Goal: Task Accomplishment & Management: Complete application form

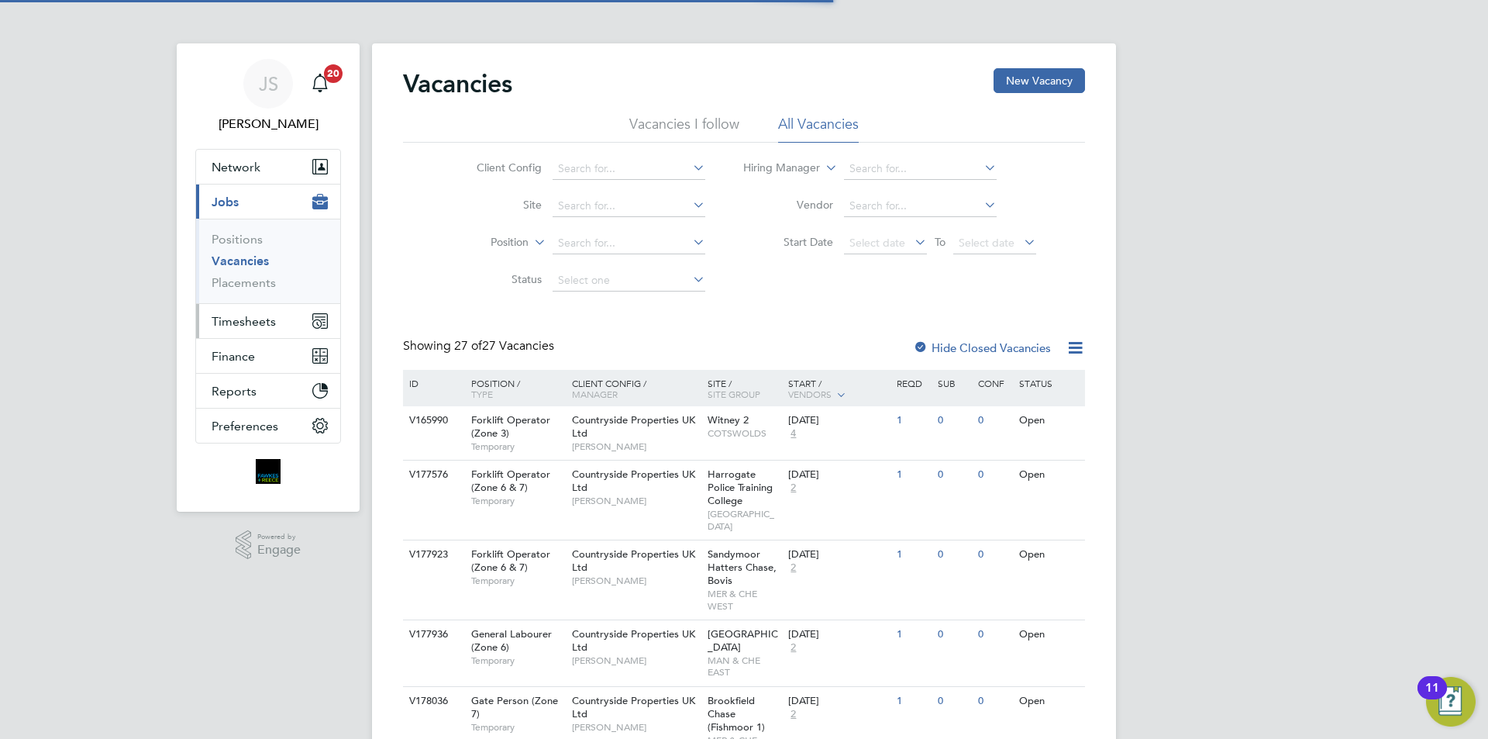
click at [254, 321] on span "Timesheets" at bounding box center [244, 321] width 64 height 15
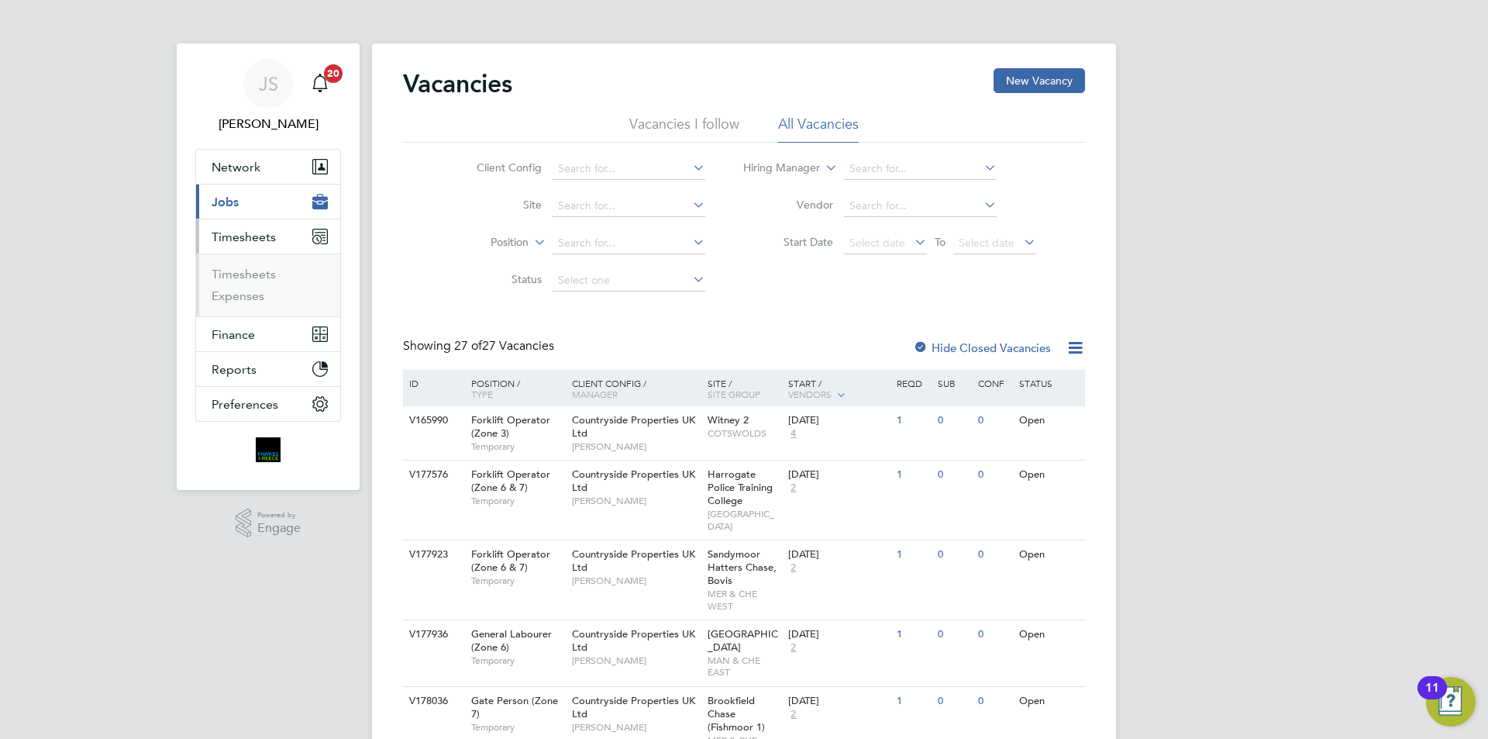
click at [240, 266] on ul "Timesheets Expenses" at bounding box center [268, 284] width 144 height 63
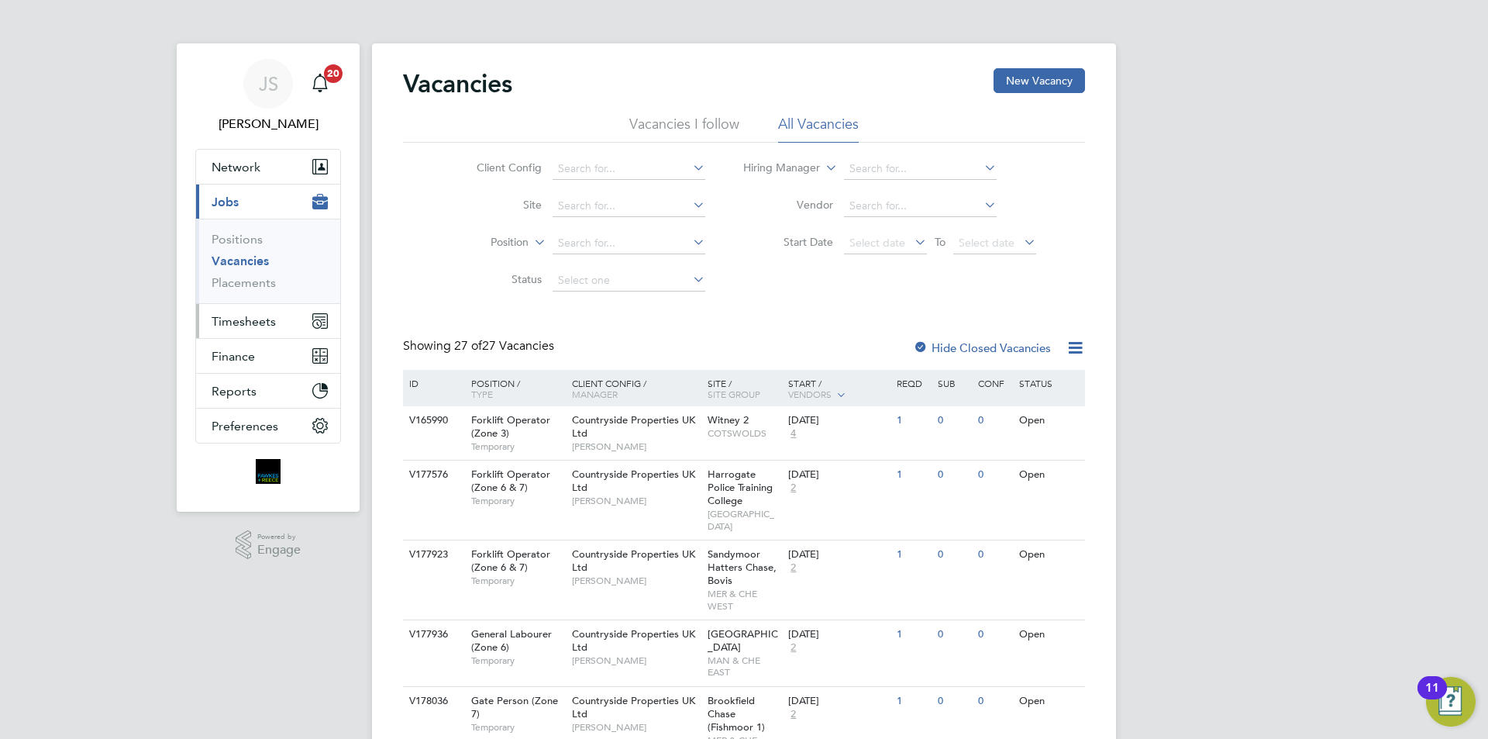
click at [230, 321] on span "Timesheets" at bounding box center [244, 321] width 64 height 15
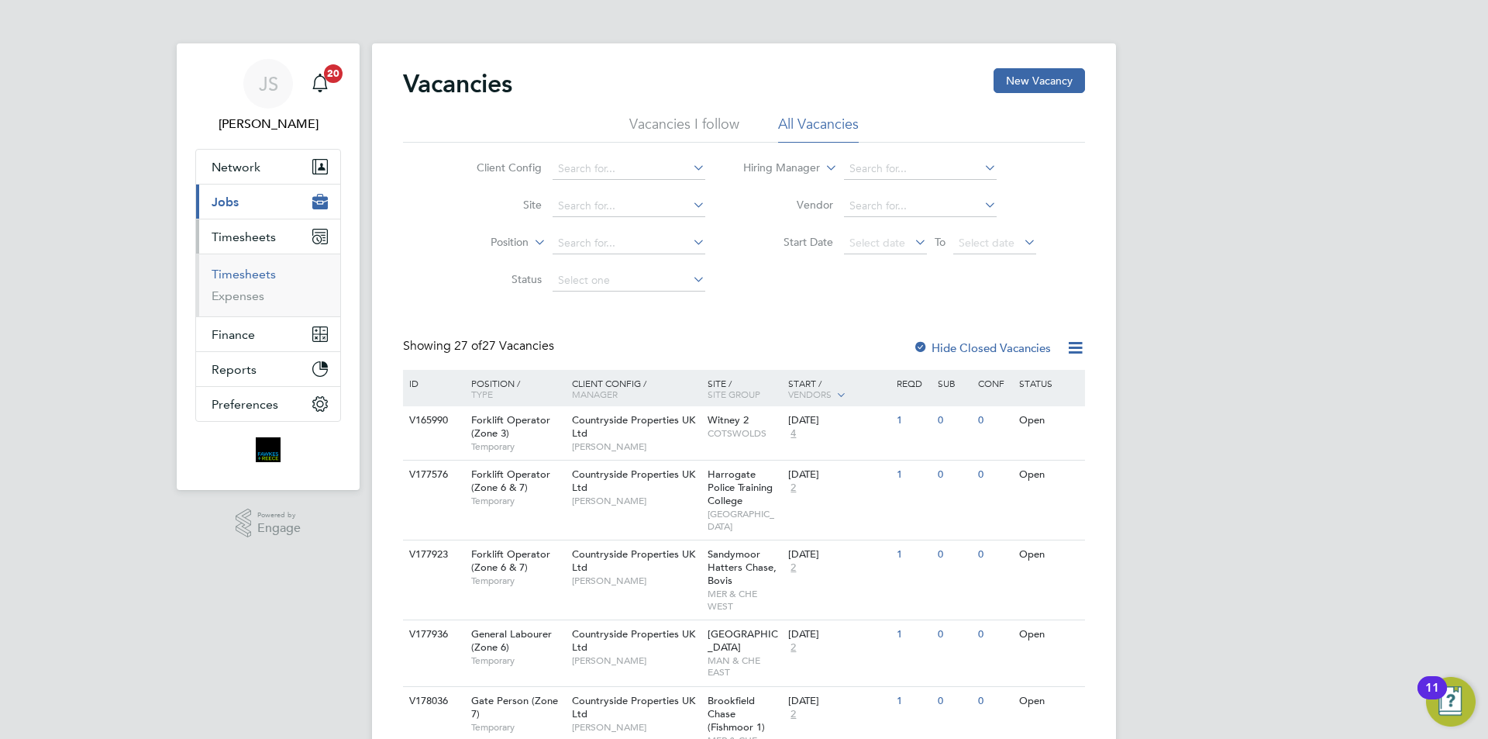
click at [230, 270] on link "Timesheets" at bounding box center [244, 274] width 64 height 15
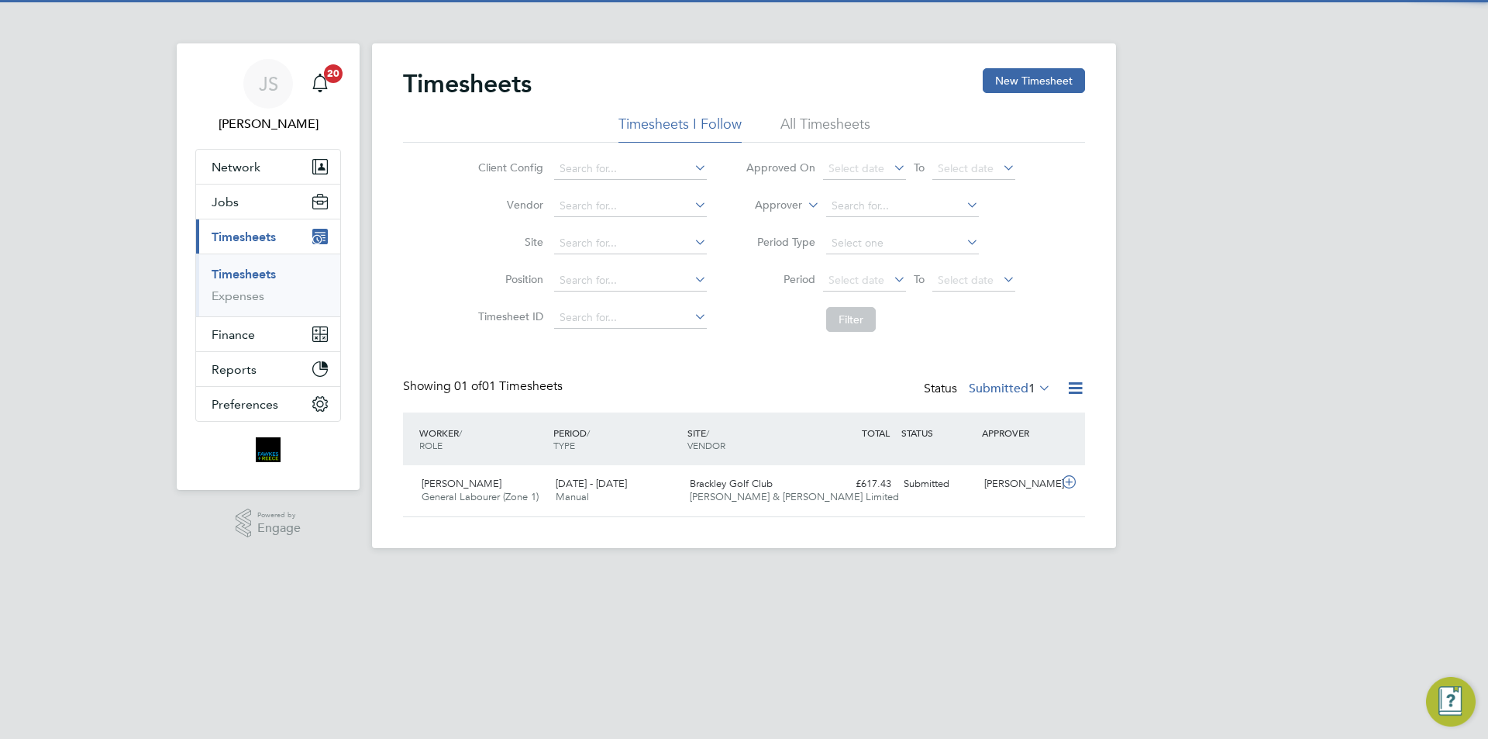
scroll to position [40, 135]
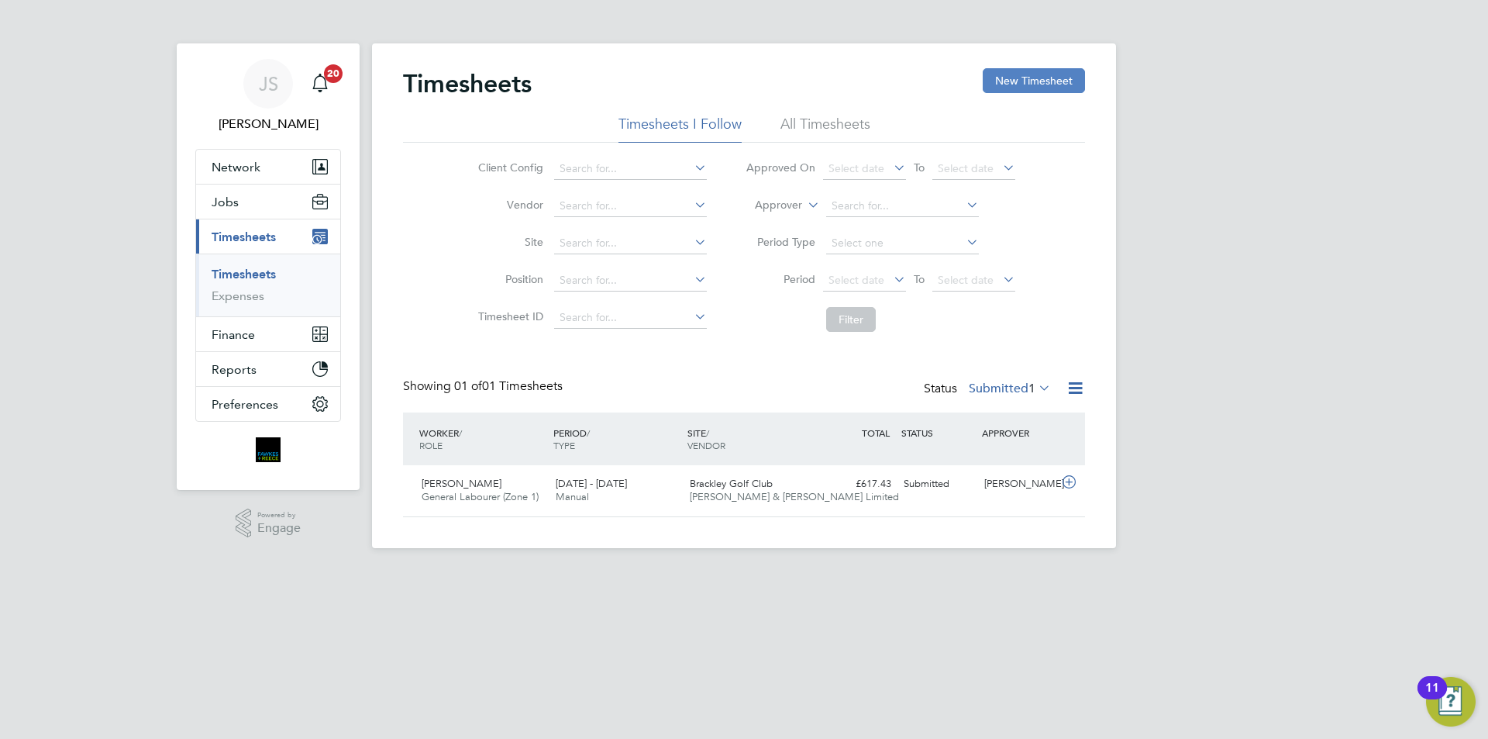
click at [1052, 87] on button "New Timesheet" at bounding box center [1034, 80] width 102 height 25
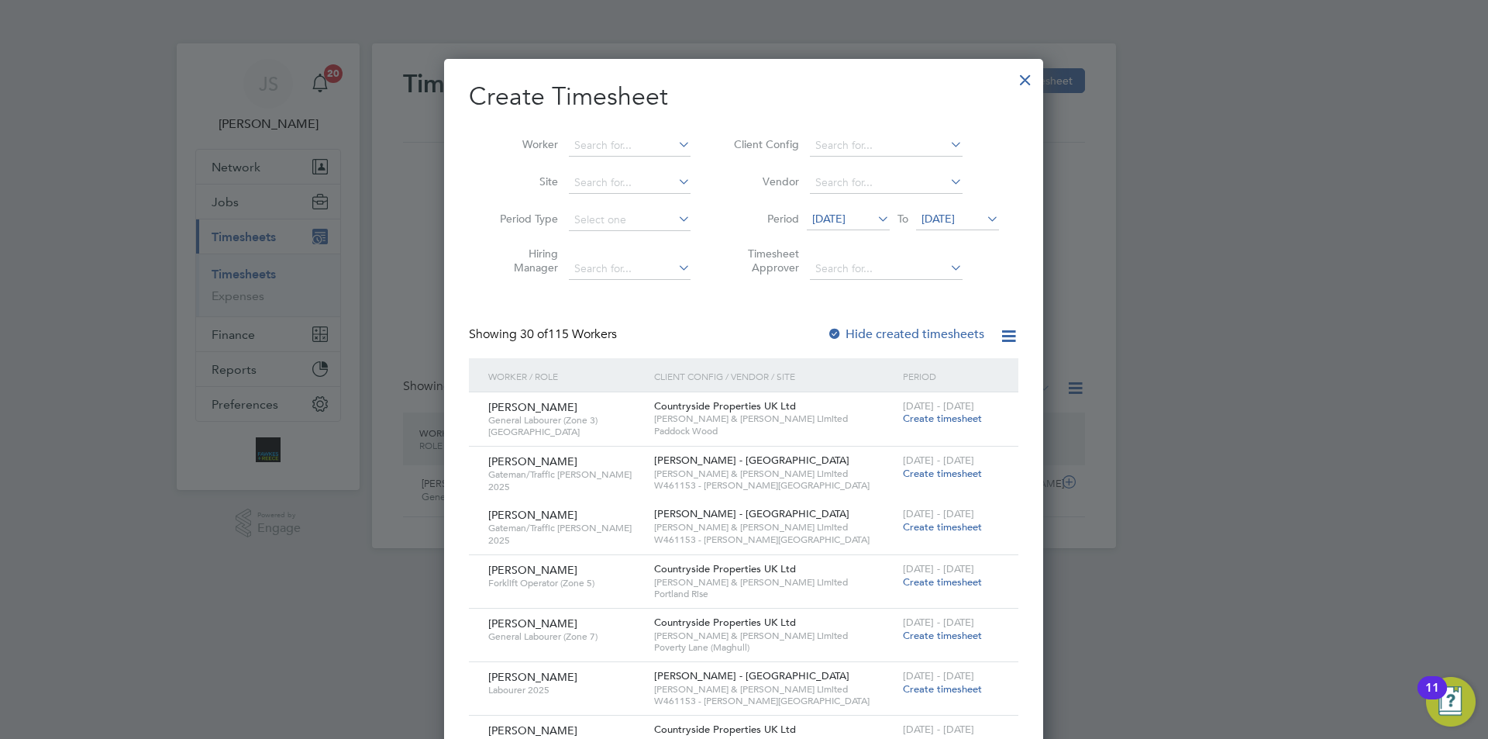
scroll to position [2124, 600]
click at [640, 143] on input at bounding box center [630, 146] width 122 height 22
click at [619, 163] on li "Habeeb Ogunreni" at bounding box center [643, 166] width 150 height 21
type input "Habeeb Ogunreni"
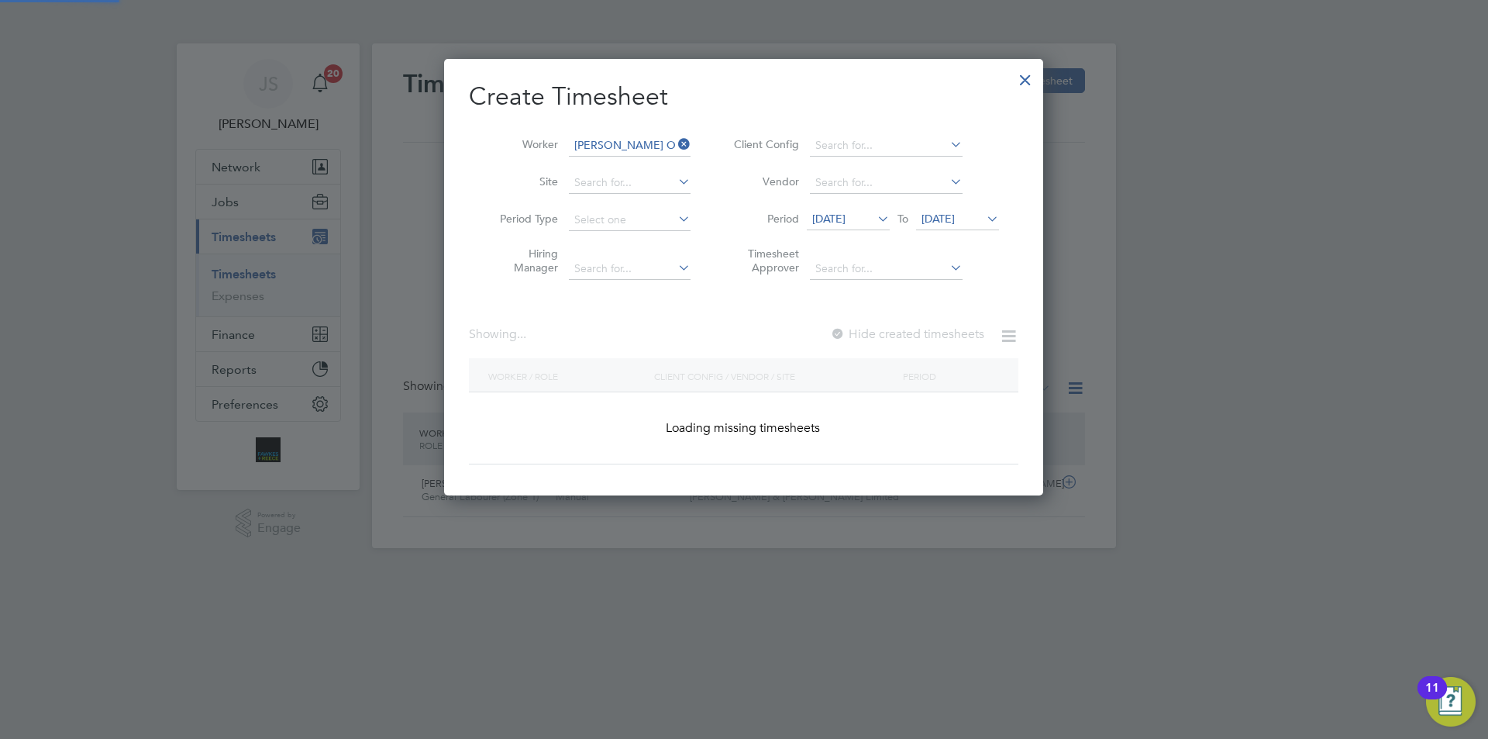
scroll to position [418, 600]
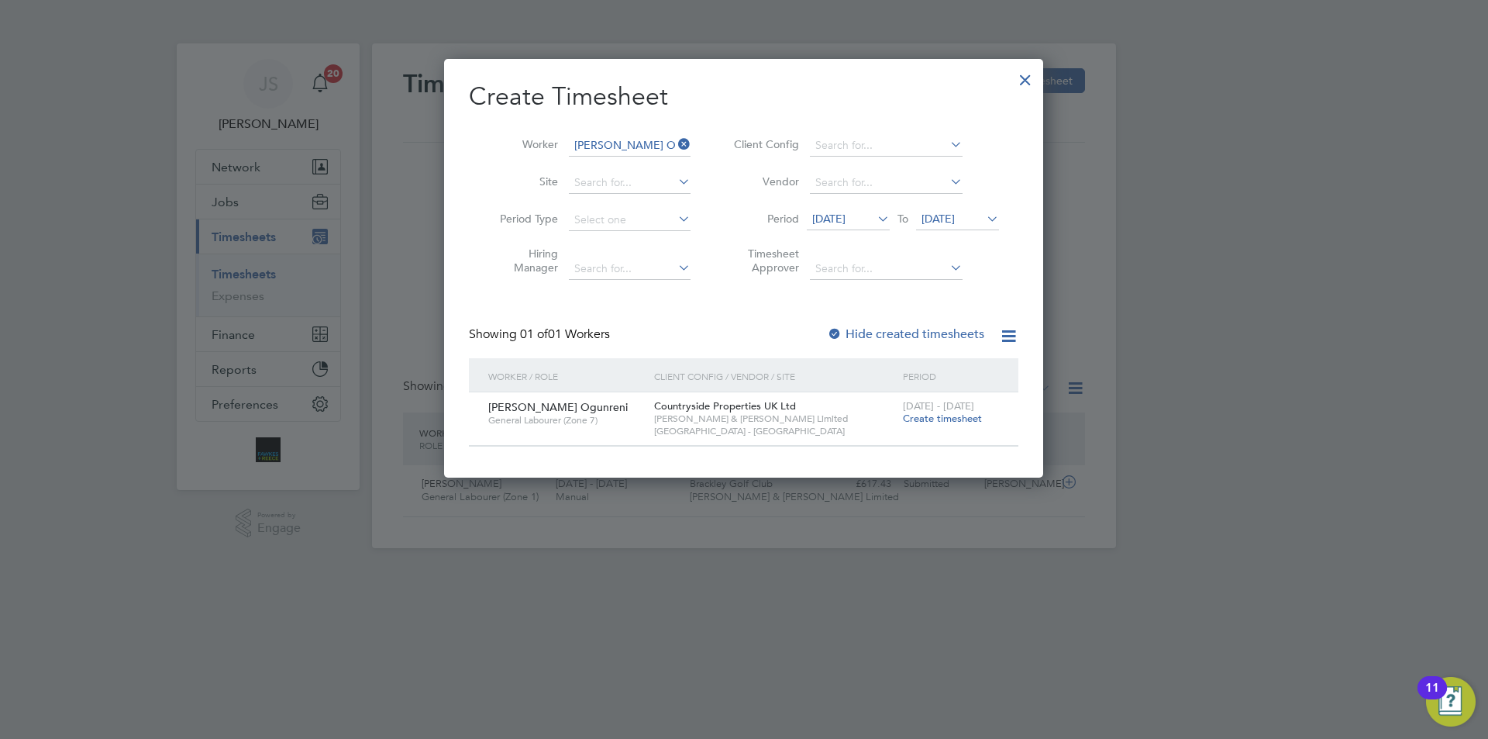
click at [955, 417] on span "Create timesheet" at bounding box center [942, 418] width 79 height 13
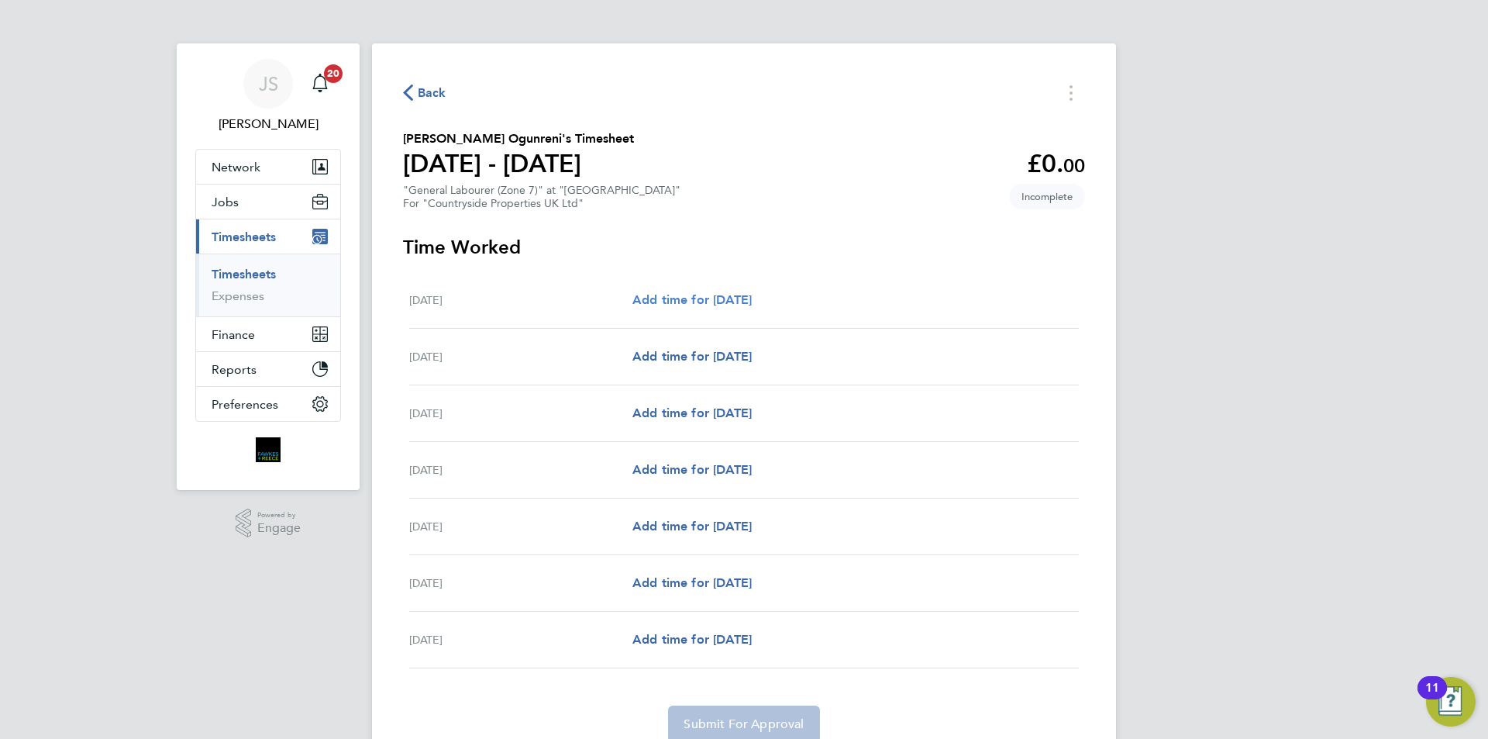
click at [726, 298] on span "Add time for Mon 04 Aug" at bounding box center [691, 299] width 119 height 15
select select "30"
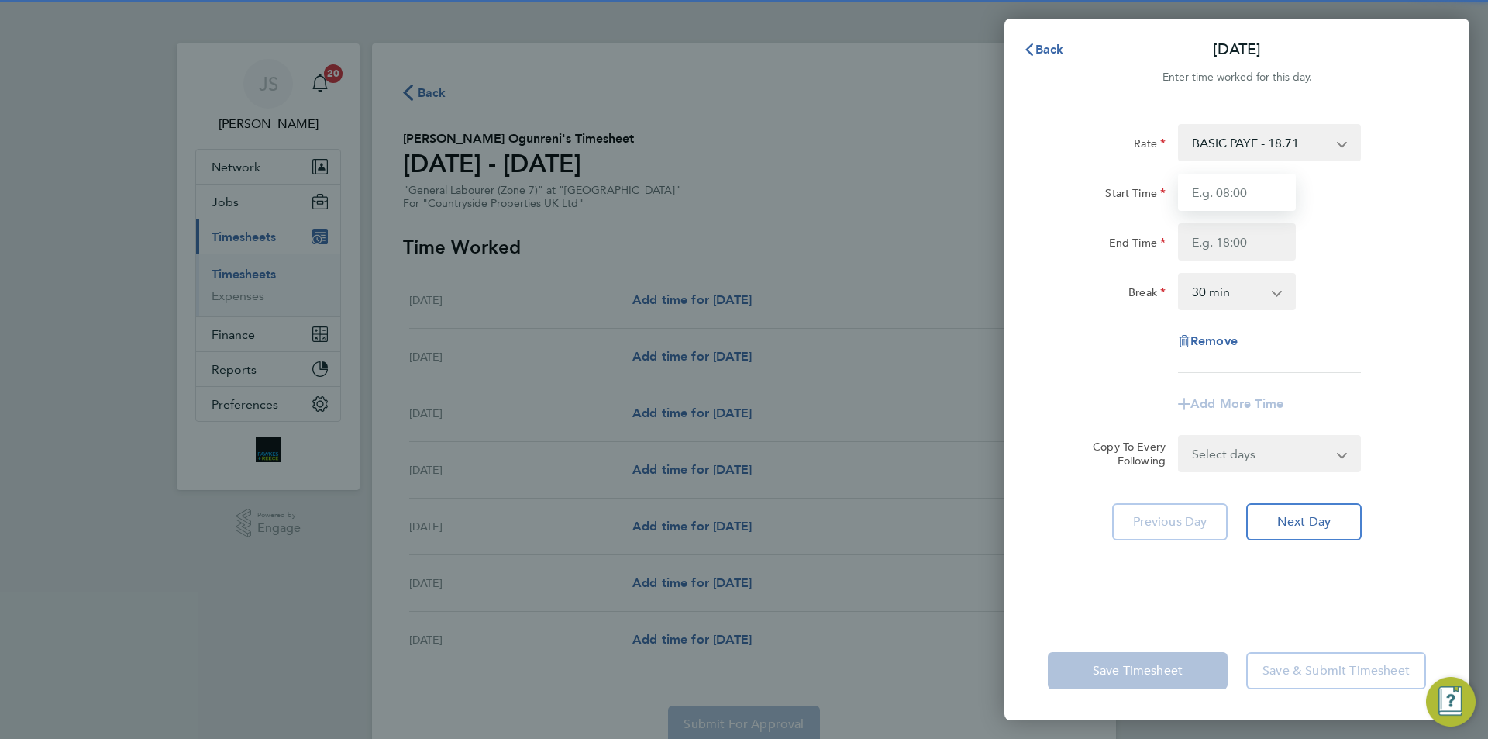
click at [1191, 192] on input "Start Time" at bounding box center [1237, 192] width 118 height 37
type input "07:30"
click at [1234, 242] on input "End Time" at bounding box center [1237, 241] width 118 height 37
type input "16:30"
click at [1408, 301] on div "Break 0 min 15 min 30 min 45 min 60 min 75 min 90 min" at bounding box center [1237, 291] width 391 height 37
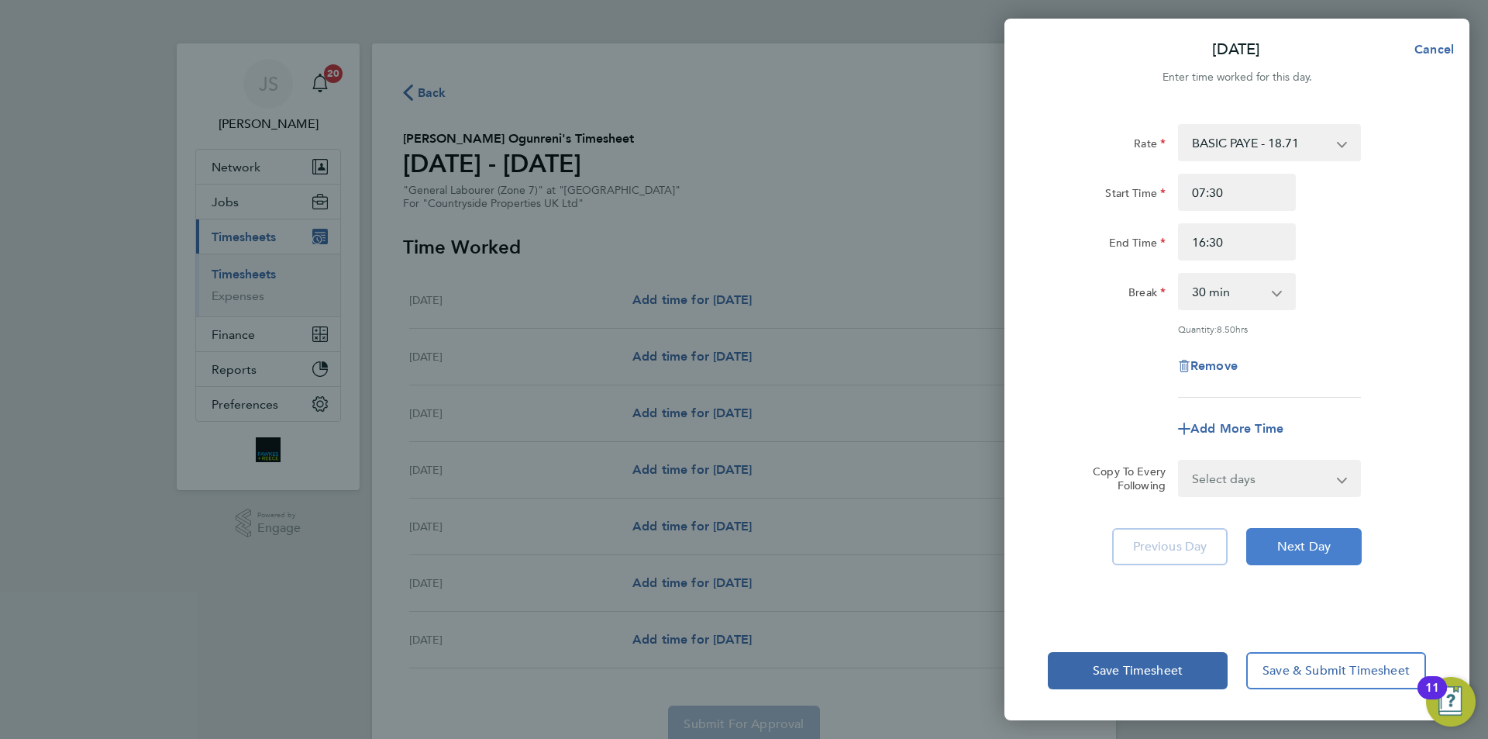
click at [1321, 535] on button "Next Day" at bounding box center [1303, 546] width 115 height 37
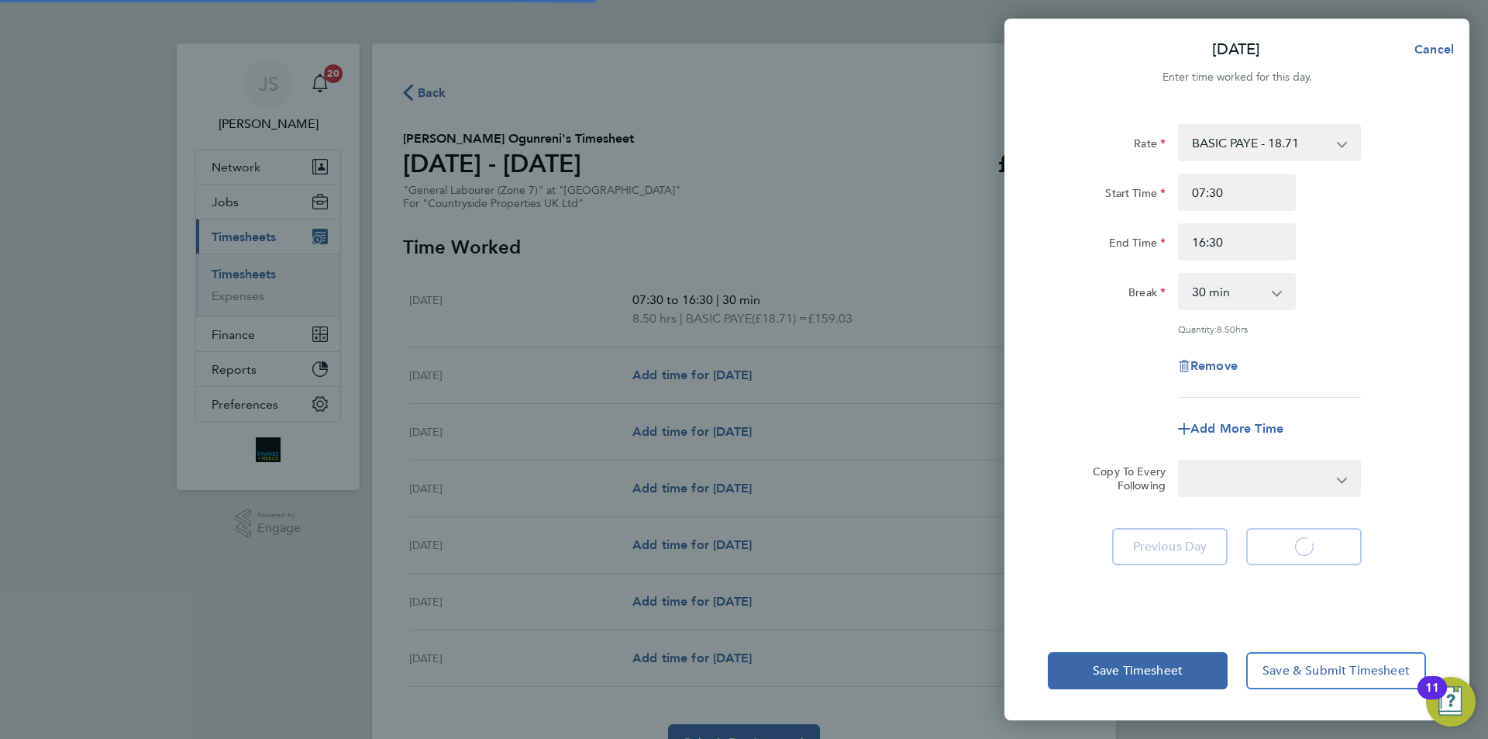
select select "30"
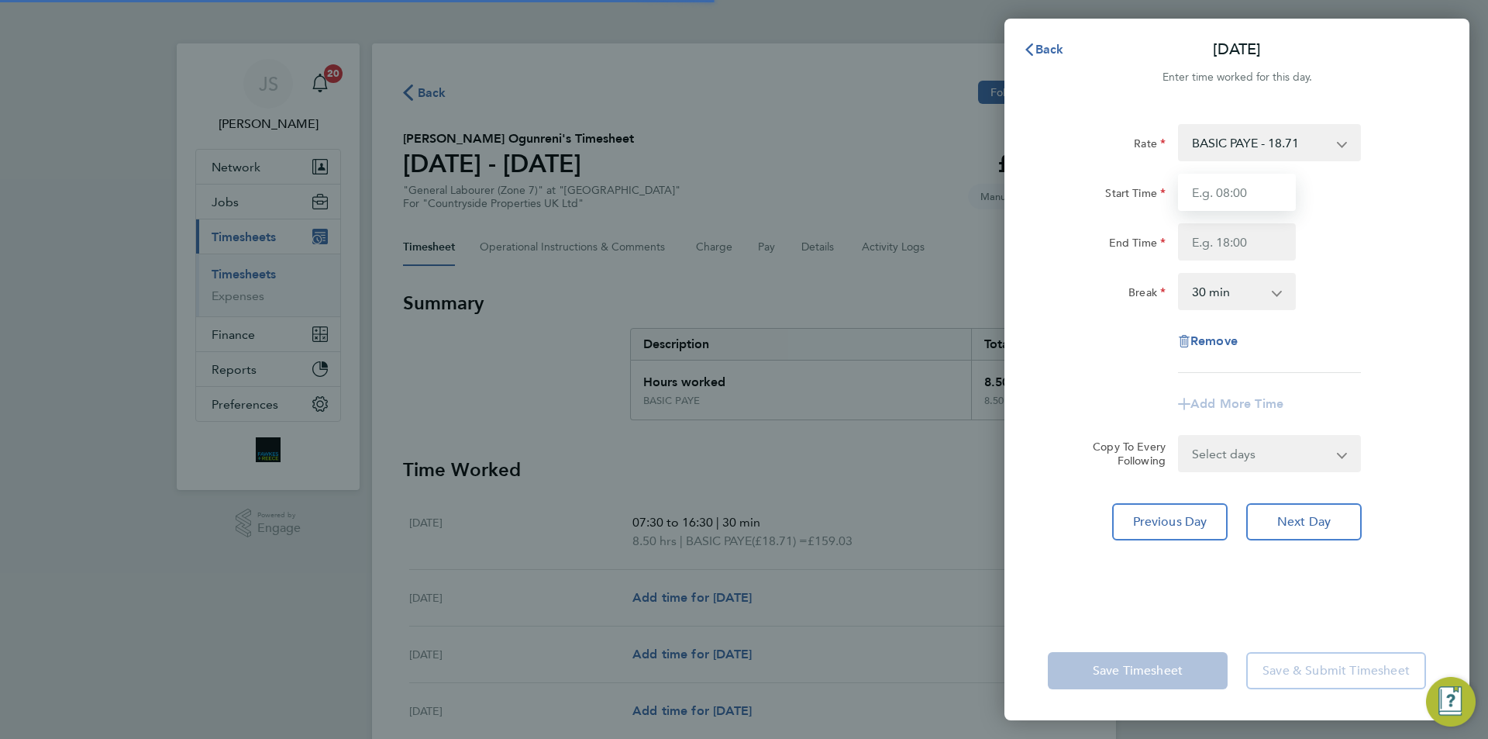
click at [1226, 198] on input "Start Time" at bounding box center [1237, 192] width 118 height 37
type input "07:30"
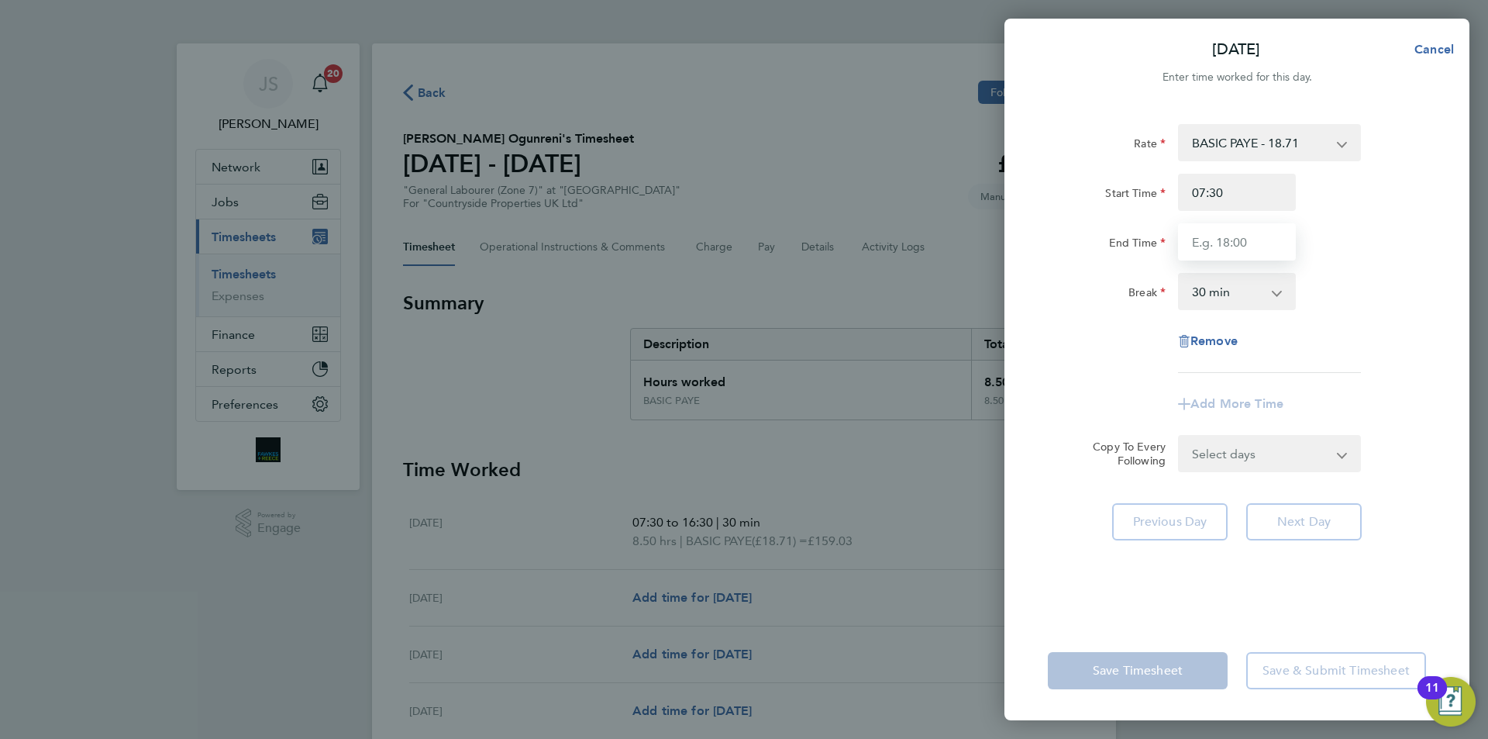
click at [1244, 236] on input "End Time" at bounding box center [1237, 241] width 118 height 37
type input "17:00"
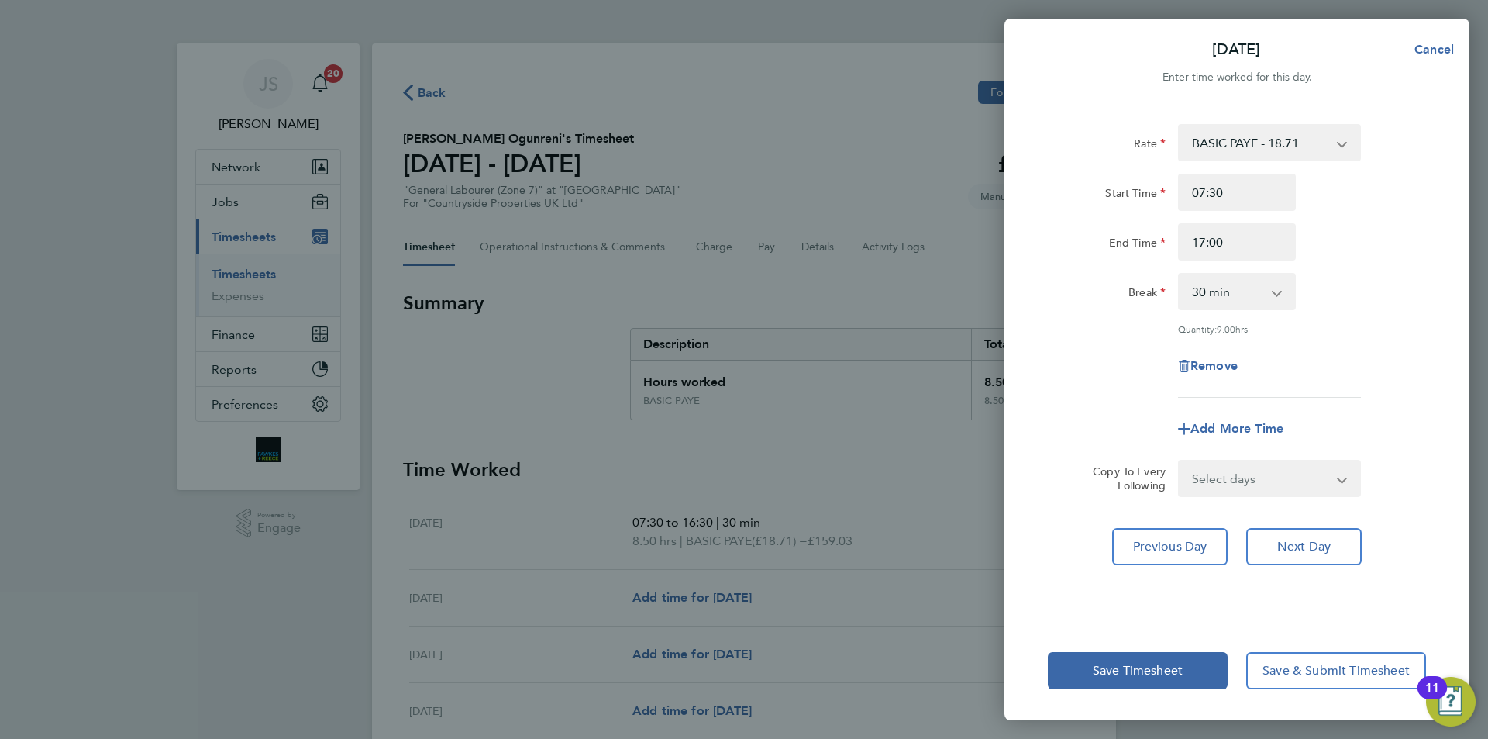
click at [1387, 404] on app-timesheet-line-form-group "Rate BASIC PAYE - 18.71 Start Time 07:30 End Time 17:00 Break 0 min 15 min 30 m…" at bounding box center [1237, 285] width 378 height 323
click at [1329, 543] on span "Next Day" at bounding box center [1303, 547] width 53 height 16
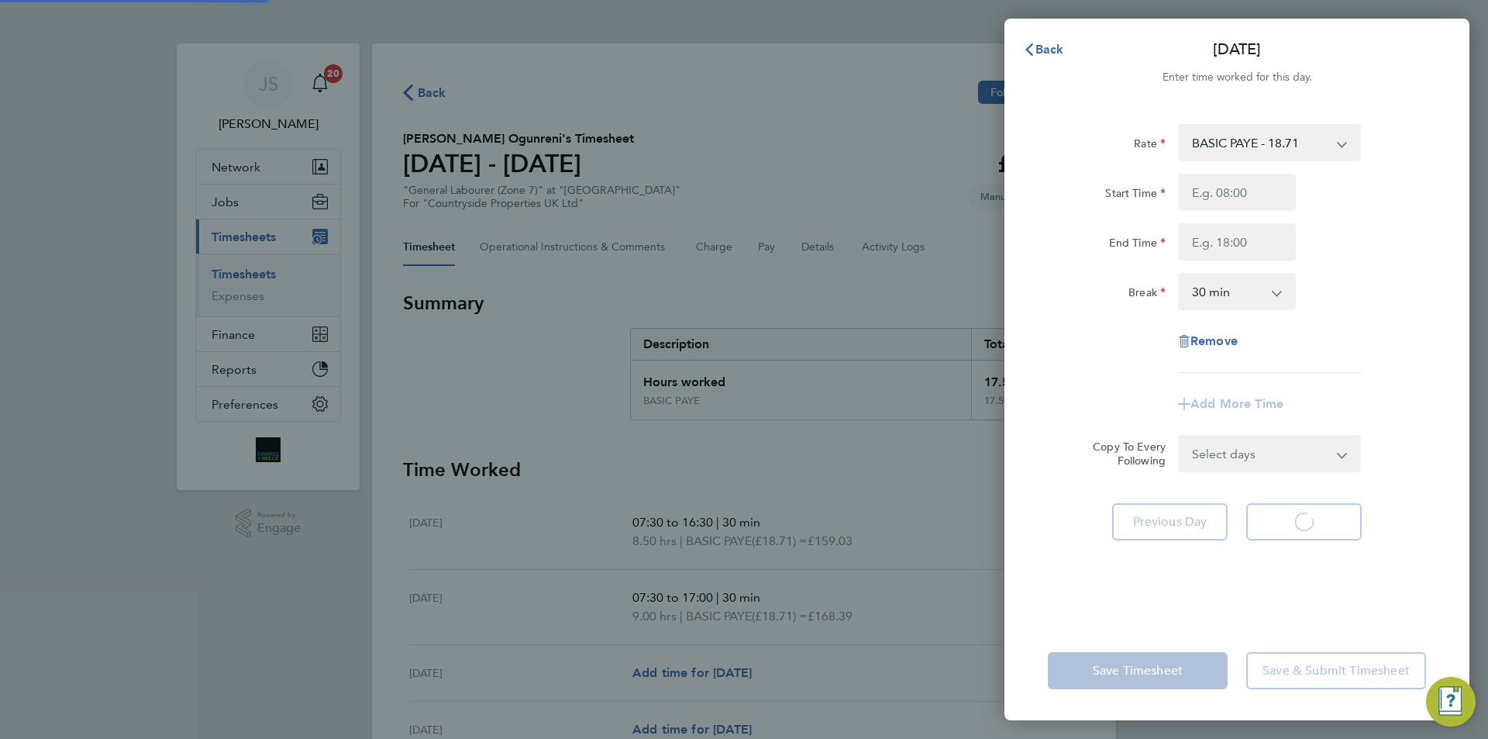
select select "30"
click at [1242, 185] on input "Start Time" at bounding box center [1237, 192] width 118 height 37
type input "07:30"
click at [1254, 260] on input "End Time" at bounding box center [1237, 241] width 118 height 37
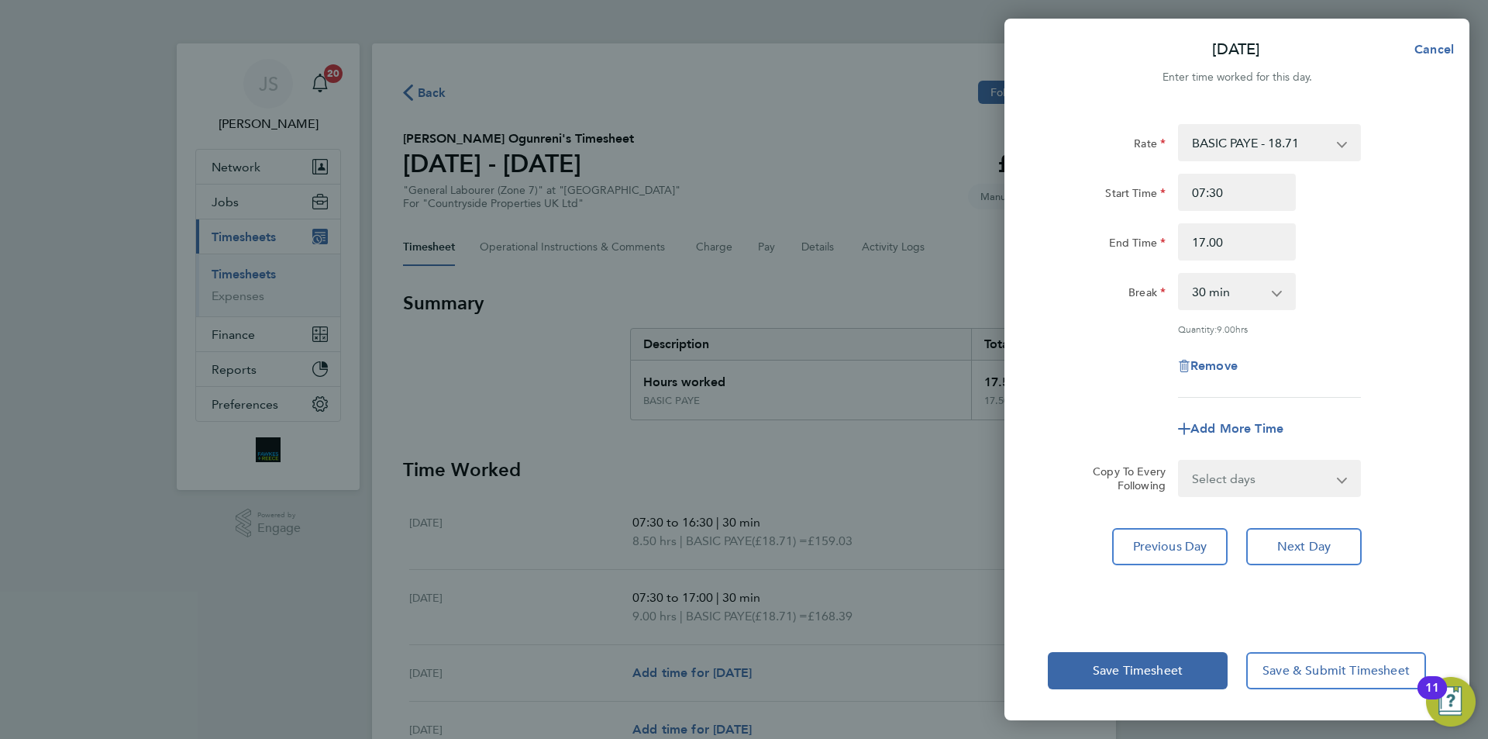
type input "17:00"
click at [1315, 512] on div "Rate BASIC PAYE - 18.71 Start Time 07:30 End Time 17:00 Break 0 min 15 min 30 m…" at bounding box center [1236, 362] width 465 height 515
click at [1316, 544] on span "Next Day" at bounding box center [1303, 547] width 53 height 16
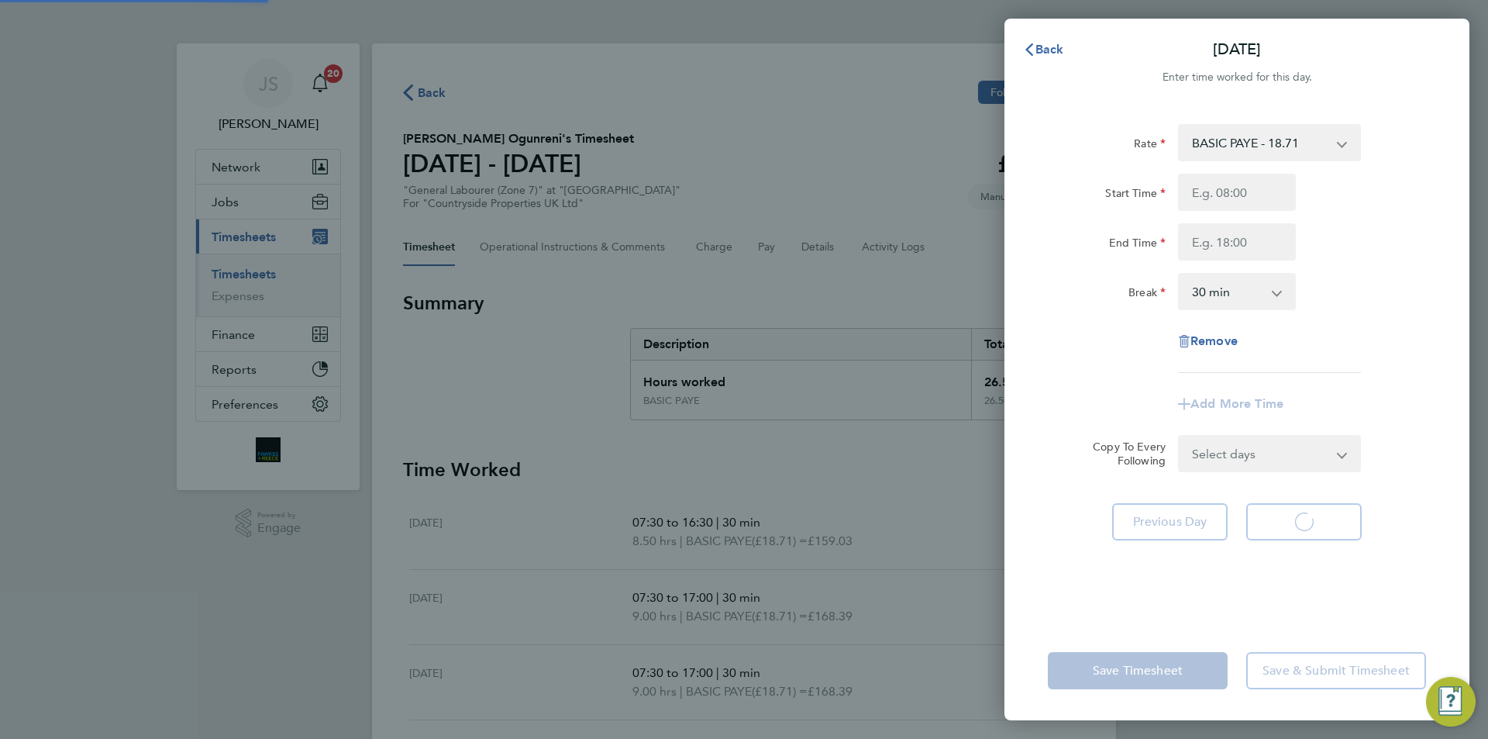
select select "30"
drag, startPoint x: 1187, startPoint y: 160, endPoint x: 1205, endPoint y: 195, distance: 39.2
click at [1205, 195] on input "Start Time" at bounding box center [1237, 192] width 118 height 37
type input "07:30"
click at [1270, 243] on input "End Time" at bounding box center [1237, 241] width 118 height 37
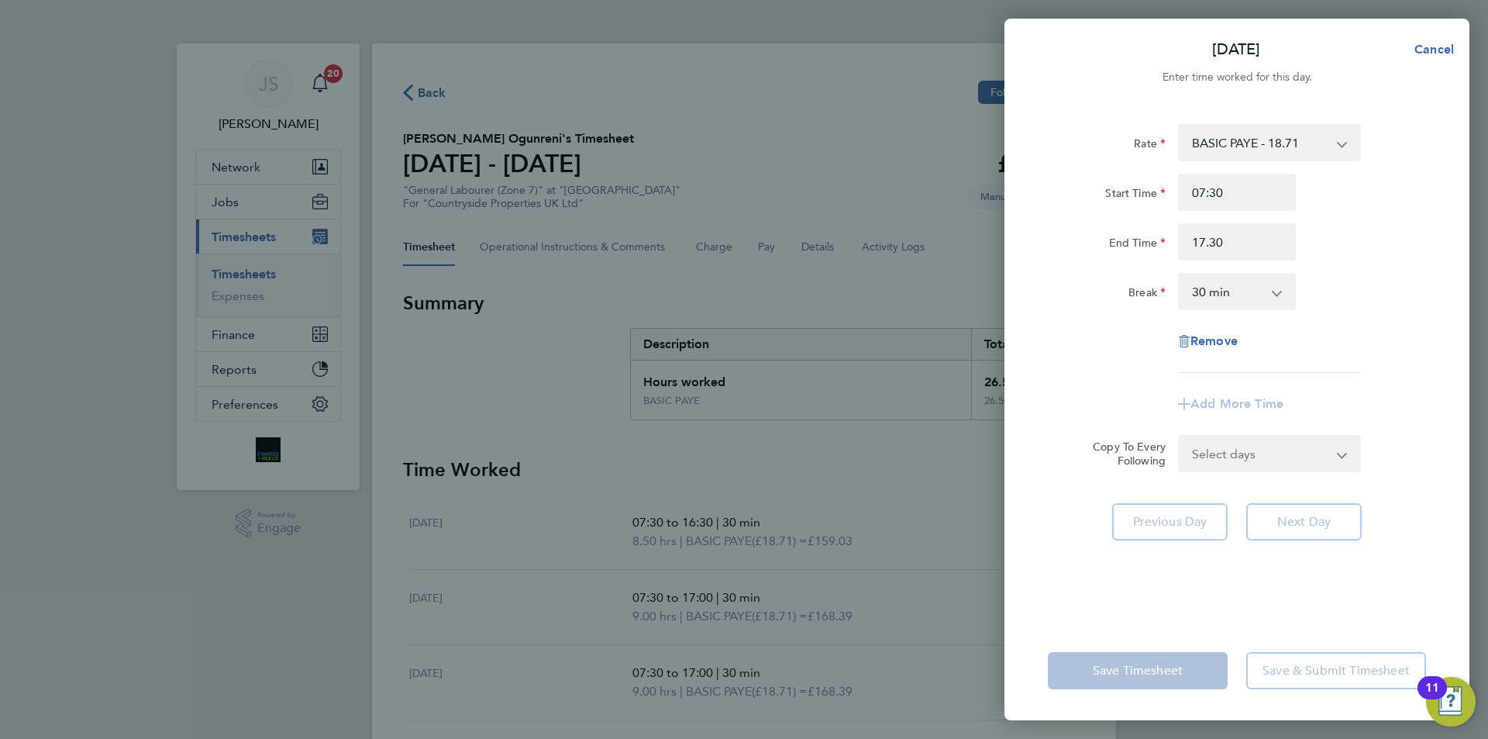
type input "17:30"
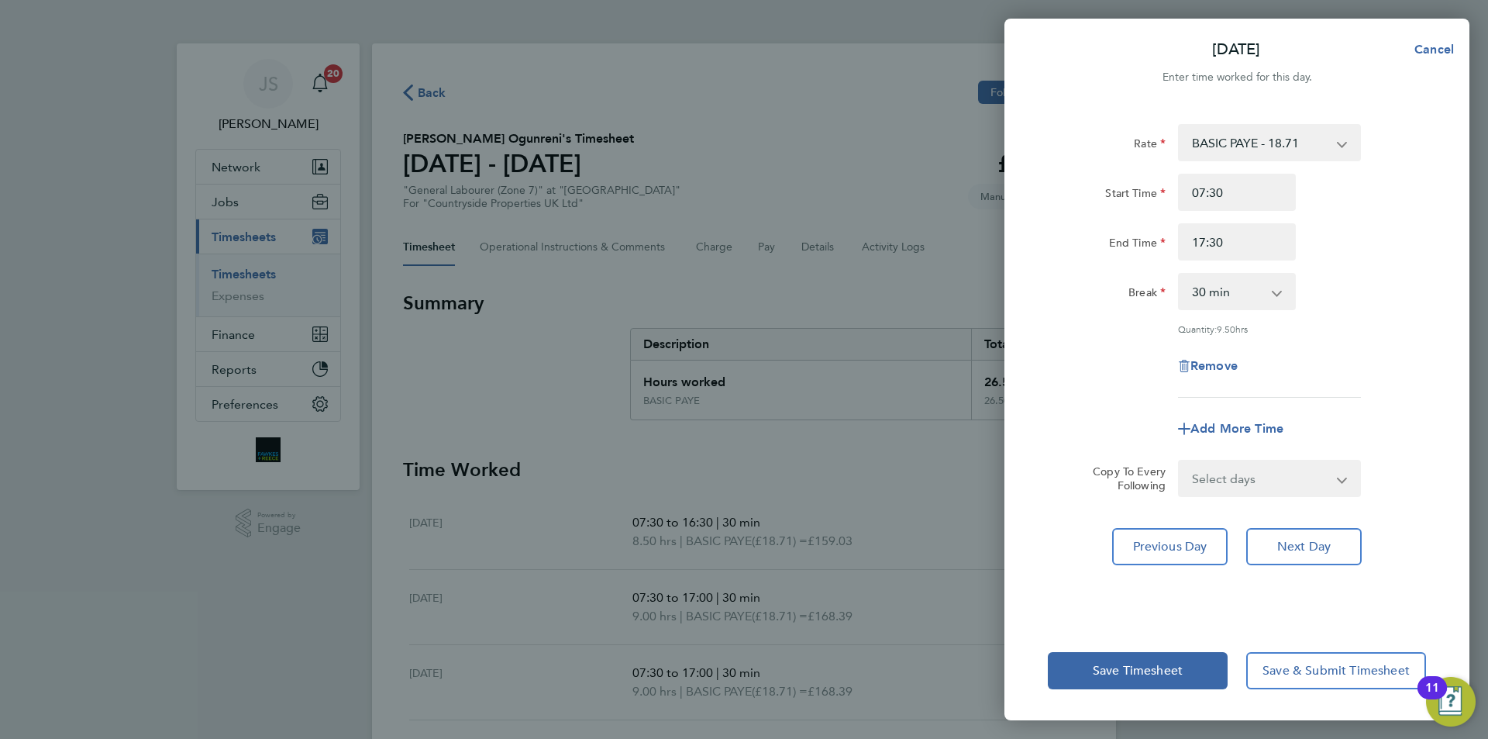
click at [1393, 317] on div "Rate BASIC PAYE - 18.71 Start Time 07:30 End Time 17:30 Break 0 min 15 min 30 m…" at bounding box center [1237, 261] width 378 height 274
click at [1297, 552] on button "Next Day" at bounding box center [1303, 546] width 115 height 37
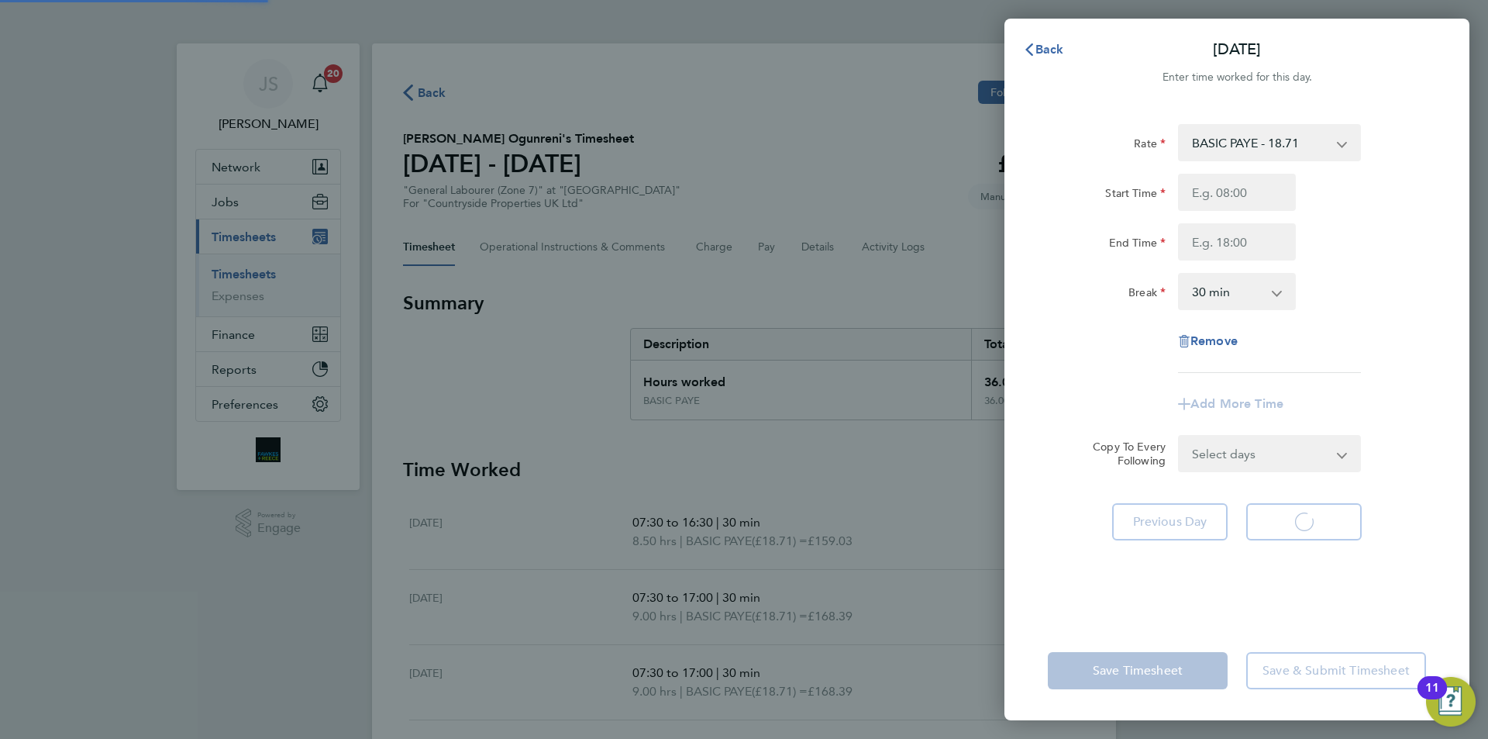
select select "30"
click at [1225, 191] on input "Start Time" at bounding box center [1237, 192] width 118 height 37
type input "07:30"
click at [1226, 244] on input "End Time" at bounding box center [1237, 241] width 118 height 37
type input "16:30"
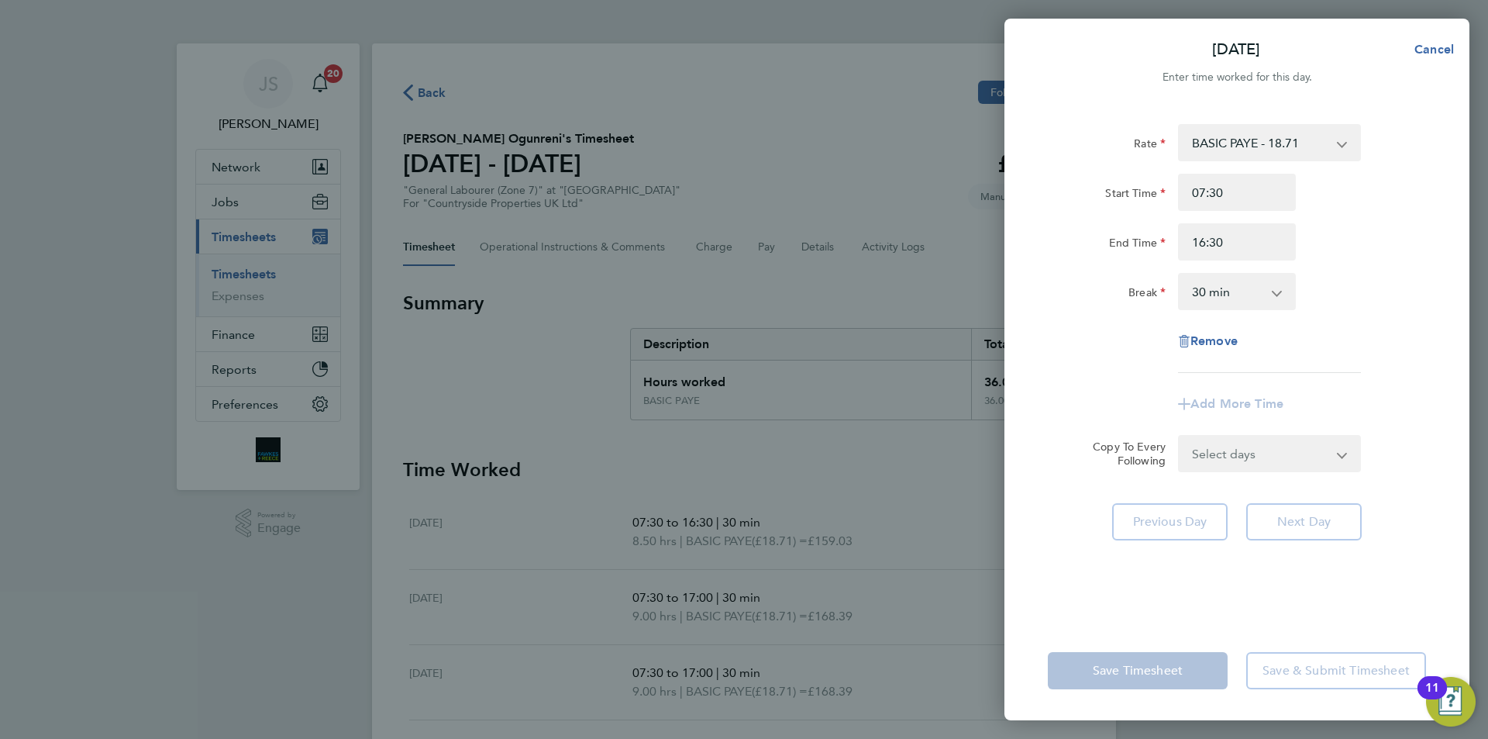
click at [1378, 331] on div "Rate BASIC PAYE - 18.71 Start Time 07:30 End Time 16:30 Break 0 min 15 min 30 m…" at bounding box center [1237, 248] width 378 height 249
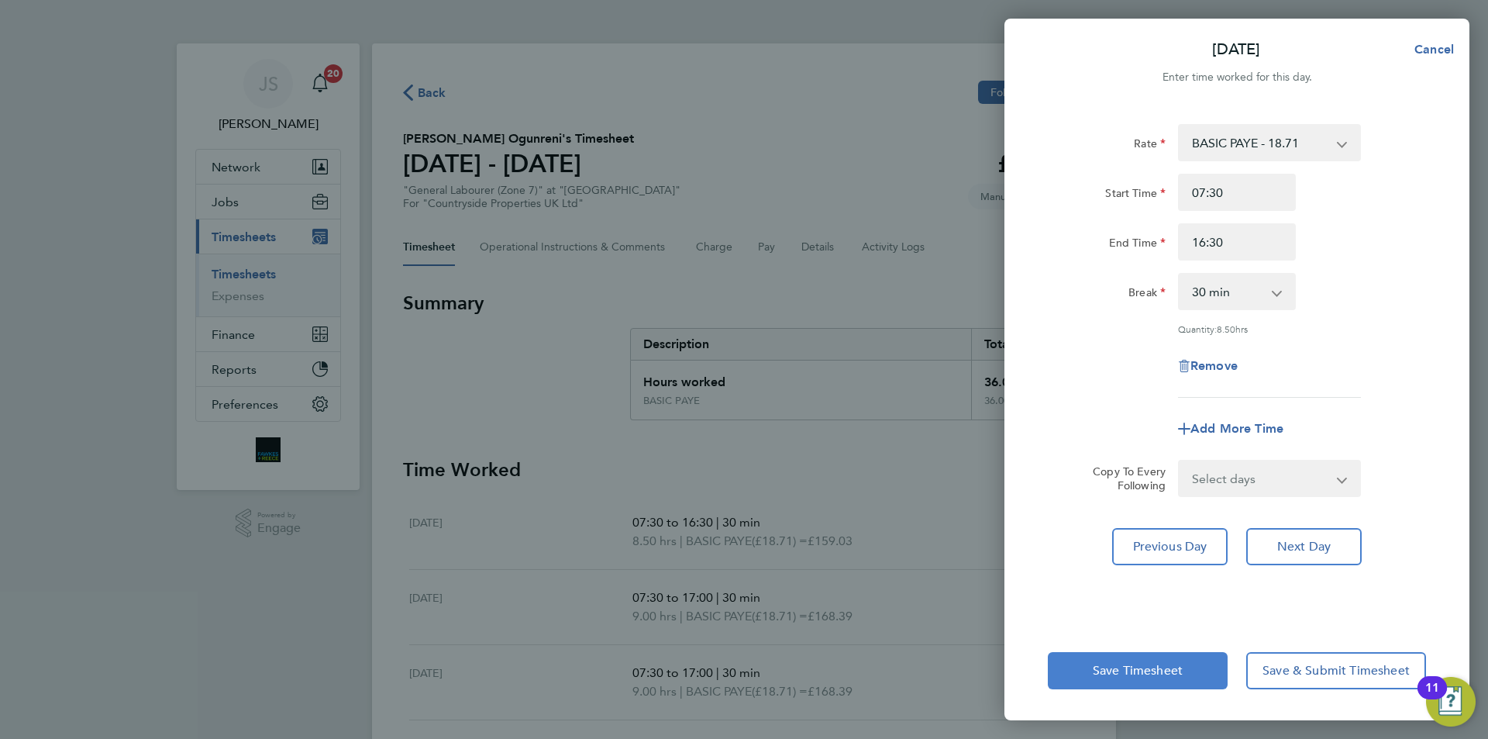
drag, startPoint x: 1119, startPoint y: 670, endPoint x: 1149, endPoint y: 670, distance: 29.5
click at [1120, 670] on span "Save Timesheet" at bounding box center [1138, 671] width 90 height 16
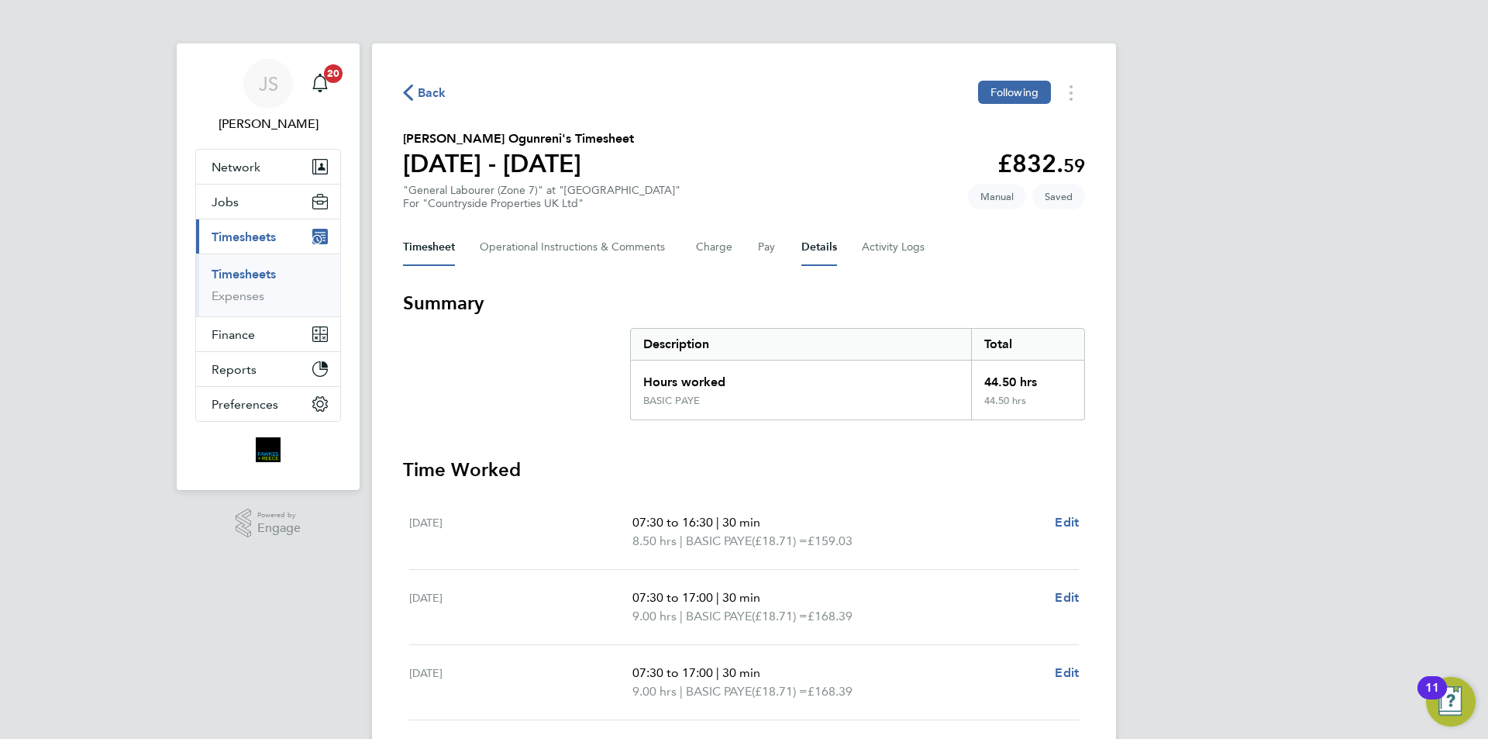
click at [804, 243] on button "Details" at bounding box center [819, 247] width 36 height 37
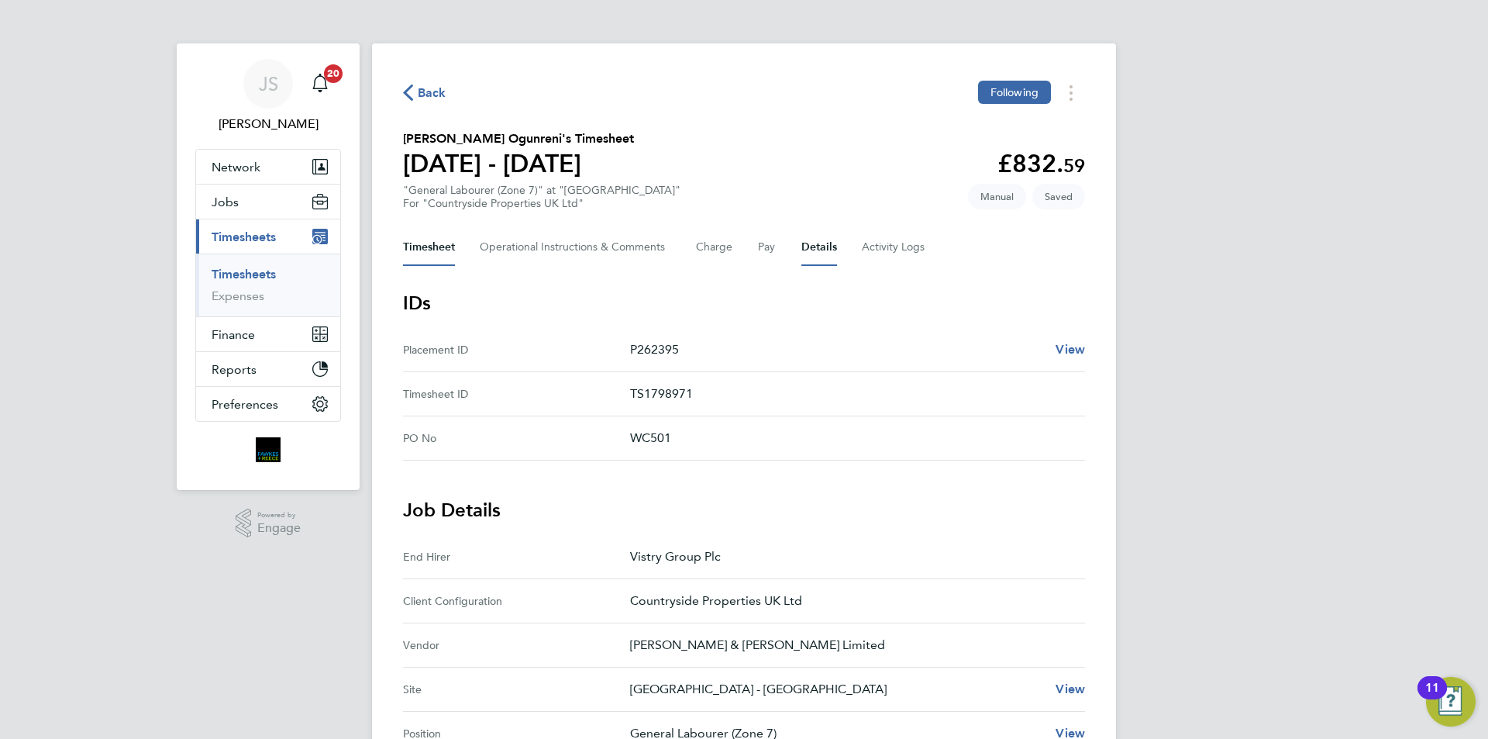
click at [437, 249] on button "Timesheet" at bounding box center [429, 247] width 52 height 37
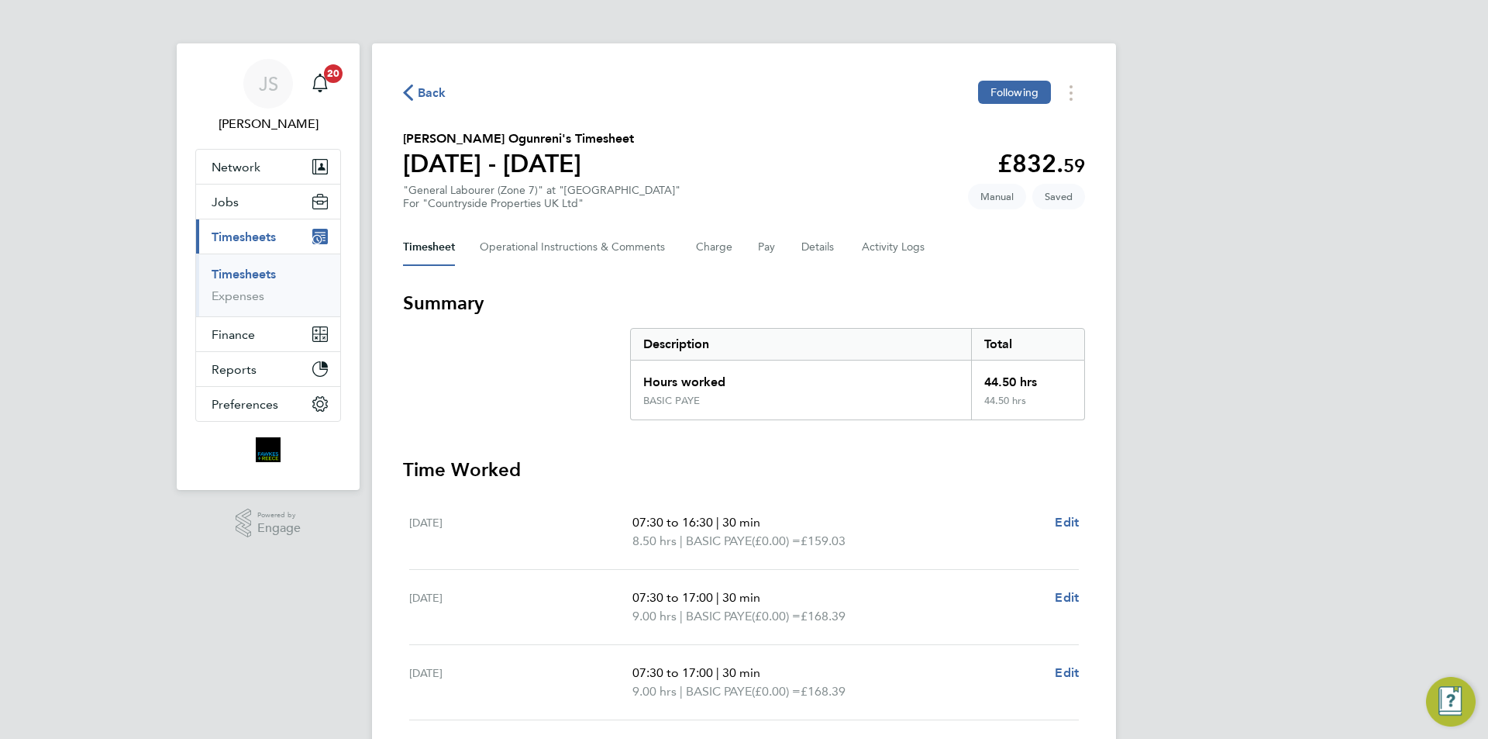
scroll to position [381, 0]
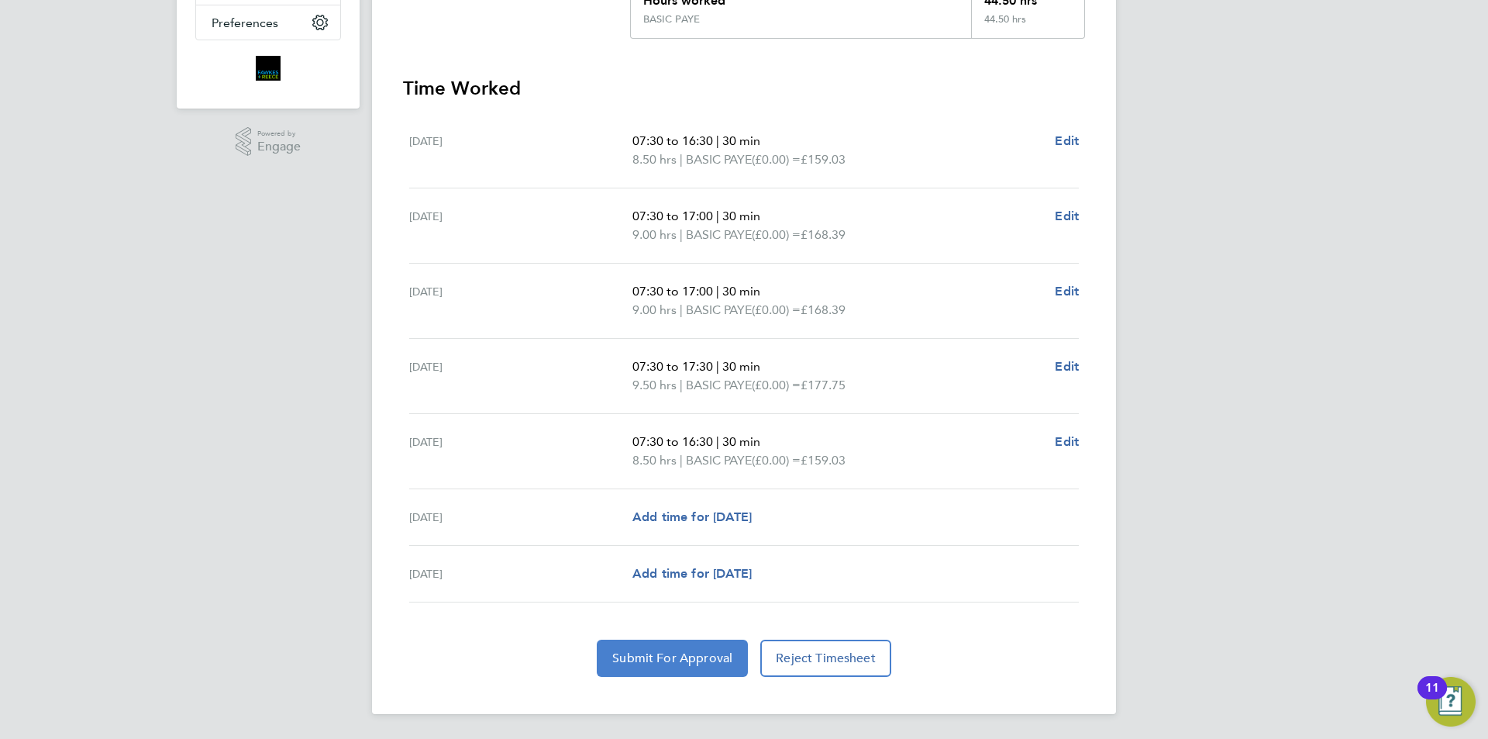
click at [693, 663] on span "Submit For Approval" at bounding box center [672, 658] width 120 height 16
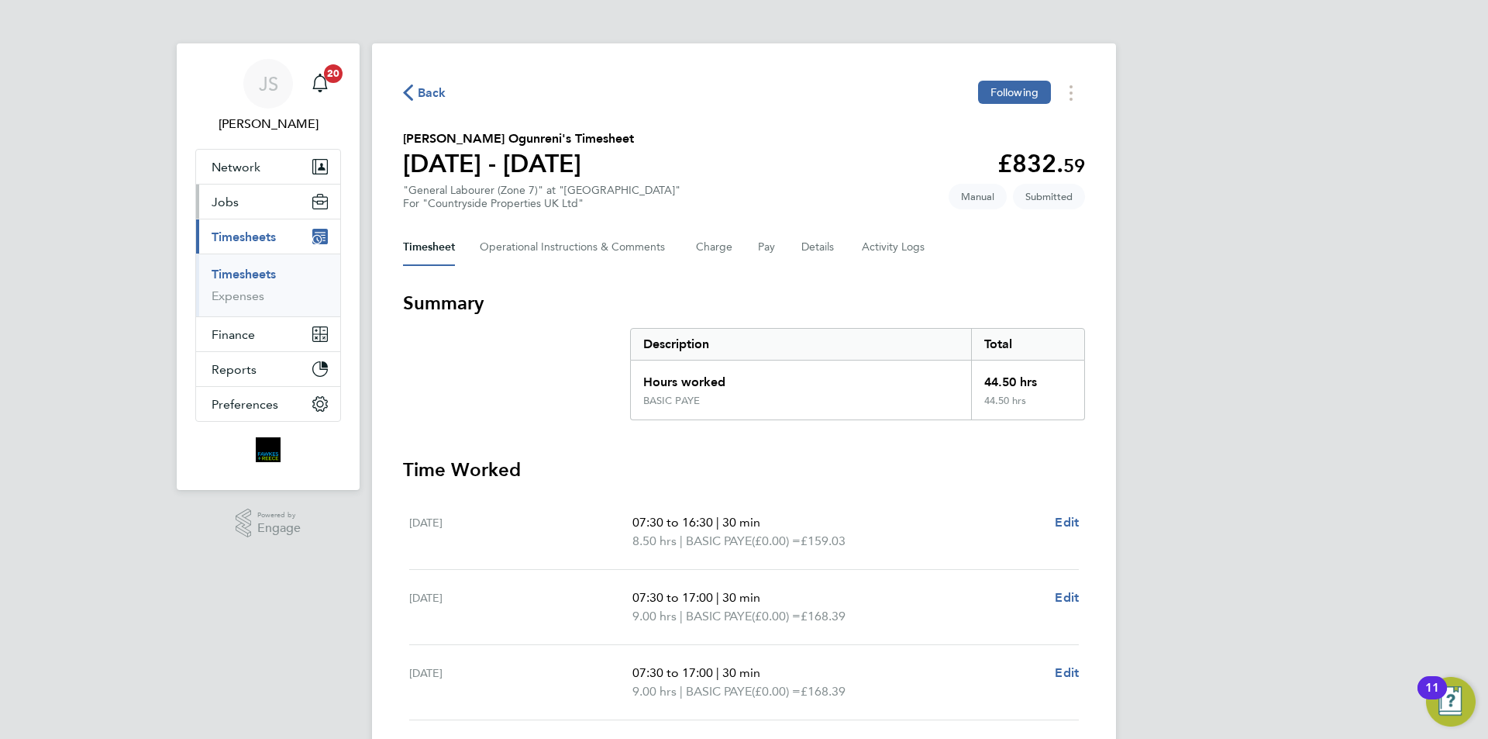
click at [232, 201] on span "Jobs" at bounding box center [225, 202] width 27 height 15
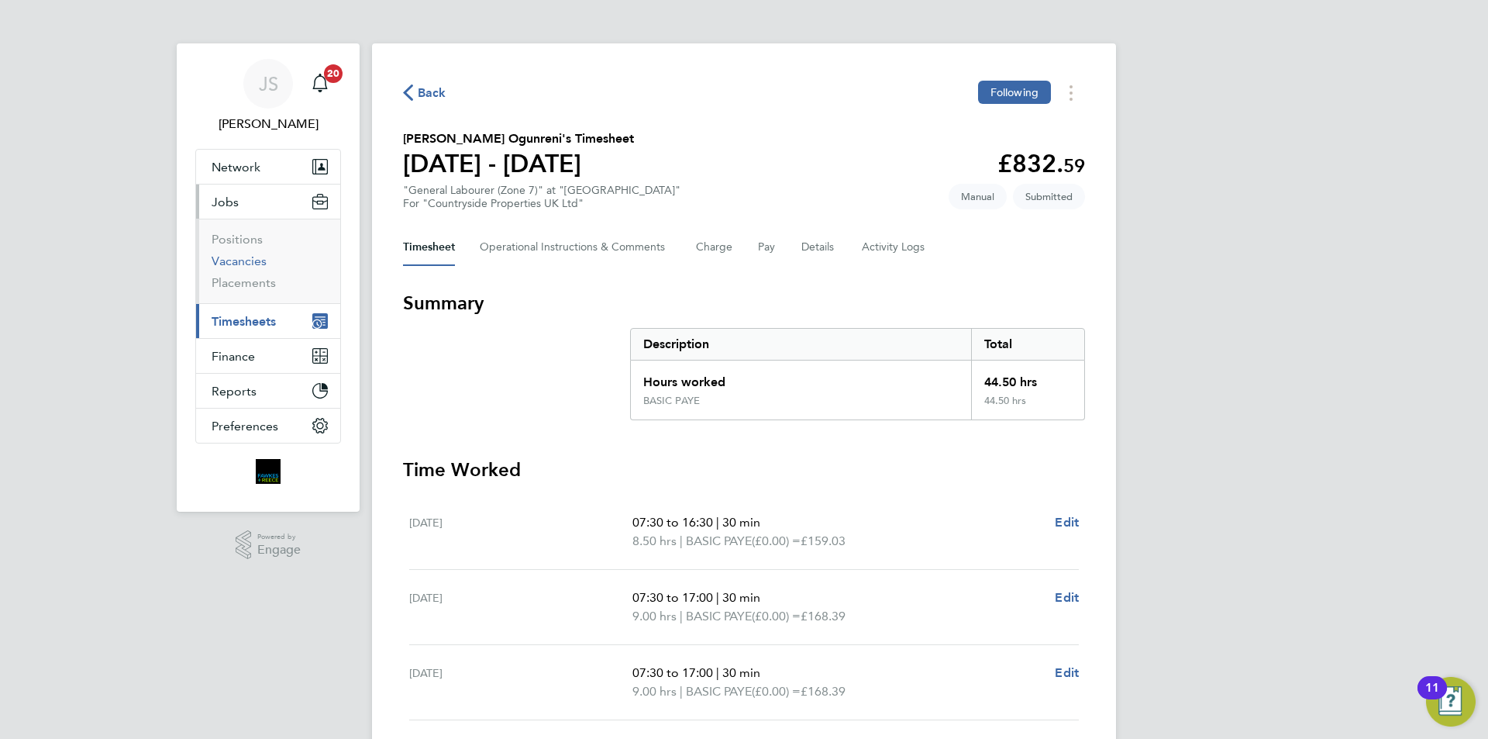
click at [257, 258] on link "Vacancies" at bounding box center [239, 260] width 55 height 15
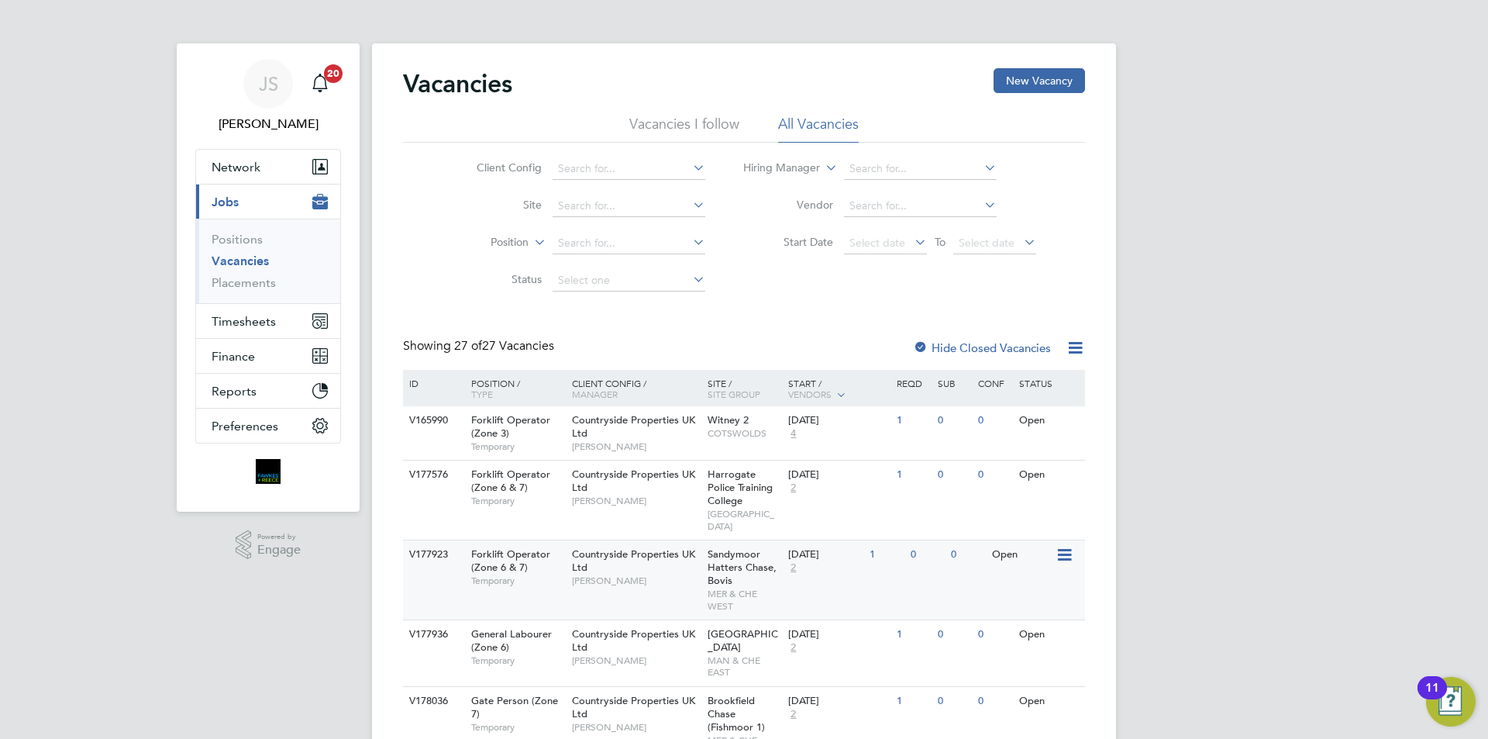
click at [670, 561] on div "Countryside Properties UK Ltd Rob Bennett" at bounding box center [636, 566] width 136 height 53
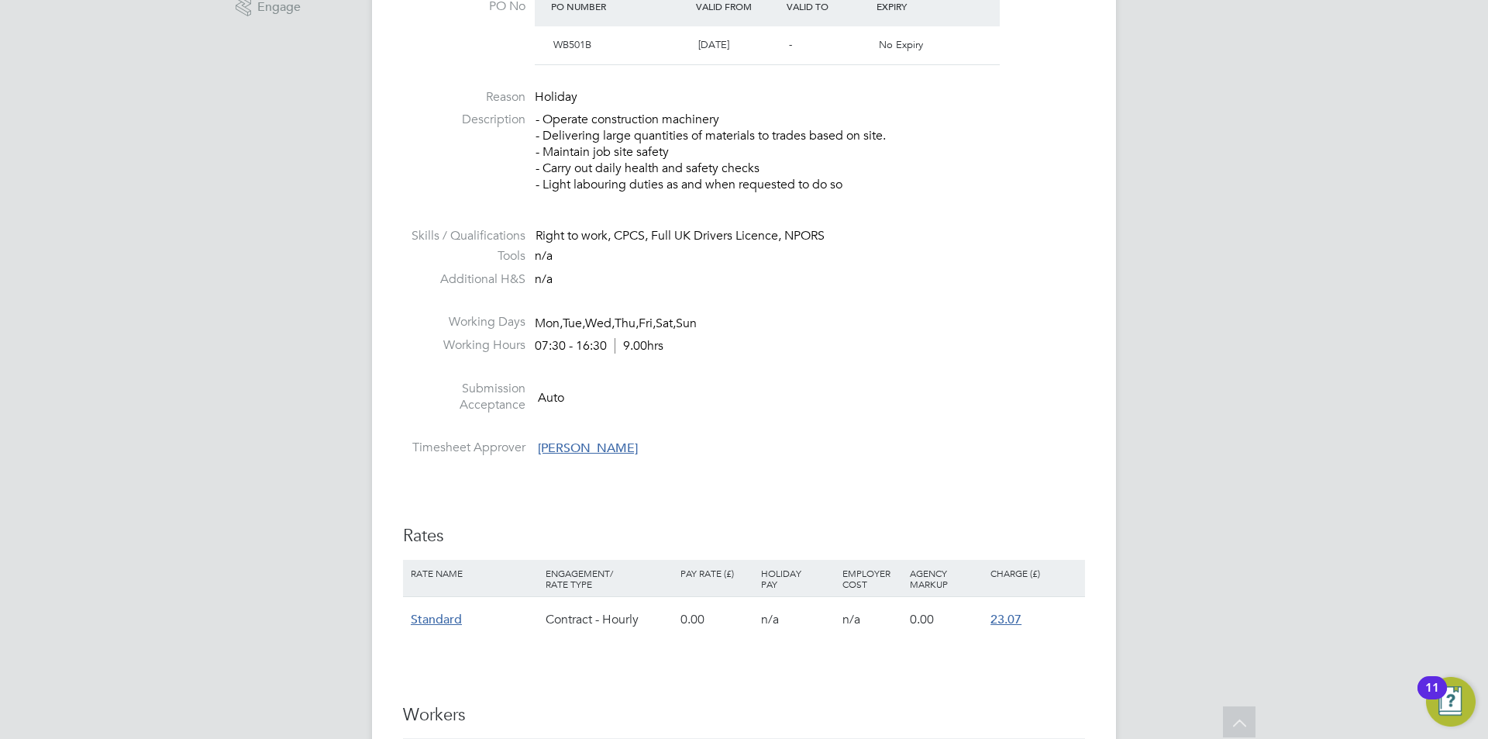
scroll to position [853, 0]
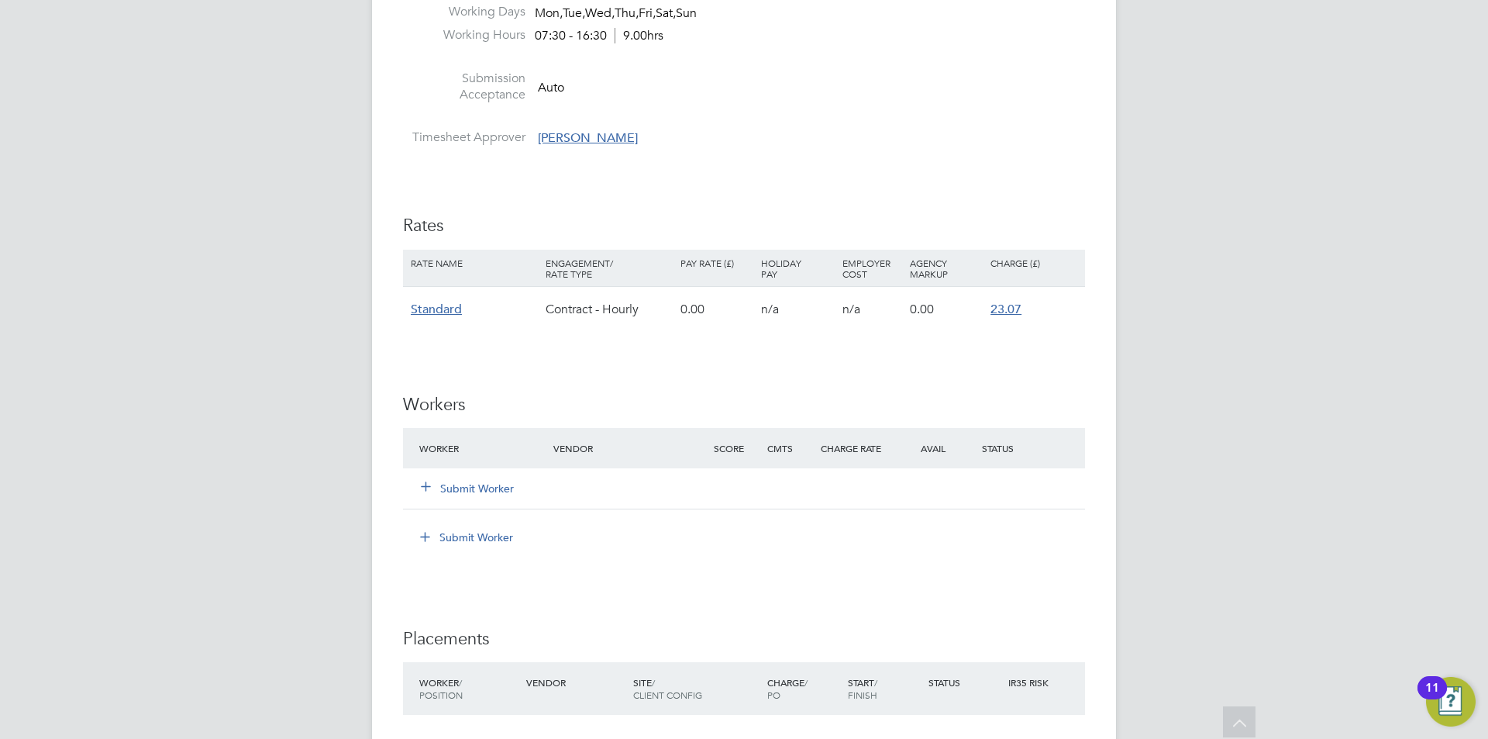
click at [495, 483] on button "Submit Worker" at bounding box center [468, 489] width 93 height 16
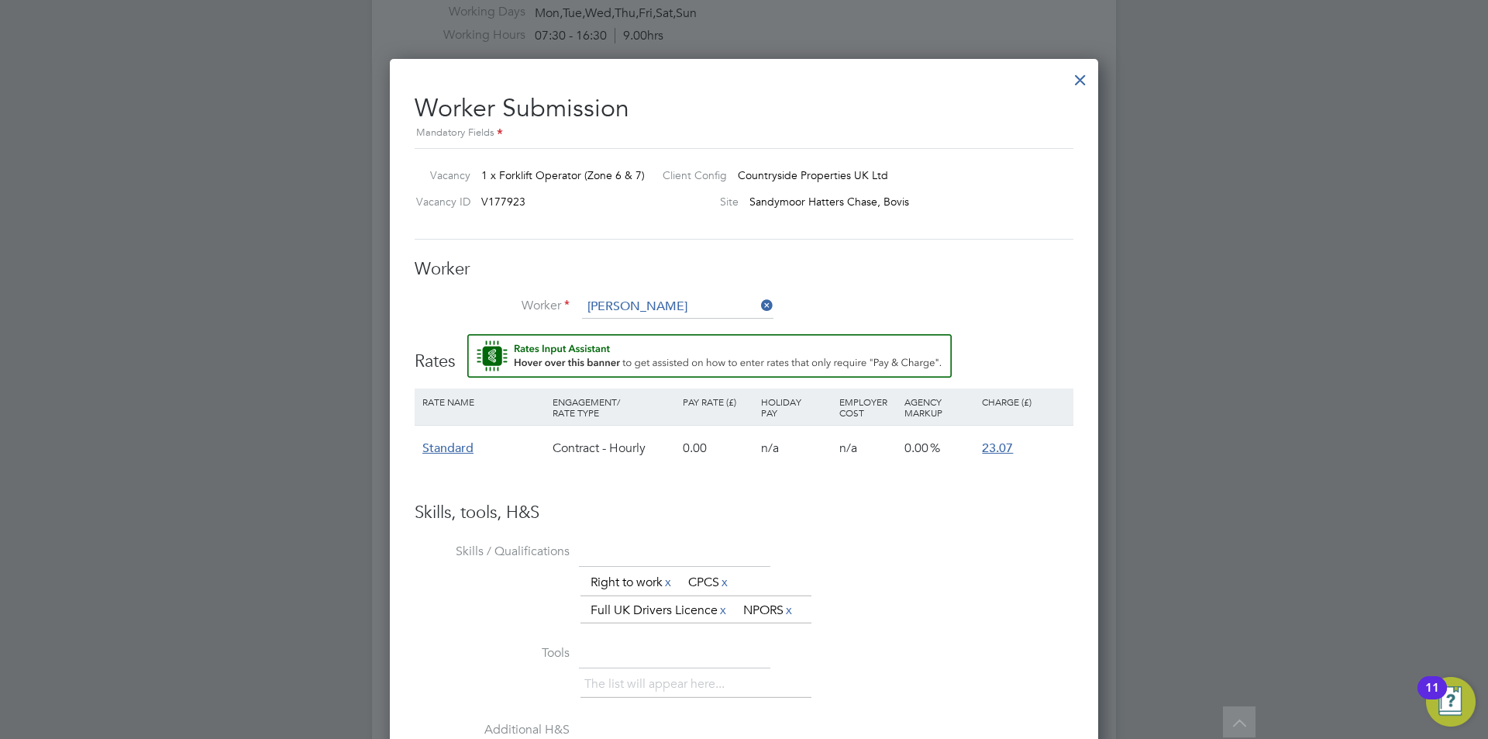
click at [664, 324] on li "Jamie Run ciman (CAN-435678)" at bounding box center [694, 329] width 227 height 21
type input "Jamie Runciman (CAN-435678)"
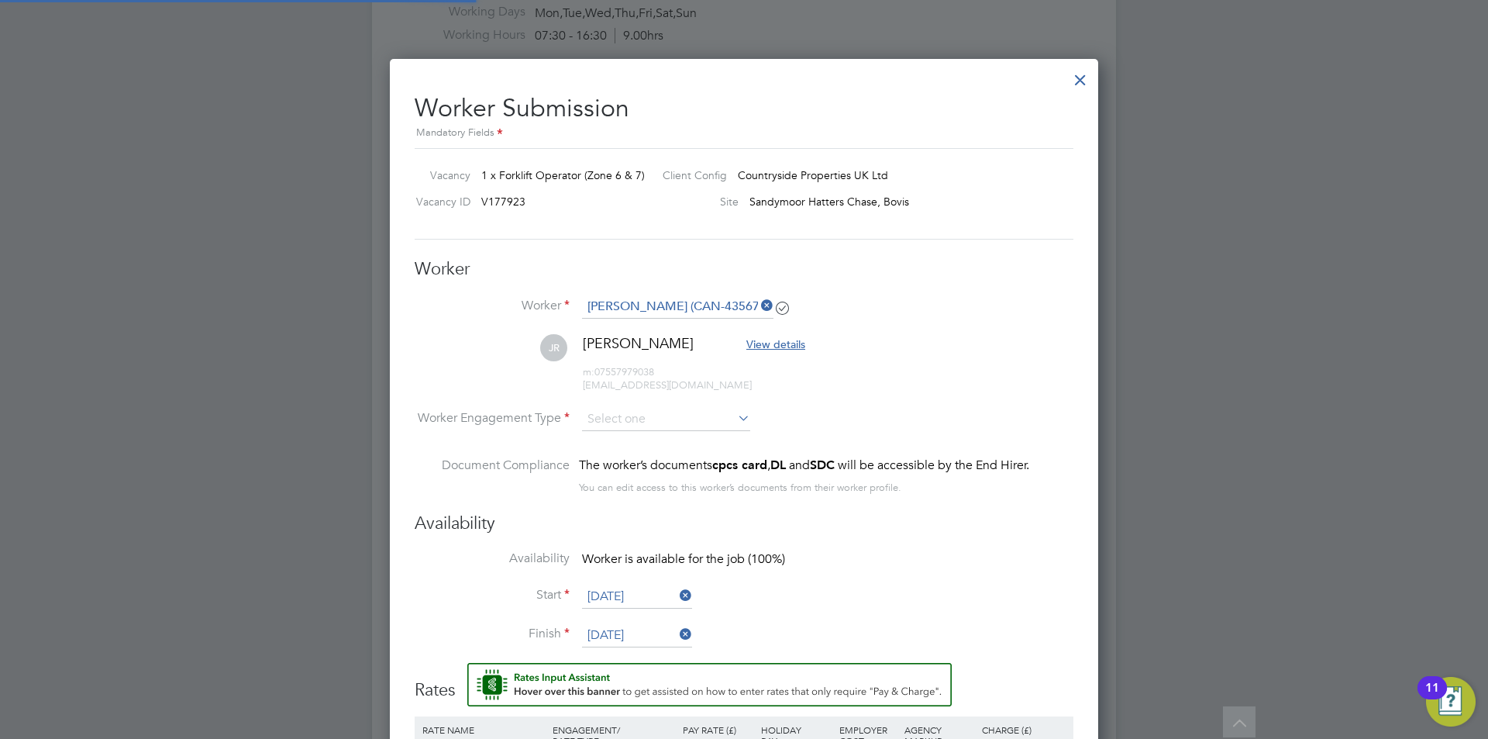
scroll to position [1294, 709]
click at [642, 420] on input at bounding box center [666, 419] width 168 height 23
click at [620, 443] on li "Contract" at bounding box center [666, 441] width 170 height 20
type input "Contract"
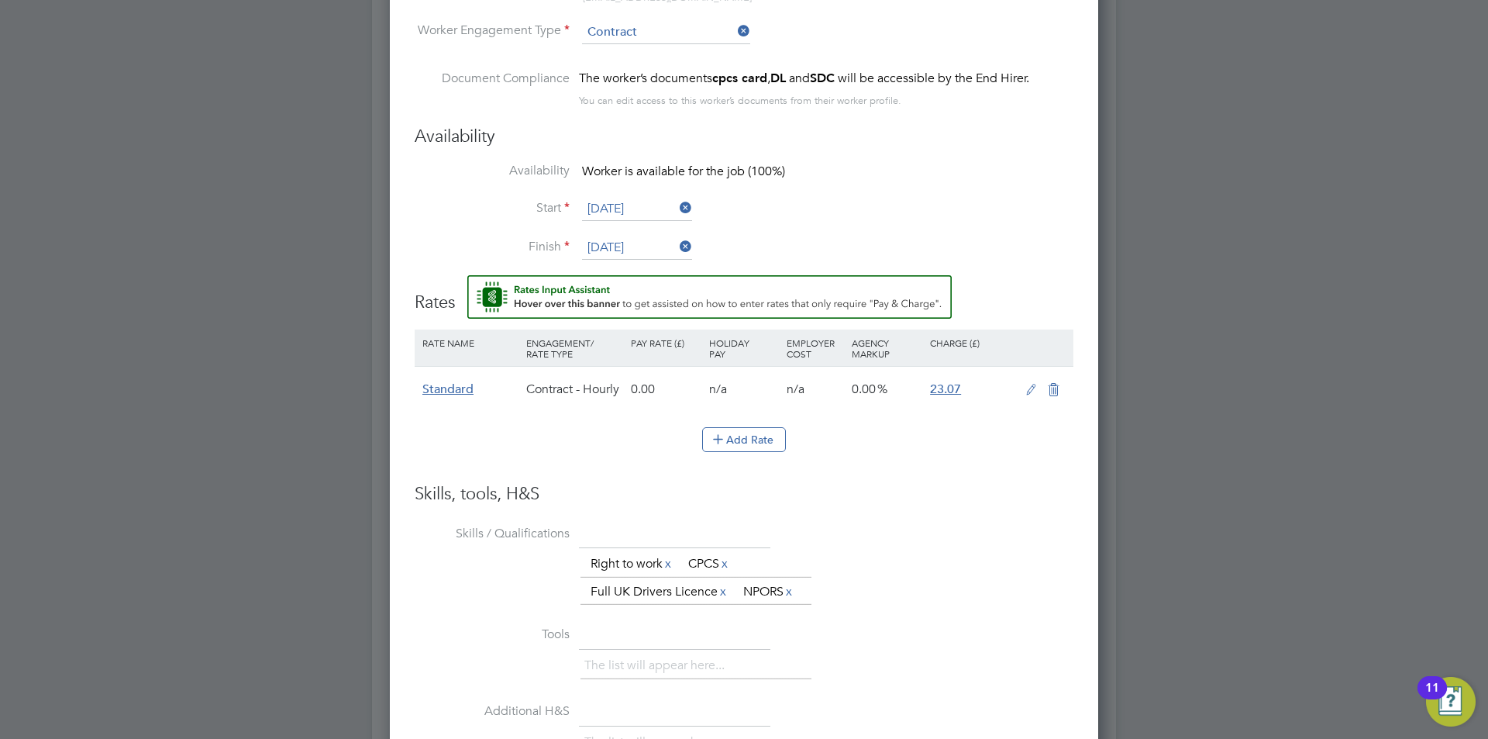
click at [1029, 390] on icon at bounding box center [1031, 390] width 19 height 12
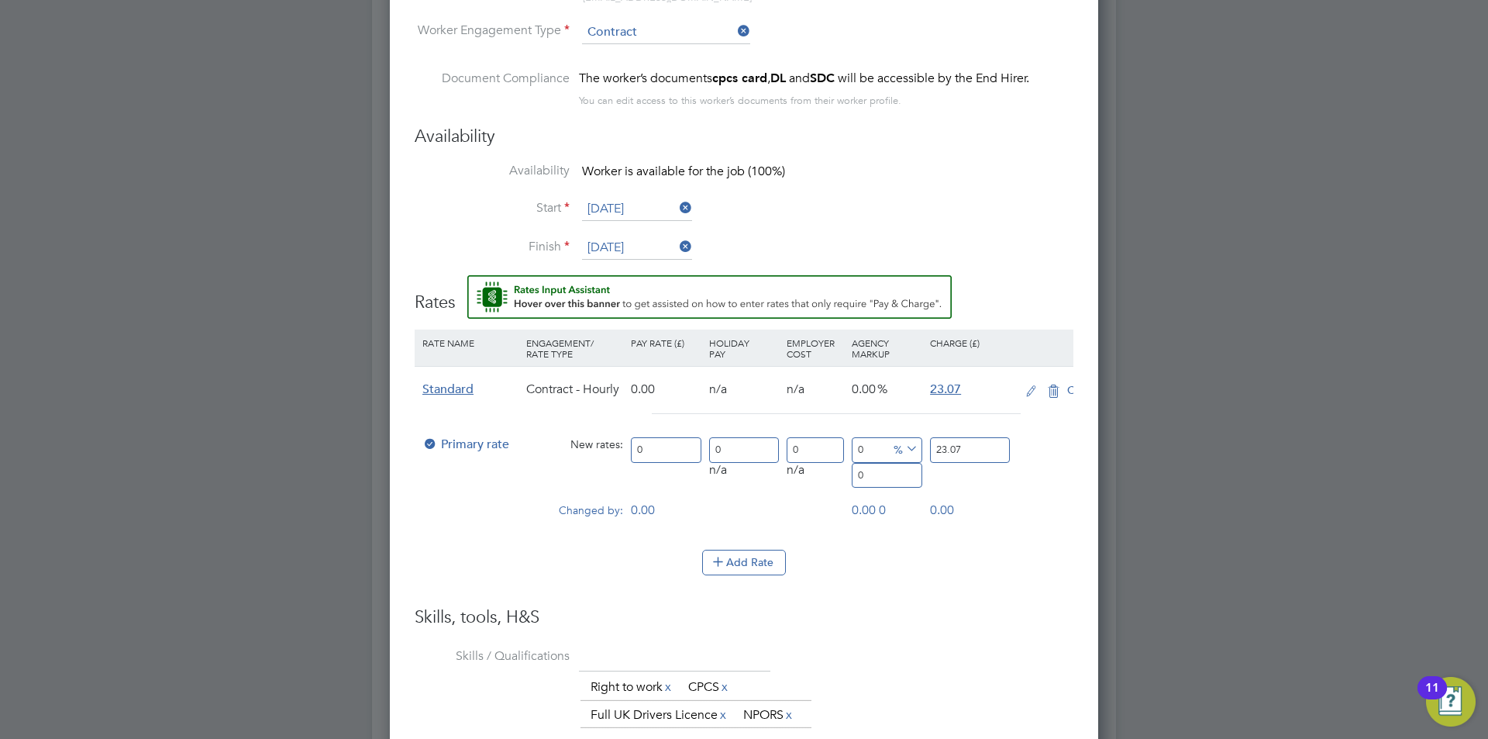
scroll to position [1432, 709]
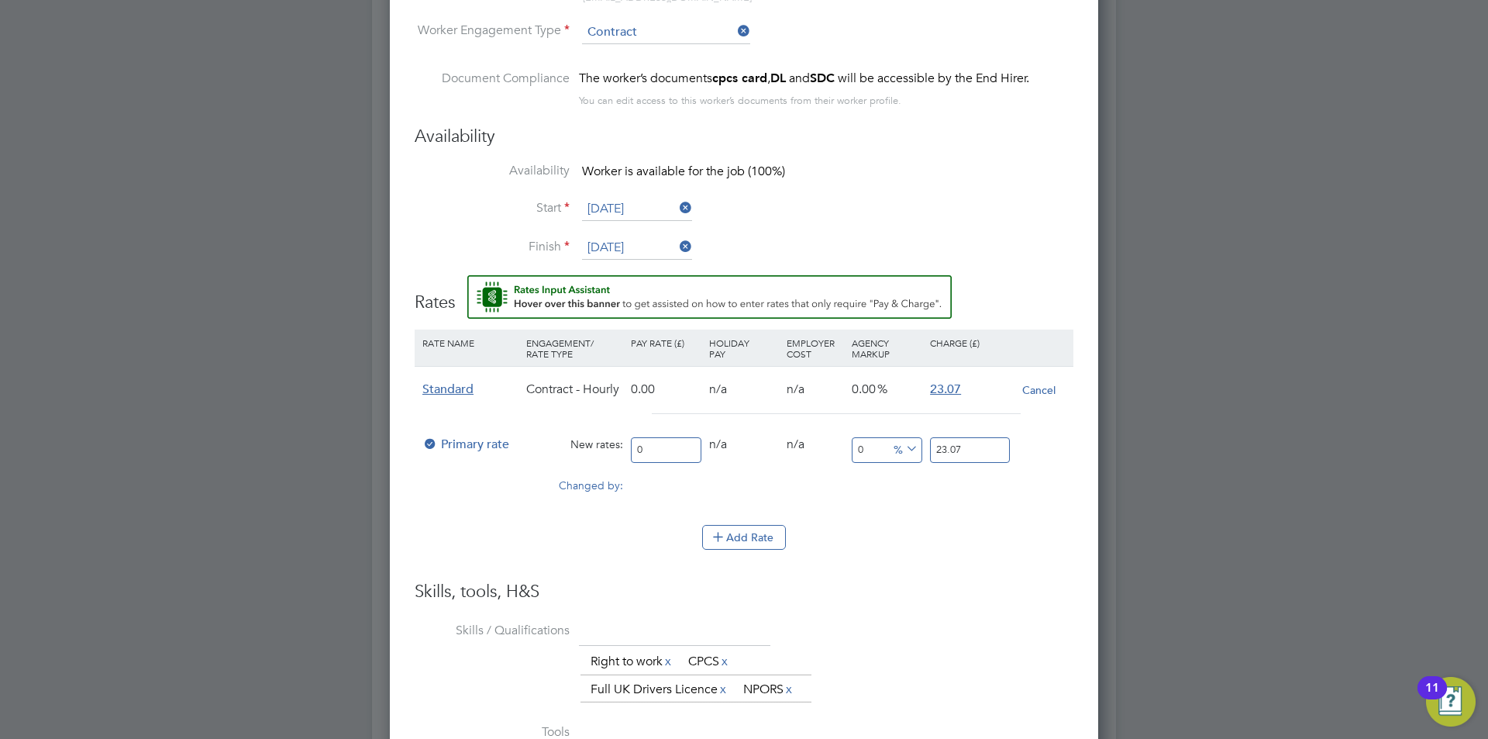
drag, startPoint x: 681, startPoint y: 448, endPoint x: 370, endPoint y: 453, distance: 310.8
type input "1"
type input "19"
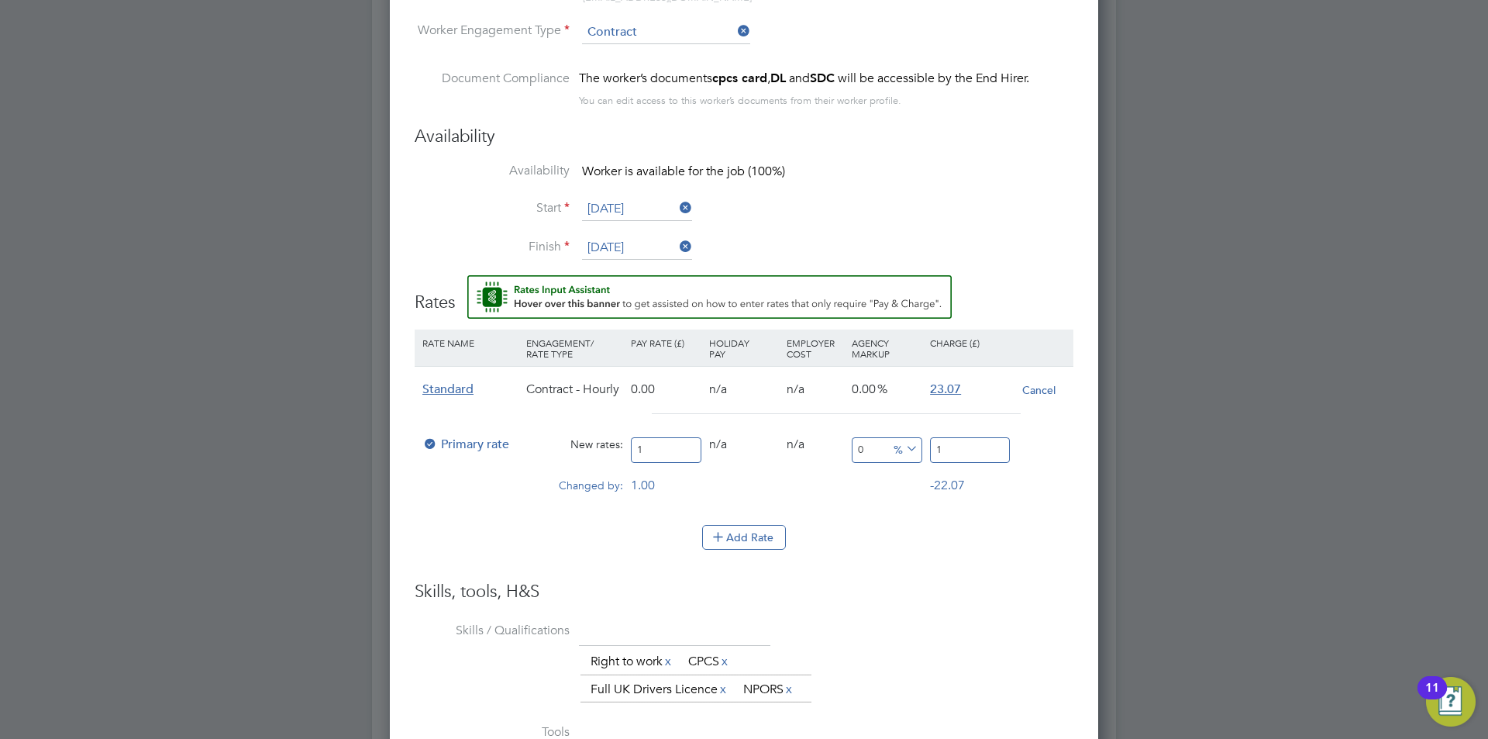
type input "19"
type input "19.5"
type input "19.50"
drag, startPoint x: 943, startPoint y: 448, endPoint x: 884, endPoint y: 448, distance: 58.9
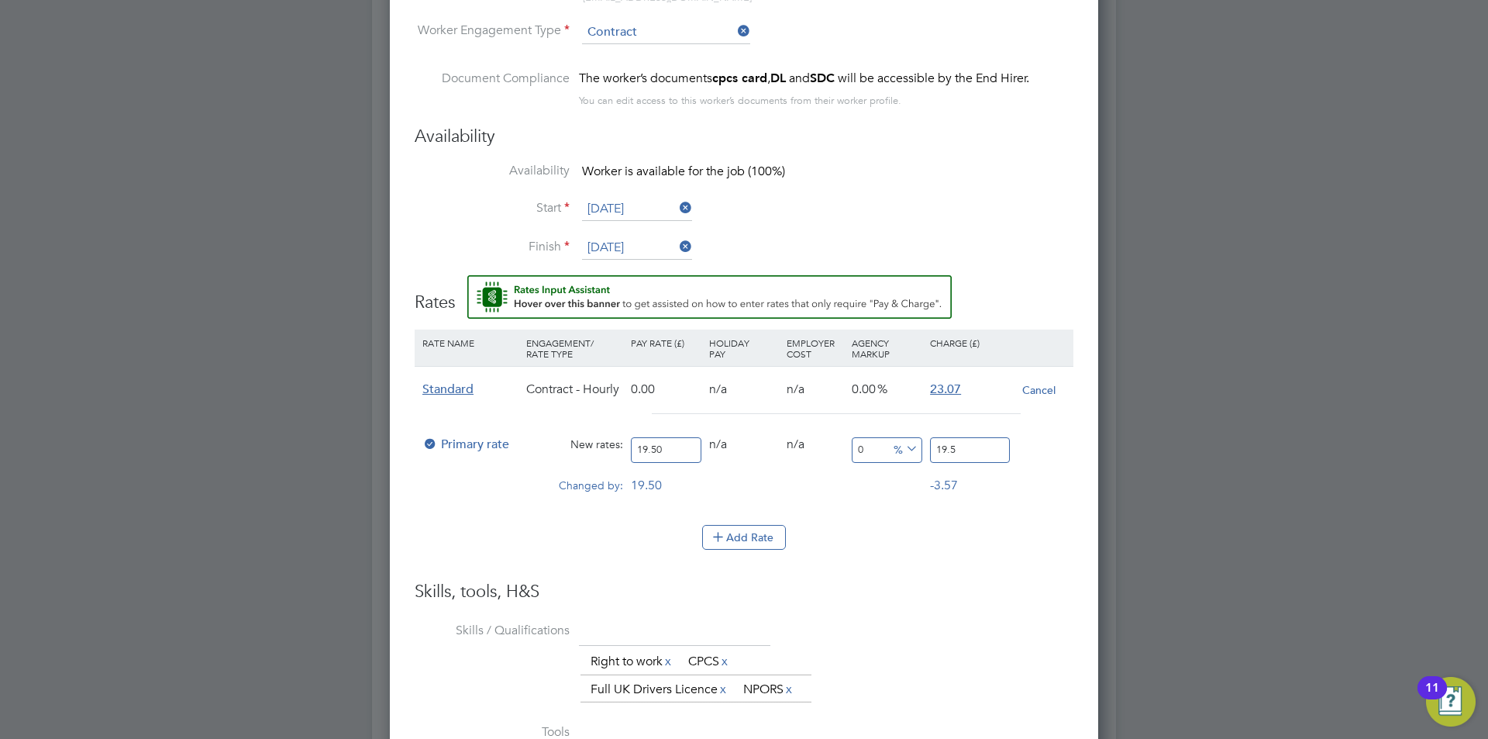
click at [884, 448] on div "Primary rate New rates: 19.50 0 n/a 0 n/a 0 0 % 19.5" at bounding box center [744, 449] width 659 height 41
type input "-89.74358974358974"
type input "2"
type input "17.94871794871795"
type input "23.0"
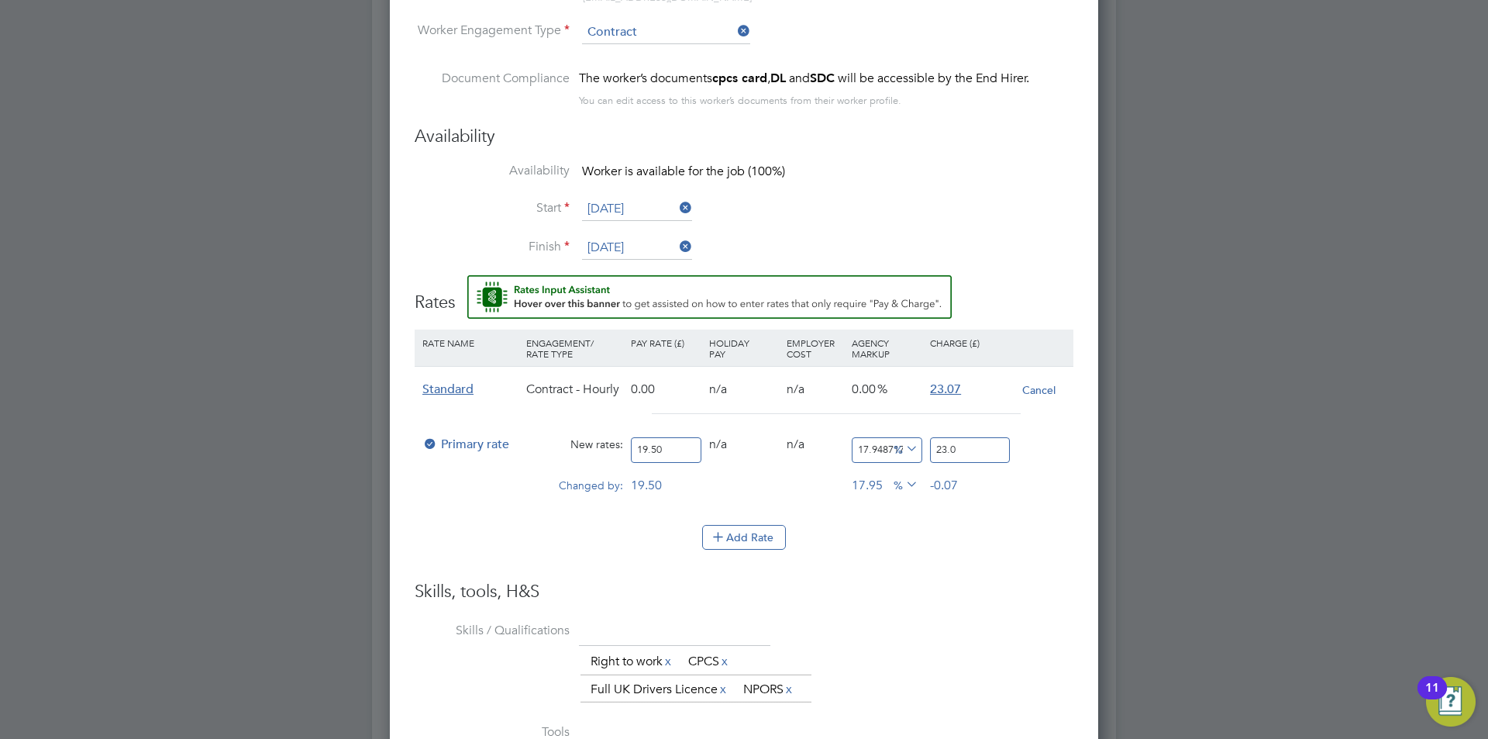
type input "18.307692307692307"
type input "23.07"
click at [969, 670] on div "The list will appear here... Right to work x CPCS x Full UK Drivers Licence x N…" at bounding box center [827, 676] width 493 height 56
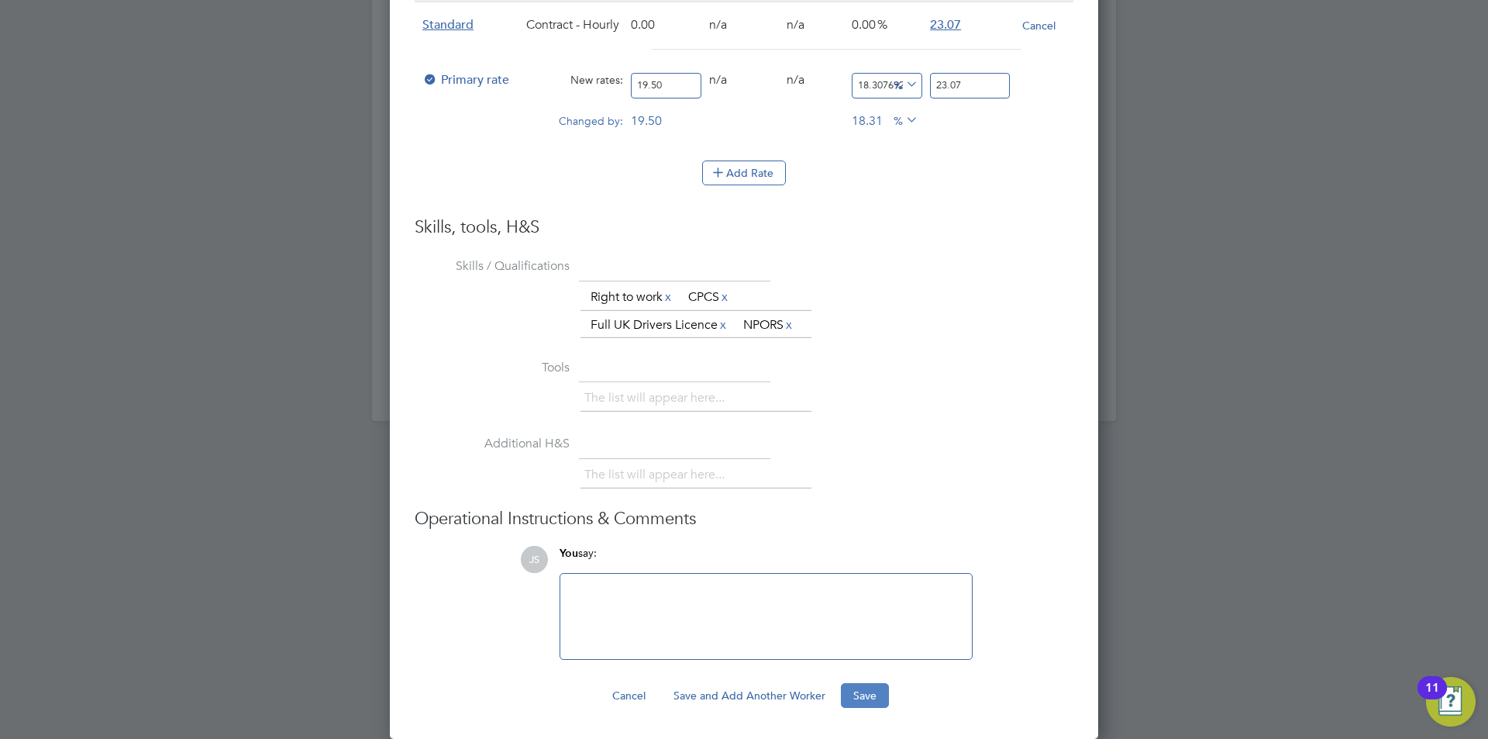
click at [874, 683] on button "Save" at bounding box center [865, 695] width 48 height 25
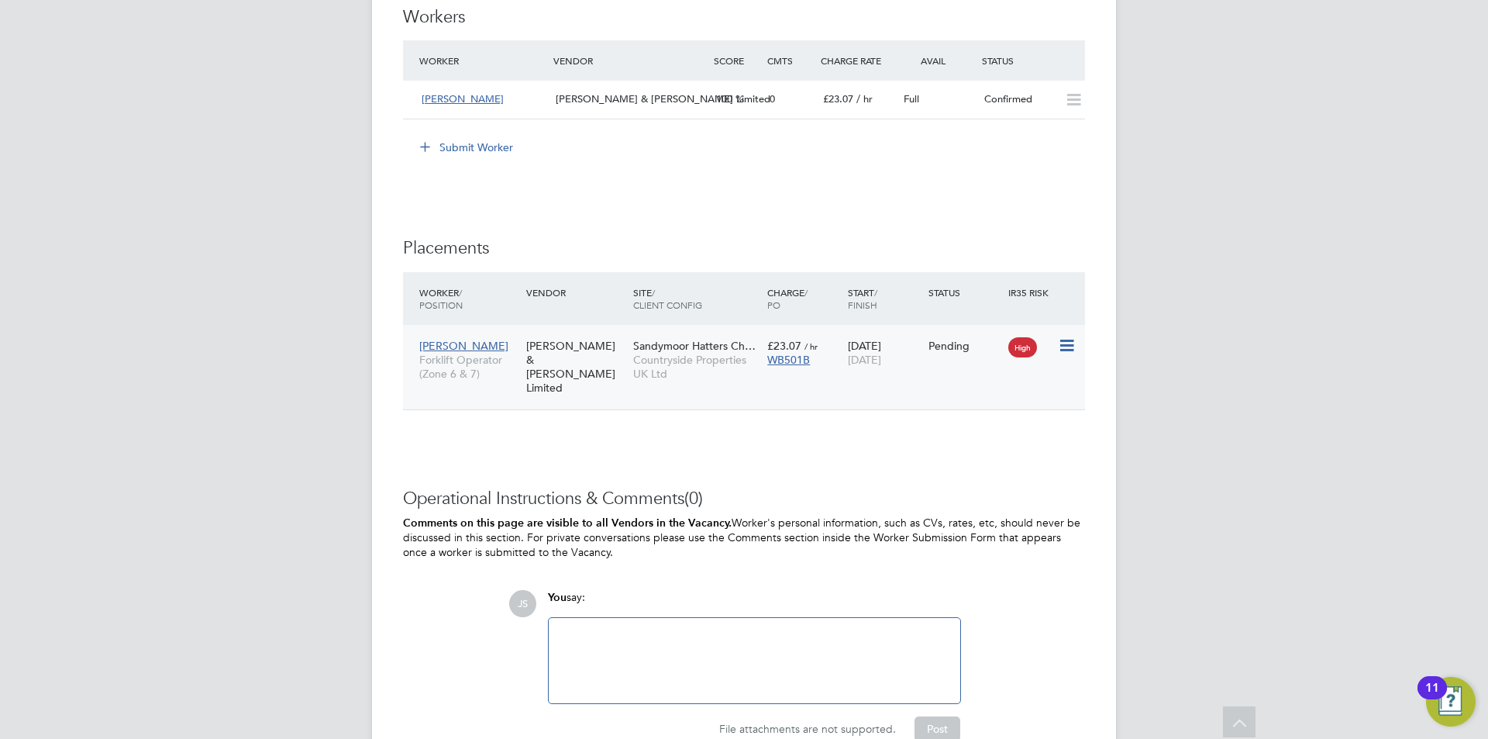
click at [1073, 343] on icon at bounding box center [1066, 345] width 16 height 19
click at [982, 436] on li "Start" at bounding box center [1019, 441] width 110 height 22
type input "Rob Bennett"
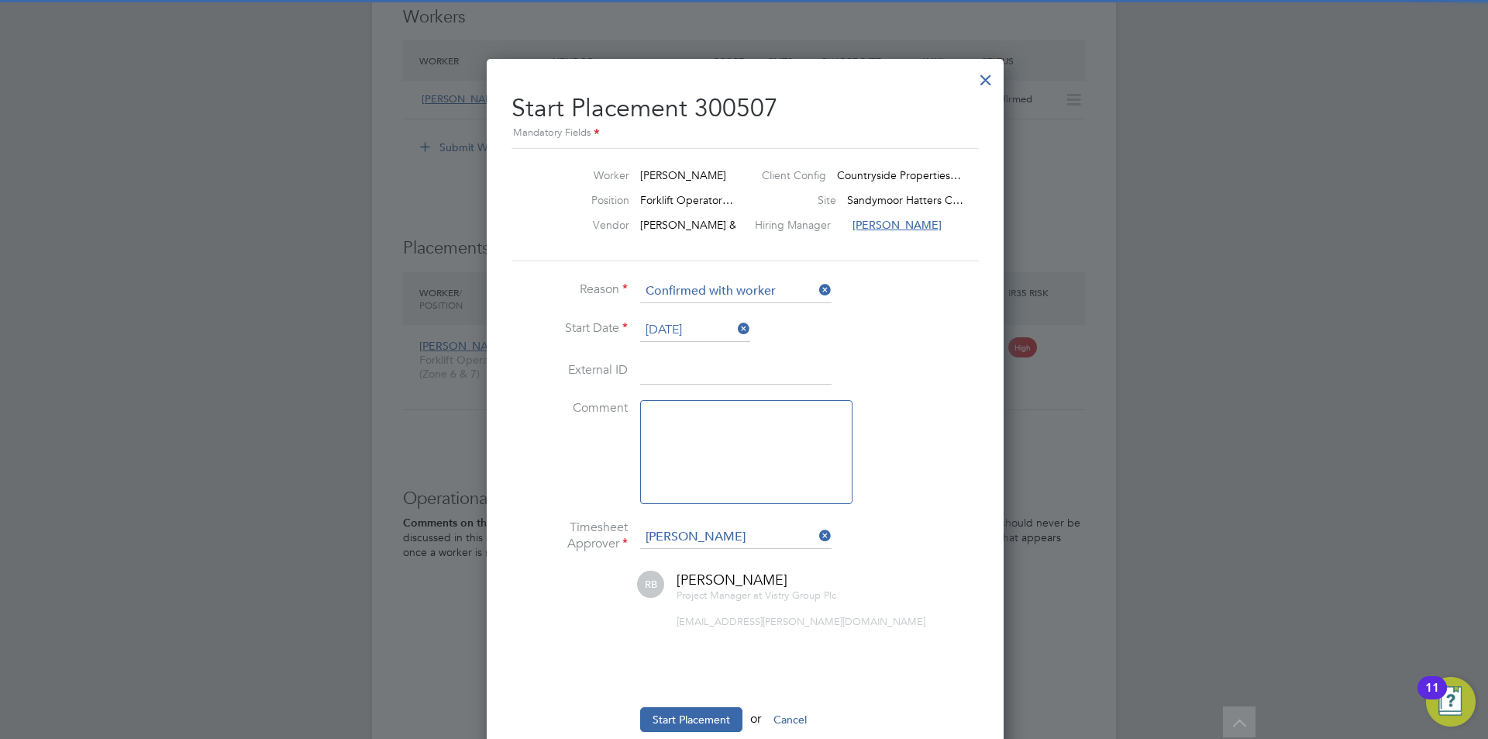
click at [778, 446] on textarea at bounding box center [746, 452] width 212 height 104
type textarea "checked in on site"
click at [698, 717] on button "Start Placement" at bounding box center [691, 719] width 102 height 25
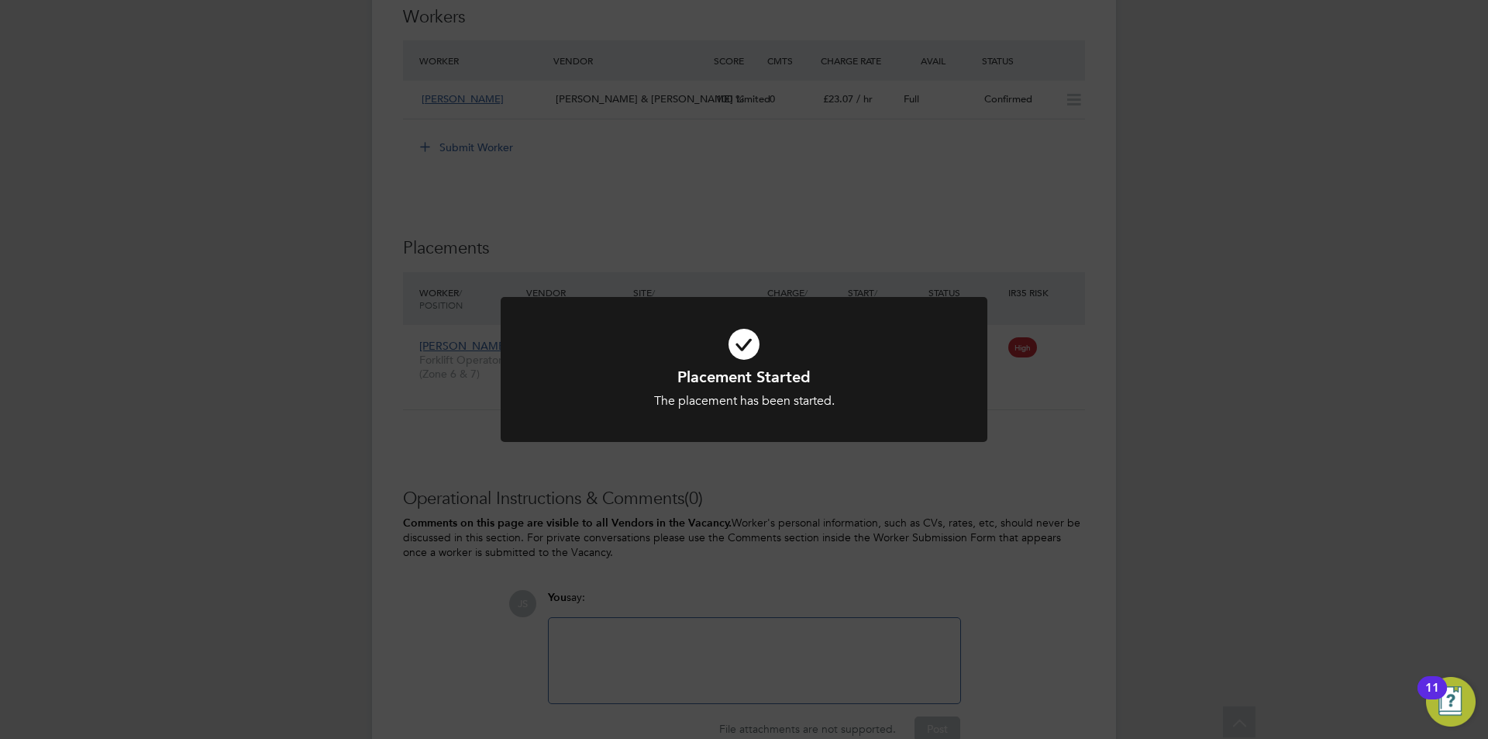
click at [1105, 460] on div "Placement Started The placement has been started. Cancel Okay" at bounding box center [744, 369] width 1488 height 739
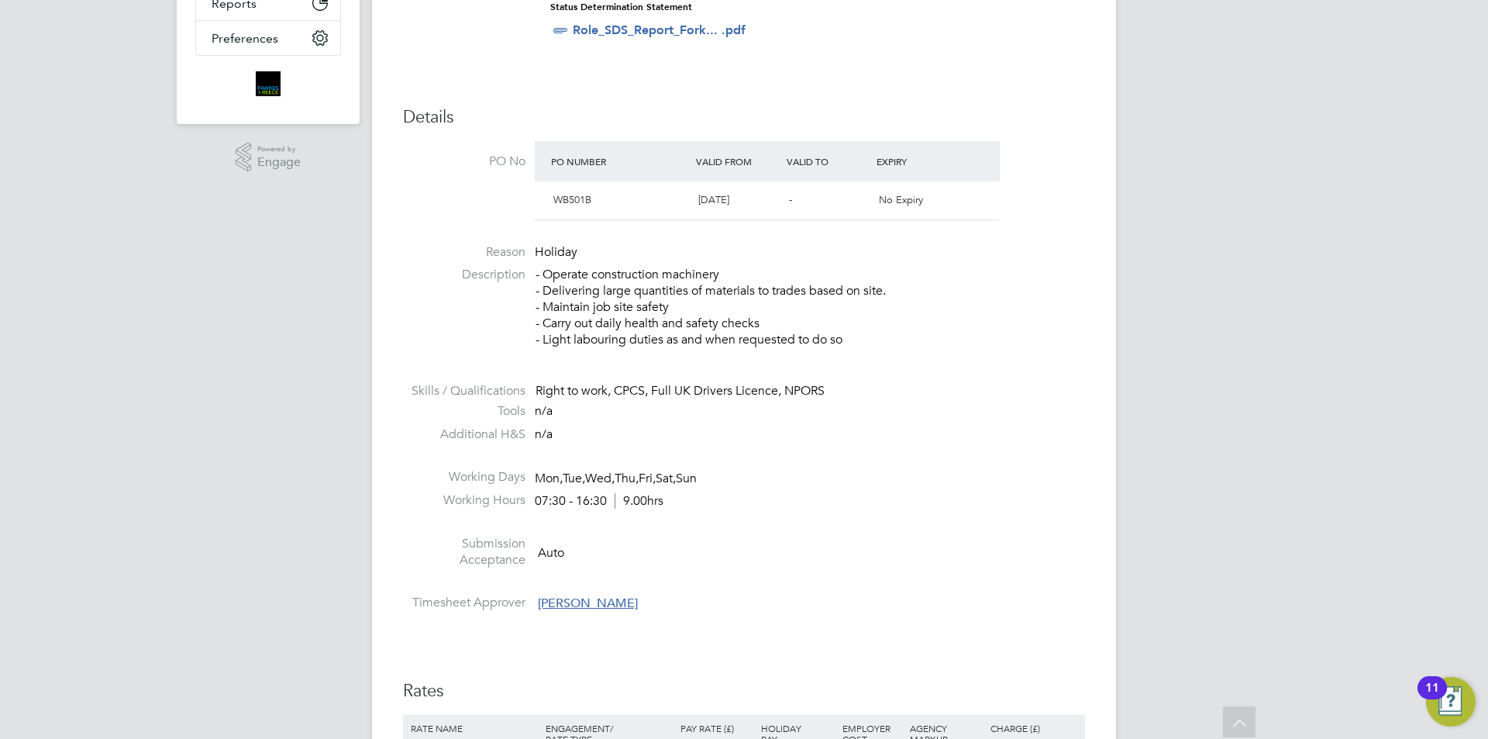
scroll to position [0, 0]
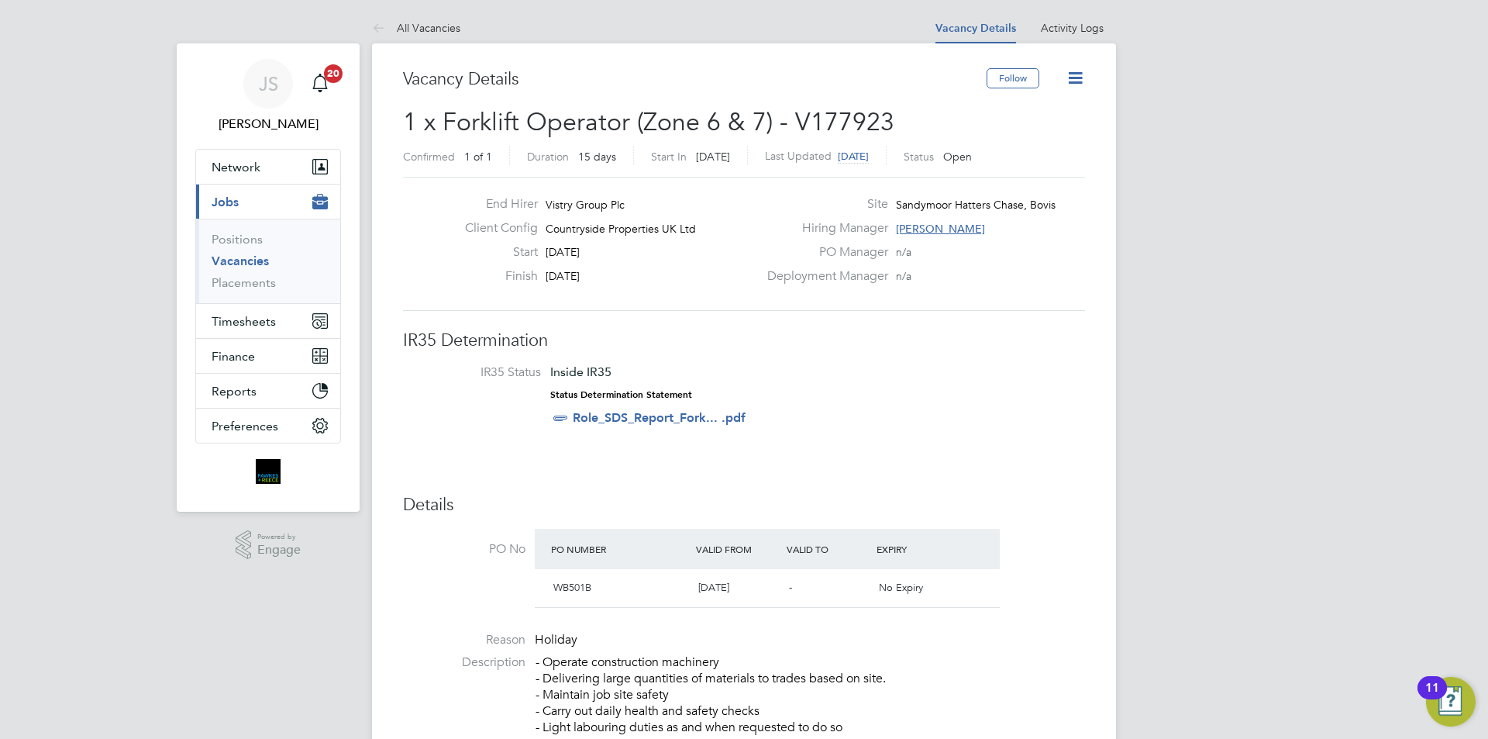
click at [1078, 68] on icon at bounding box center [1075, 77] width 19 height 19
click at [1037, 131] on li "Update Status" at bounding box center [1038, 137] width 90 height 22
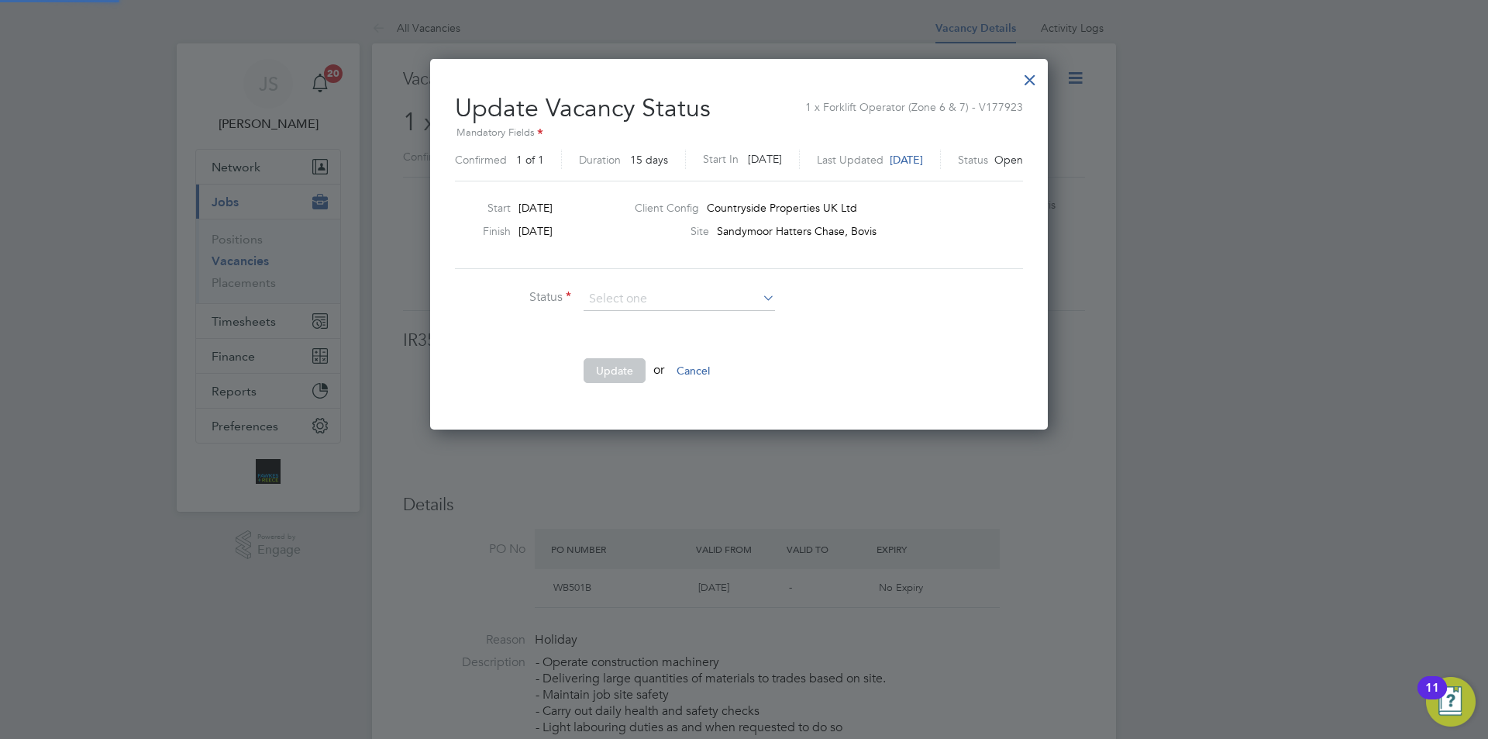
scroll to position [370, 628]
click at [612, 336] on li "Closed" at bounding box center [679, 340] width 193 height 20
type input "Closed"
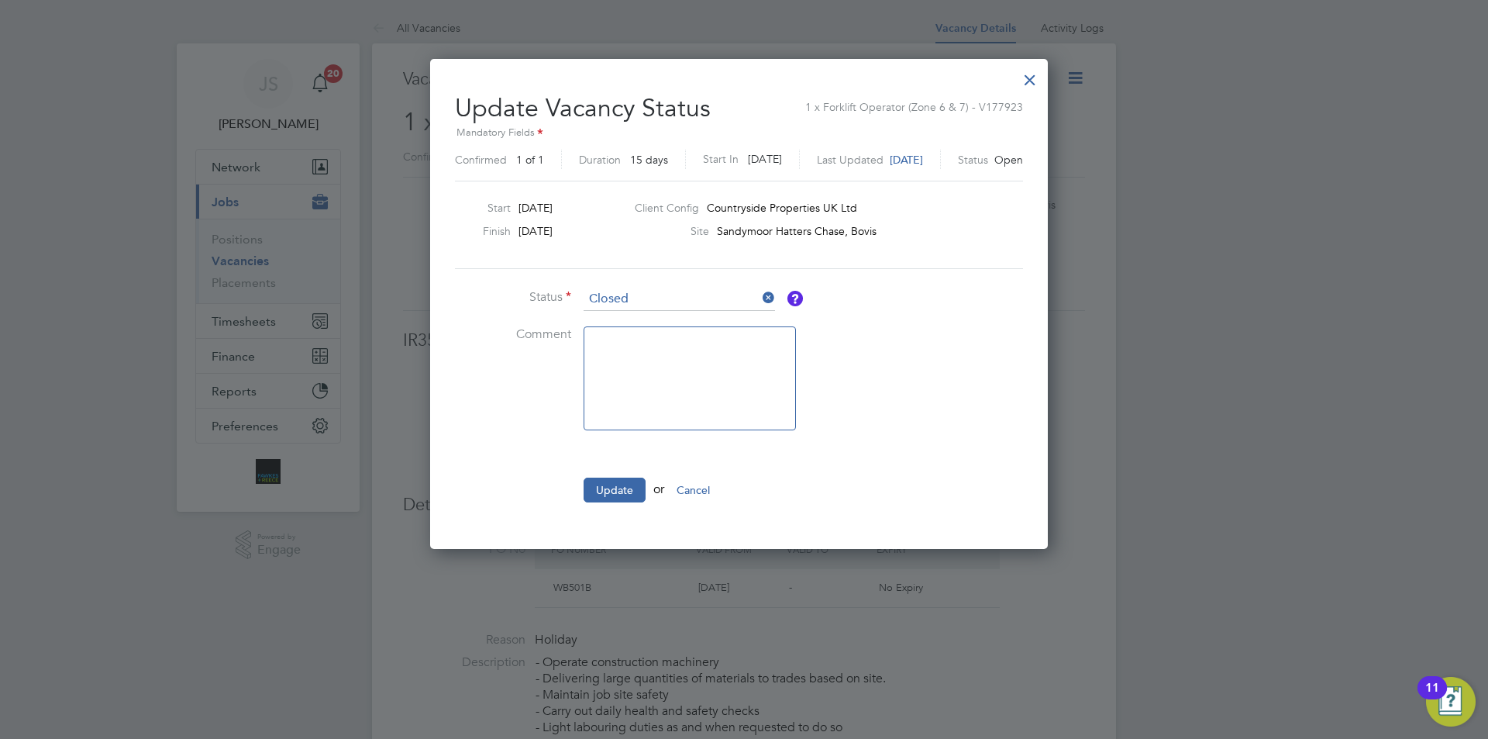
scroll to position [489, 628]
click at [630, 475] on ul "Status Closed Comment Update or Cancel" at bounding box center [687, 403] width 465 height 230
click at [632, 485] on button "Update" at bounding box center [615, 489] width 62 height 25
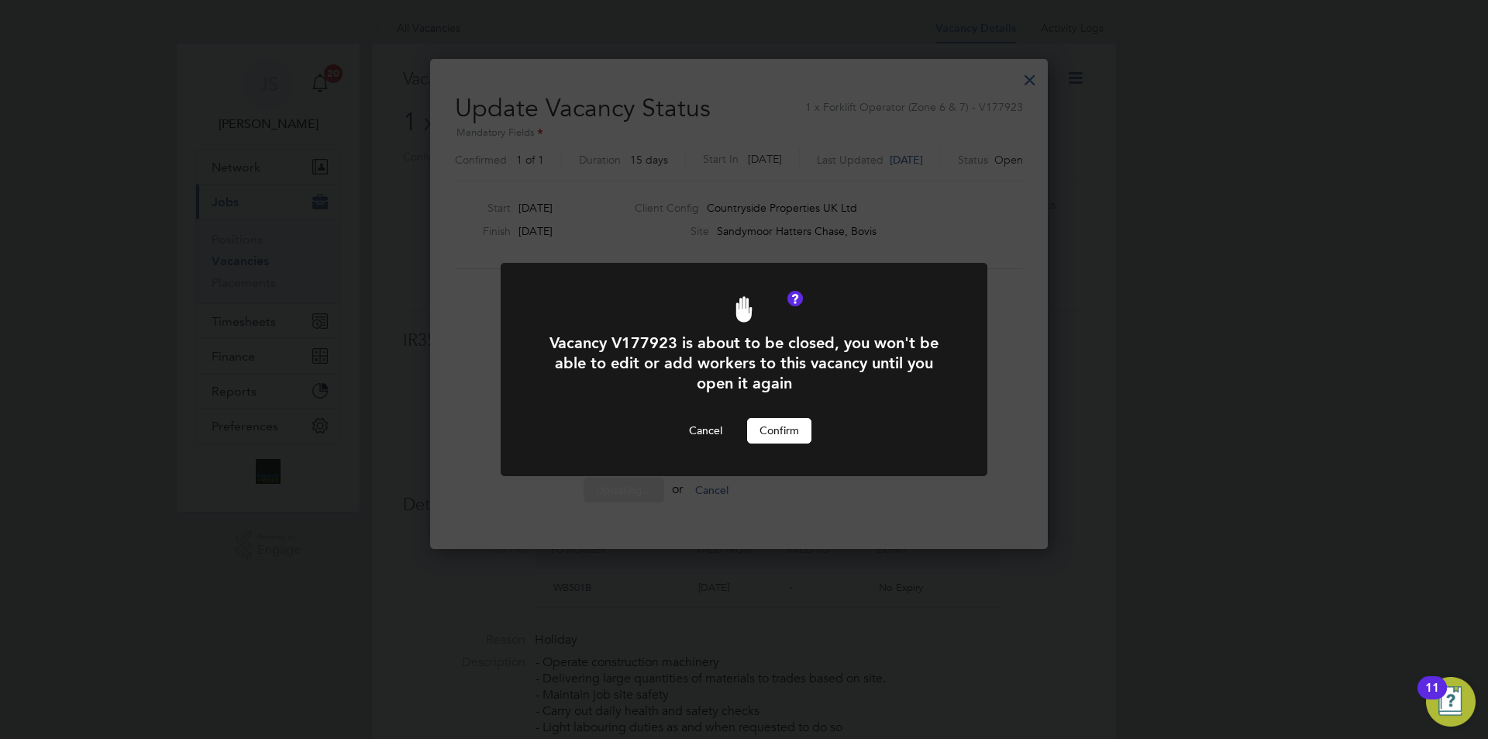
click at [796, 432] on button "Confirm" at bounding box center [779, 430] width 64 height 25
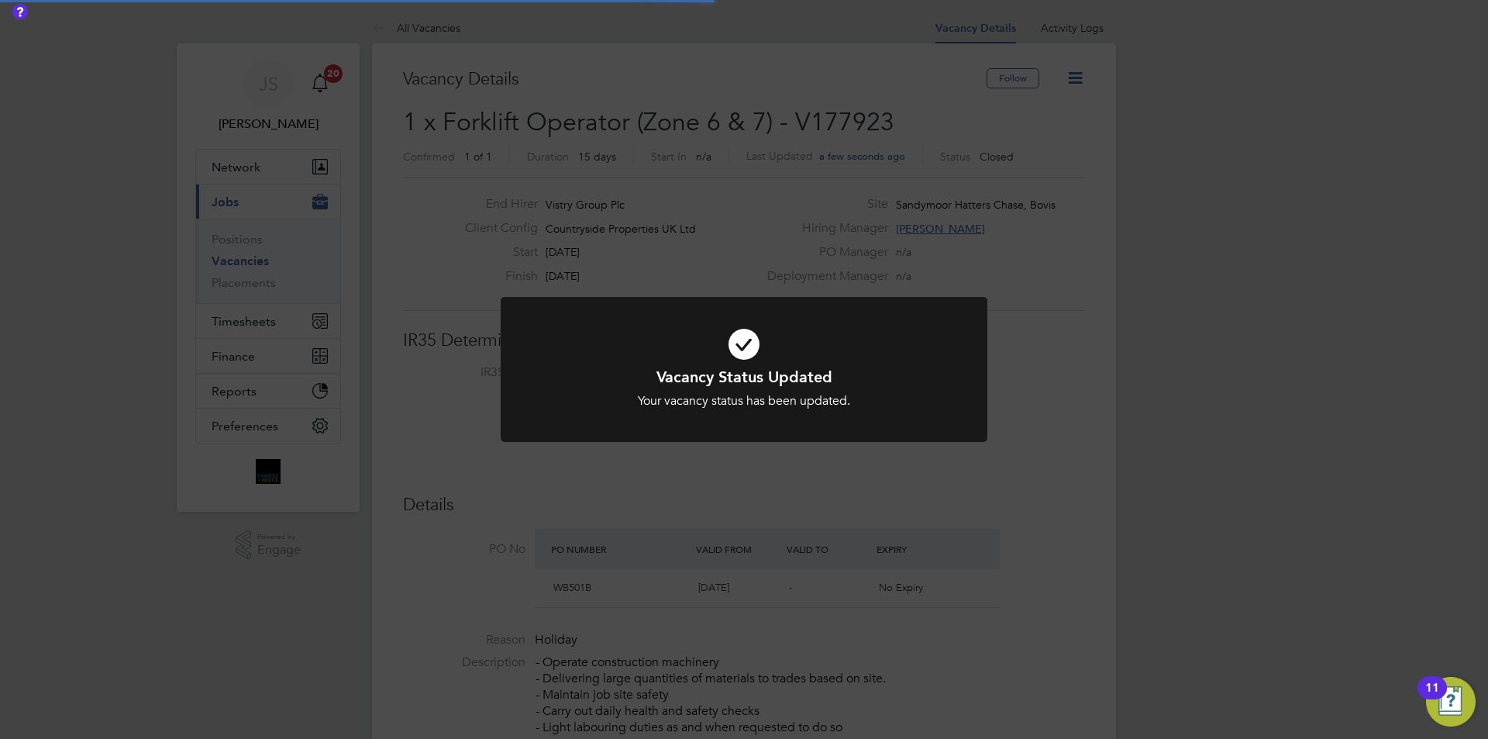
scroll to position [46, 136]
click at [792, 244] on div "Vacancy Status Updated Your vacancy status has been updated. Cancel Okay" at bounding box center [744, 369] width 1488 height 739
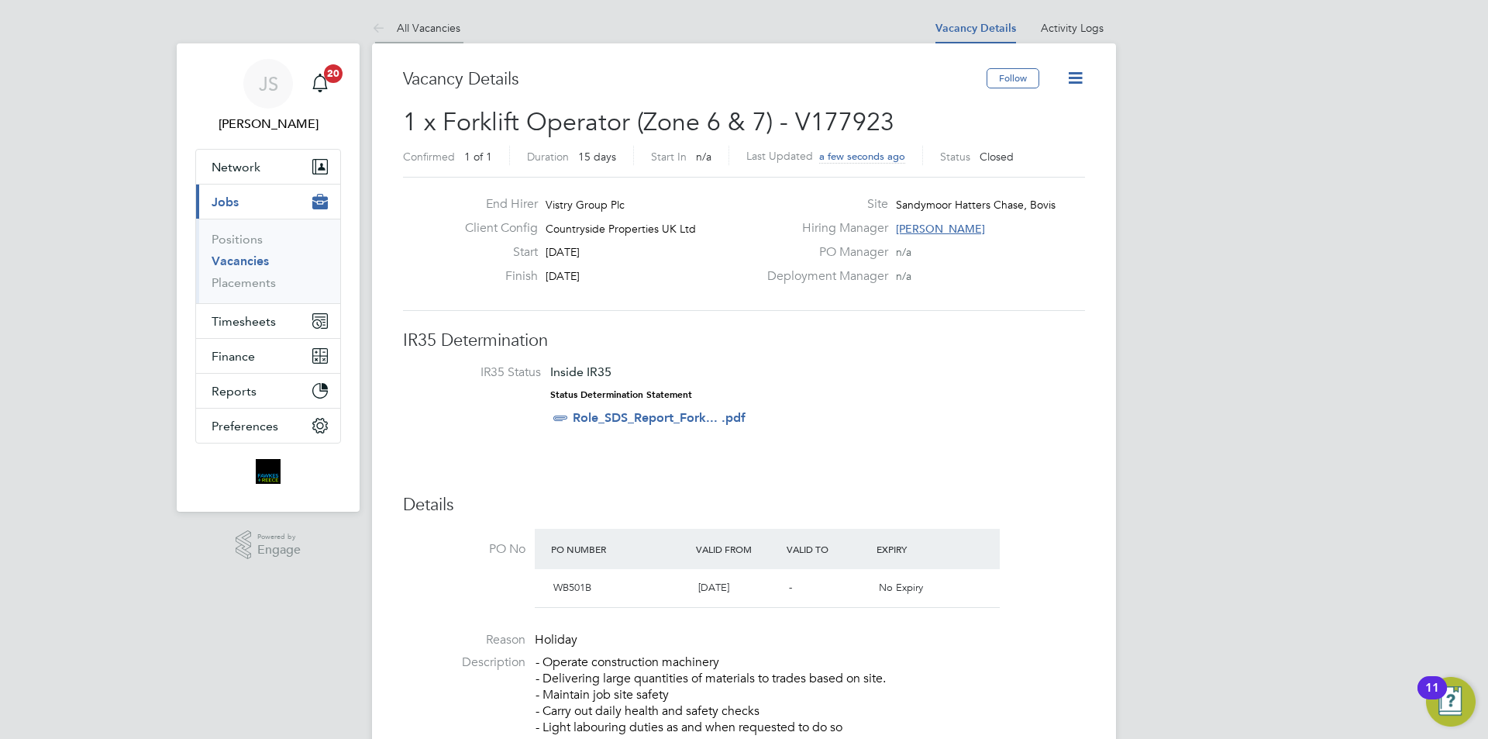
click at [425, 24] on link "All Vacancies" at bounding box center [416, 28] width 88 height 14
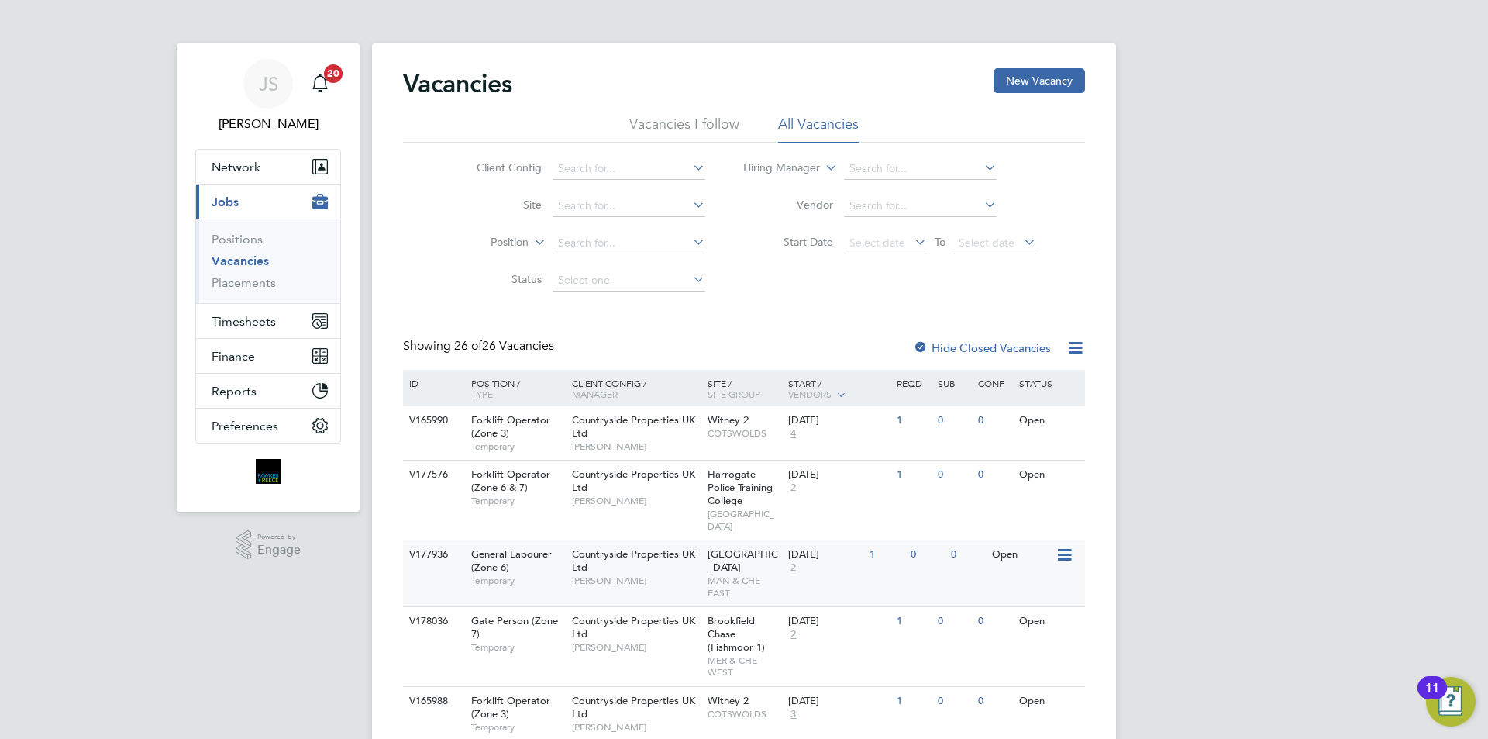
click at [662, 551] on span "Countryside Properties UK Ltd" at bounding box center [633, 560] width 123 height 26
click at [239, 158] on button "Network" at bounding box center [268, 167] width 144 height 34
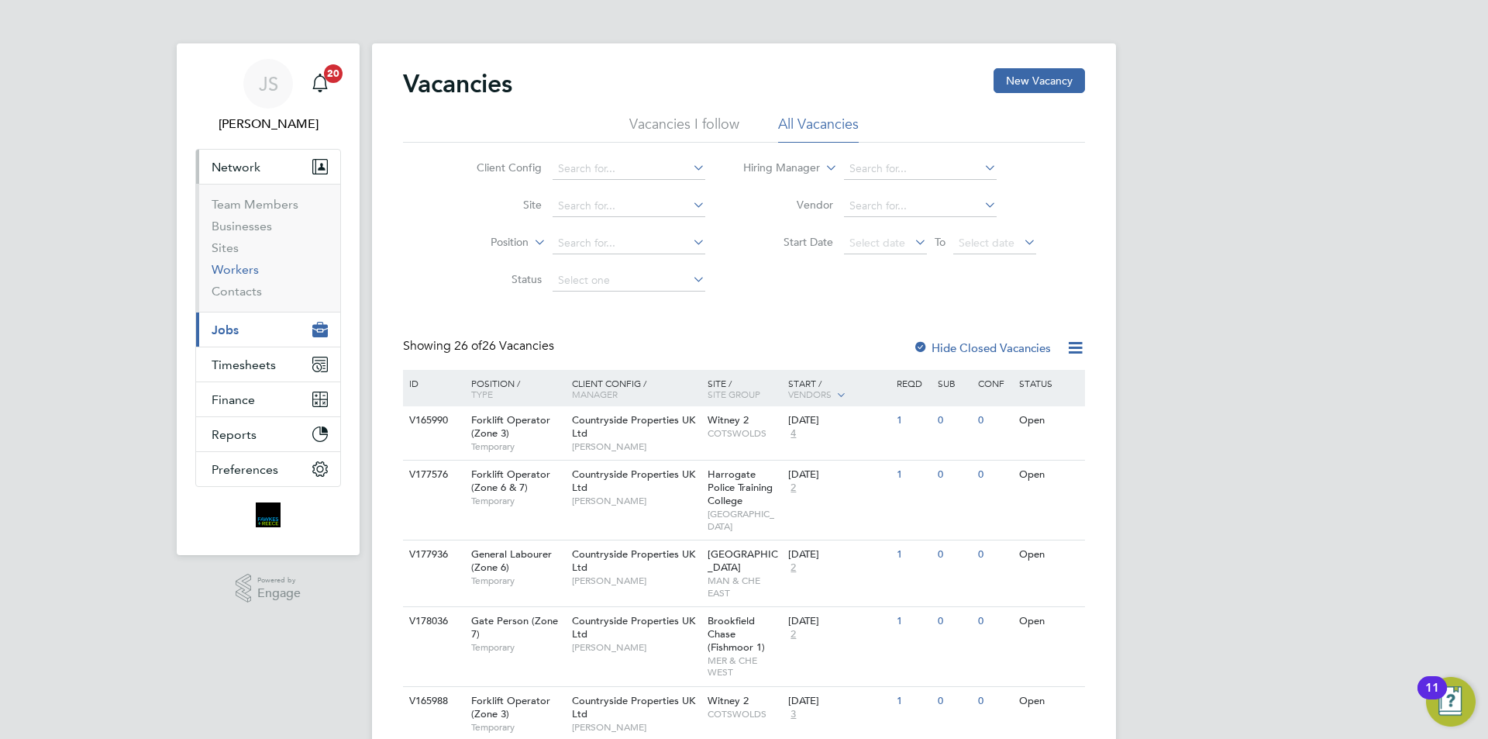
click at [235, 274] on link "Workers" at bounding box center [235, 269] width 47 height 15
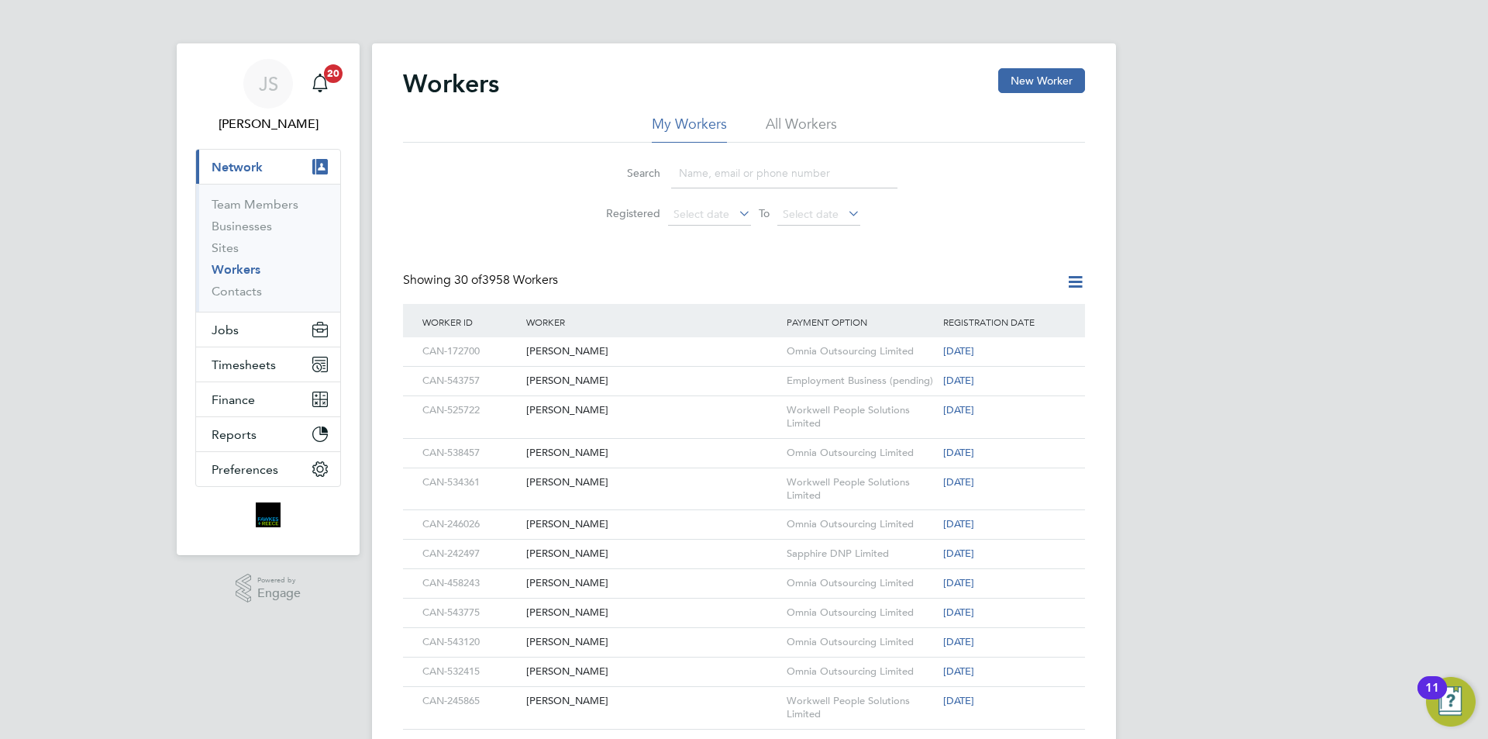
click at [1387, 283] on div "JS Julia Scholes Notifications 20 Applications: Current page: Network Team Memb…" at bounding box center [744, 699] width 1488 height 1399
click at [821, 125] on li "All Workers" at bounding box center [801, 129] width 71 height 28
click at [1011, 85] on button "New Worker" at bounding box center [1041, 80] width 87 height 25
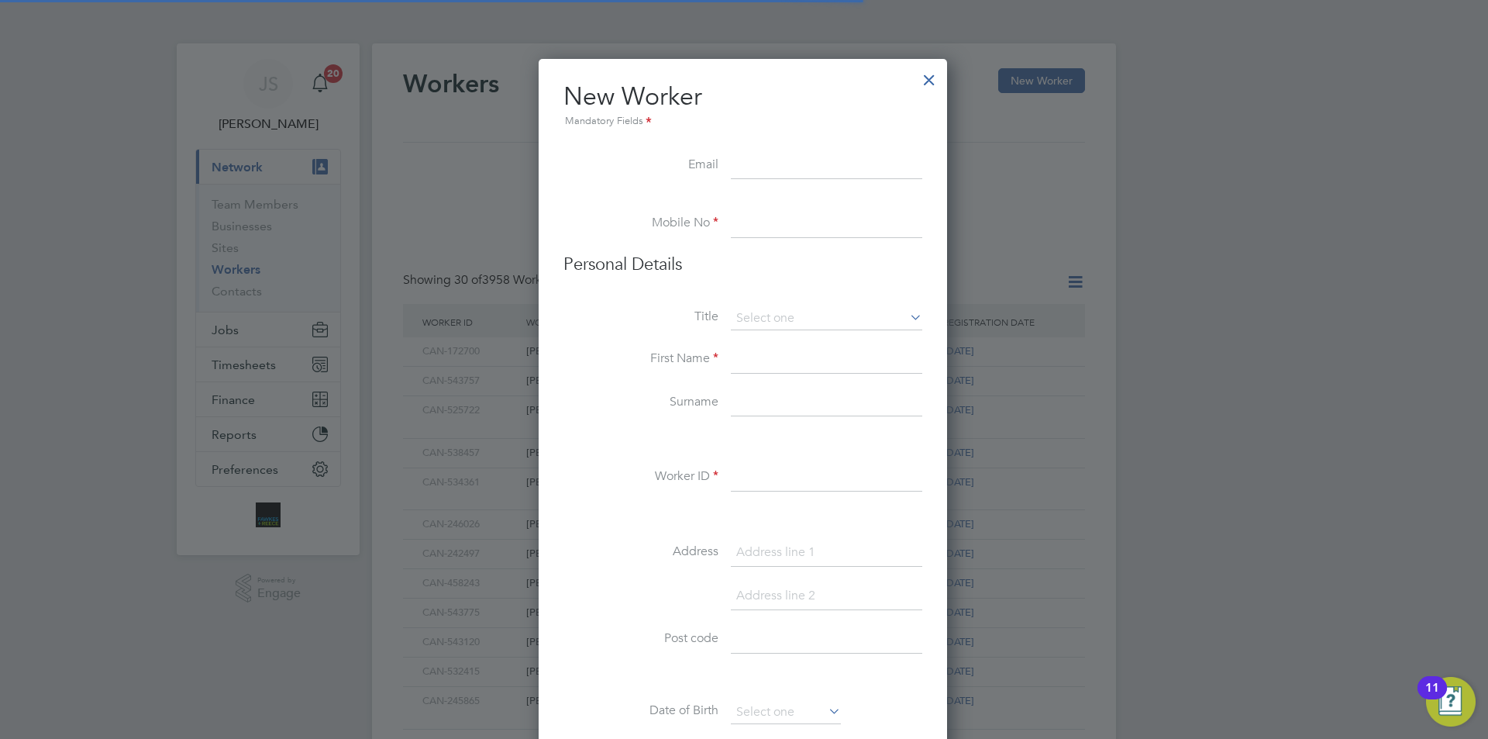
scroll to position [1319, 411]
paste input "[EMAIL_ADDRESS][DOMAIN_NAME]"
type input "[EMAIL_ADDRESS][DOMAIN_NAME]"
paste input "07548657984"
type input "07548657984"
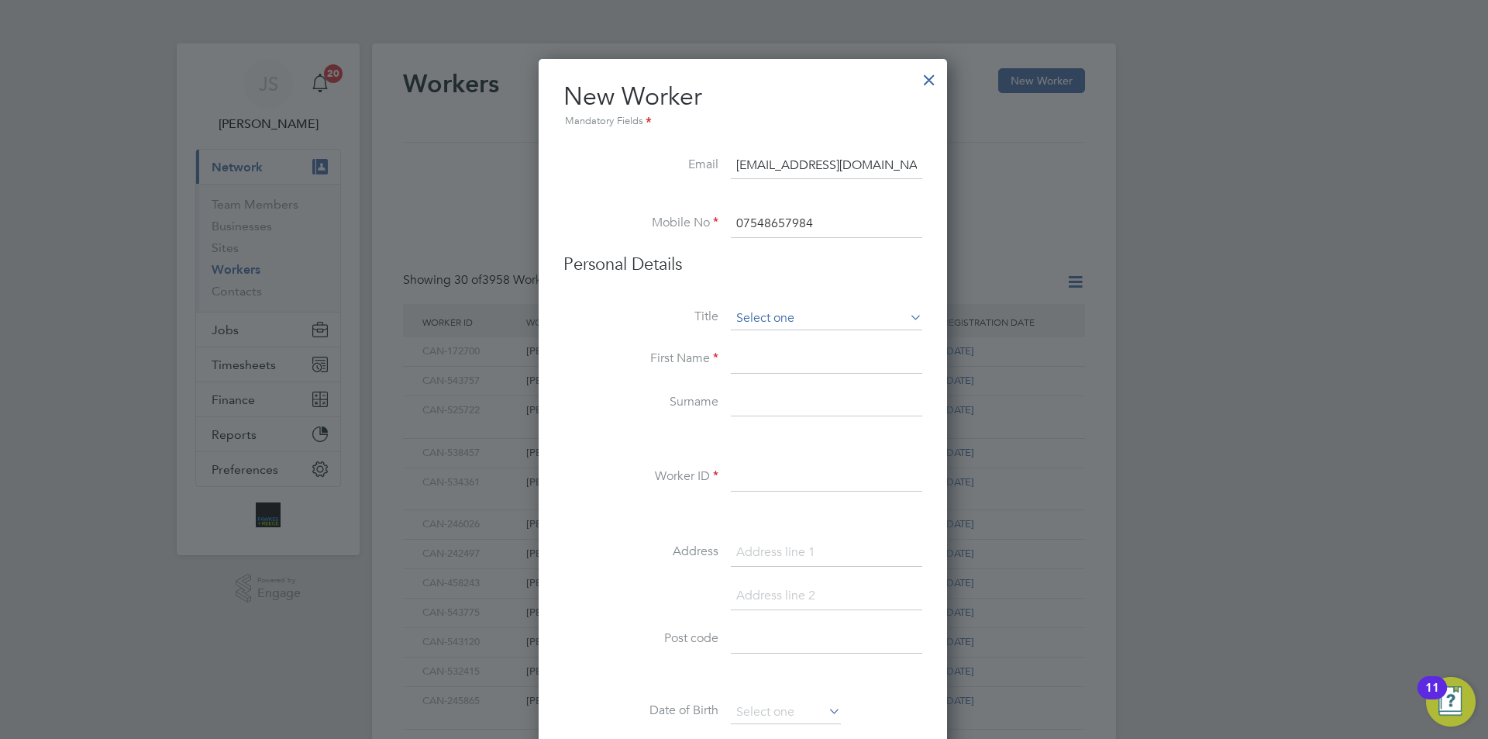
click at [766, 324] on input at bounding box center [826, 318] width 191 height 23
click at [762, 335] on li "Mr" at bounding box center [826, 340] width 193 height 20
type input "Mr"
click at [716, 367] on li "First Name" at bounding box center [742, 367] width 359 height 43
click at [772, 355] on input at bounding box center [826, 360] width 191 height 28
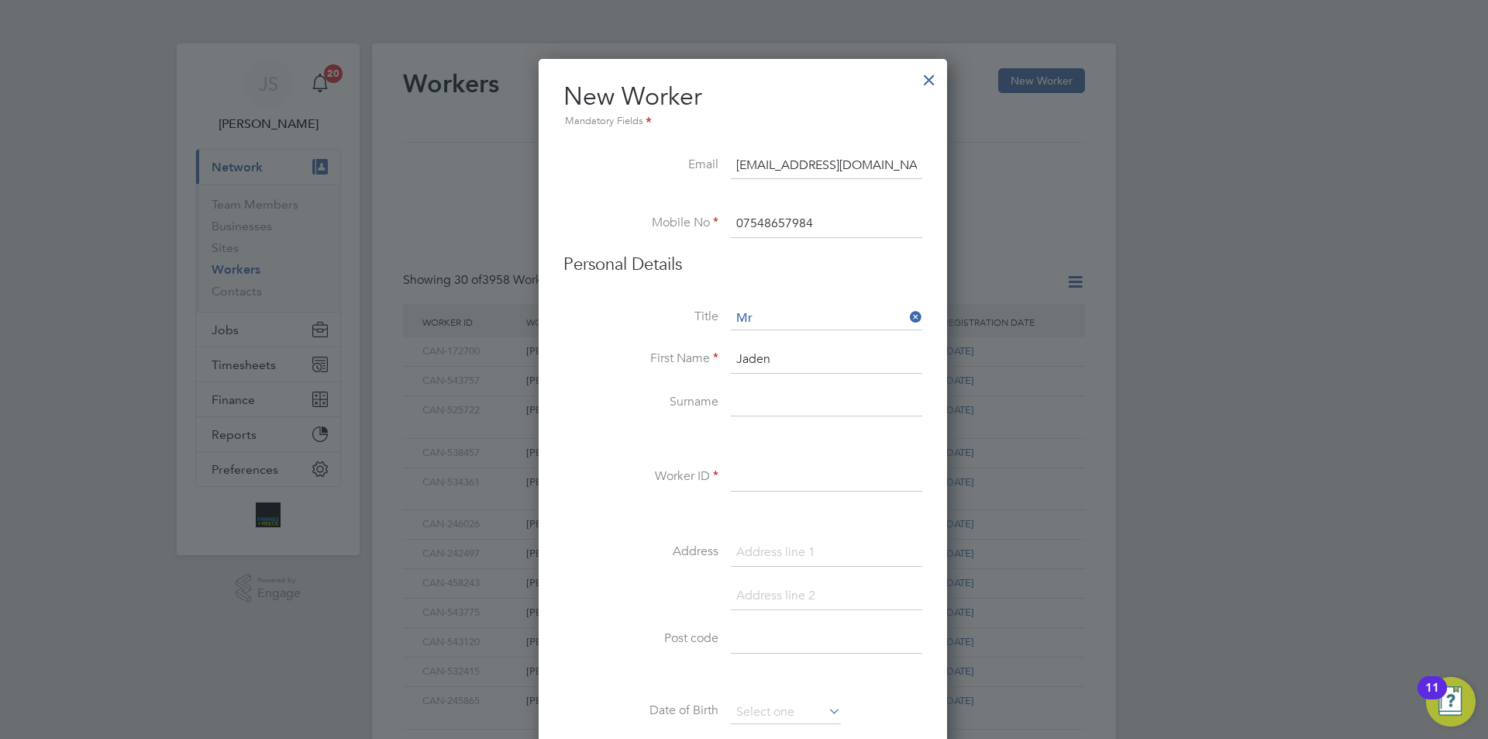
type input "Jaden"
type input "Connor"
paste input "CAN-538993"
type input "CAN-538993"
paste input "848 Buckley Road"
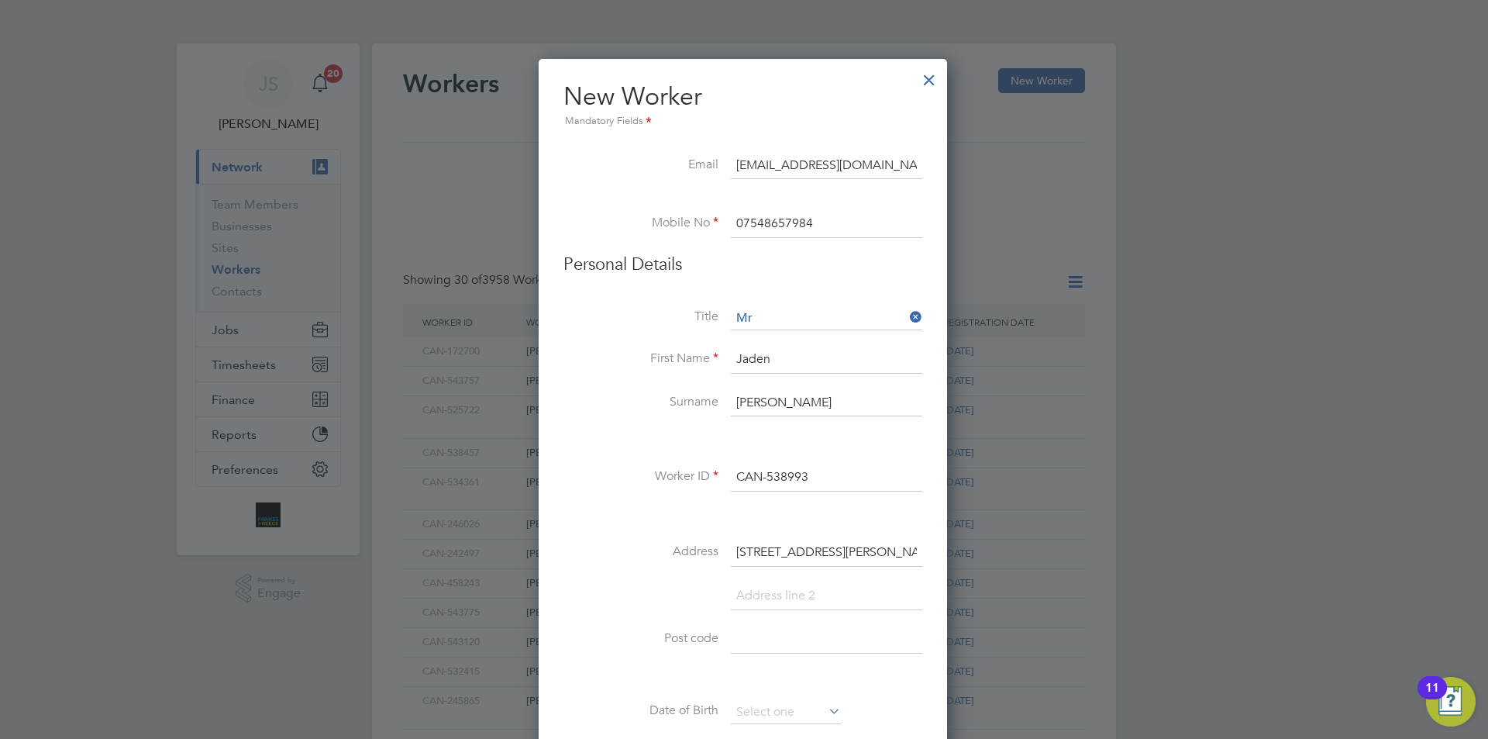
type input "848 Buckley Road"
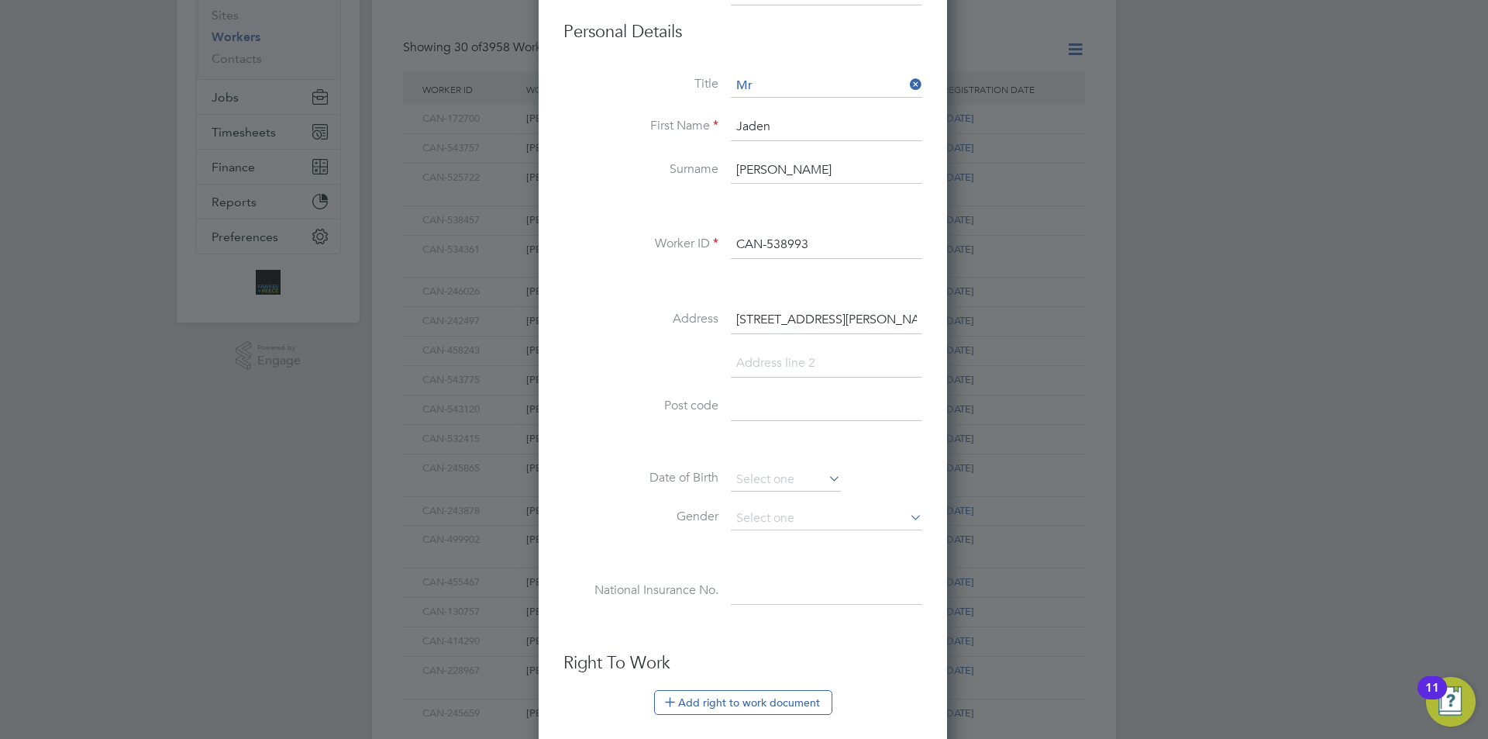
paste input "M18 7RS"
type input "M18 7RS"
click at [798, 479] on input at bounding box center [786, 479] width 110 height 23
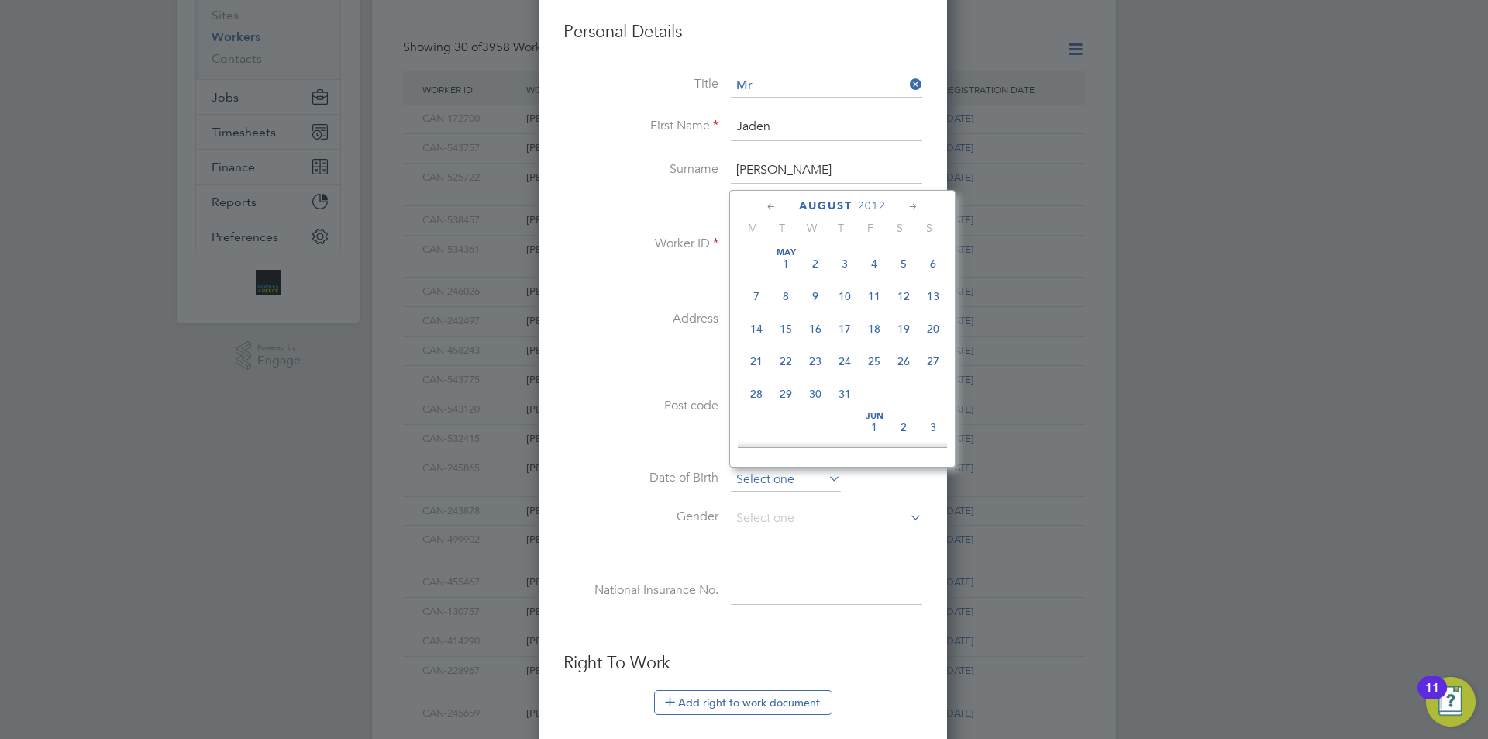
scroll to position [503, 0]
click at [863, 208] on span "2012" at bounding box center [872, 205] width 28 height 13
click at [789, 312] on span "2006" at bounding box center [785, 309] width 29 height 29
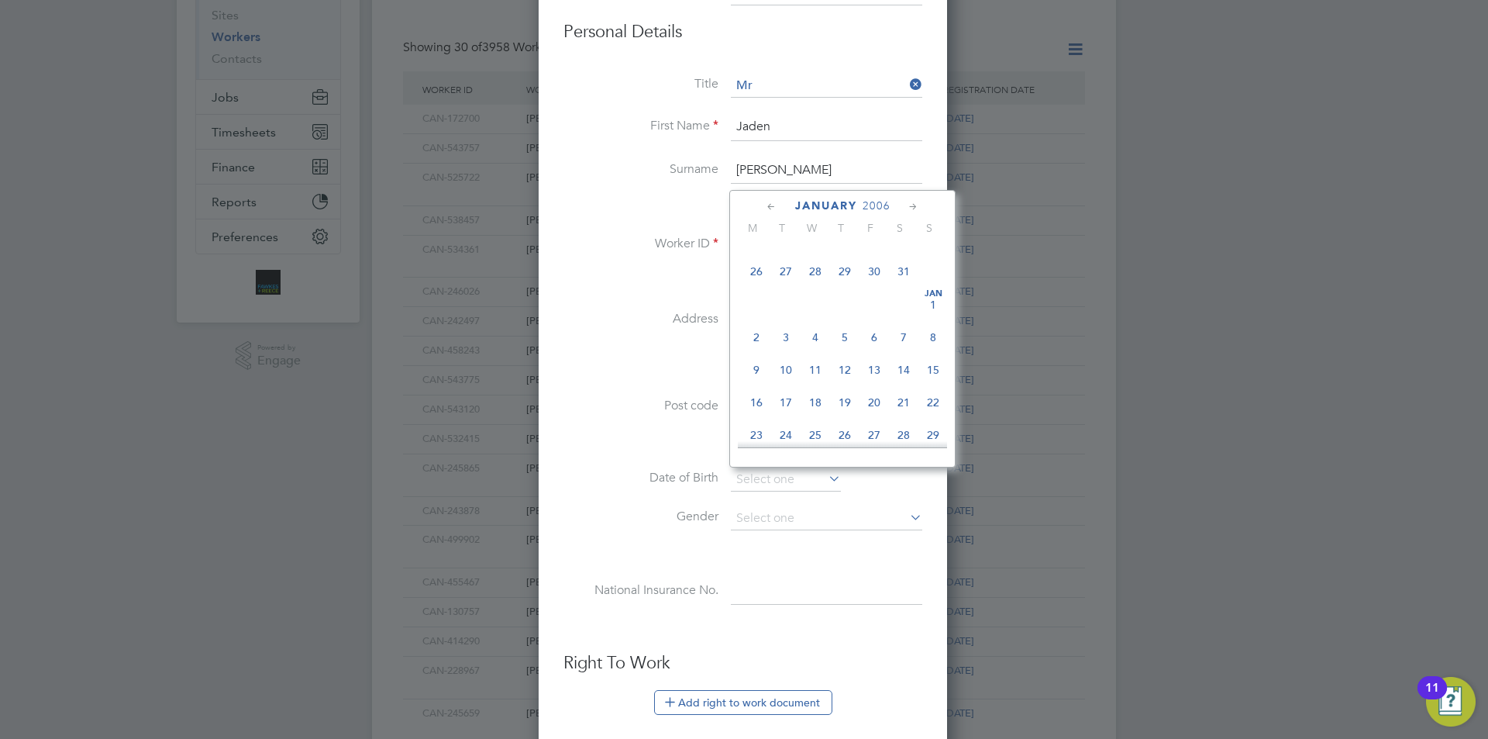
click at [931, 377] on span "15" at bounding box center [932, 369] width 29 height 29
type input "15 Jan 2006"
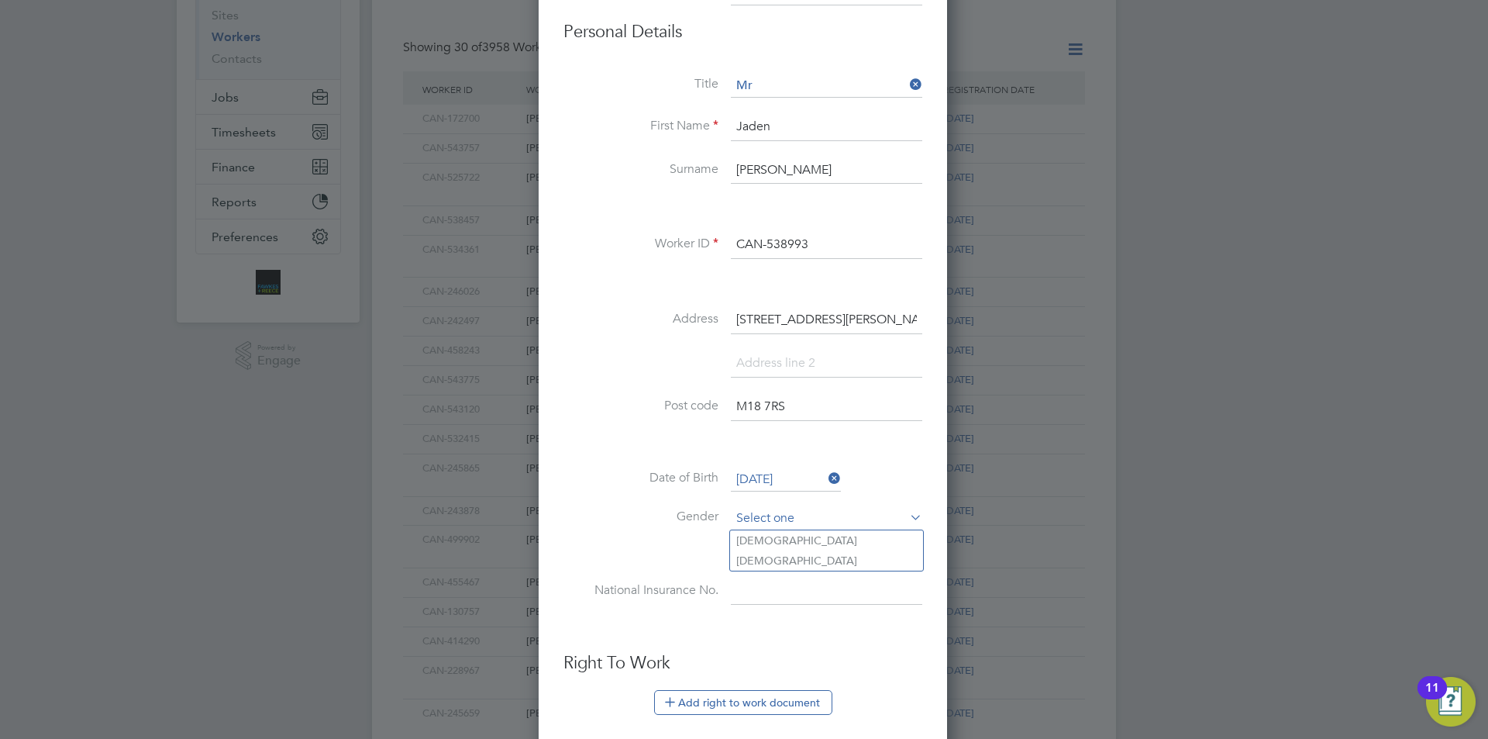
click at [805, 513] on input at bounding box center [826, 518] width 191 height 23
click at [770, 540] on li "Male" at bounding box center [826, 540] width 193 height 20
type input "Male"
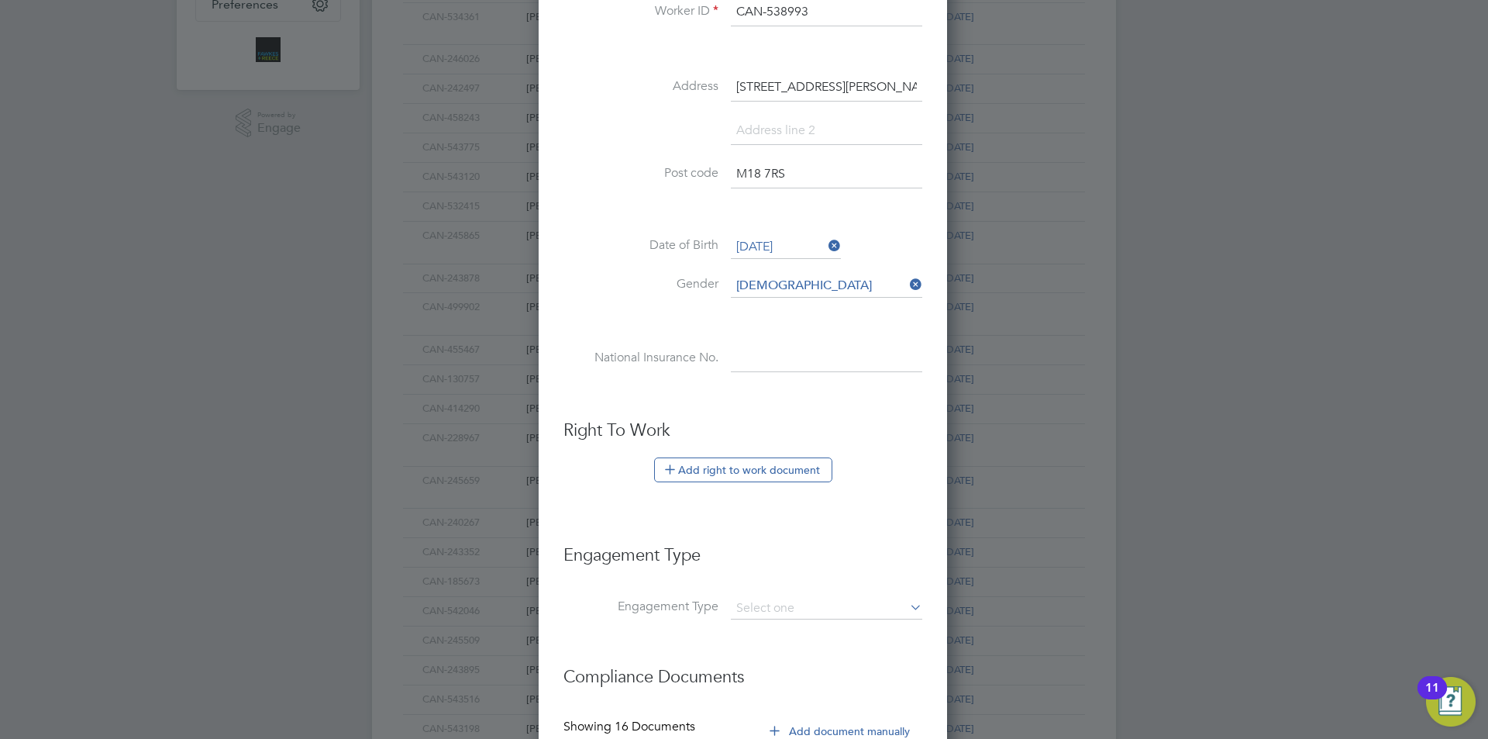
paste input "PO108310C"
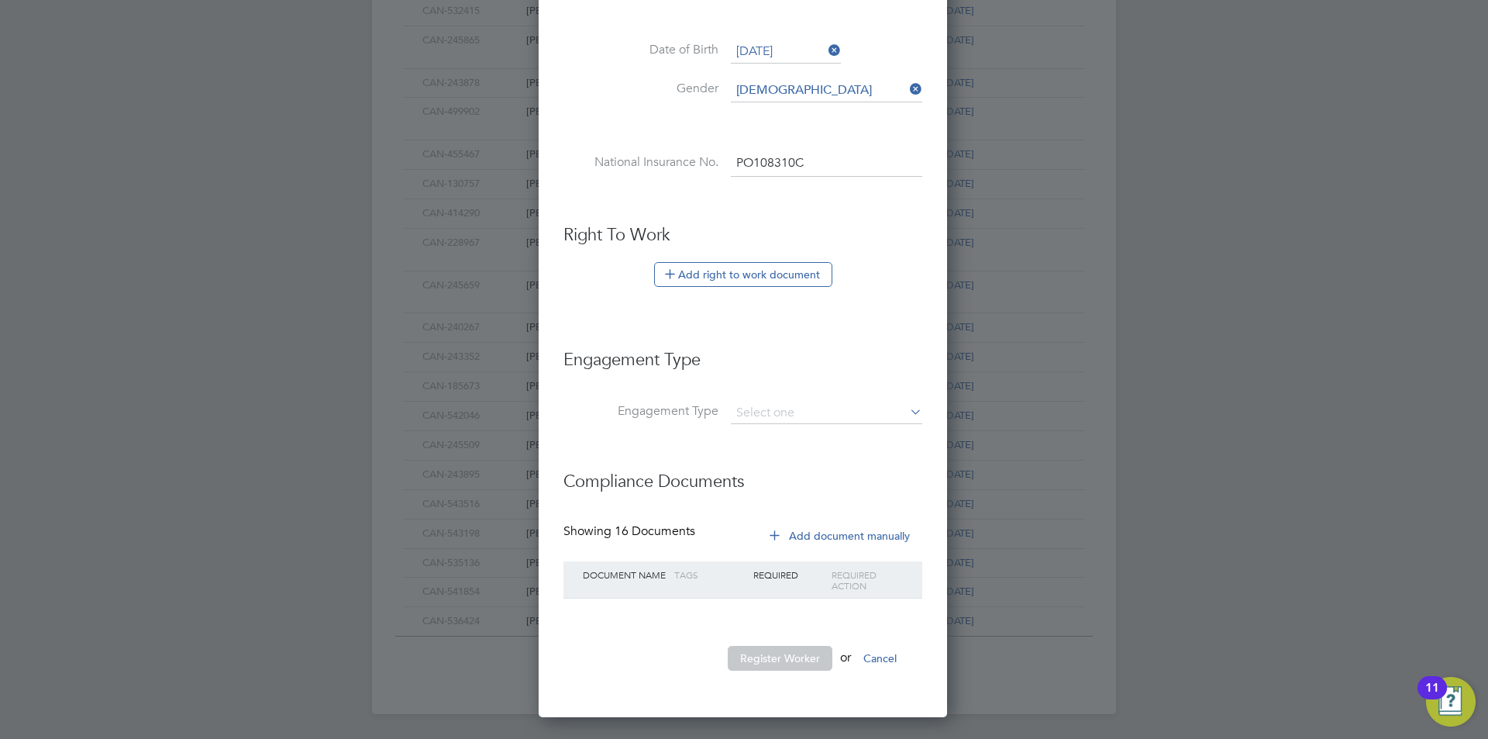
click at [674, 653] on li "Register Worker or Cancel" at bounding box center [742, 666] width 359 height 40
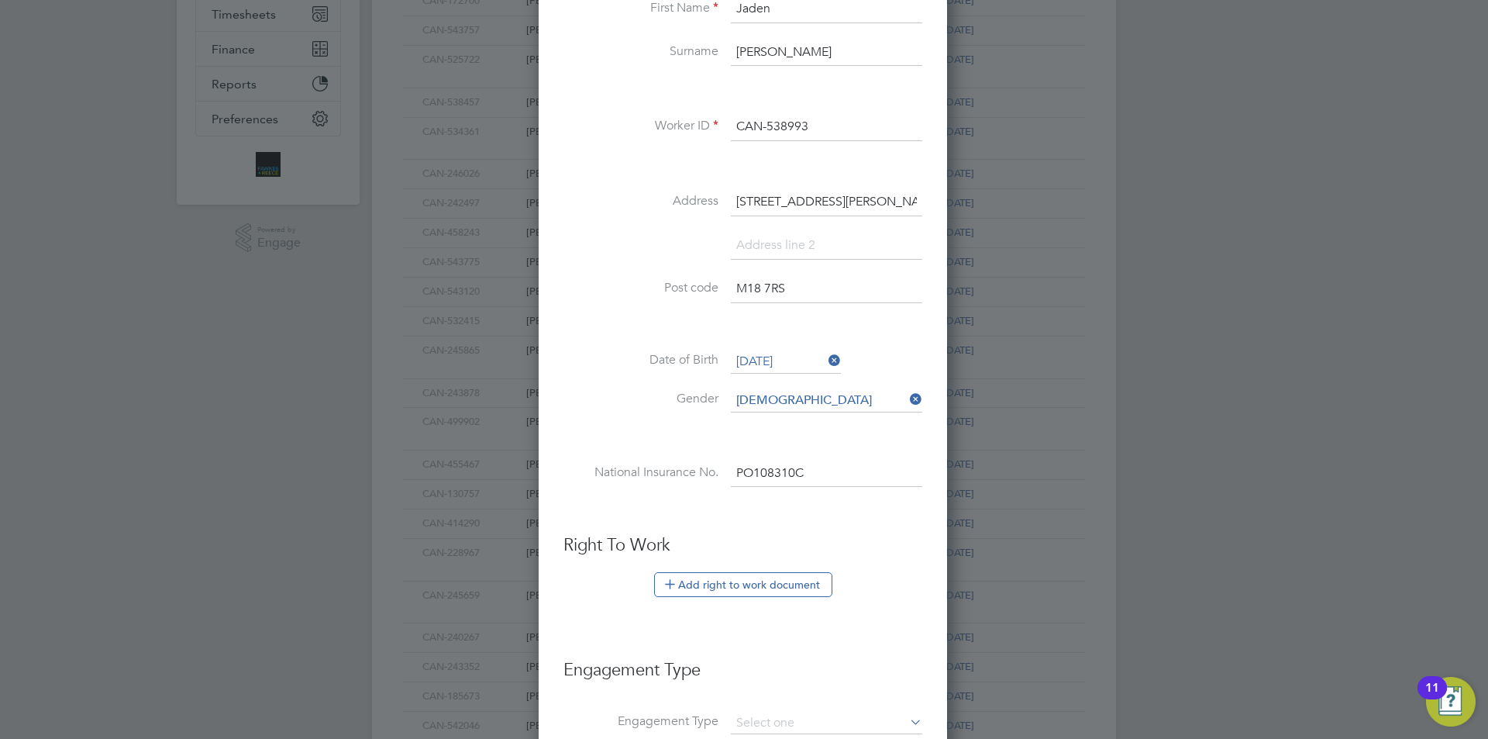
scroll to position [40, 0]
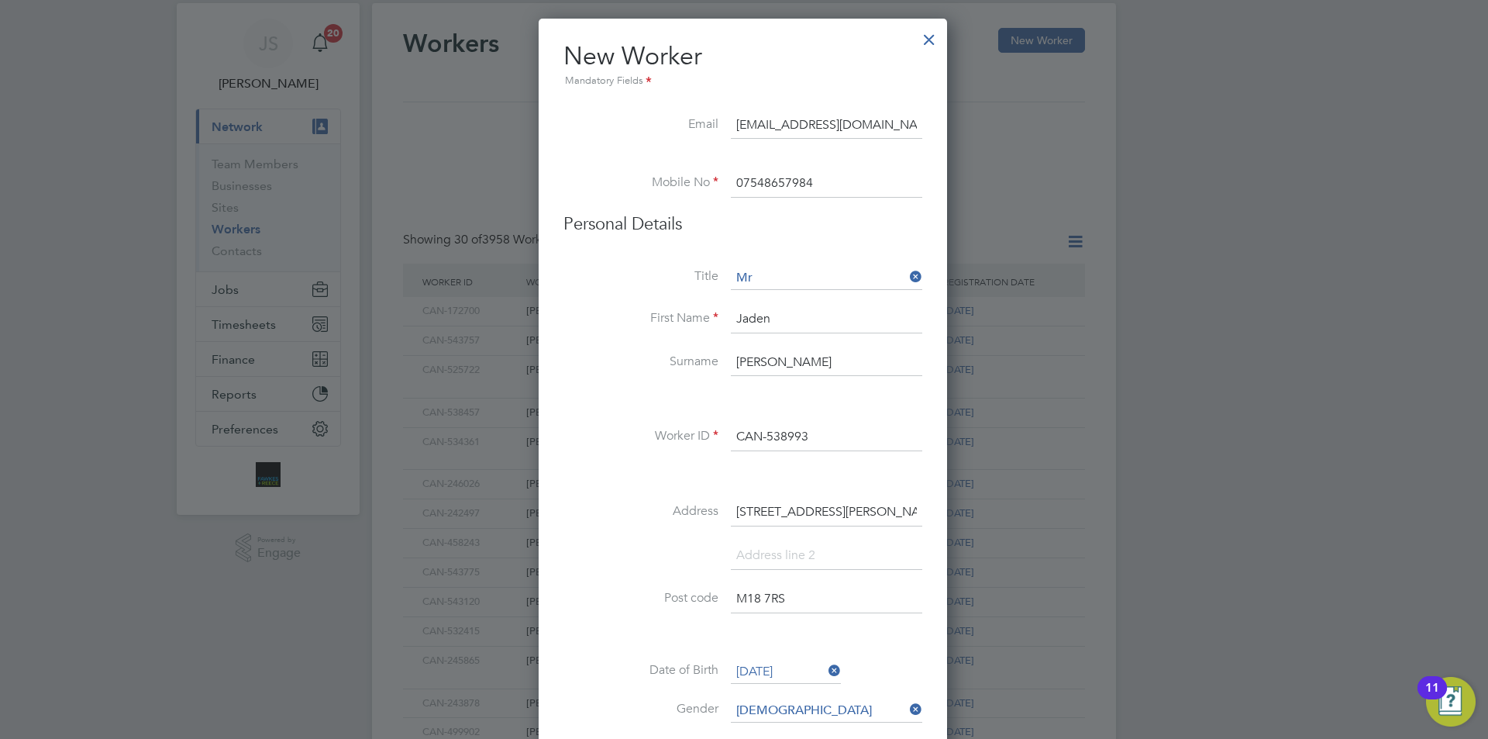
click at [849, 381] on li "Surname Connor" at bounding box center [742, 370] width 359 height 43
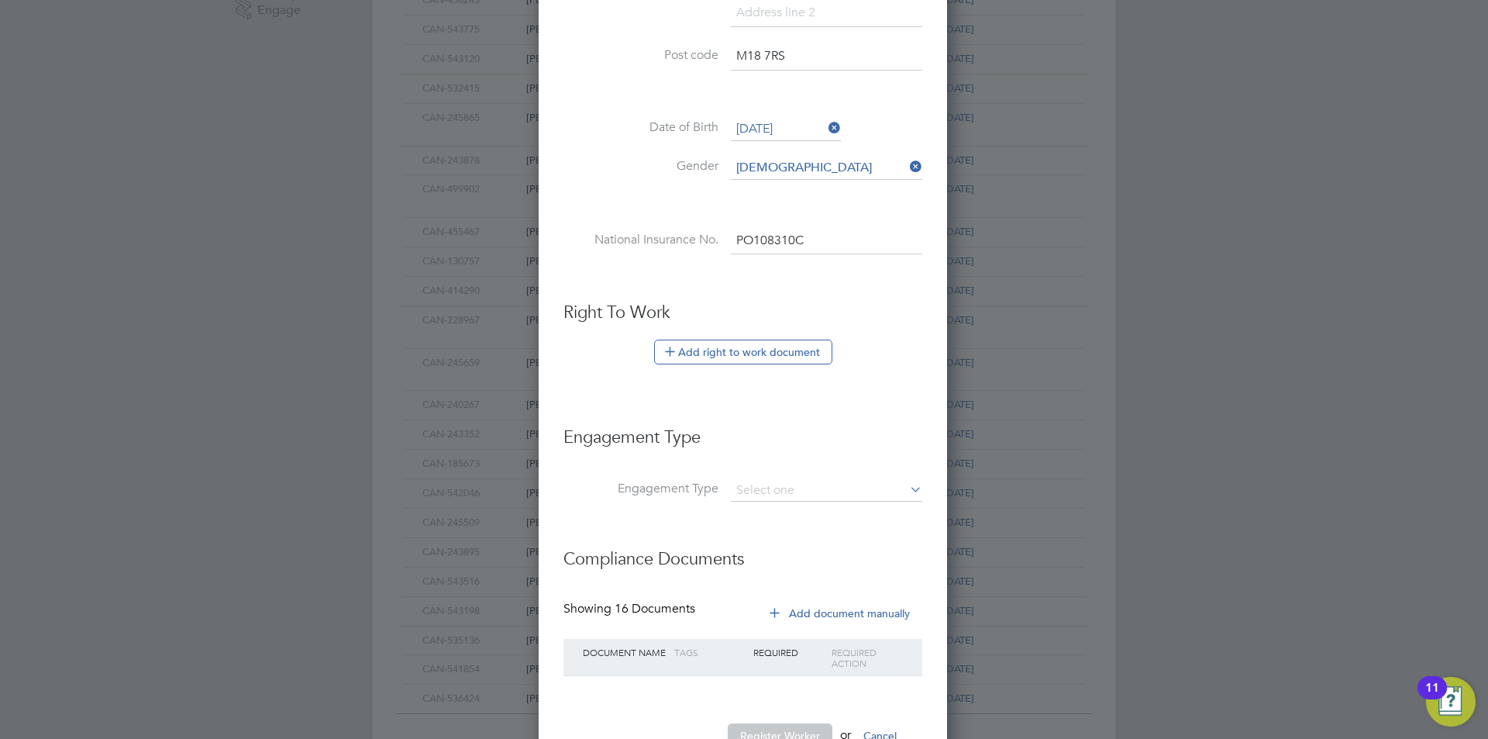
scroll to position [660, 0]
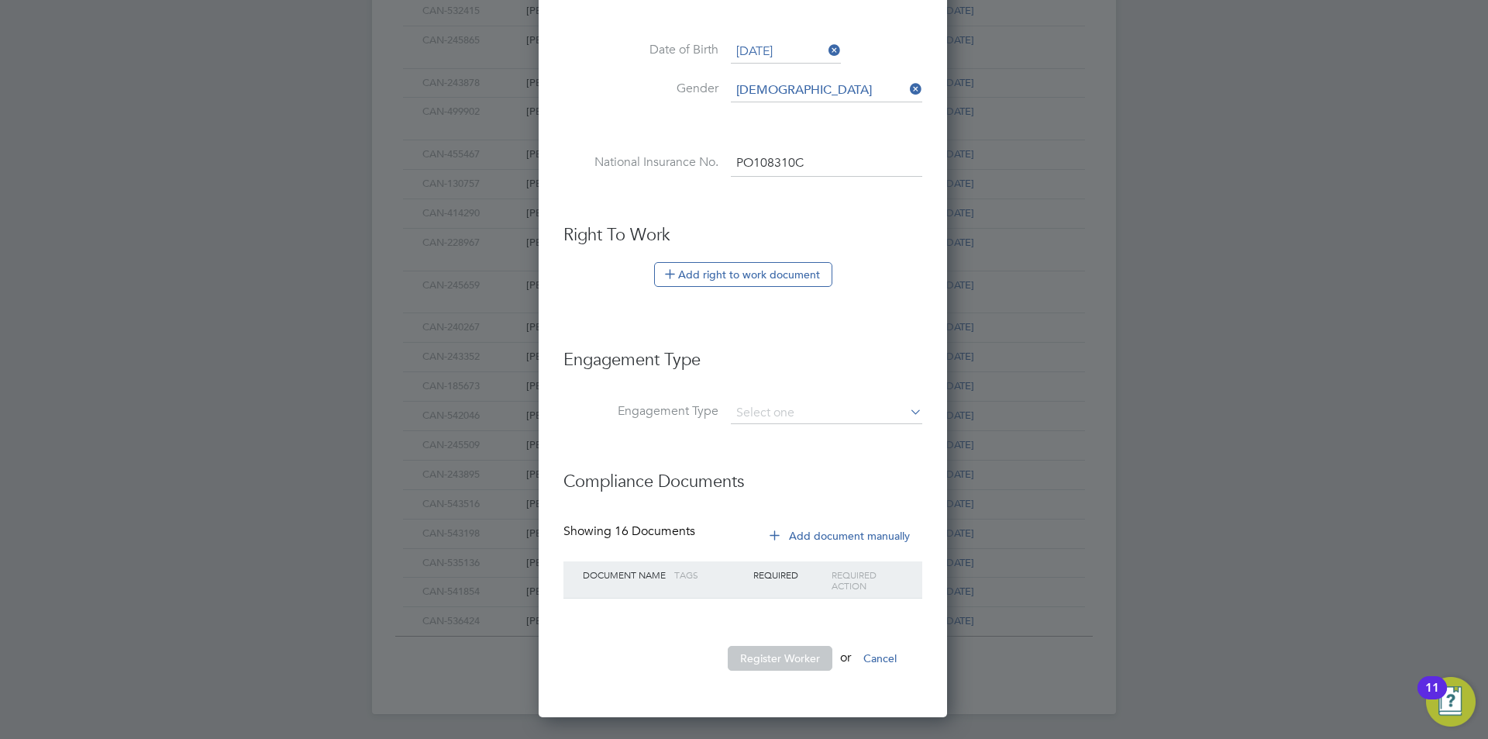
click at [798, 670] on li "Register Worker or Cancel" at bounding box center [742, 666] width 359 height 40
click at [798, 670] on button "Register Worker" at bounding box center [780, 658] width 105 height 25
click at [0, 0] on div at bounding box center [0, 0] width 0 height 0
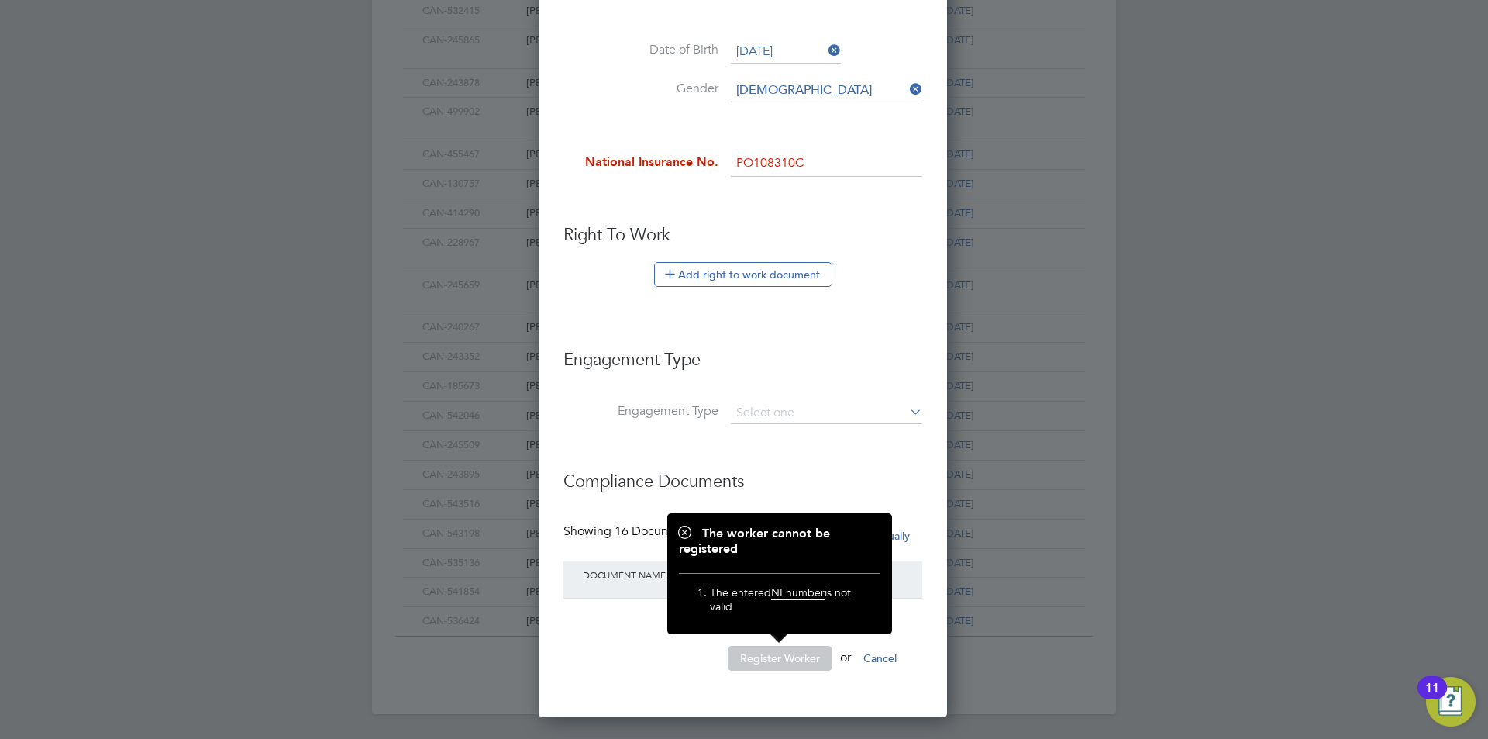
click at [775, 206] on li at bounding box center [742, 200] width 359 height 16
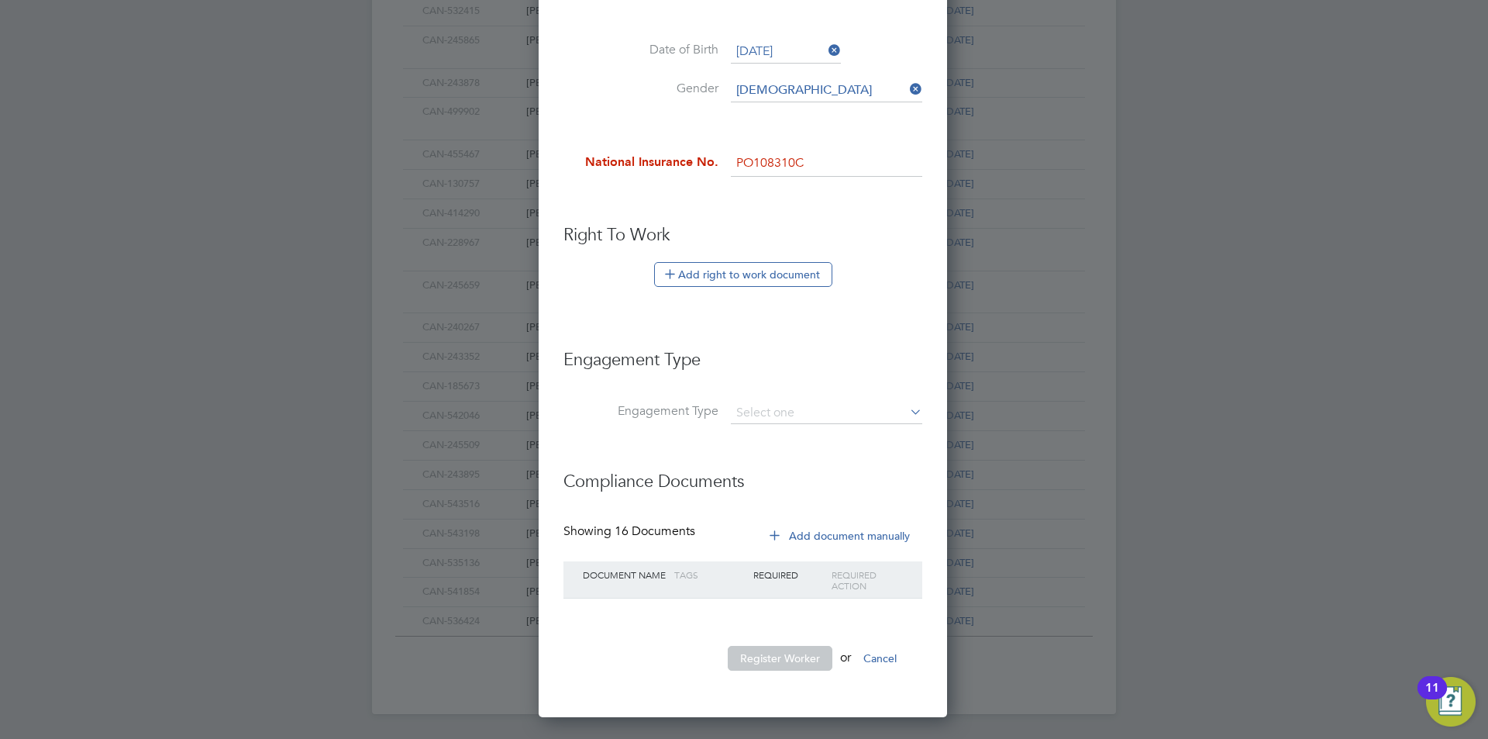
click at [827, 160] on input "PO108310C" at bounding box center [826, 164] width 191 height 28
click at [756, 162] on input "PO108310C" at bounding box center [826, 164] width 191 height 28
click at [771, 162] on input "PO 108310C" at bounding box center [826, 164] width 191 height 28
click at [787, 163] on input "PO 10 8310C" at bounding box center [826, 164] width 191 height 28
click at [805, 161] on input "PO 10 83 10C" at bounding box center [826, 164] width 191 height 28
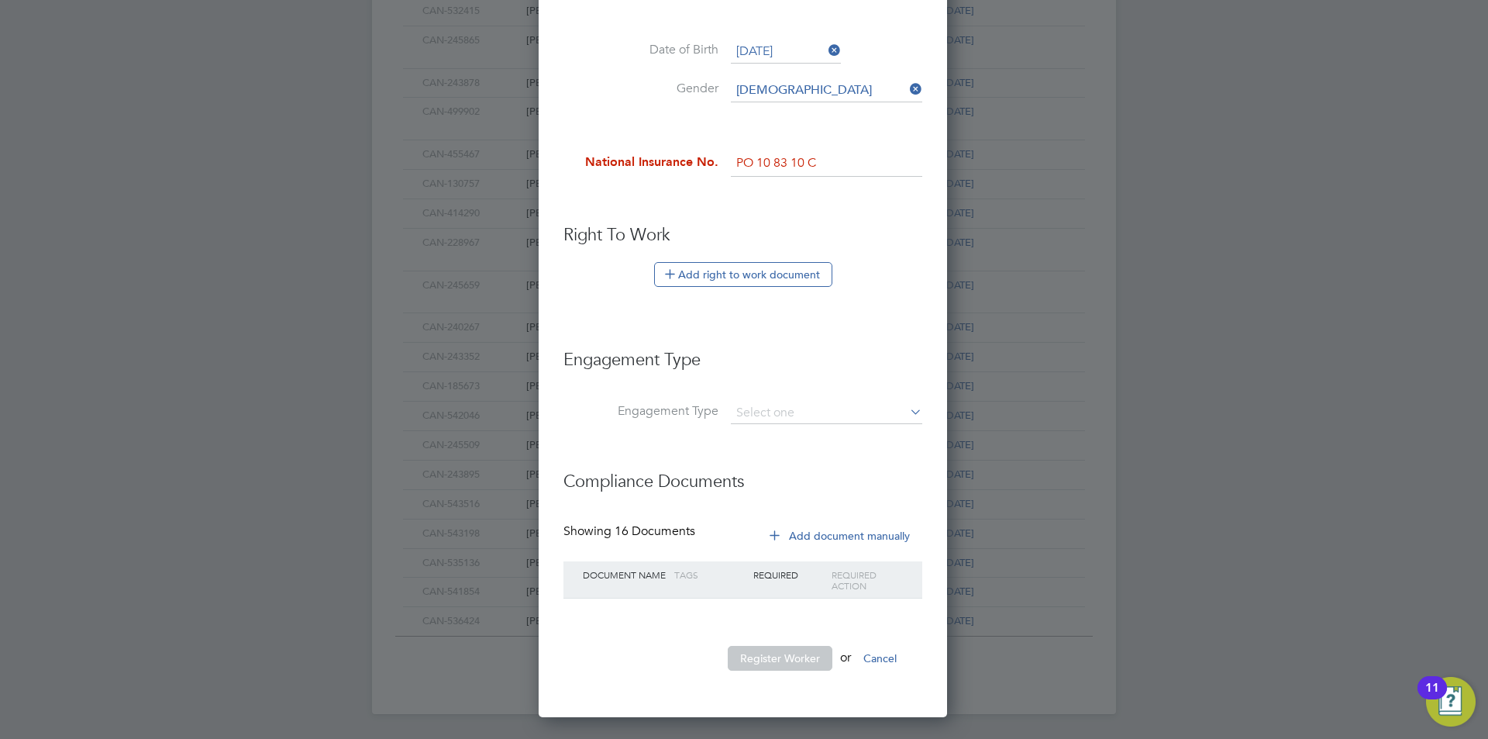
type input "PO 10 83 10 C"
click at [863, 216] on ul "New Worker Mandatory Fields Email cadeconnor2008@gmail.com Mobile No 0754865798…" at bounding box center [742, 53] width 359 height 1266
drag, startPoint x: 843, startPoint y: 157, endPoint x: 701, endPoint y: 161, distance: 141.1
click at [701, 161] on li "National Insurance No. PO 10 83 10 C" at bounding box center [742, 171] width 359 height 43
click at [778, 658] on button "Register Worker" at bounding box center [780, 658] width 105 height 25
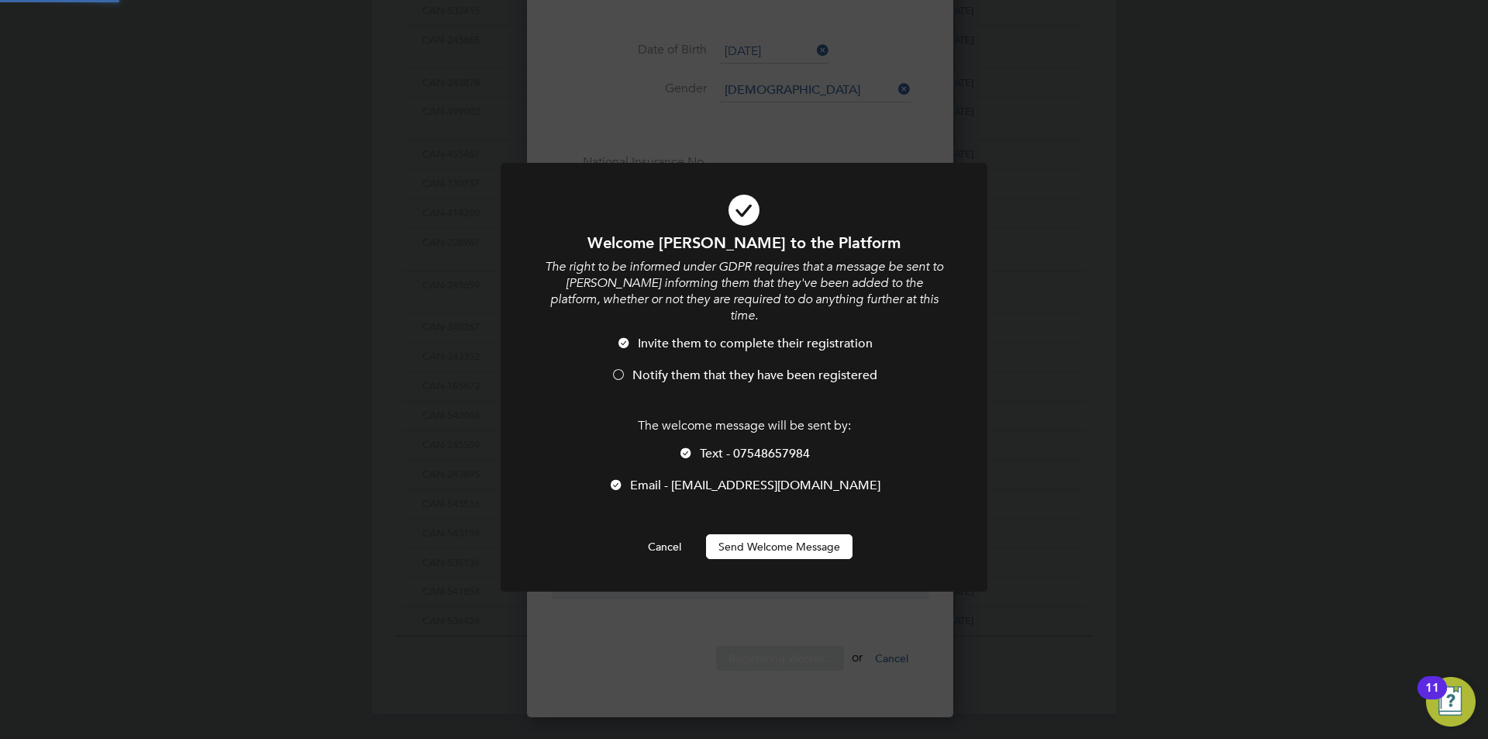
scroll to position [0, 0]
click at [744, 534] on button "Send Welcome Message" at bounding box center [779, 546] width 146 height 25
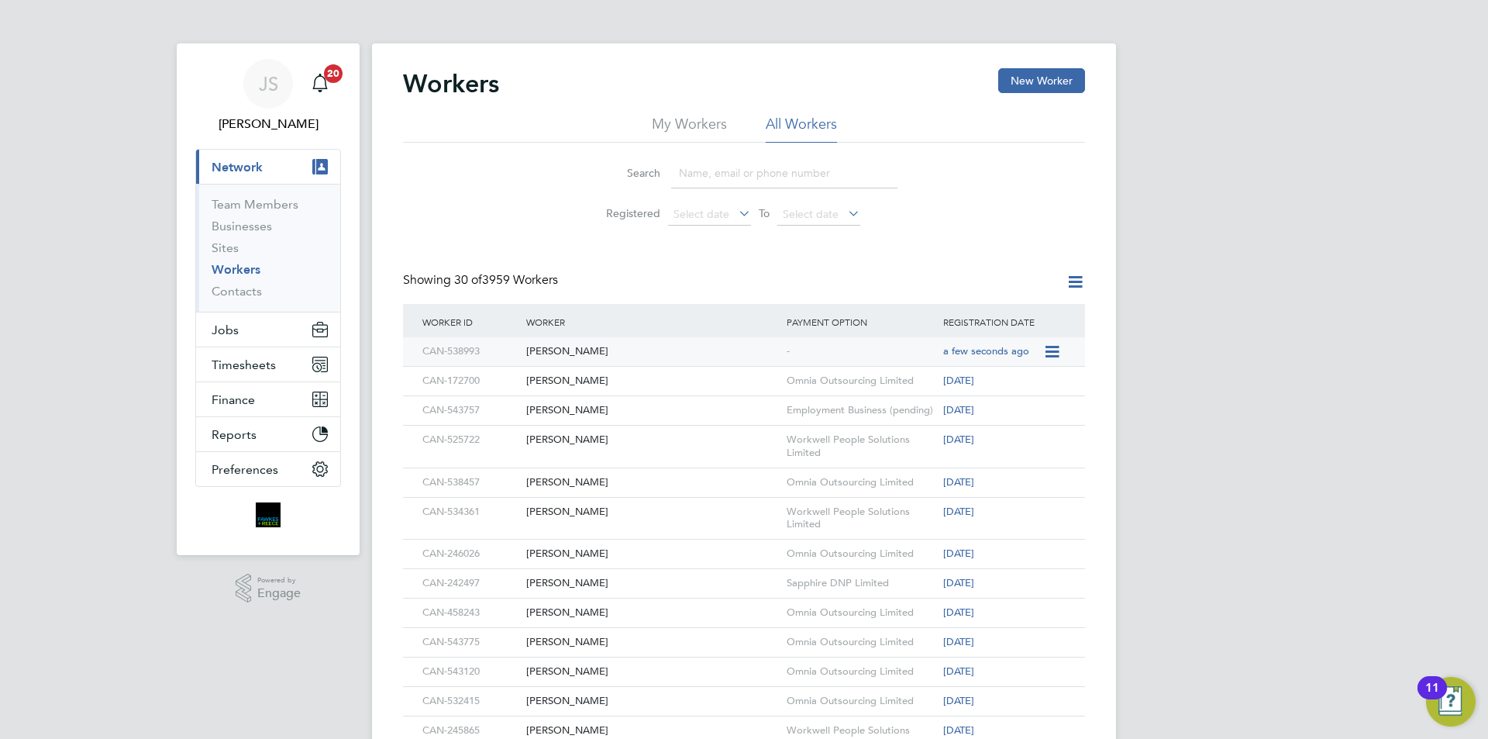
click at [573, 353] on div "Jaden Connor" at bounding box center [652, 351] width 260 height 29
click at [594, 346] on div "Jaden Connor" at bounding box center [652, 351] width 260 height 29
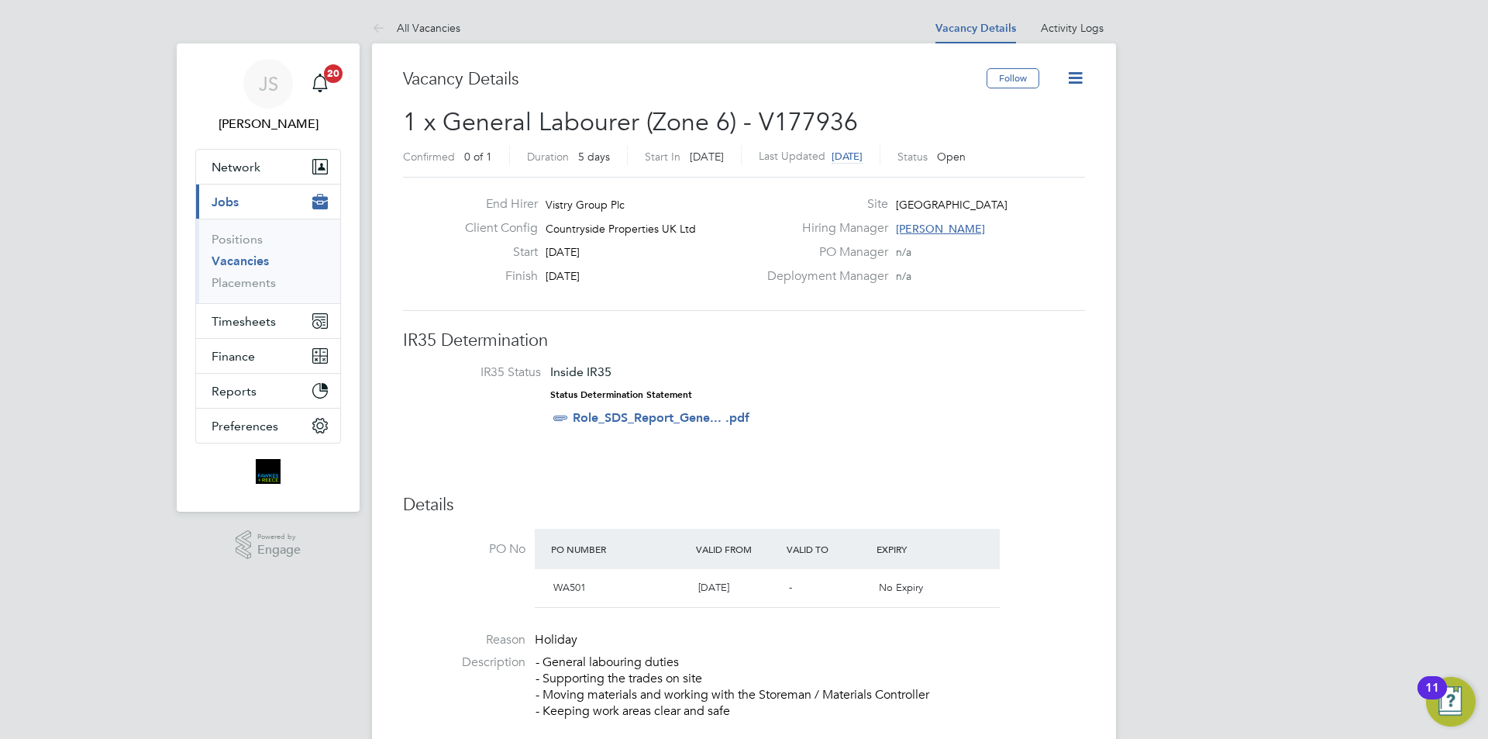
click at [423, 37] on li "All Vacancies" at bounding box center [416, 27] width 88 height 31
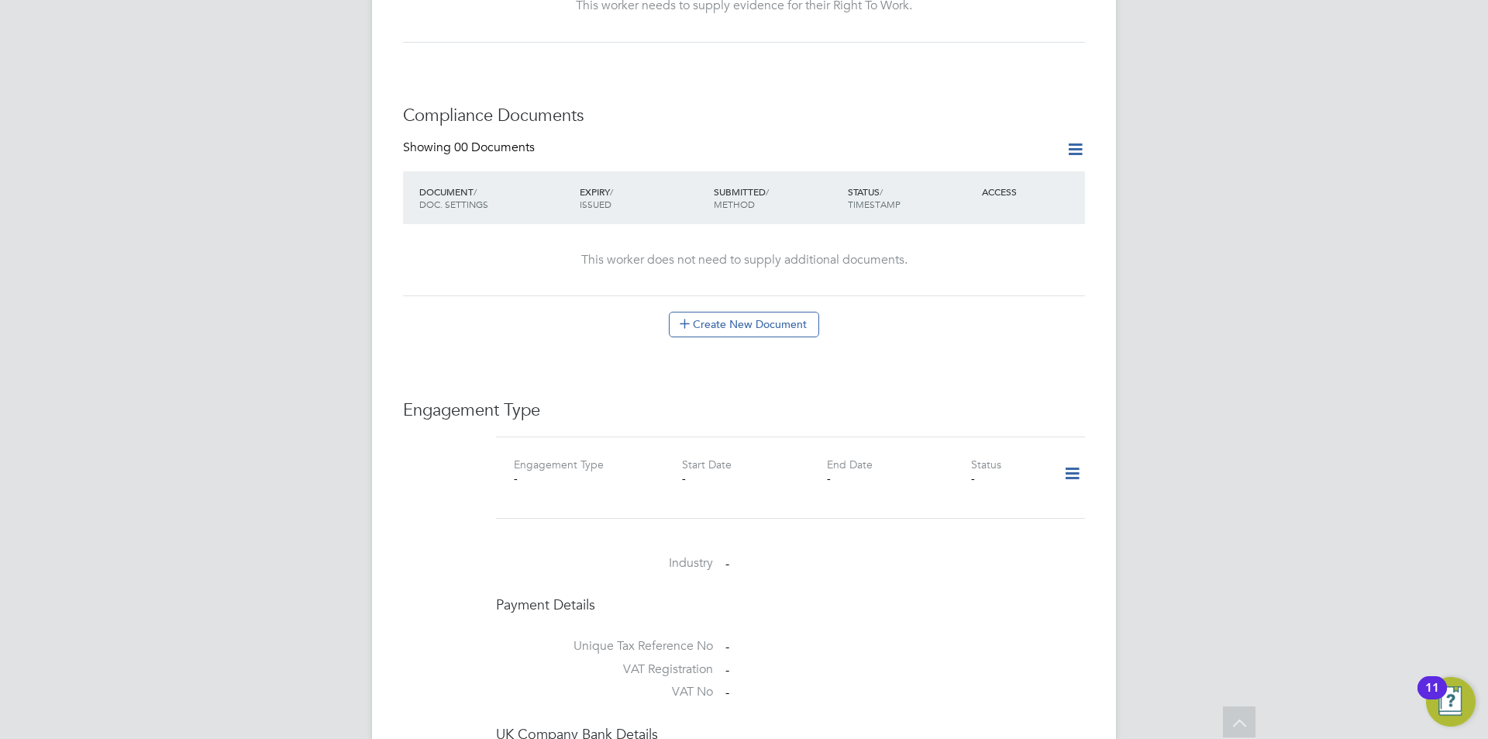
scroll to position [775, 0]
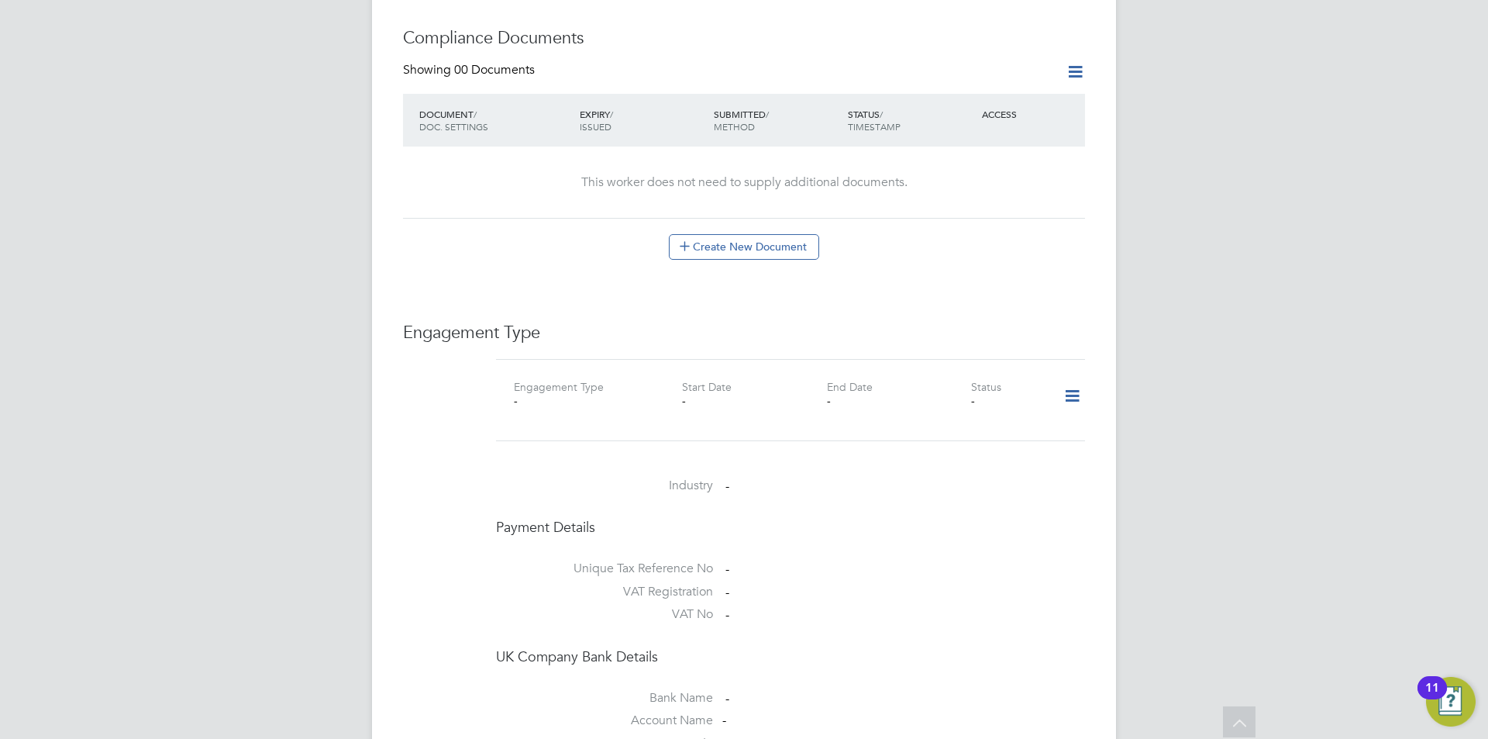
click at [1067, 378] on icon at bounding box center [1072, 396] width 27 height 36
click at [957, 435] on li "Add Engagement Type" at bounding box center [993, 431] width 176 height 22
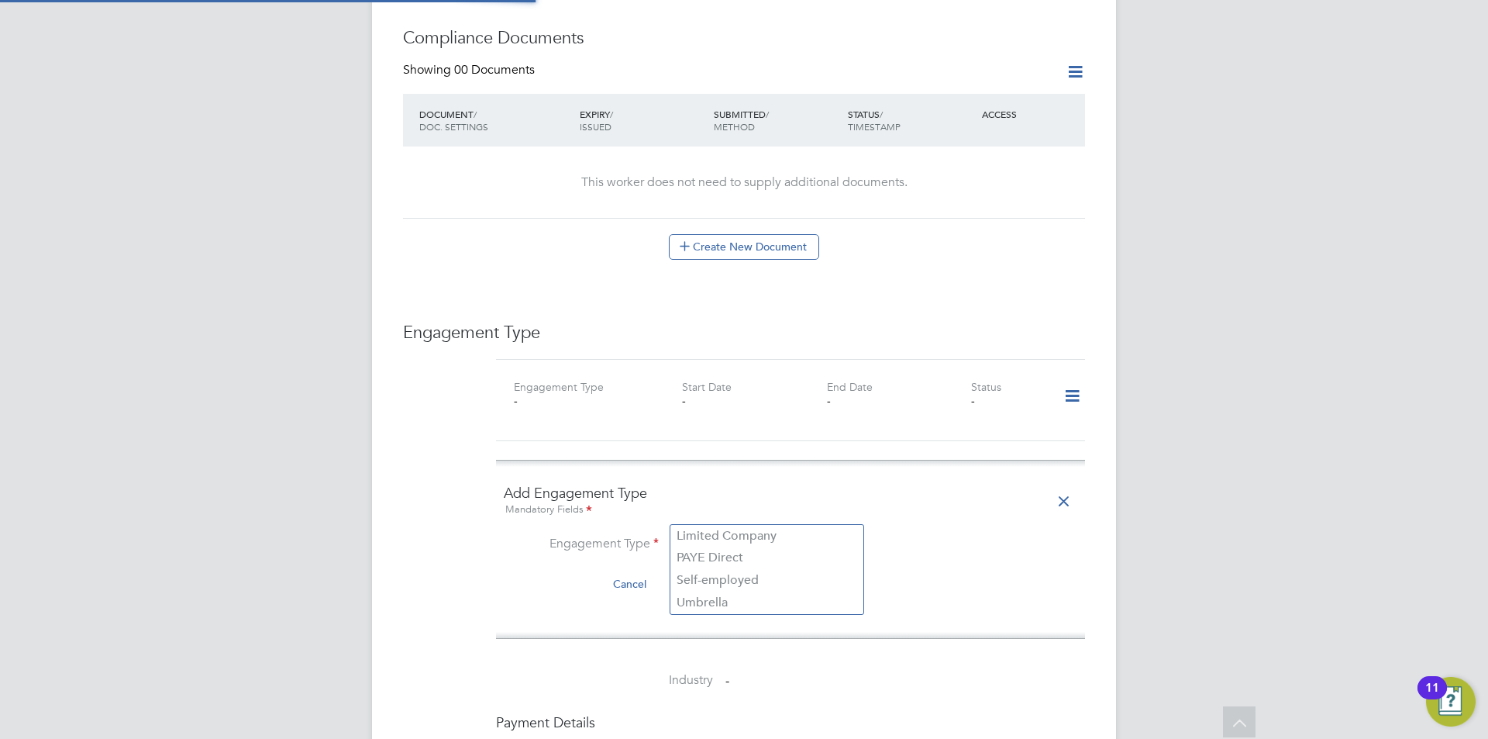
click at [712, 534] on input at bounding box center [766, 545] width 191 height 22
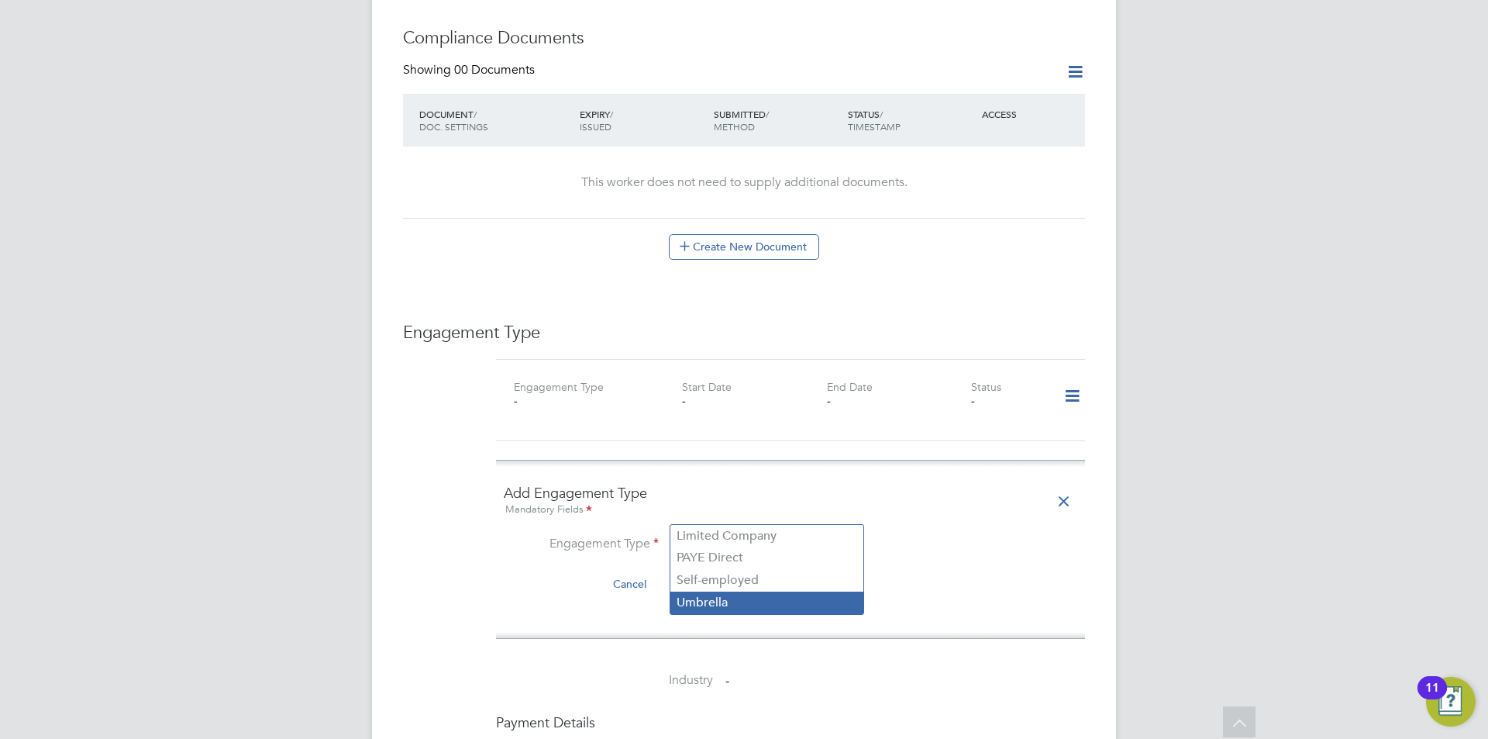
click at [713, 601] on li "Umbrella" at bounding box center [766, 602] width 193 height 22
type input "Umbrella"
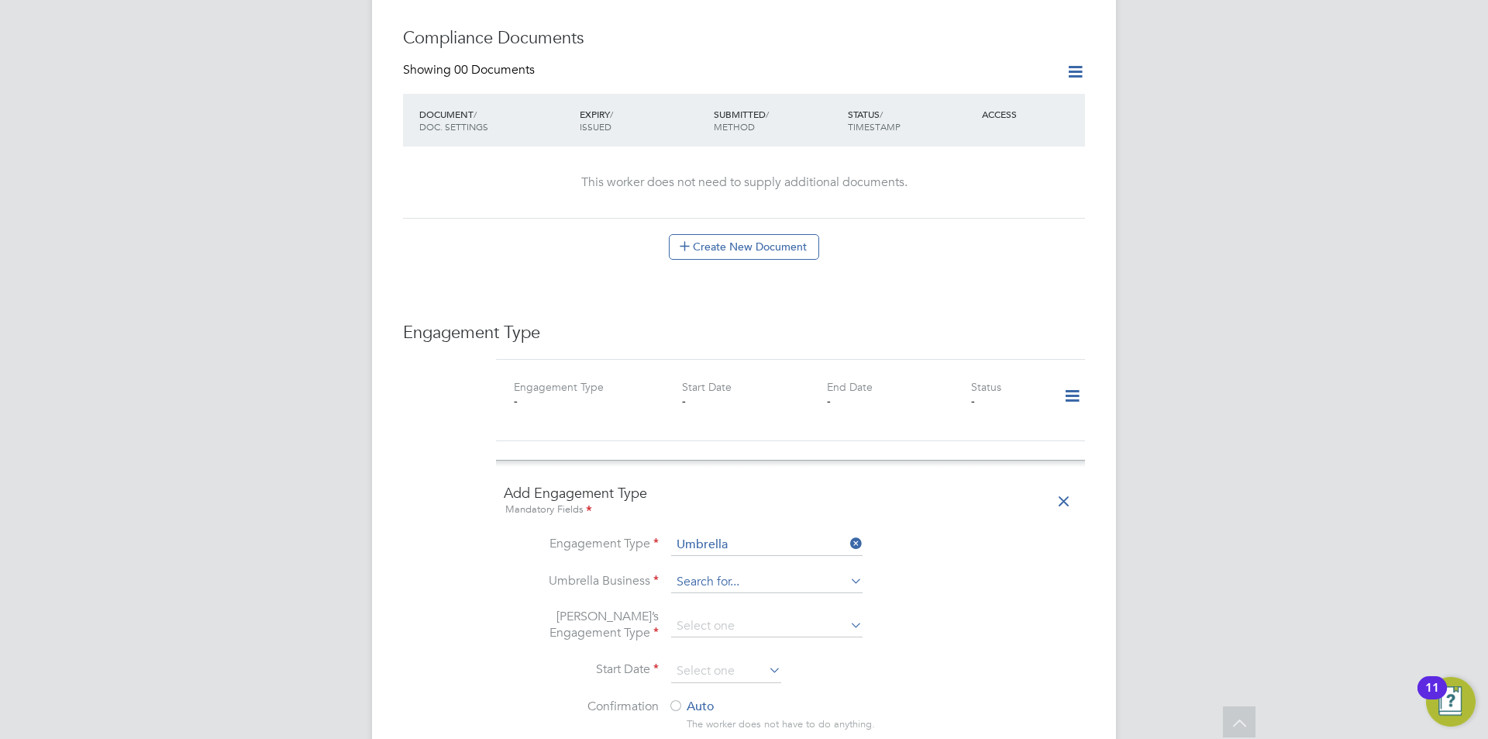
click at [716, 571] on input at bounding box center [766, 582] width 191 height 22
click at [731, 567] on li "Omni a Outsourcing Limited" at bounding box center [766, 573] width 193 height 22
type input "Omnia Outsourcing Limited"
click at [727, 615] on input at bounding box center [766, 626] width 191 height 22
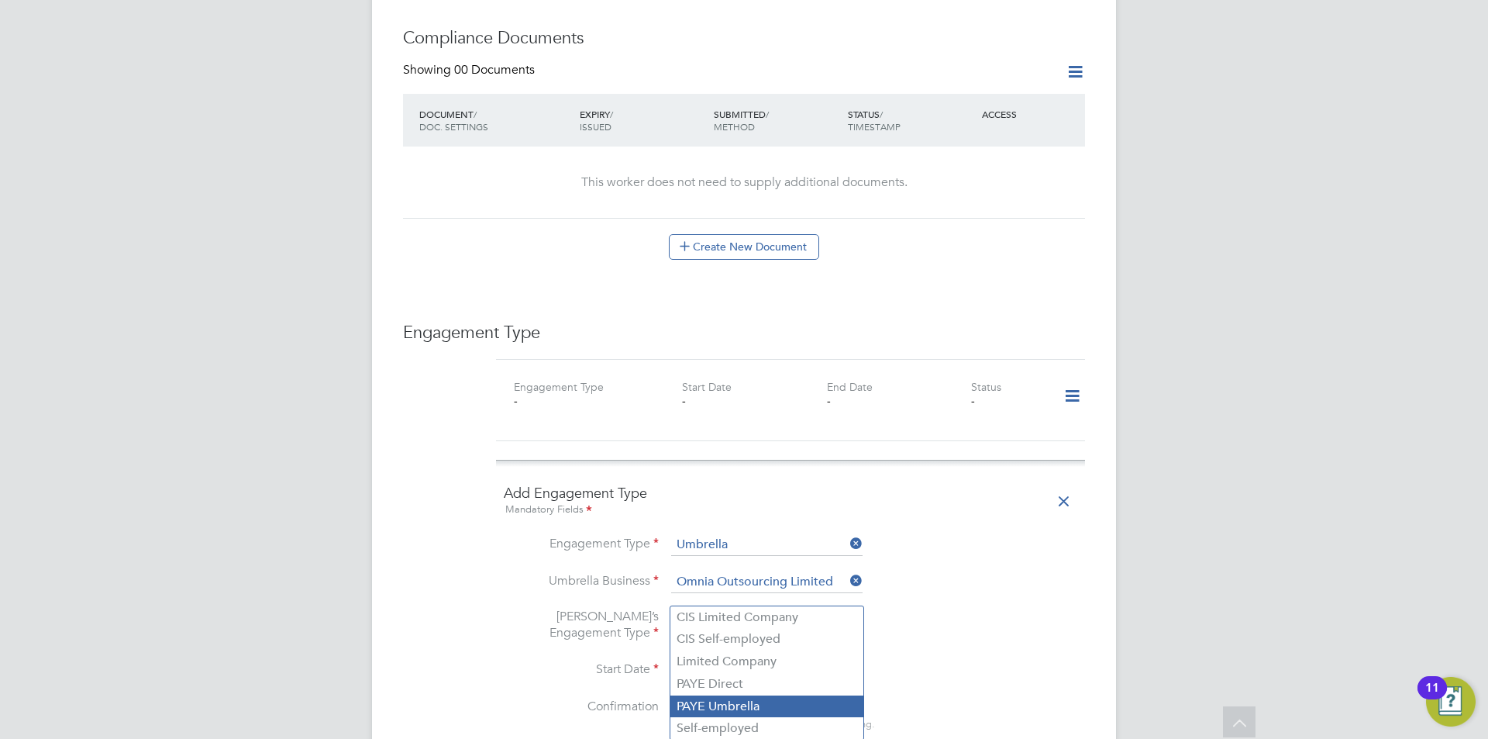
click at [725, 705] on li "PAYE Umbrella" at bounding box center [766, 706] width 193 height 22
type input "PAYE Umbrella"
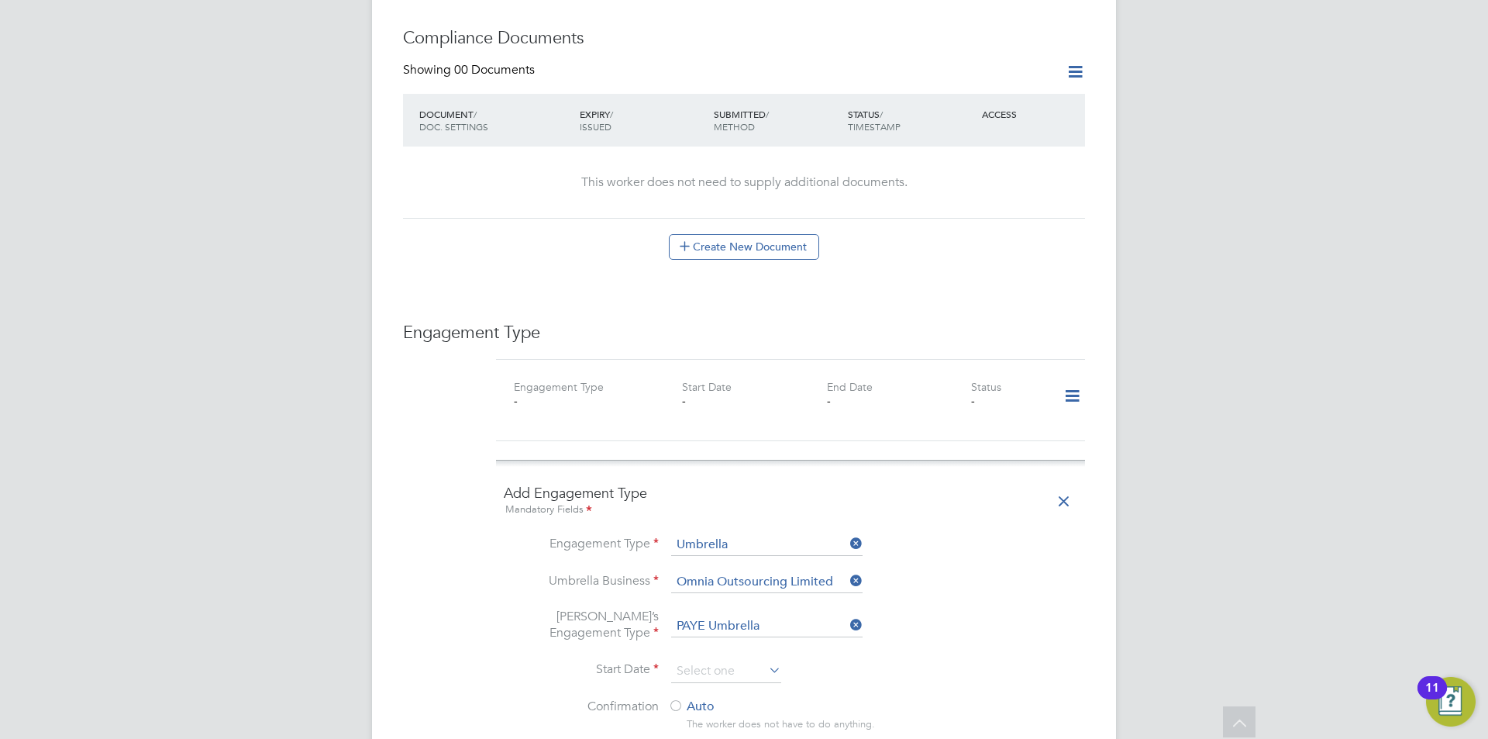
scroll to position [1008, 0]
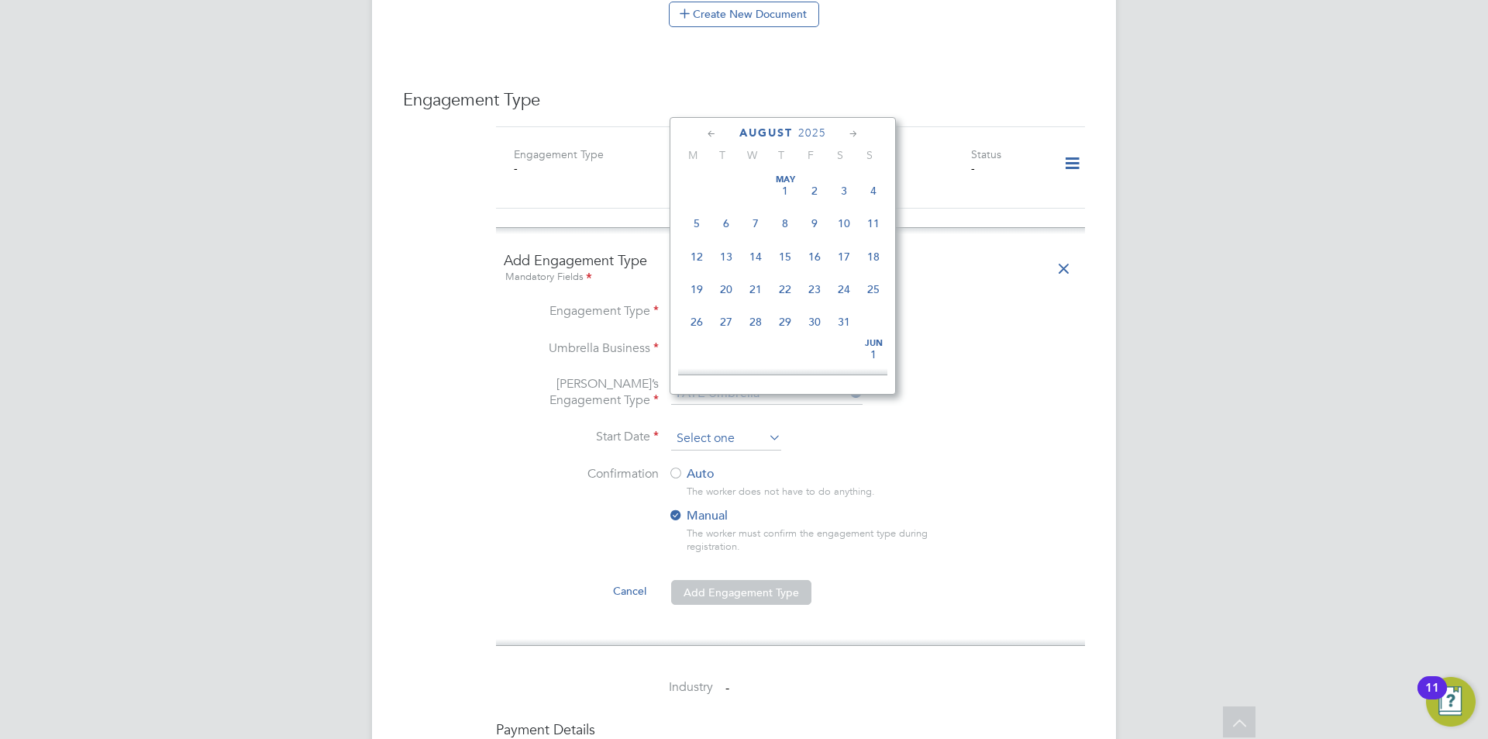
click at [744, 427] on input at bounding box center [726, 438] width 110 height 23
click at [696, 254] on span "11" at bounding box center [696, 243] width 29 height 29
type input "[DATE]"
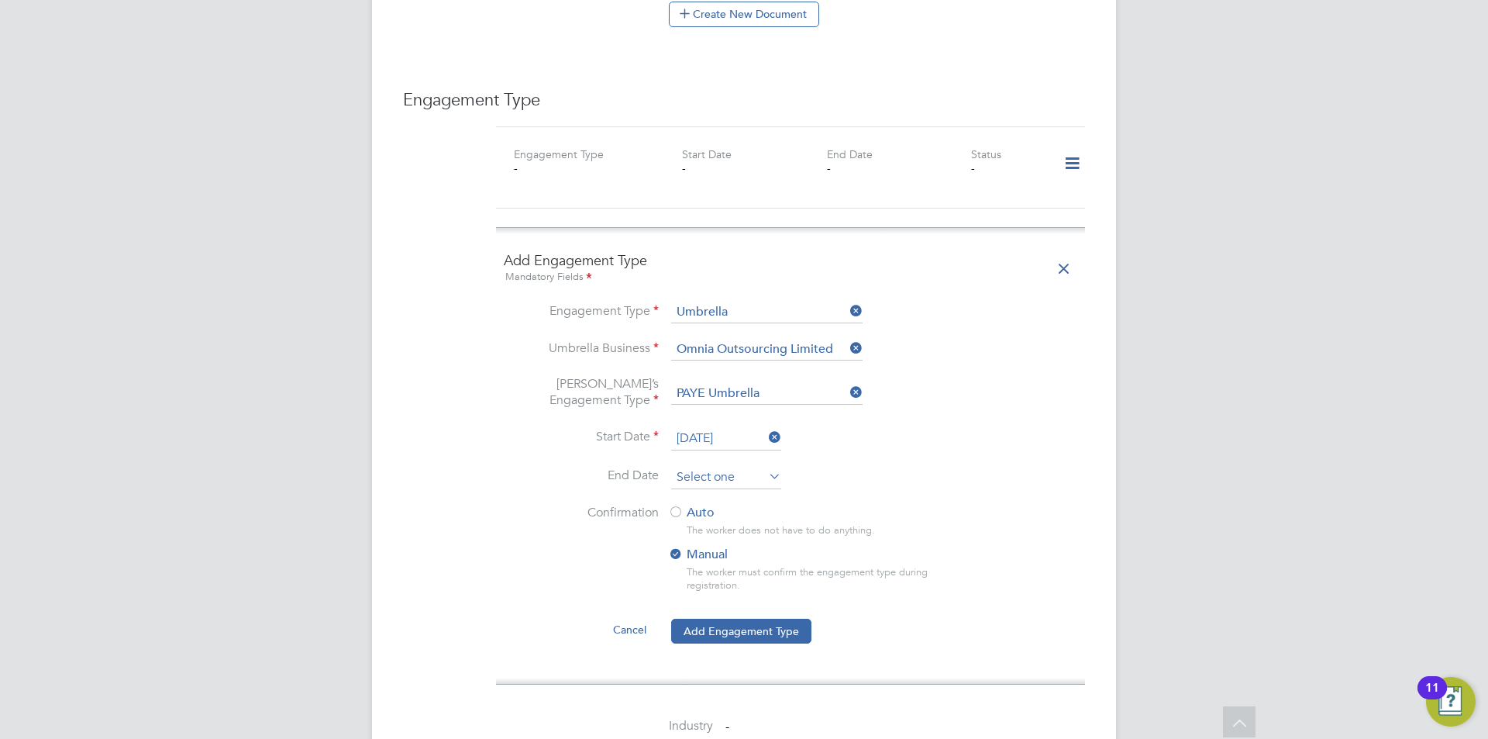
click at [730, 466] on input at bounding box center [726, 477] width 110 height 23
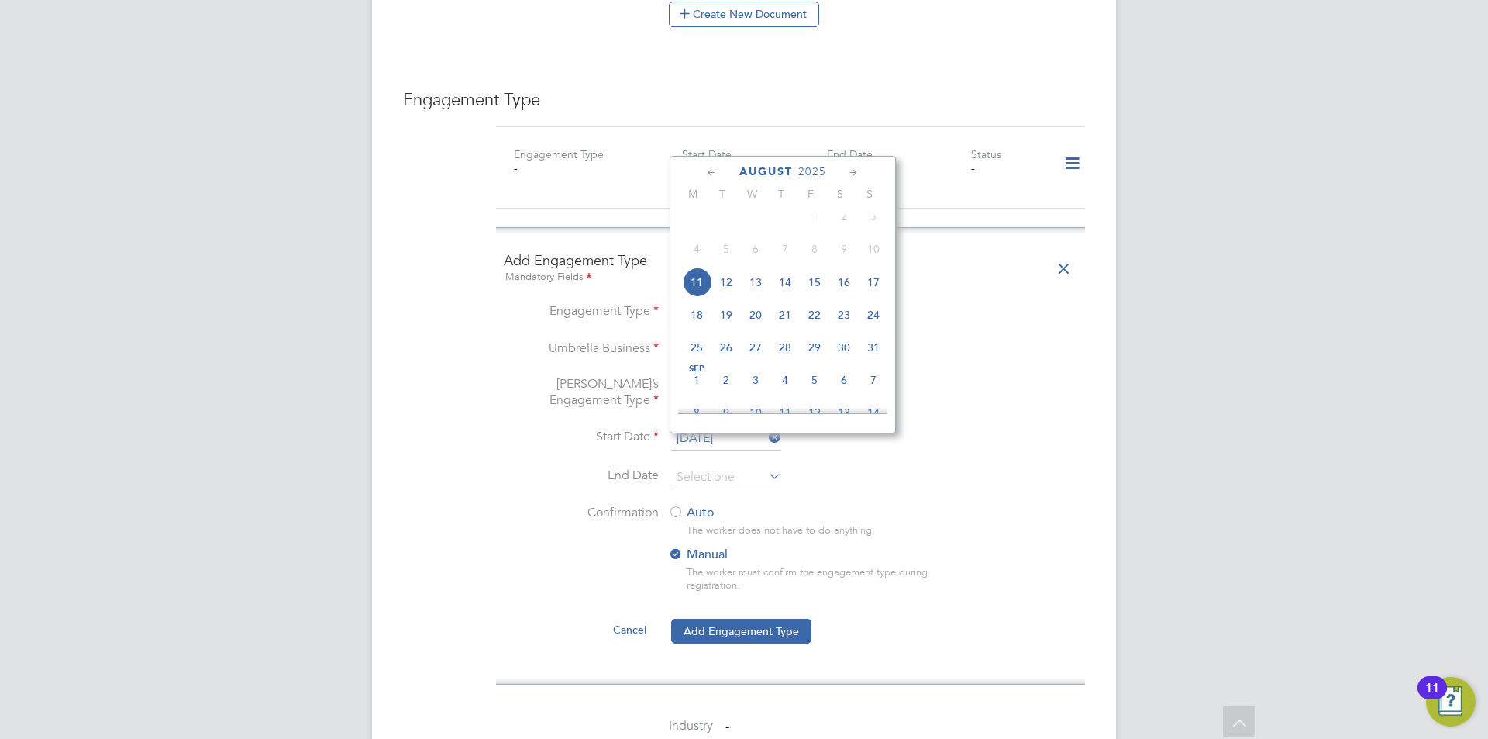
click at [852, 172] on icon at bounding box center [853, 172] width 15 height 17
click at [852, 171] on icon at bounding box center [853, 172] width 15 height 17
click at [856, 171] on icon at bounding box center [853, 172] width 15 height 17
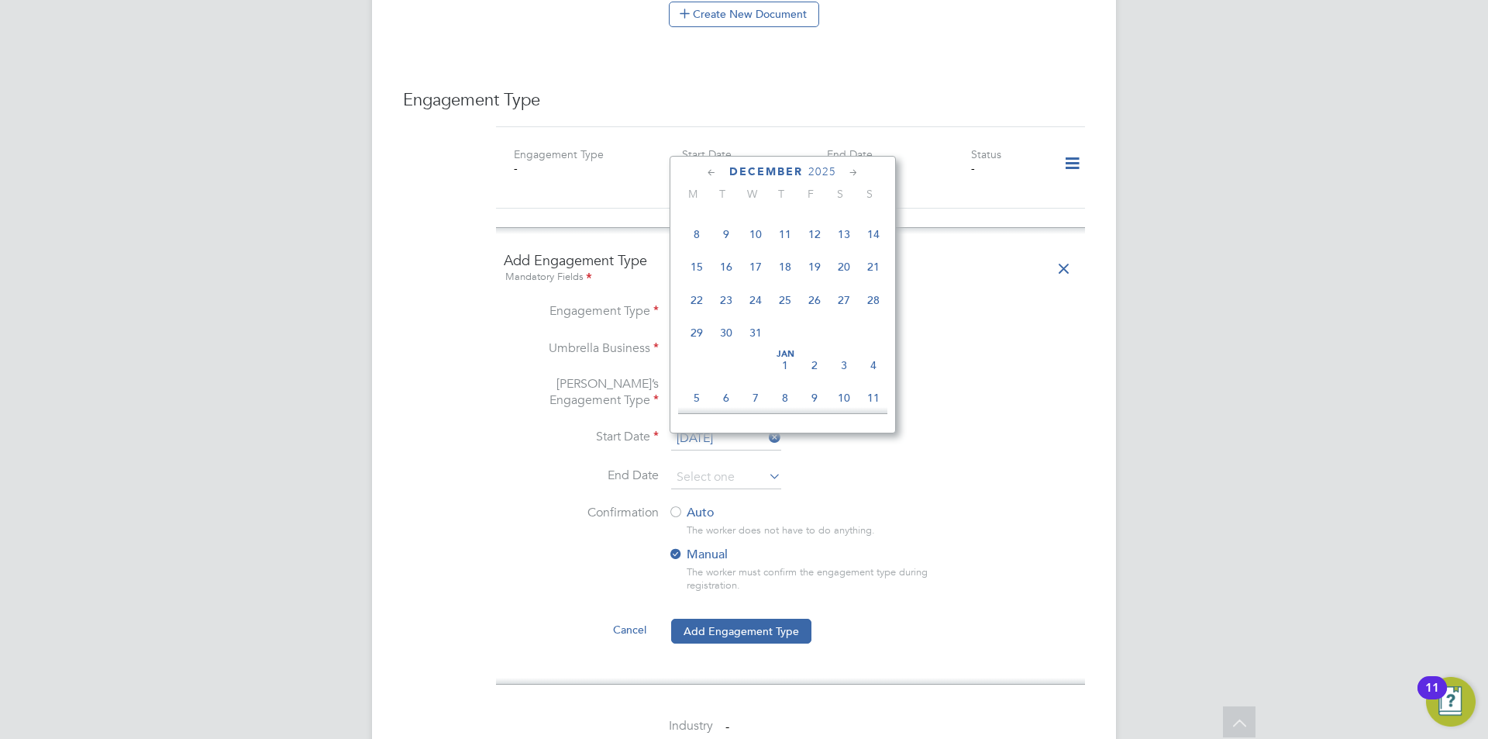
click at [856, 171] on icon at bounding box center [853, 172] width 15 height 17
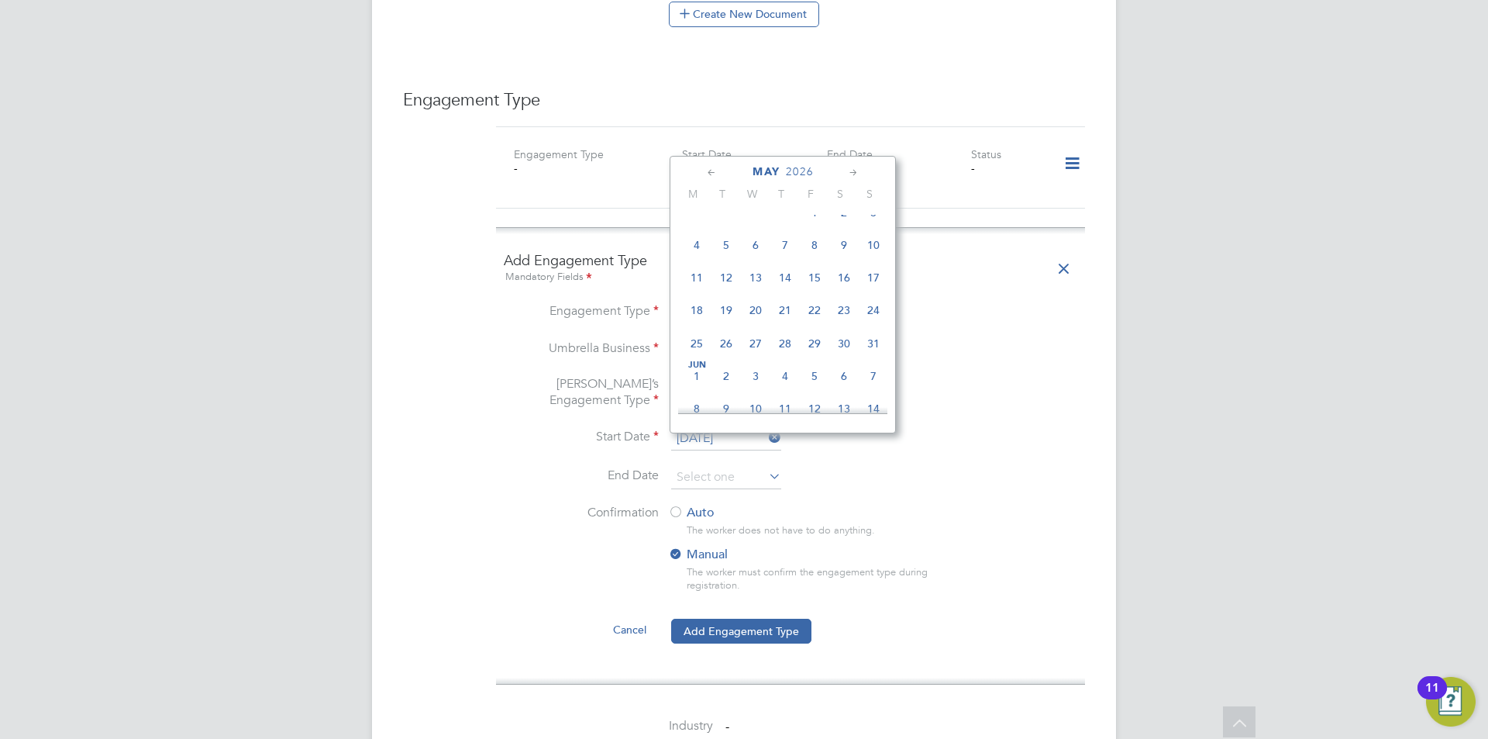
click at [856, 171] on icon at bounding box center [853, 172] width 15 height 17
click at [815, 315] on span "28" at bounding box center [814, 300] width 29 height 29
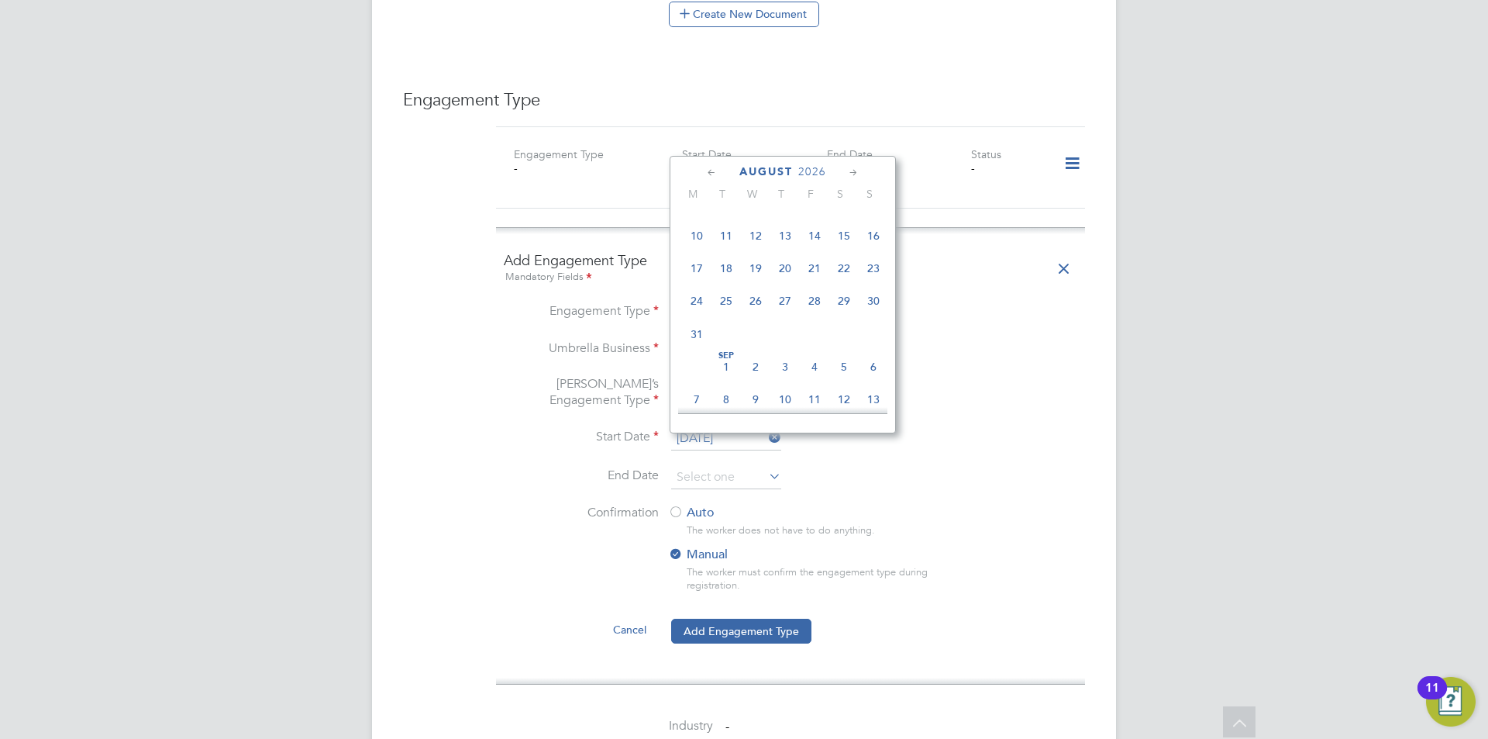
type input "28 Aug 2026"
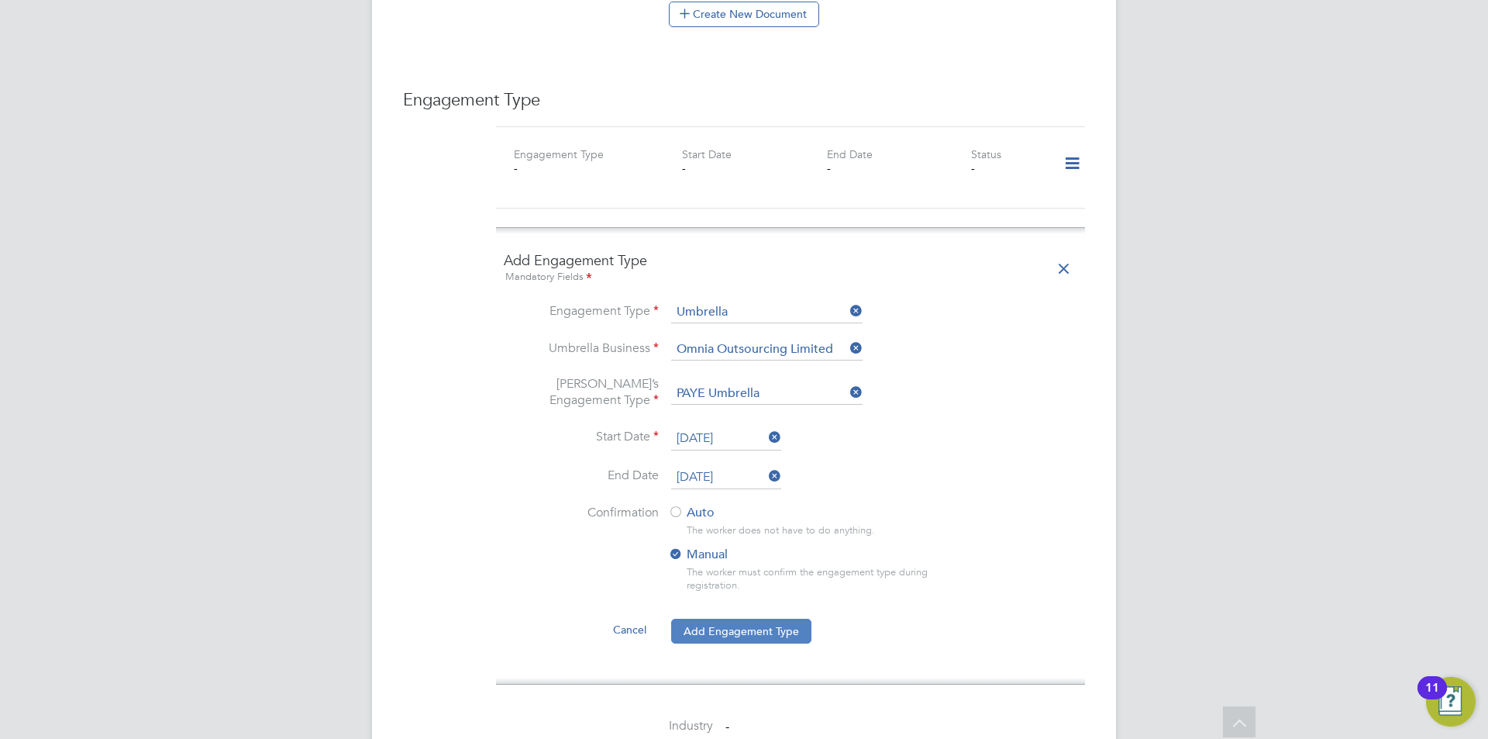
click at [771, 619] on button "Add Engagement Type" at bounding box center [741, 631] width 140 height 25
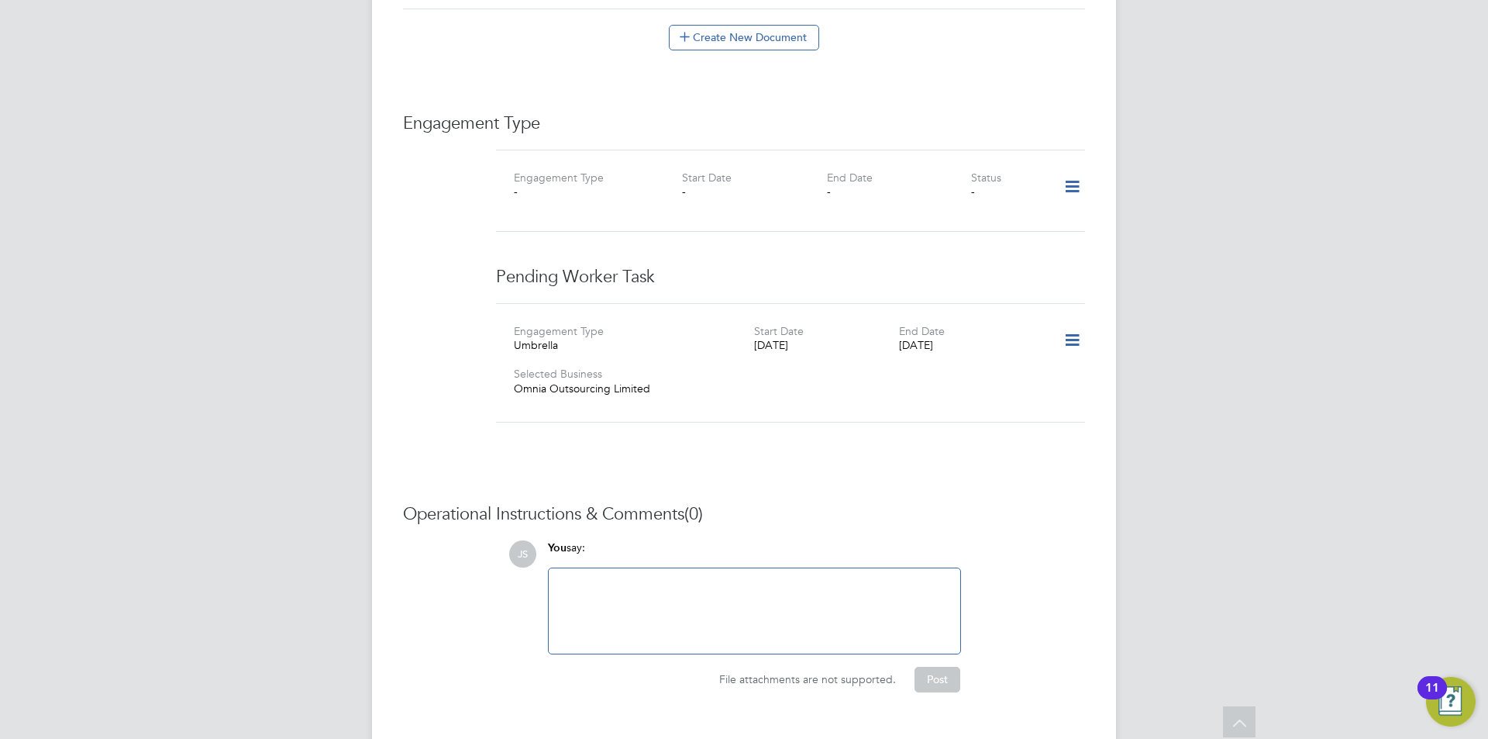
scroll to position [674, 0]
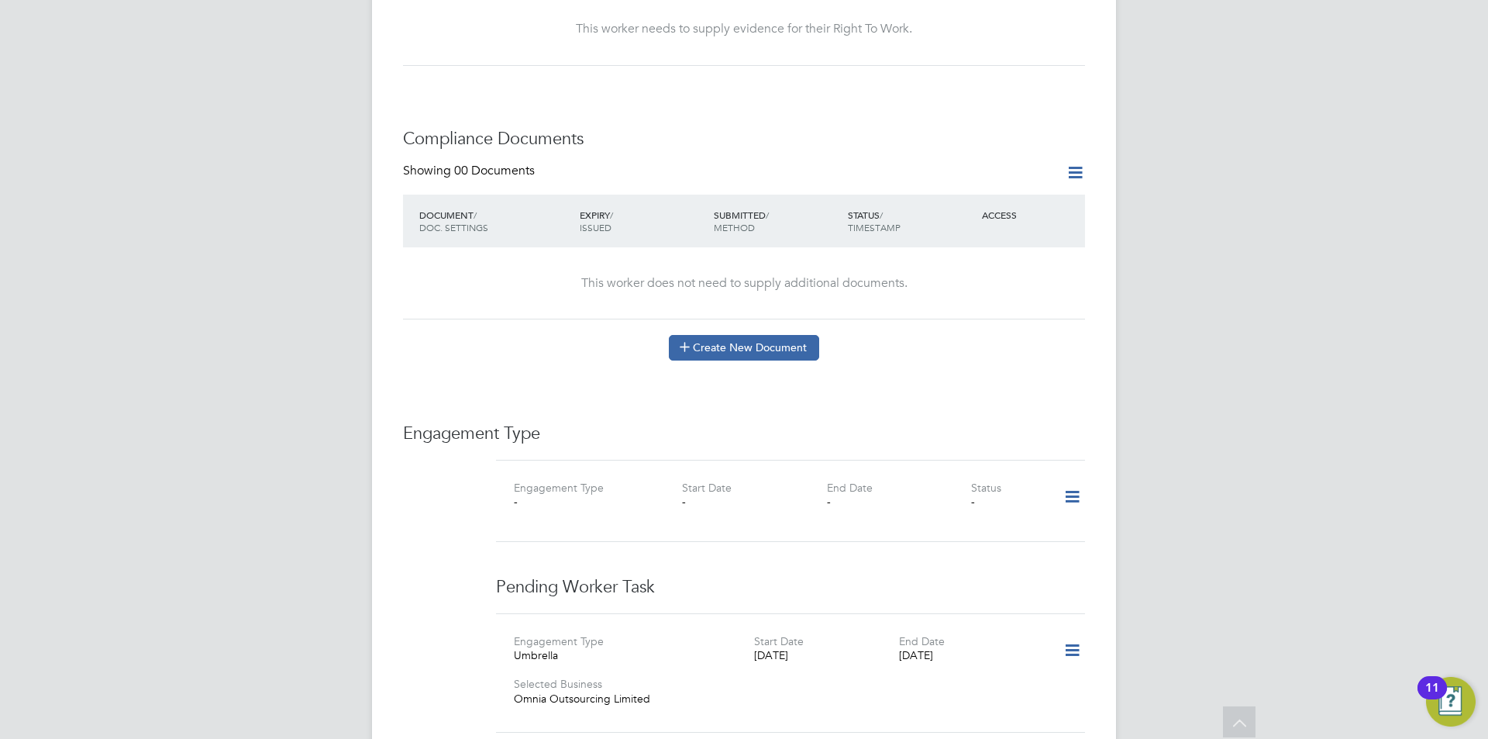
click at [759, 335] on button "Create New Document" at bounding box center [744, 347] width 150 height 25
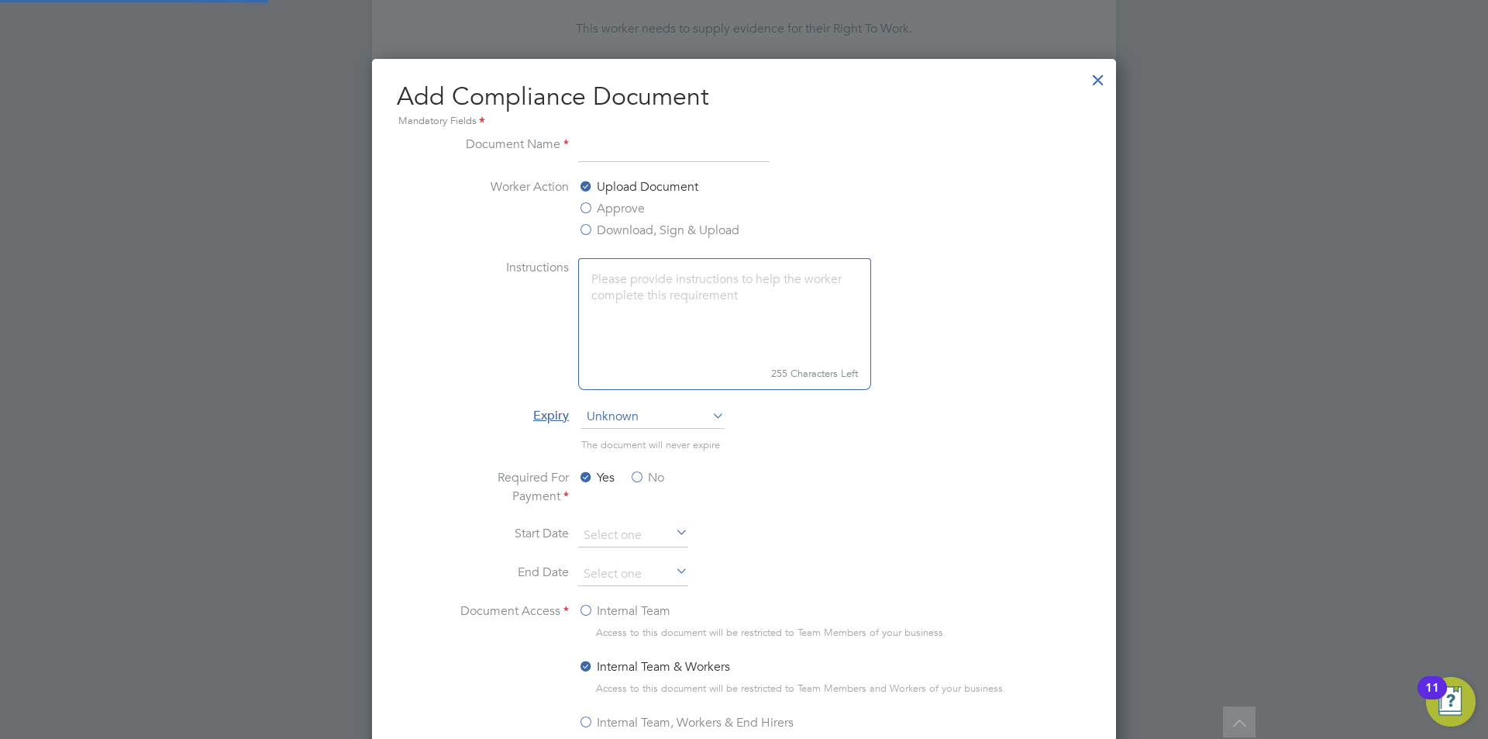
scroll to position [814, 745]
click at [617, 210] on label "Approve" at bounding box center [611, 208] width 67 height 19
click at [0, 0] on input "Approve" at bounding box center [0, 0] width 0 height 0
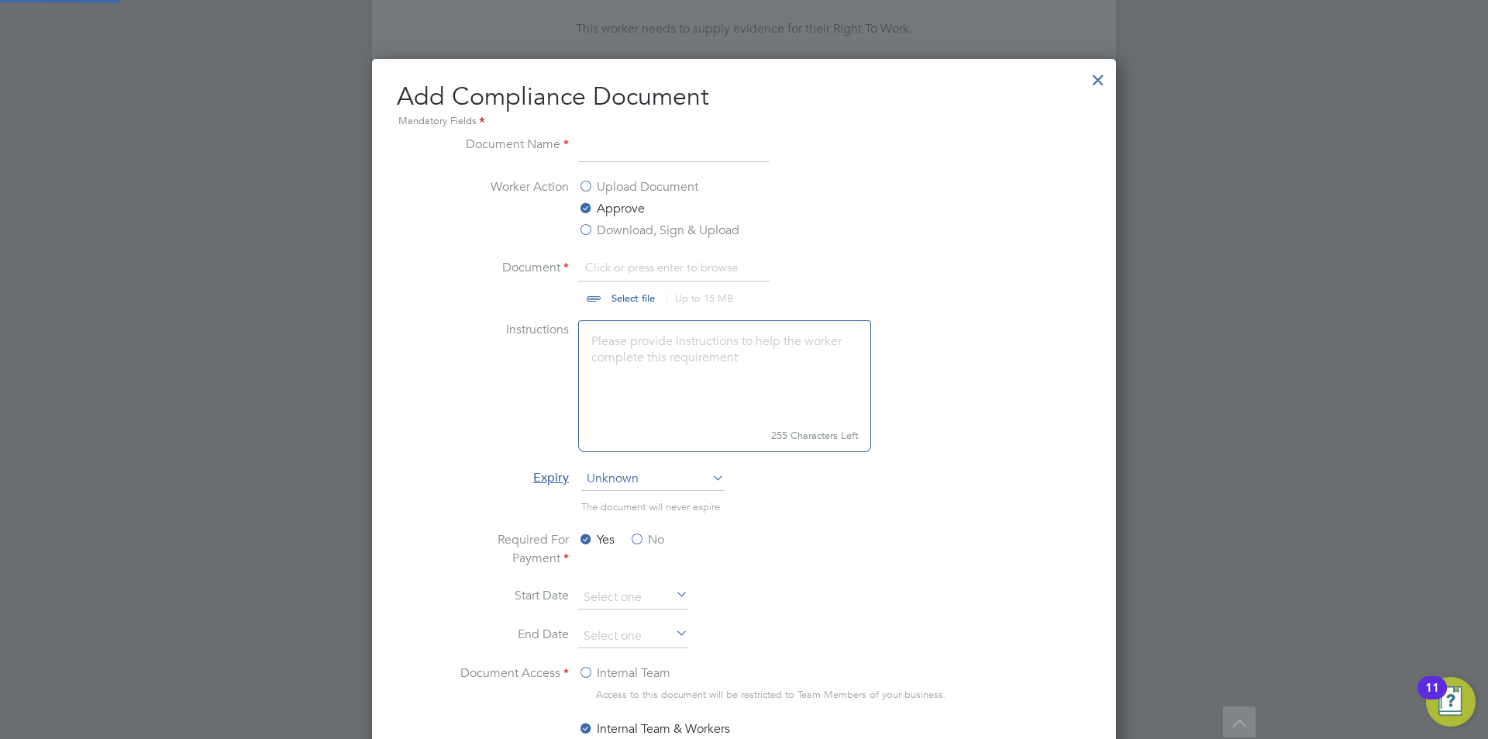
scroll to position [23, 192]
click at [645, 139] on input at bounding box center [673, 149] width 191 height 28
type input "cscs"
click at [624, 297] on input "file" at bounding box center [647, 281] width 243 height 47
type input "C:\fakepath\cscs check.JPG"
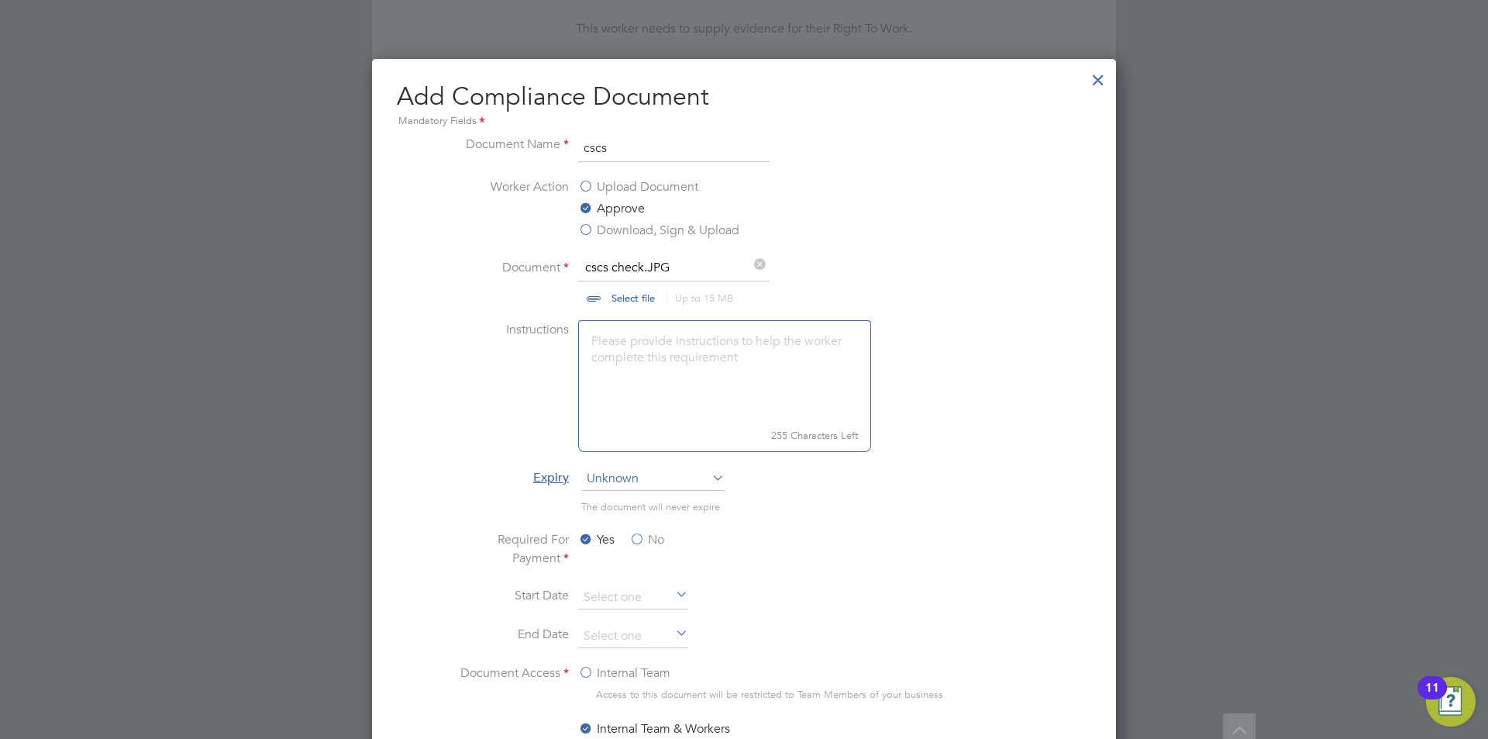
scroll to position [984, 0]
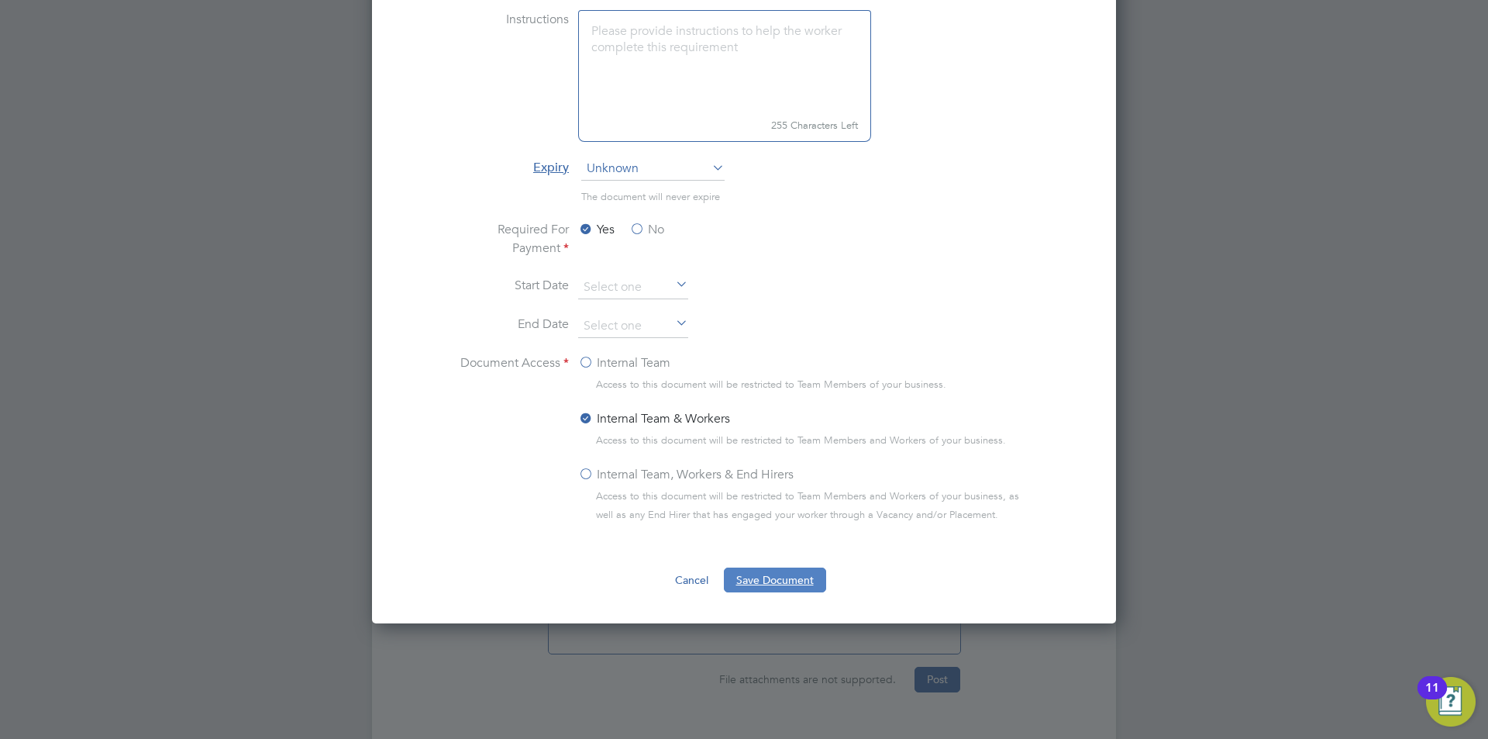
click at [815, 585] on button "Save Document" at bounding box center [775, 579] width 102 height 25
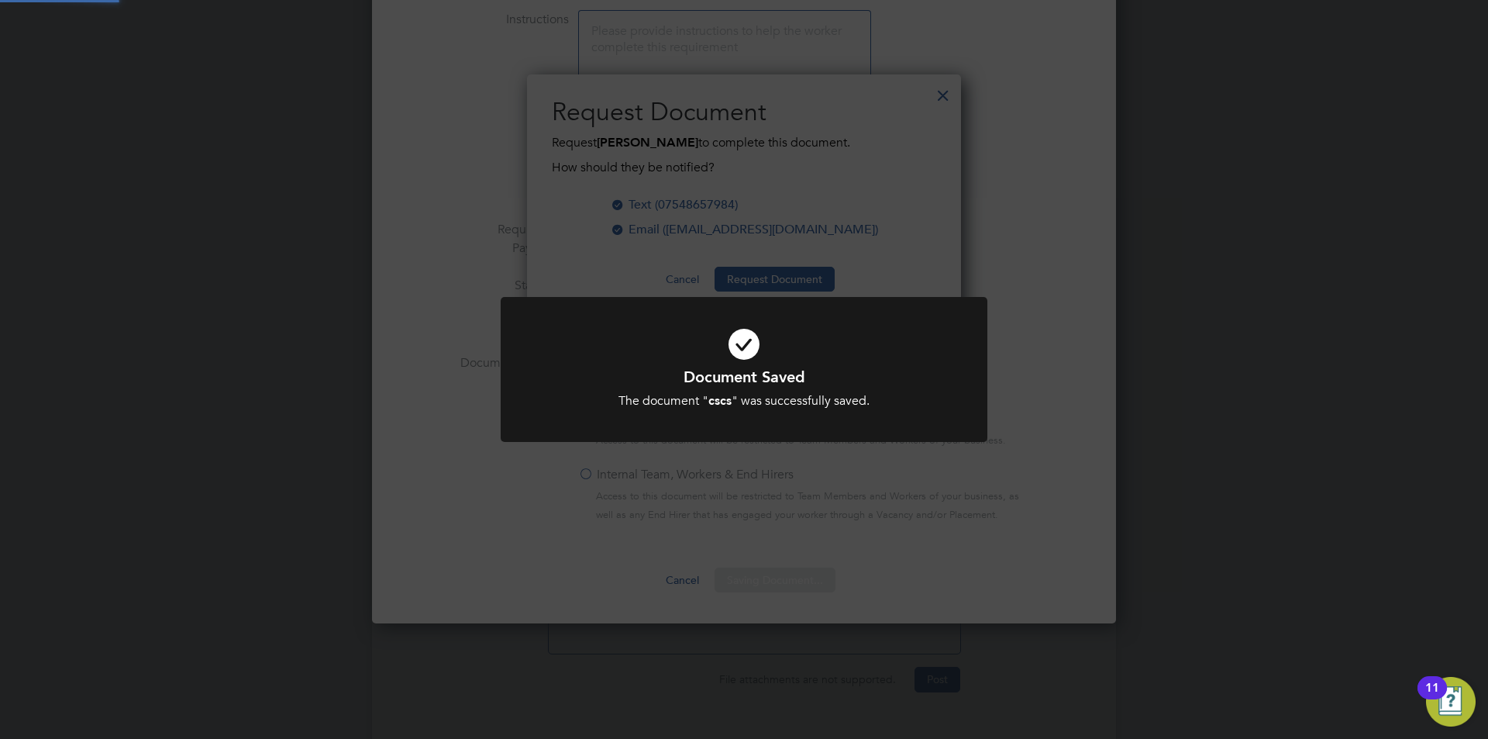
scroll to position [249, 435]
click at [787, 477] on div "Document Saved The document " cscs " was successfully saved. Cancel Okay" at bounding box center [744, 369] width 1488 height 739
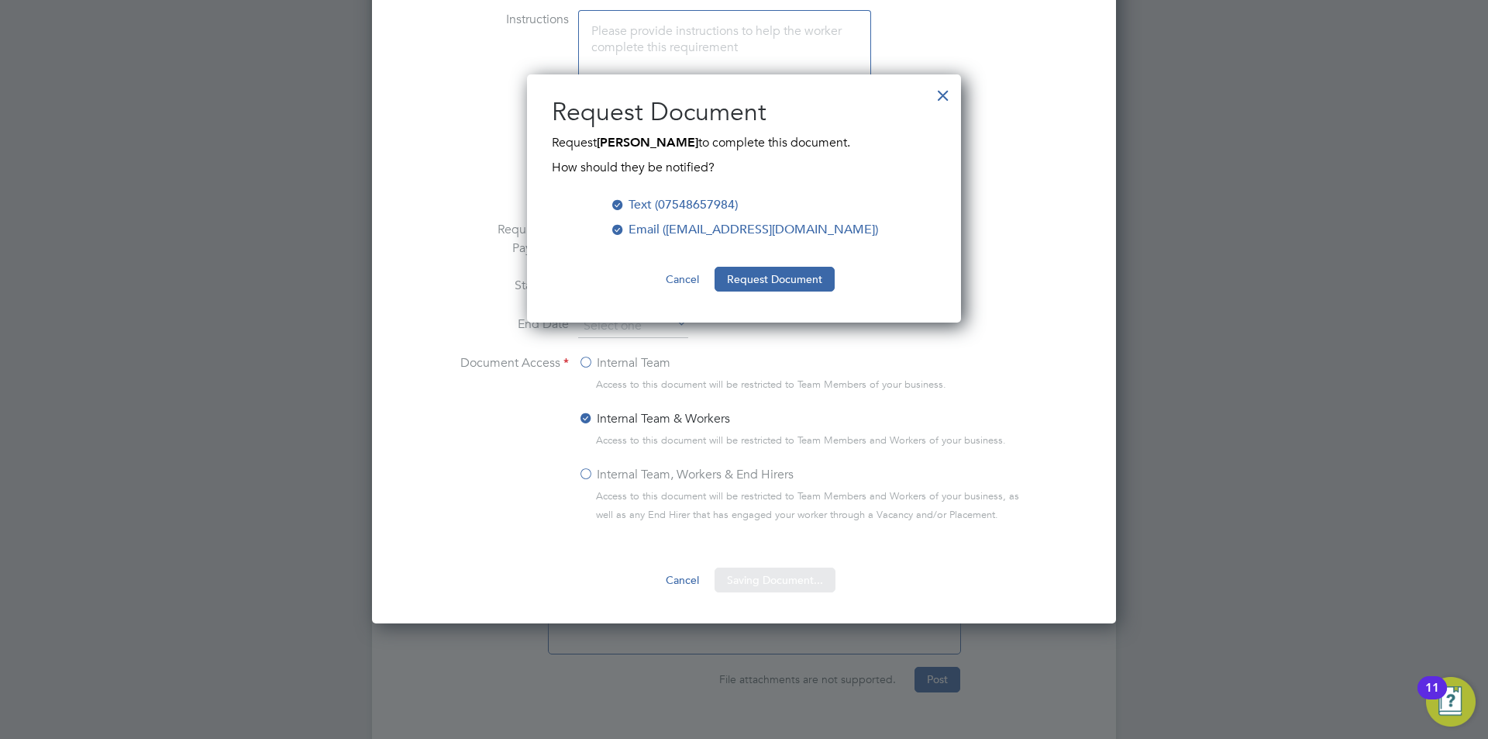
click at [680, 274] on button "Cancel" at bounding box center [682, 279] width 58 height 25
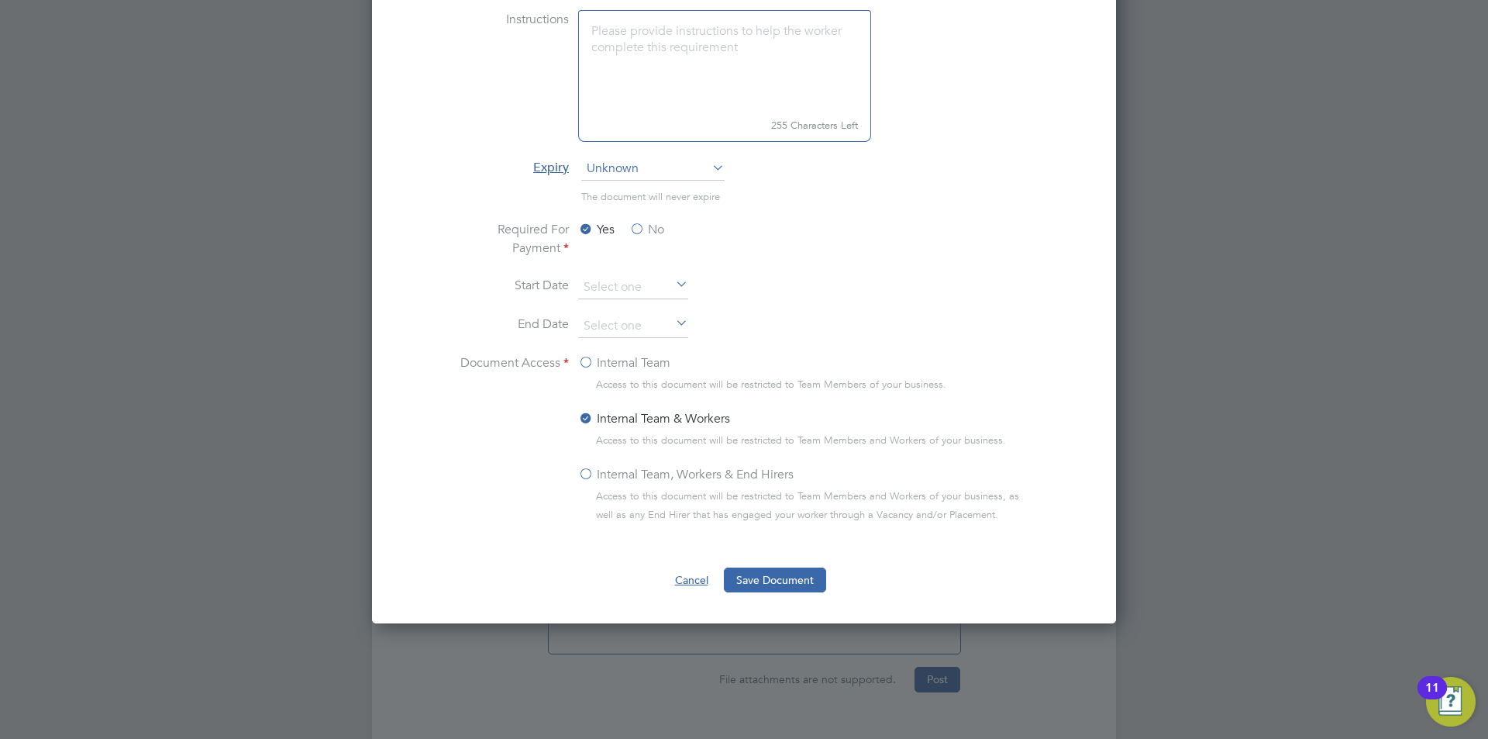
click at [694, 578] on button "Cancel" at bounding box center [692, 579] width 58 height 25
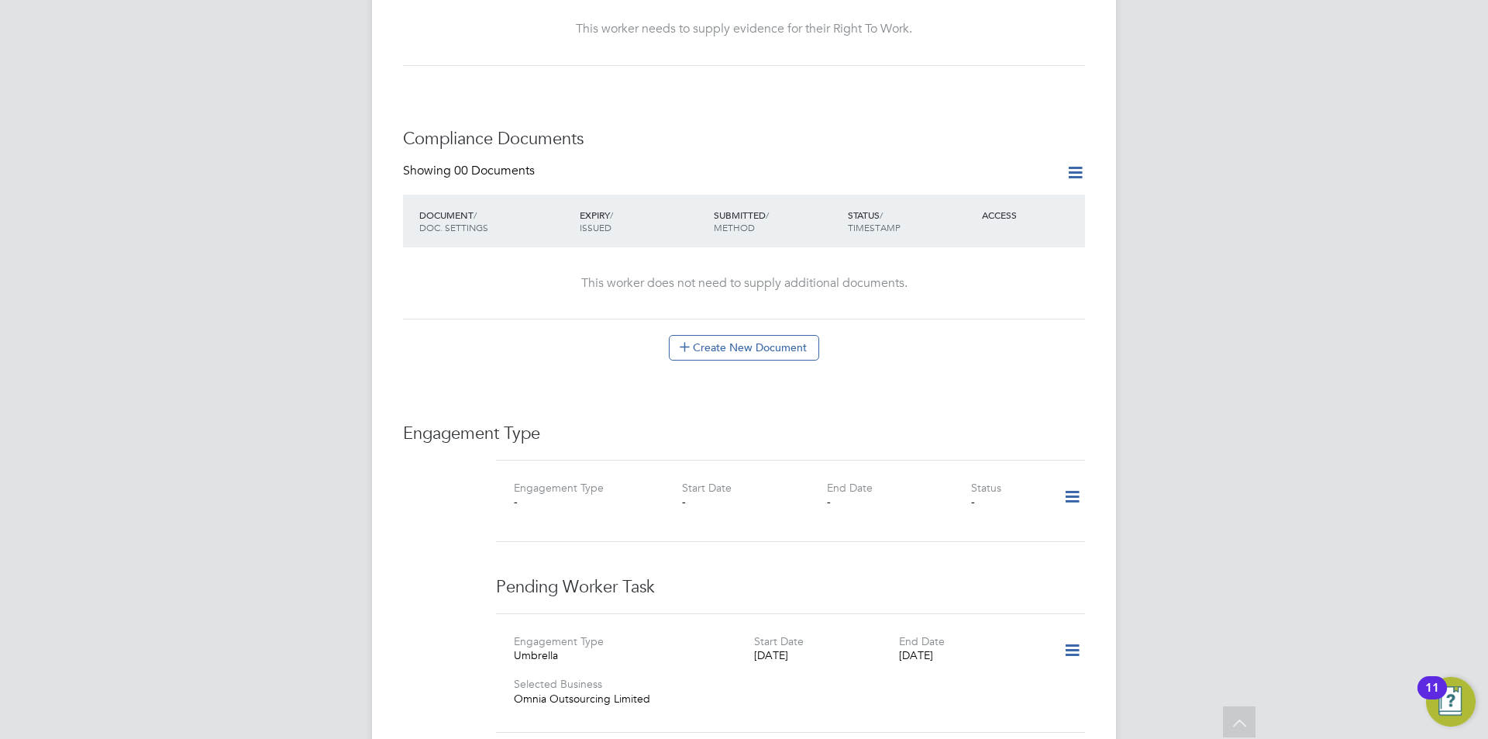
scroll to position [287, 0]
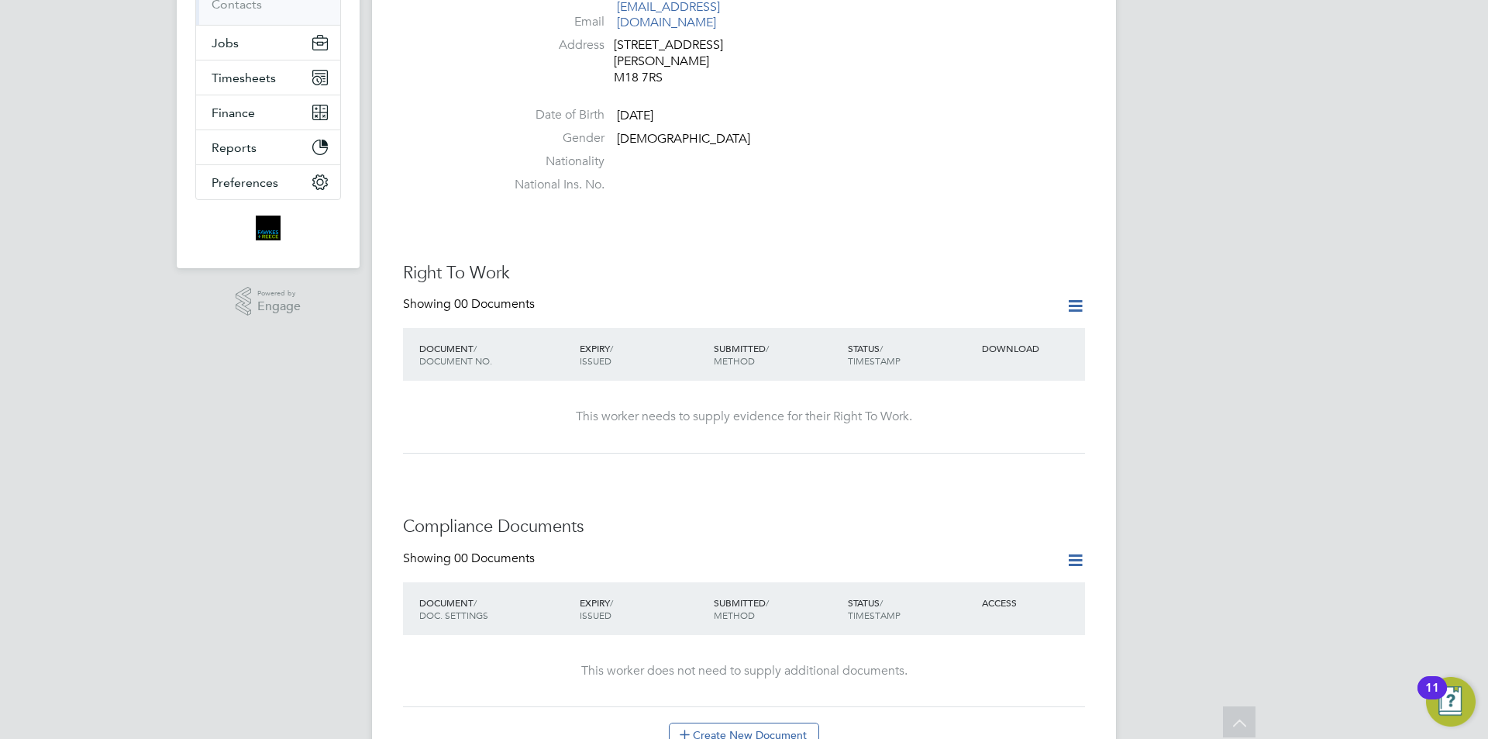
click at [1077, 296] on icon at bounding box center [1075, 305] width 19 height 19
click at [994, 309] on li "Add Right To Work Document" at bounding box center [989, 312] width 187 height 22
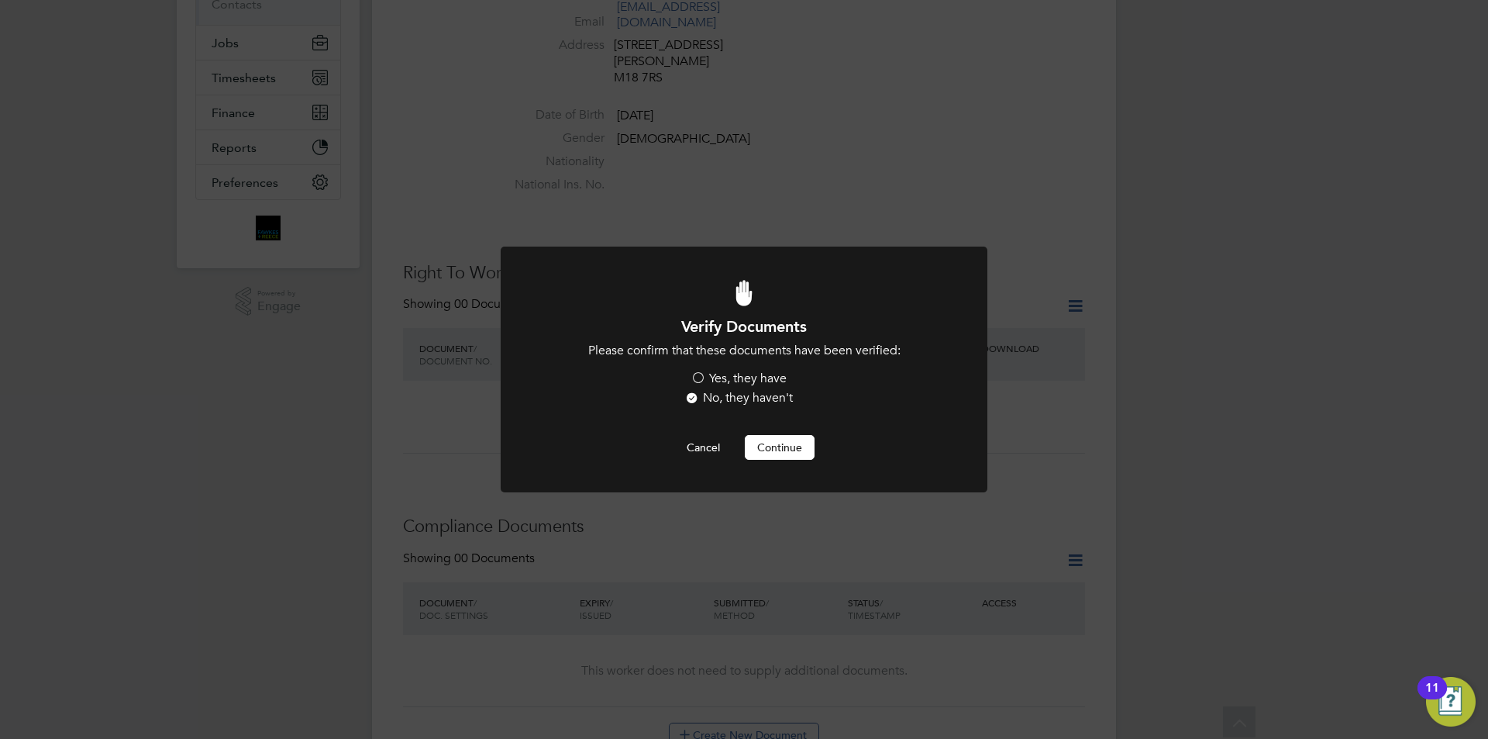
click at [717, 375] on label "Yes, they have" at bounding box center [739, 378] width 96 height 16
click at [0, 0] on input "Yes, they have" at bounding box center [0, 0] width 0 height 0
click at [789, 451] on button "Continue" at bounding box center [780, 447] width 70 height 25
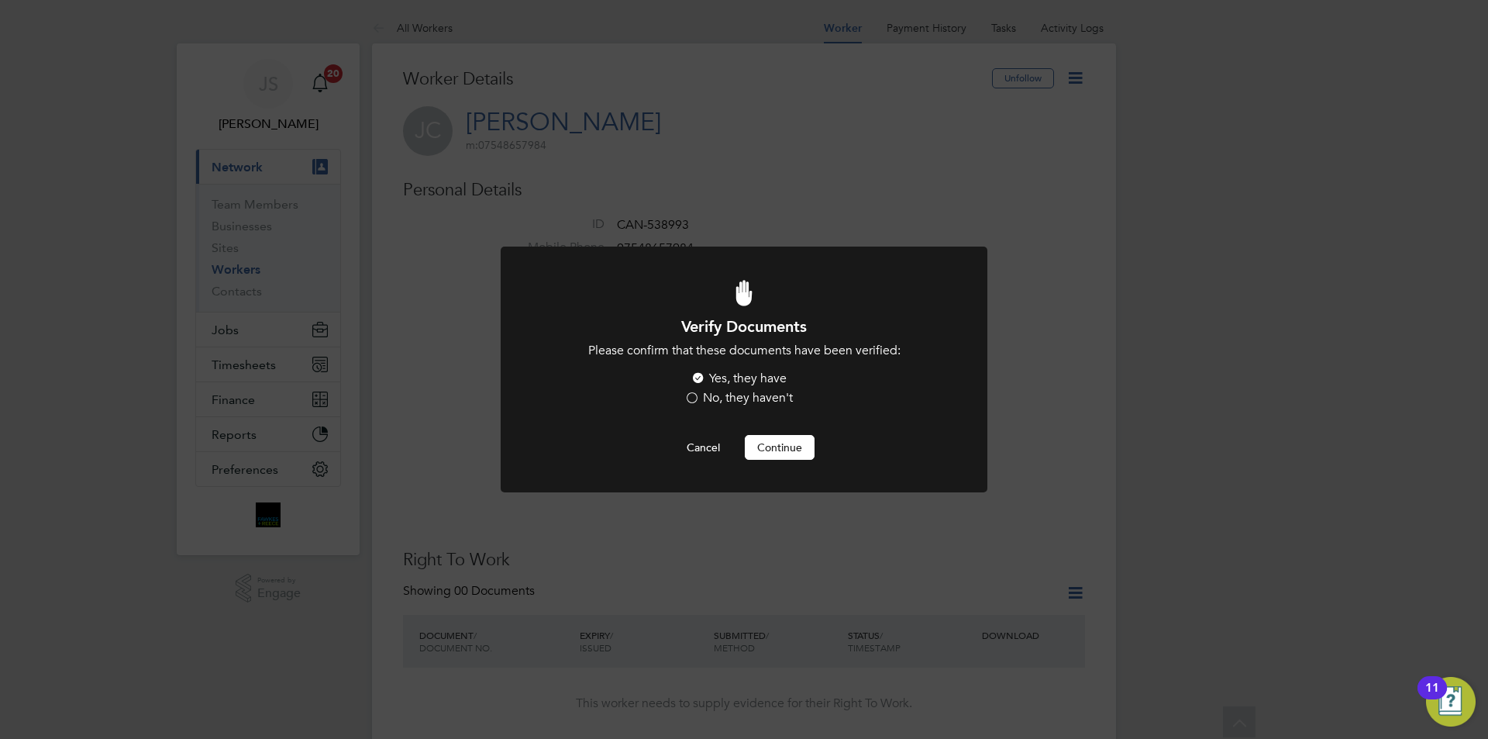
scroll to position [287, 0]
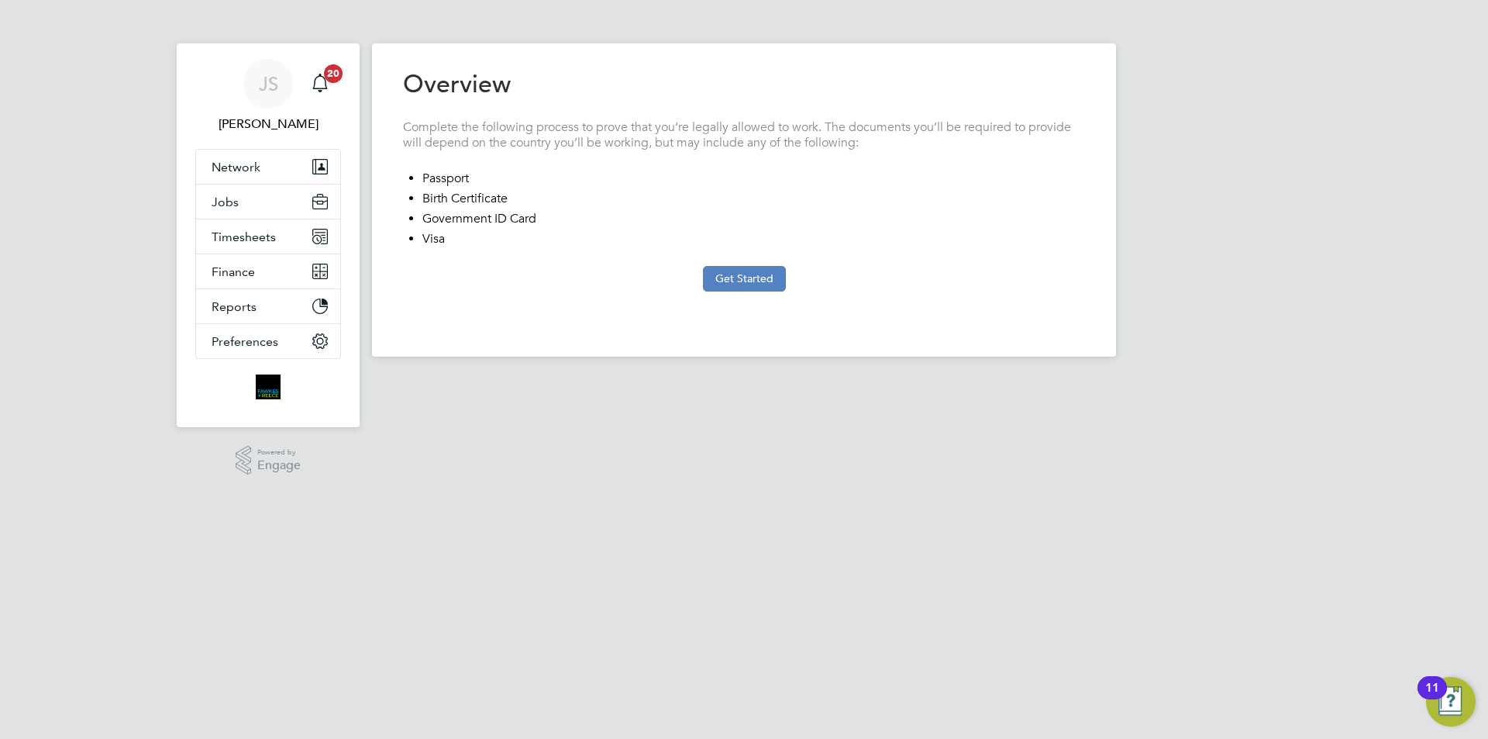
click at [736, 277] on button "Get Started" at bounding box center [744, 278] width 83 height 25
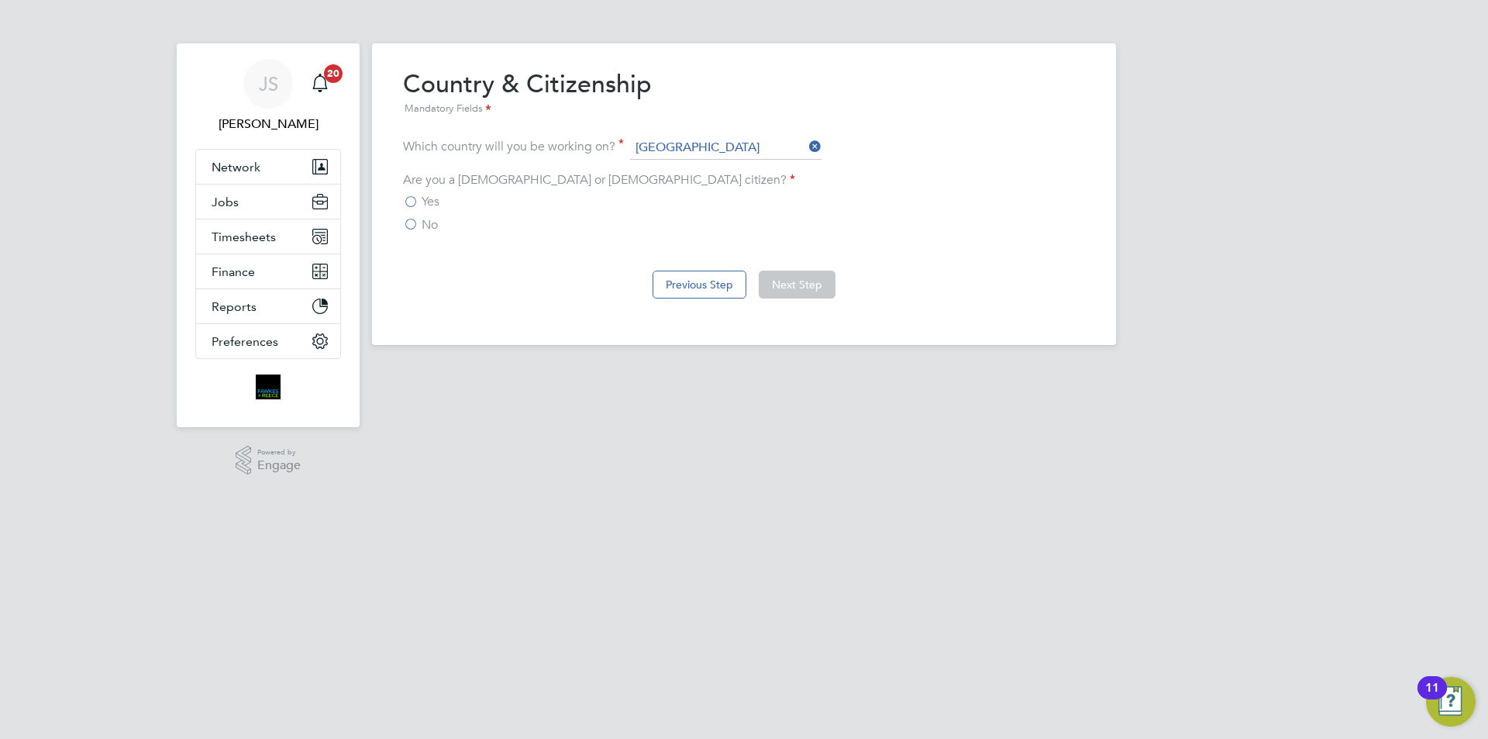
click at [419, 200] on label "Yes" at bounding box center [421, 202] width 36 height 16
click at [0, 0] on input "Yes" at bounding box center [0, 0] width 0 height 0
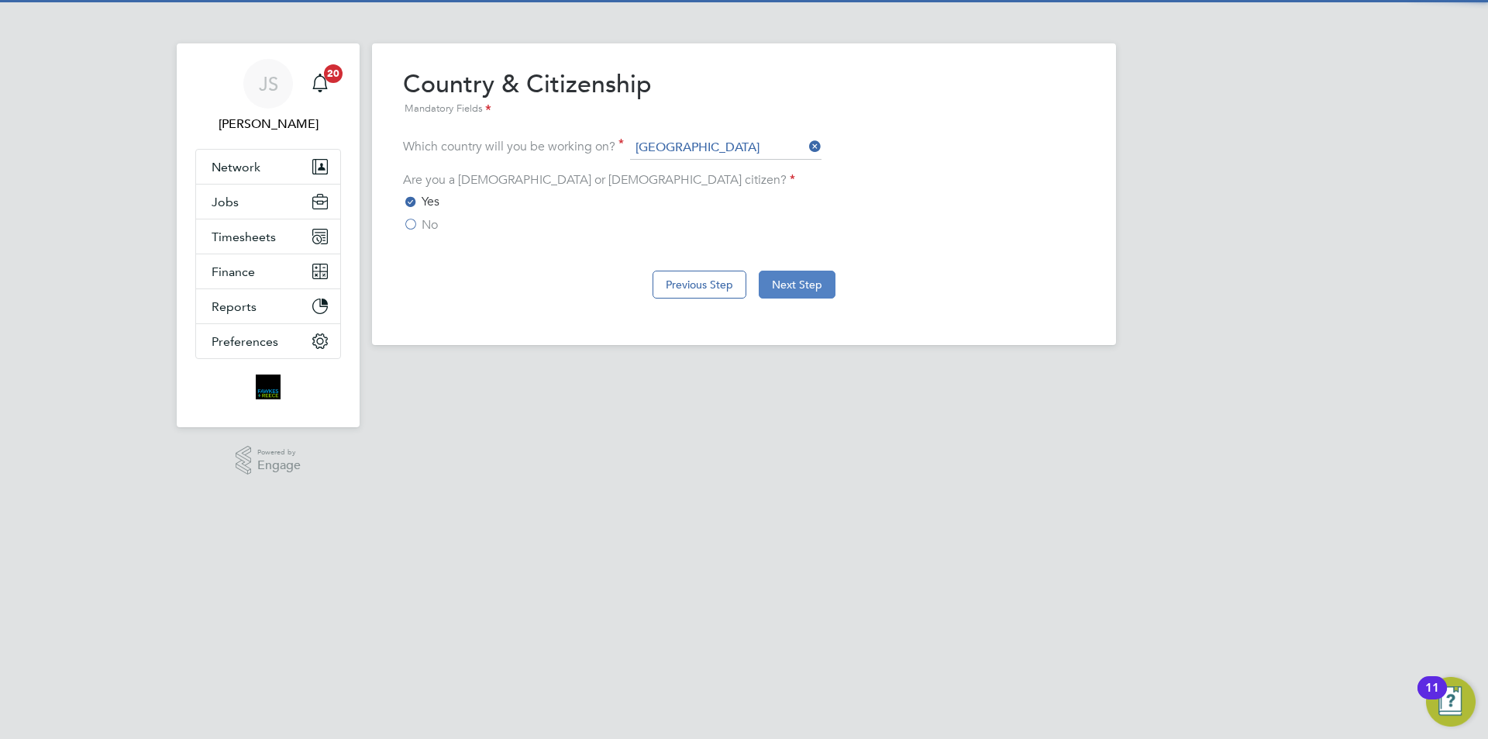
click at [805, 284] on button "Next Step" at bounding box center [797, 285] width 77 height 28
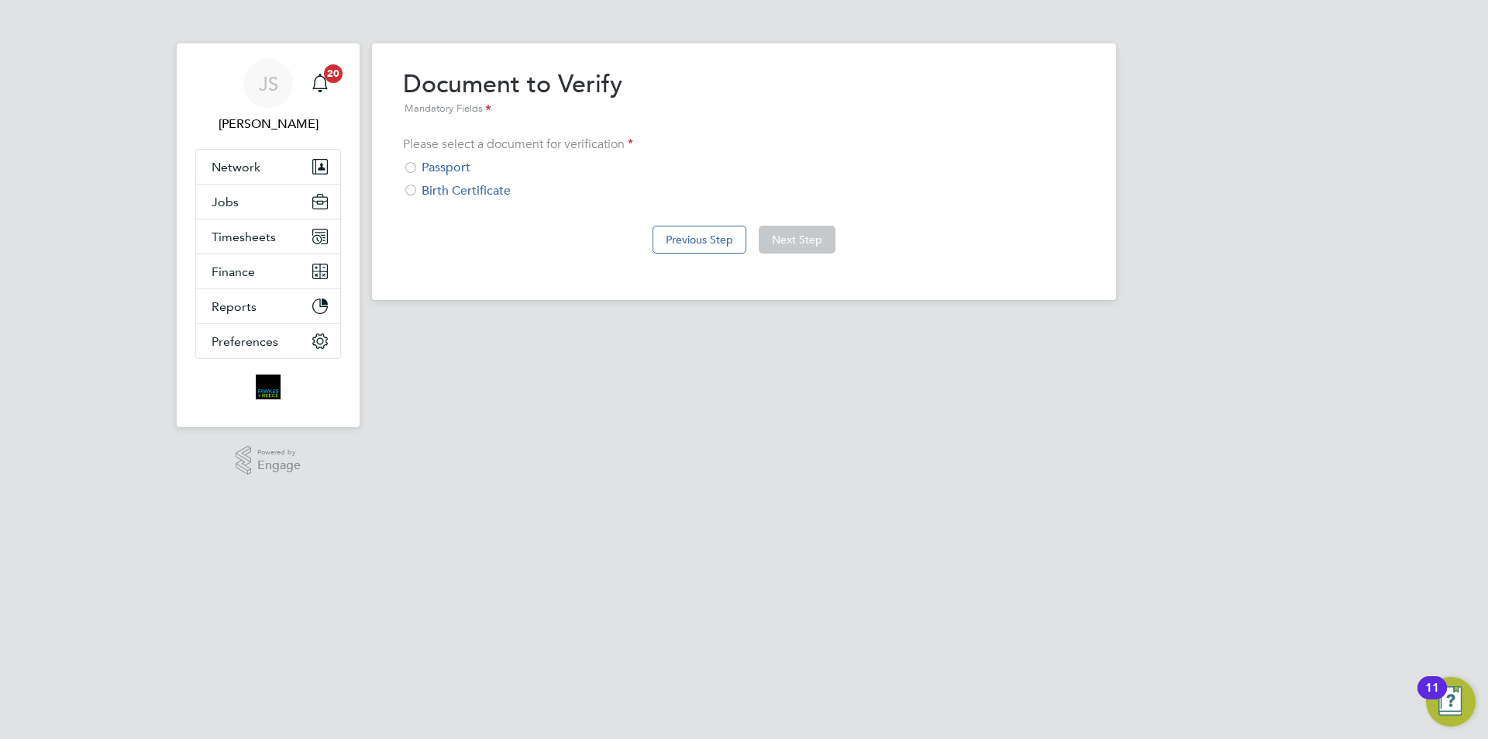
click at [436, 168] on div "Passport" at bounding box center [744, 168] width 682 height 16
click at [824, 238] on button "Next Step" at bounding box center [797, 240] width 77 height 28
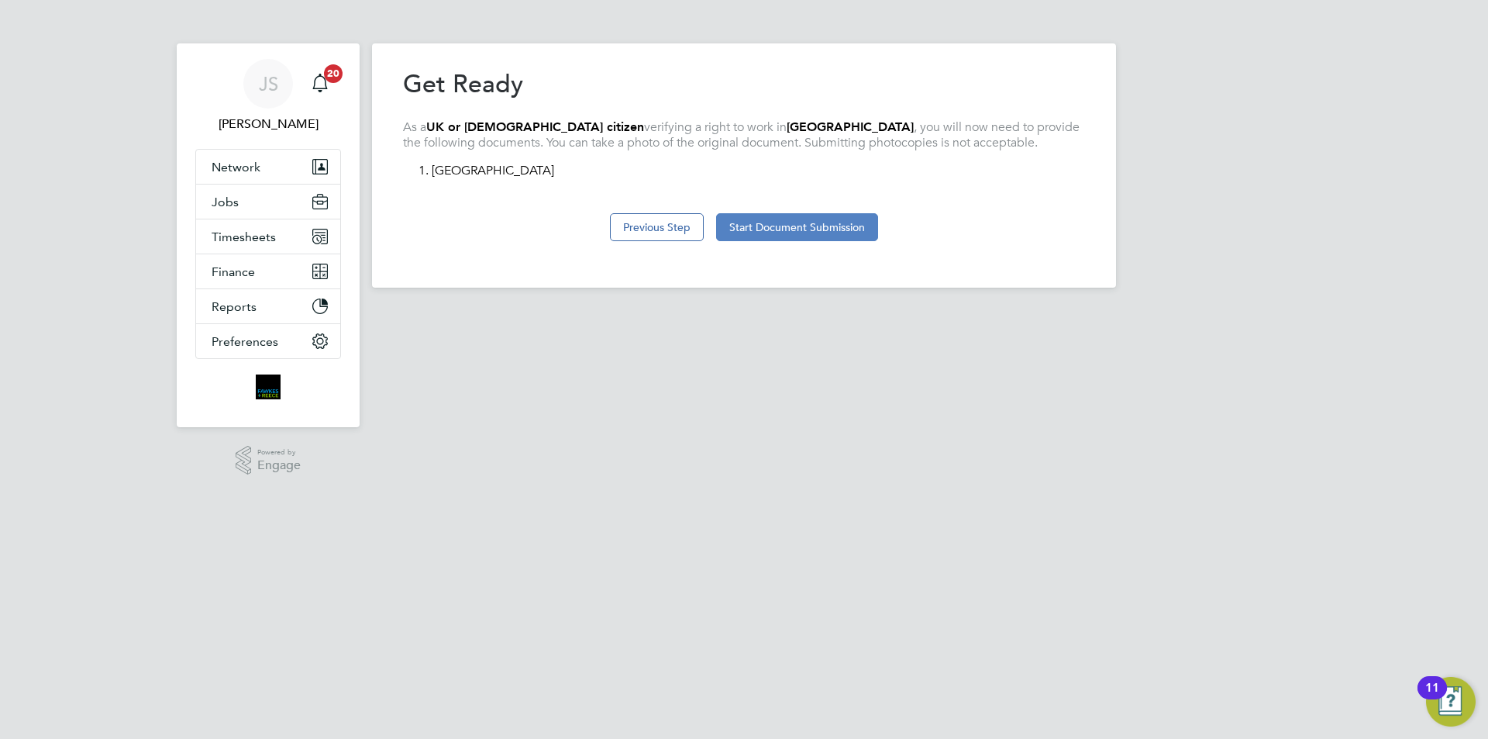
click at [835, 220] on button "Start Document Submission" at bounding box center [797, 227] width 162 height 28
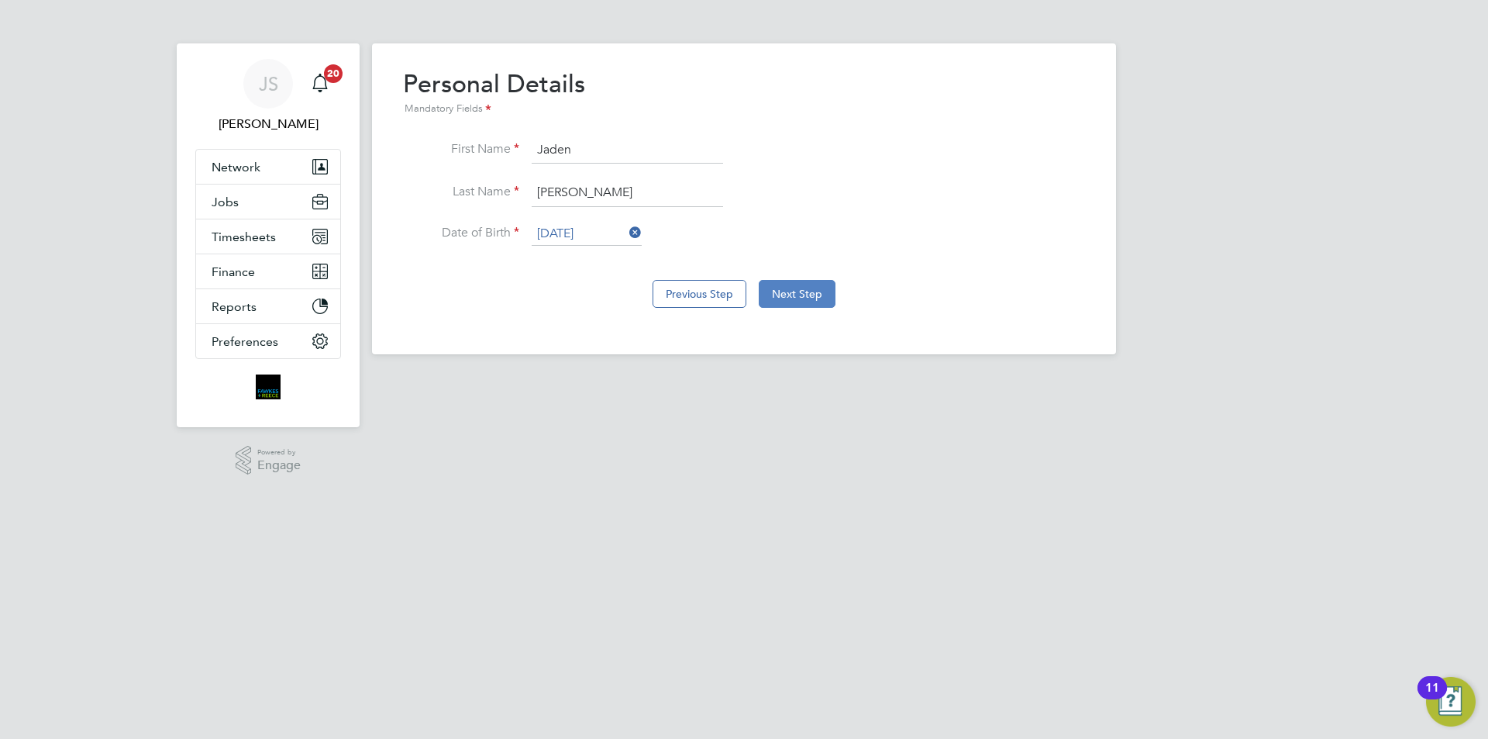
click at [798, 285] on button "Next Step" at bounding box center [797, 294] width 77 height 28
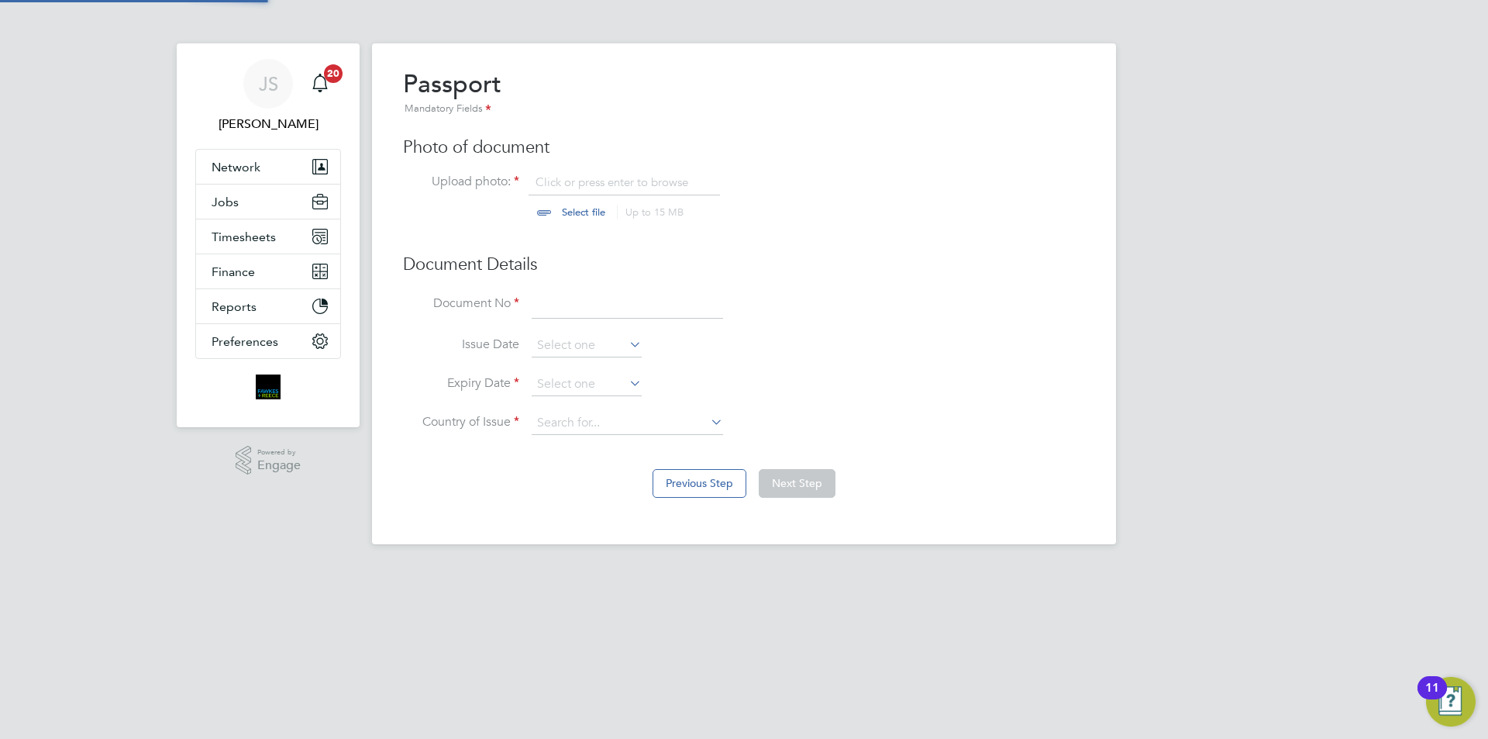
scroll to position [21, 192]
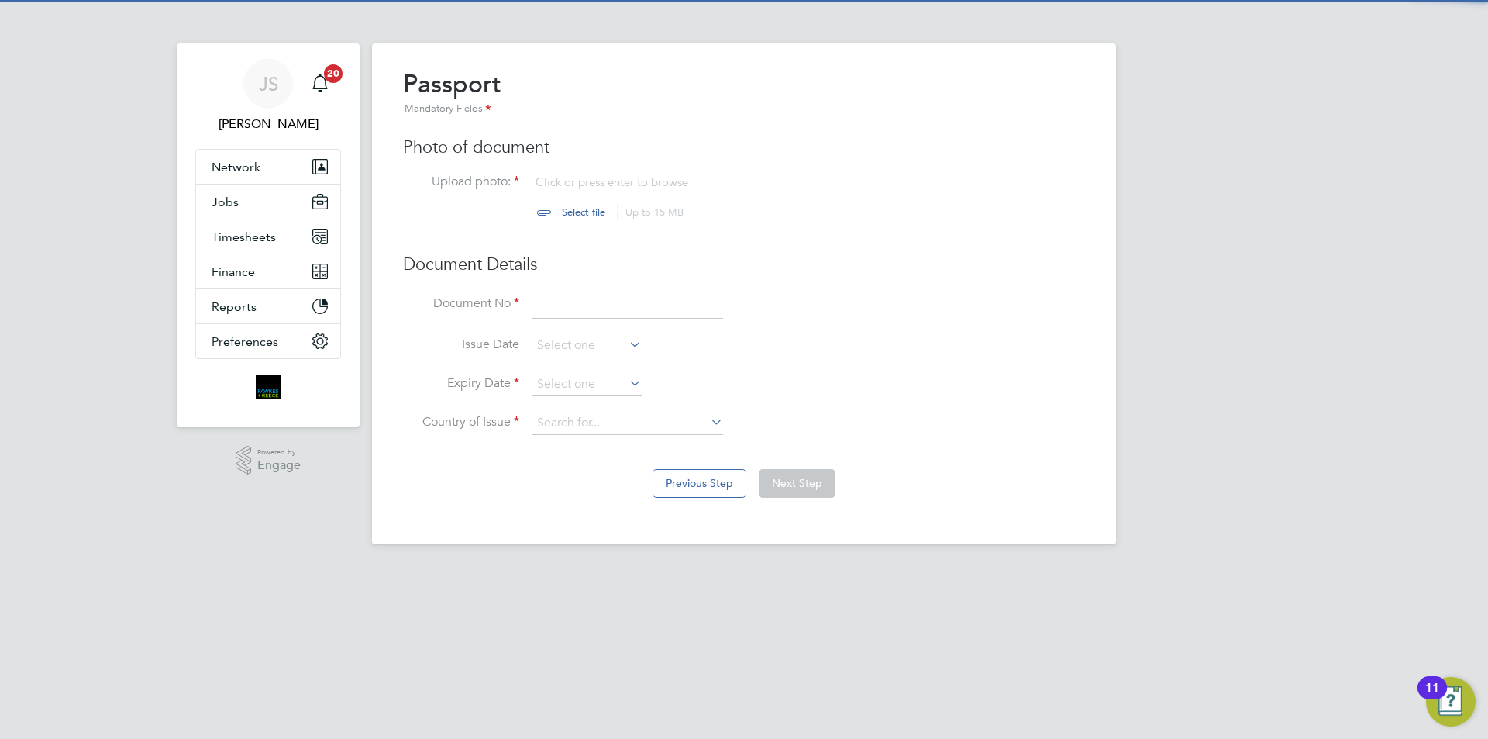
click at [558, 173] on div "Passport Mandatory Fields Photo of document Upload photo: Click or press enter …" at bounding box center [744, 259] width 682 height 382
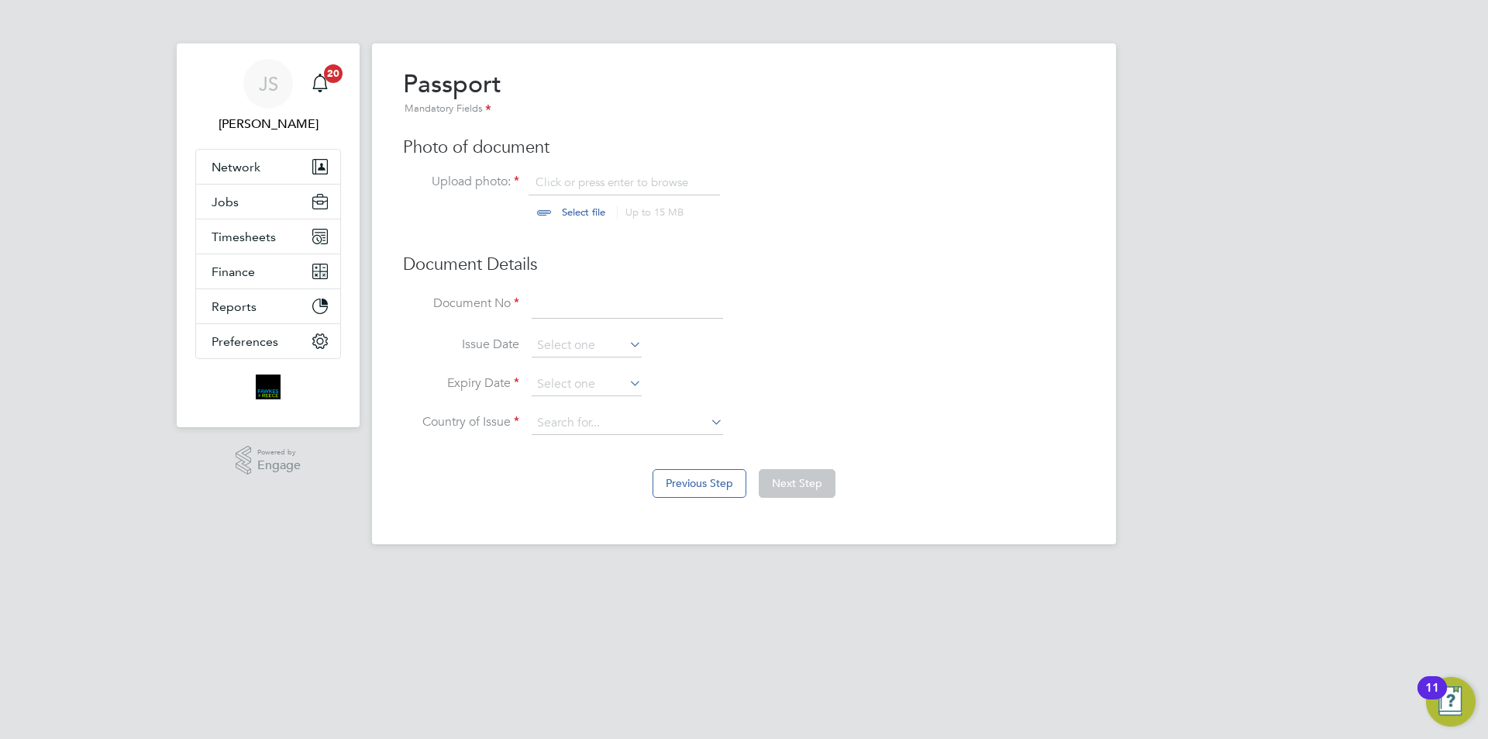
click at [558, 188] on input "file" at bounding box center [598, 197] width 243 height 47
type input "C:\fakepath\pp stamped.pdf"
click at [621, 309] on input at bounding box center [627, 305] width 191 height 28
type input "145879907"
drag, startPoint x: 567, startPoint y: 382, endPoint x: 588, endPoint y: 359, distance: 31.8
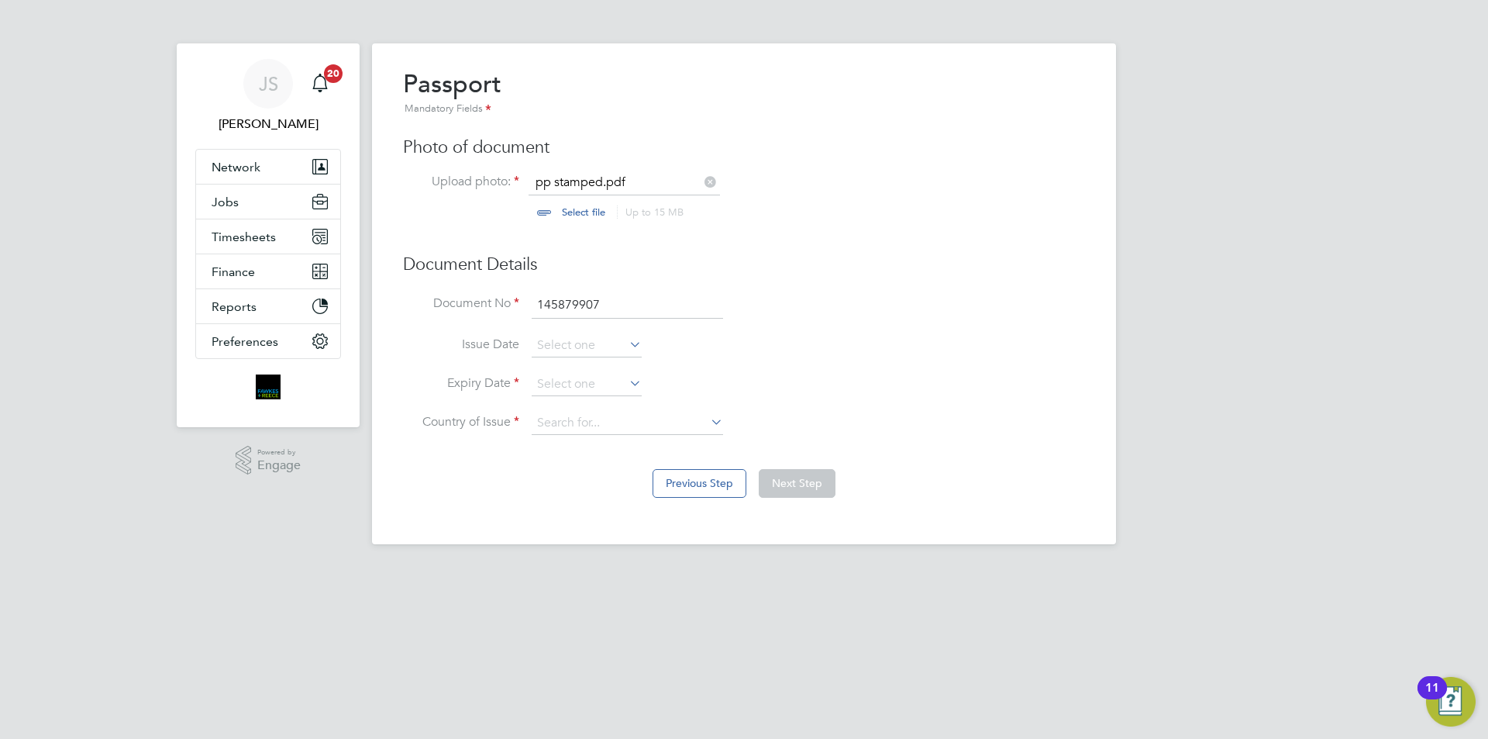
click at [567, 382] on input at bounding box center [587, 384] width 110 height 23
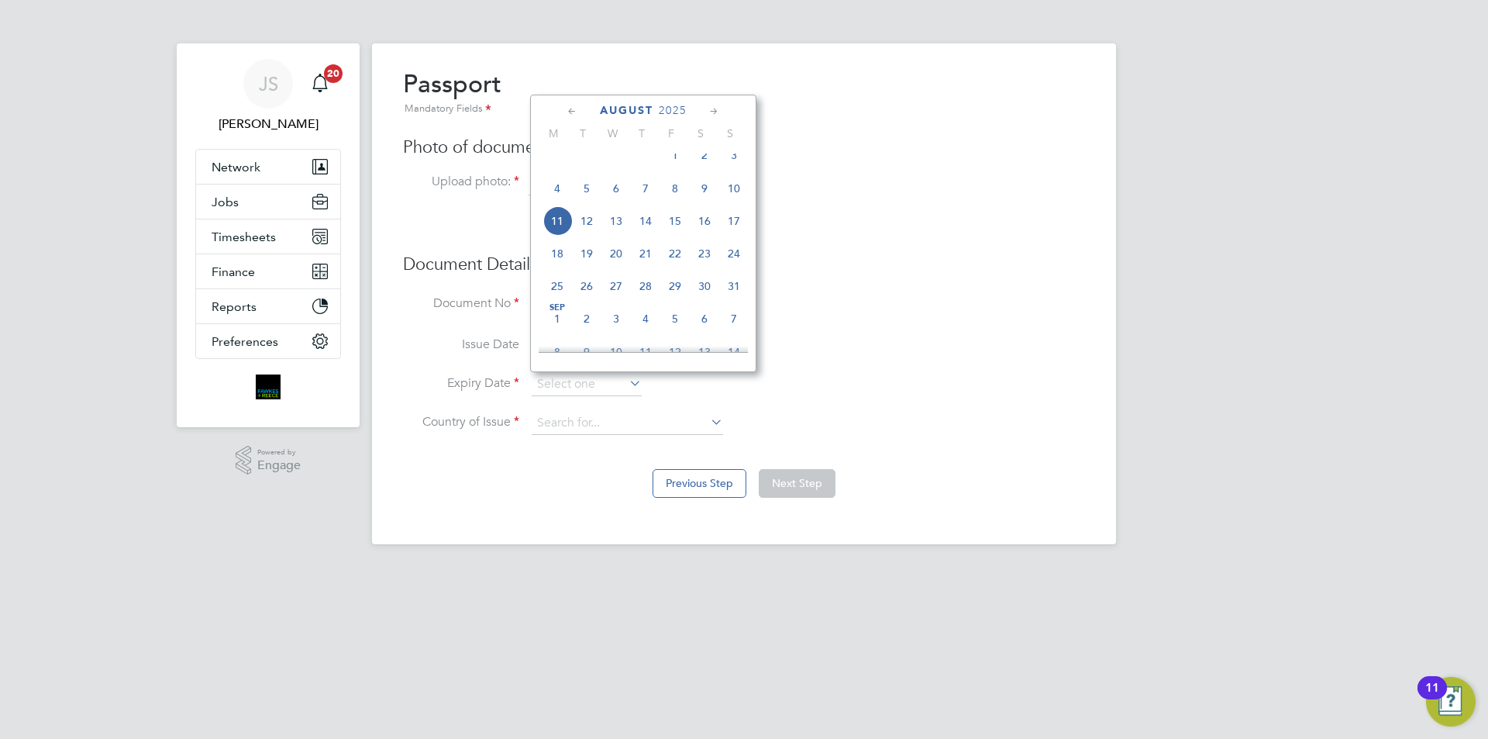
click at [677, 111] on span "2025" at bounding box center [673, 110] width 28 height 13
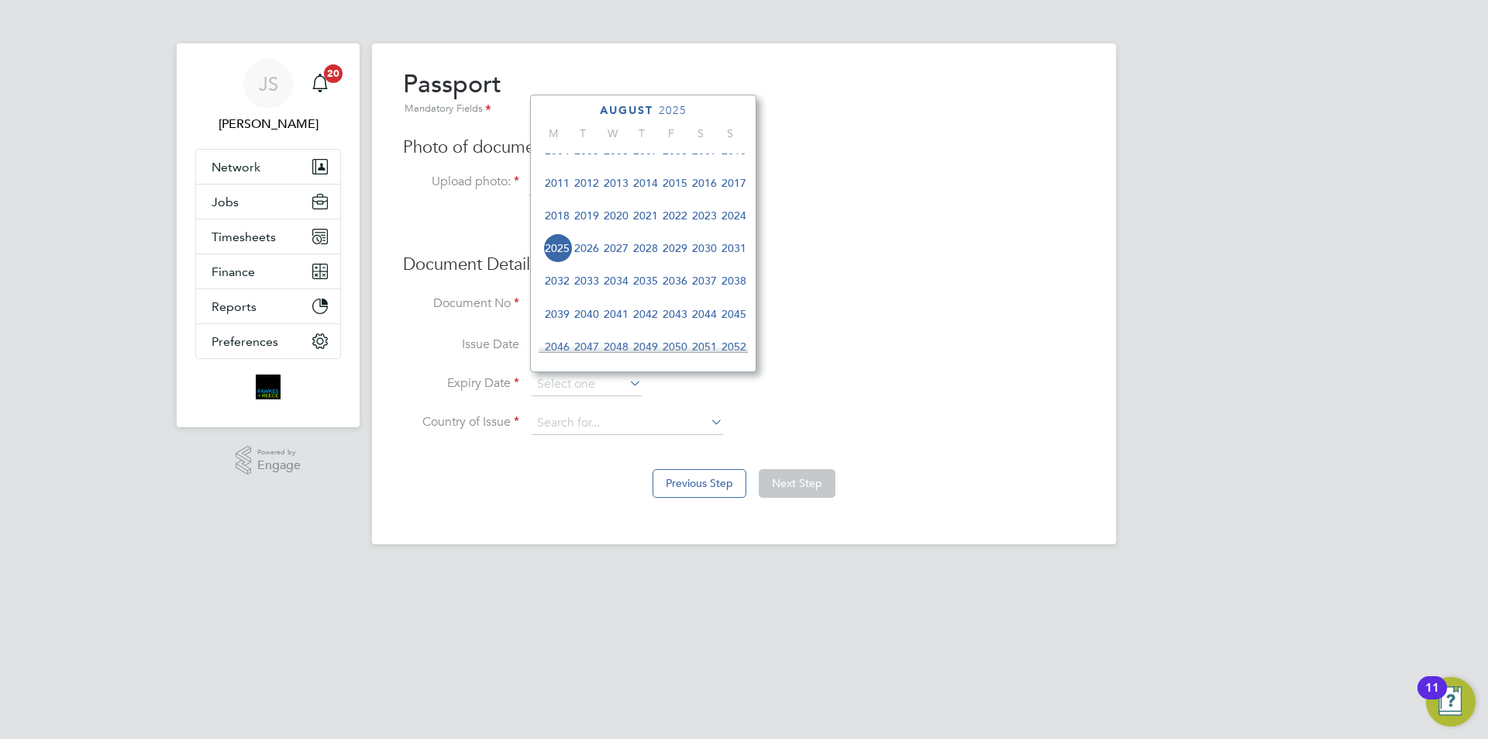
click at [621, 284] on span "2034" at bounding box center [615, 280] width 29 height 29
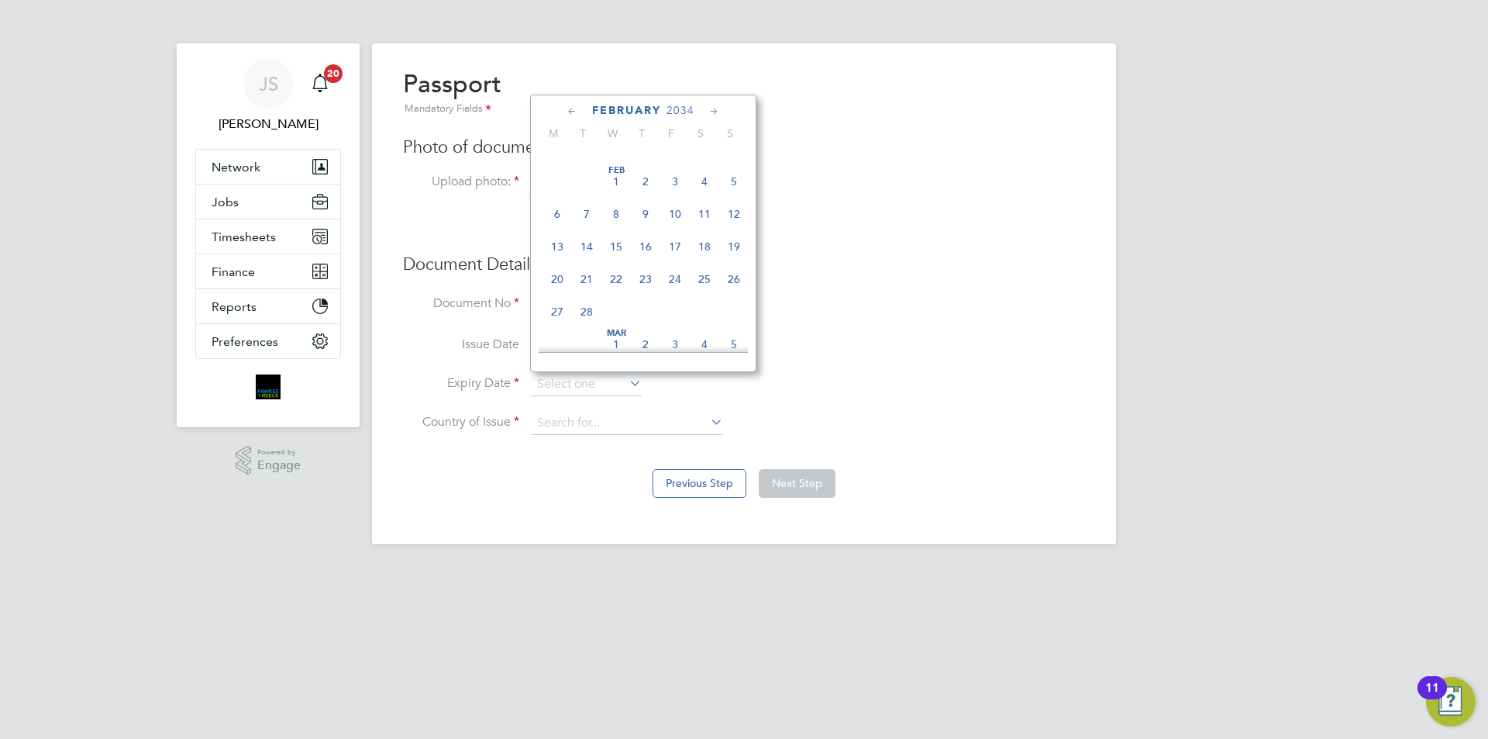
scroll to position [261, 0]
click at [641, 273] on span "2" at bounding box center [645, 266] width 29 height 29
type input "[DATE]"
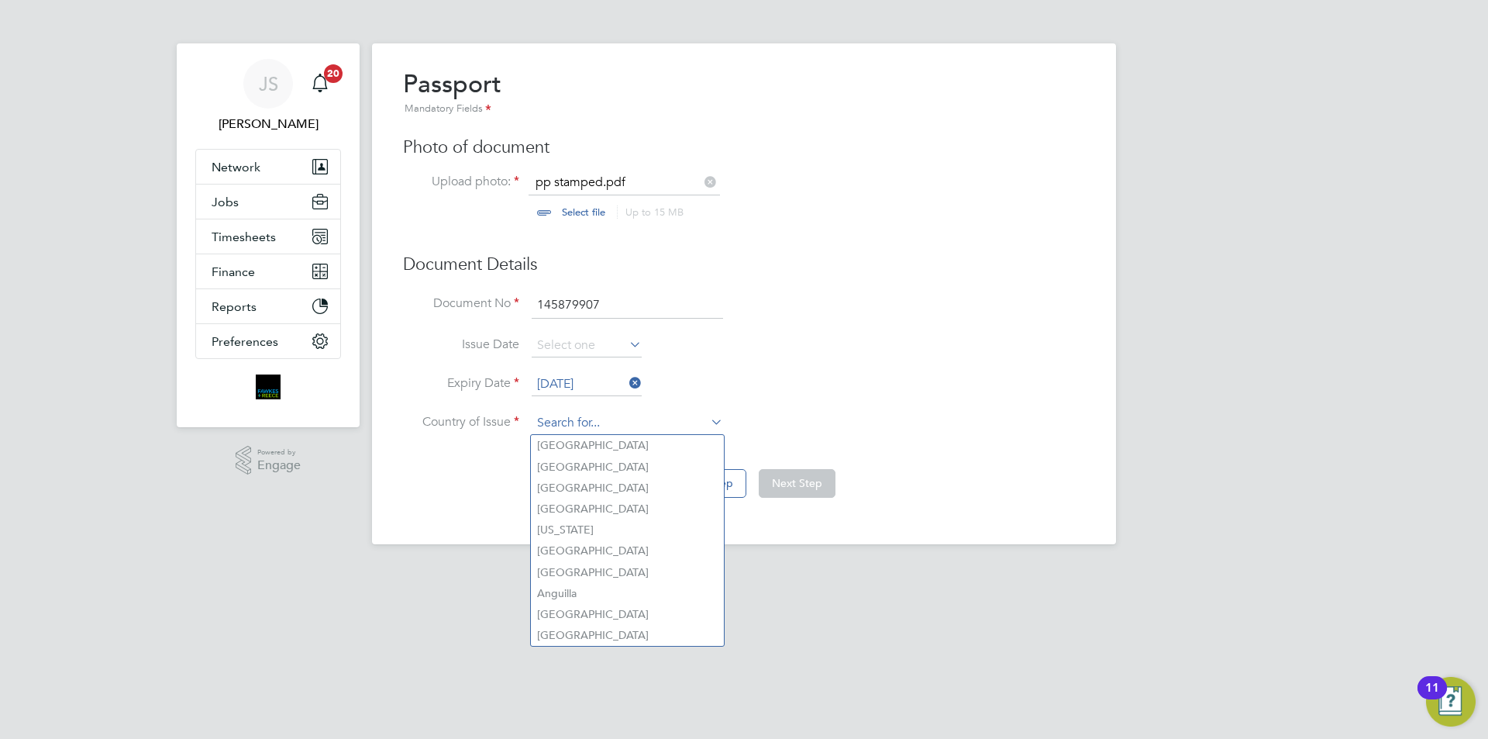
click at [607, 419] on input at bounding box center [627, 423] width 191 height 23
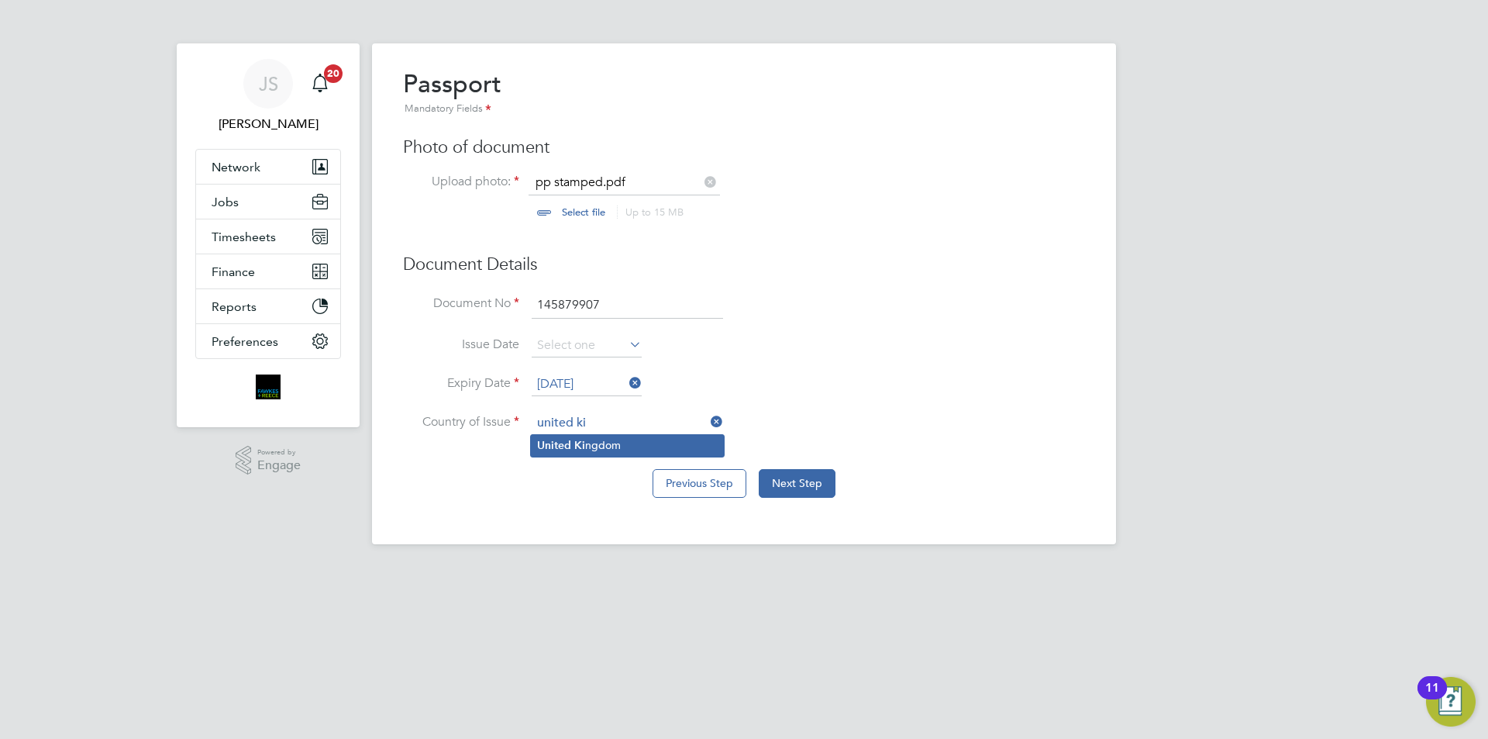
click at [581, 444] on b "Ki" at bounding box center [579, 445] width 11 height 13
type input "[GEOGRAPHIC_DATA]"
click at [809, 473] on button "Next Step" at bounding box center [797, 483] width 77 height 28
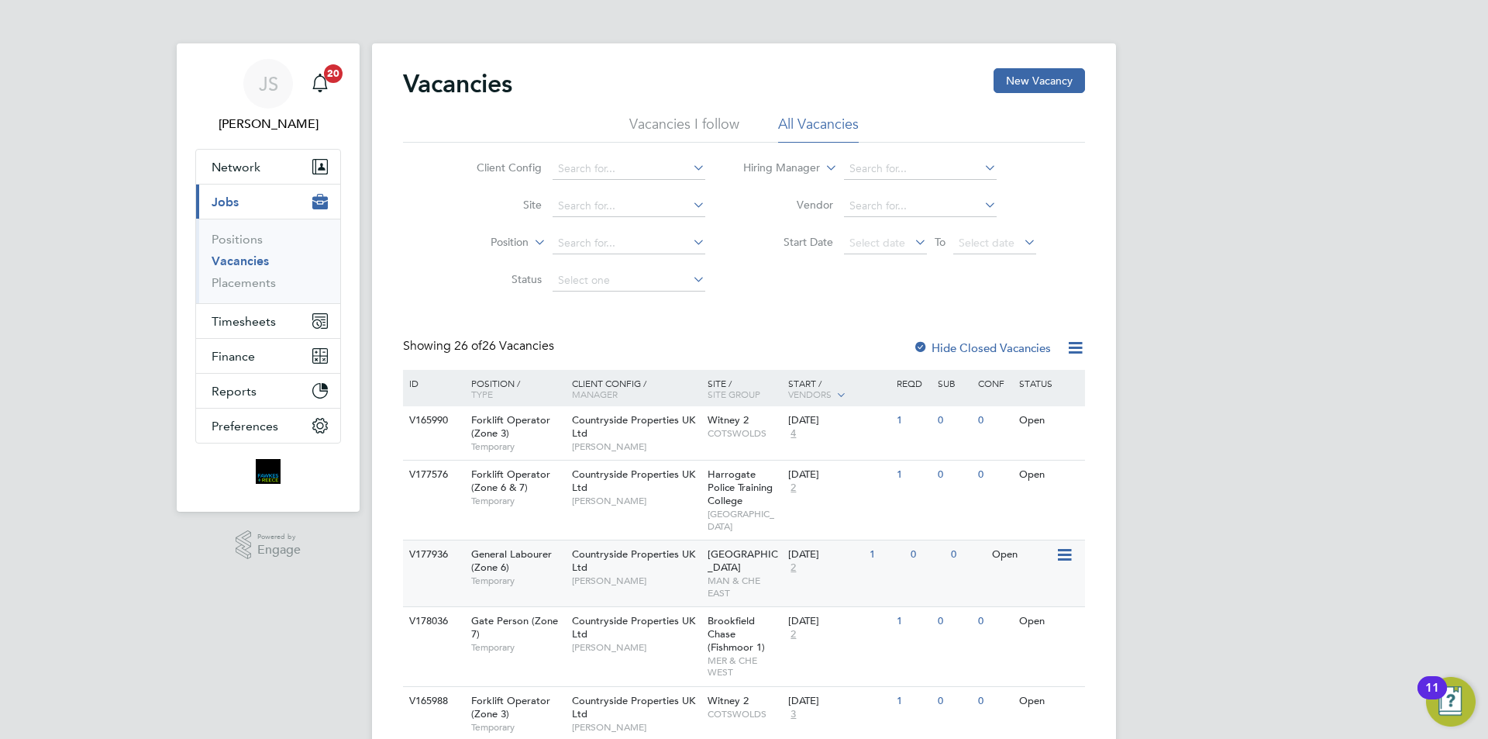
click at [659, 563] on div "Countryside Properties UK Ltd [PERSON_NAME]" at bounding box center [636, 566] width 136 height 53
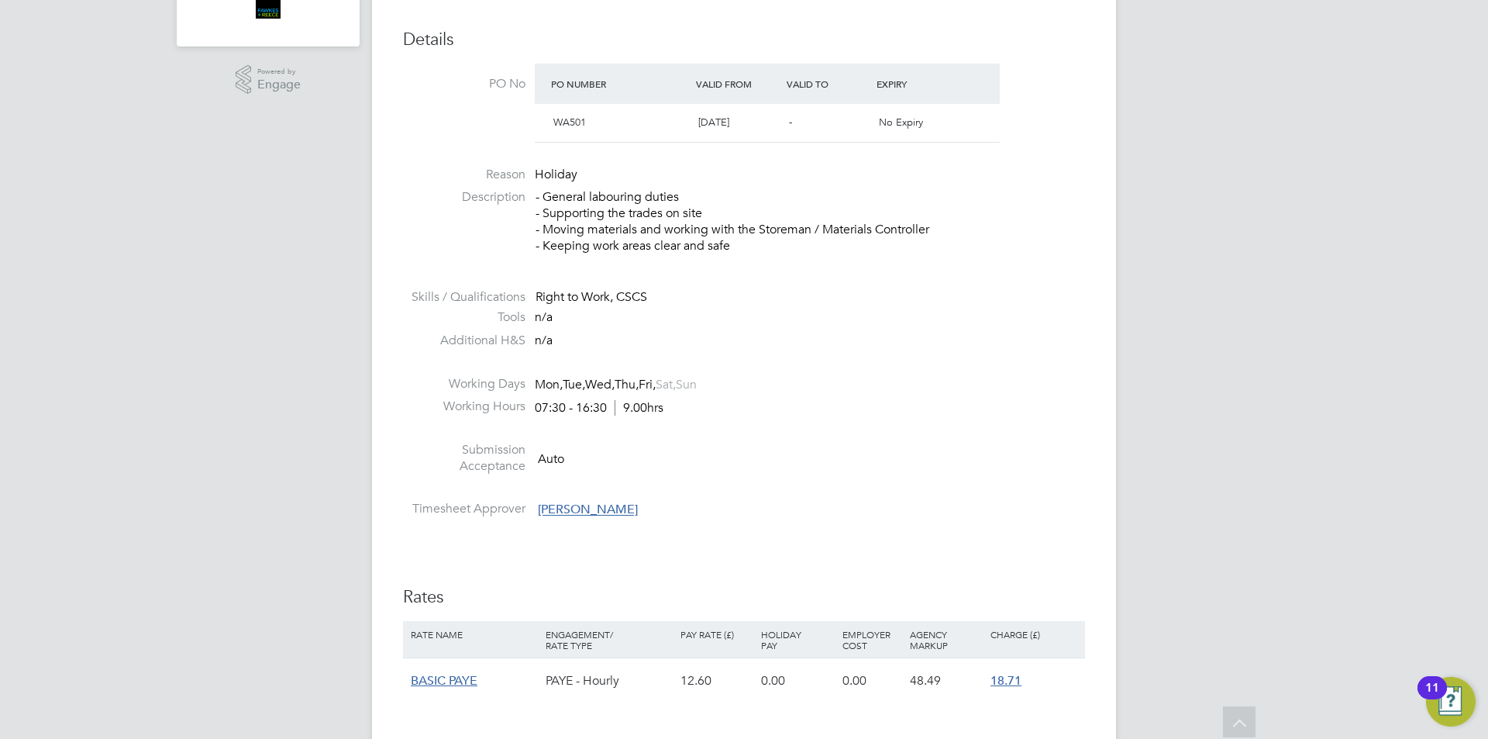
scroll to position [620, 0]
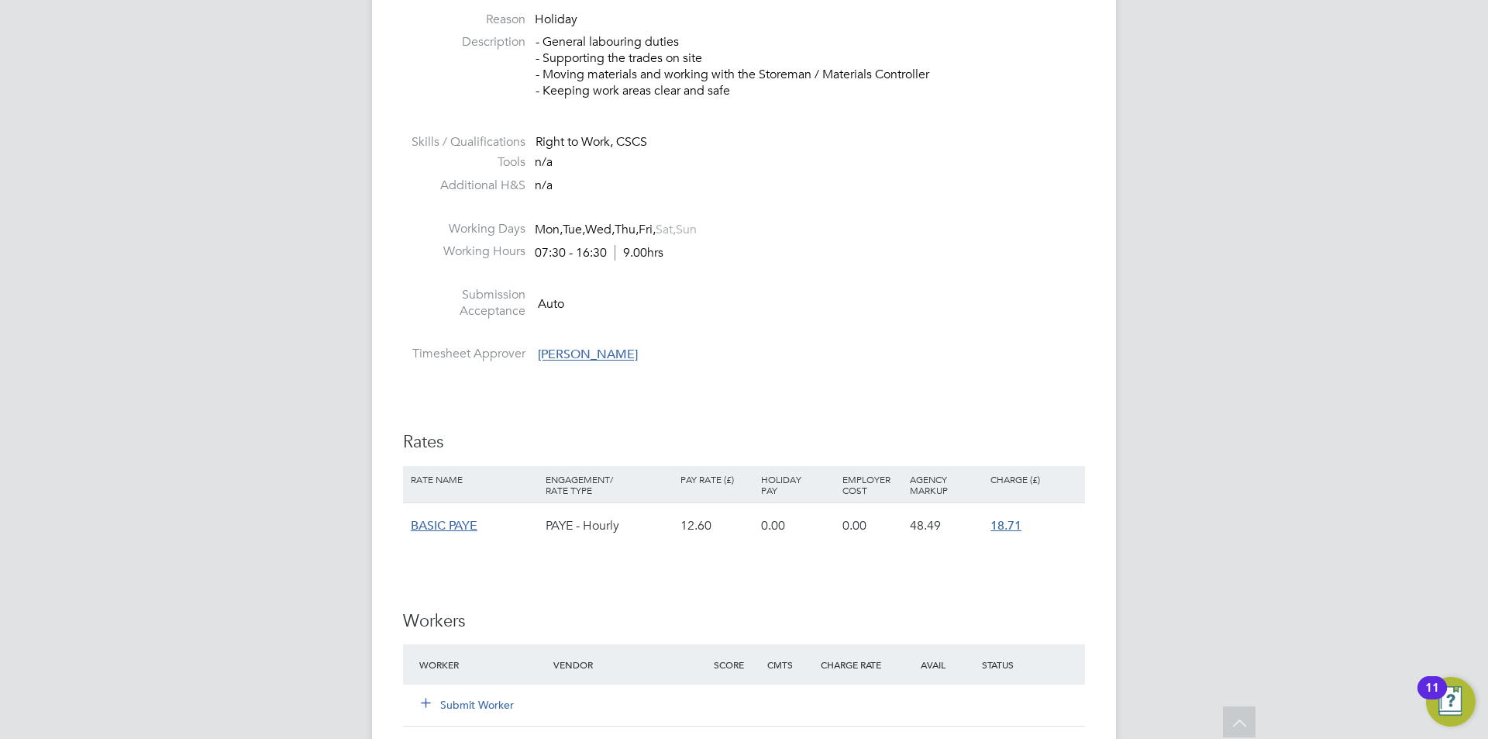
click at [500, 695] on div "Submit Worker" at bounding box center [495, 705] width 160 height 28
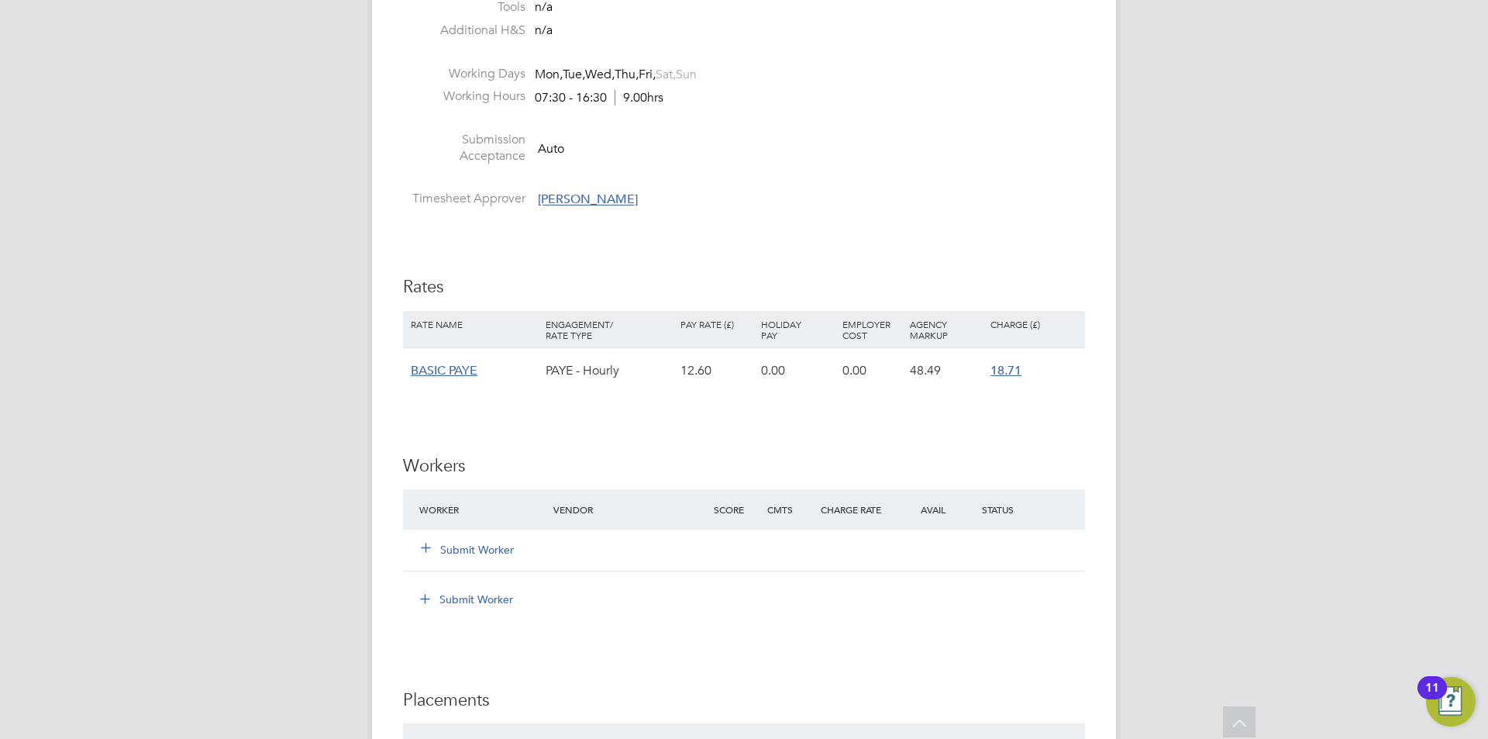
click at [495, 547] on button "Submit Worker" at bounding box center [468, 550] width 93 height 16
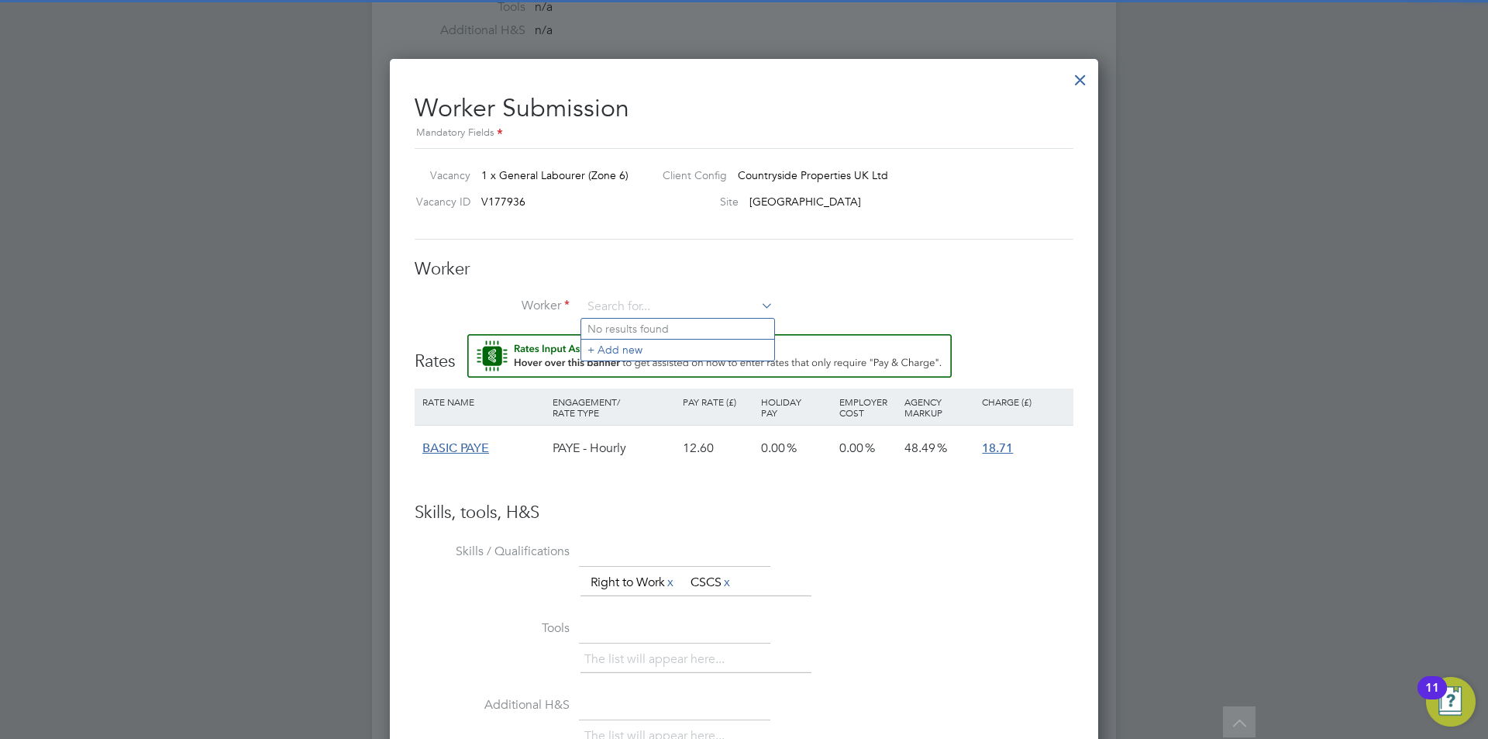
scroll to position [941, 709]
click at [467, 334] on button "Rate Assistant" at bounding box center [709, 355] width 484 height 43
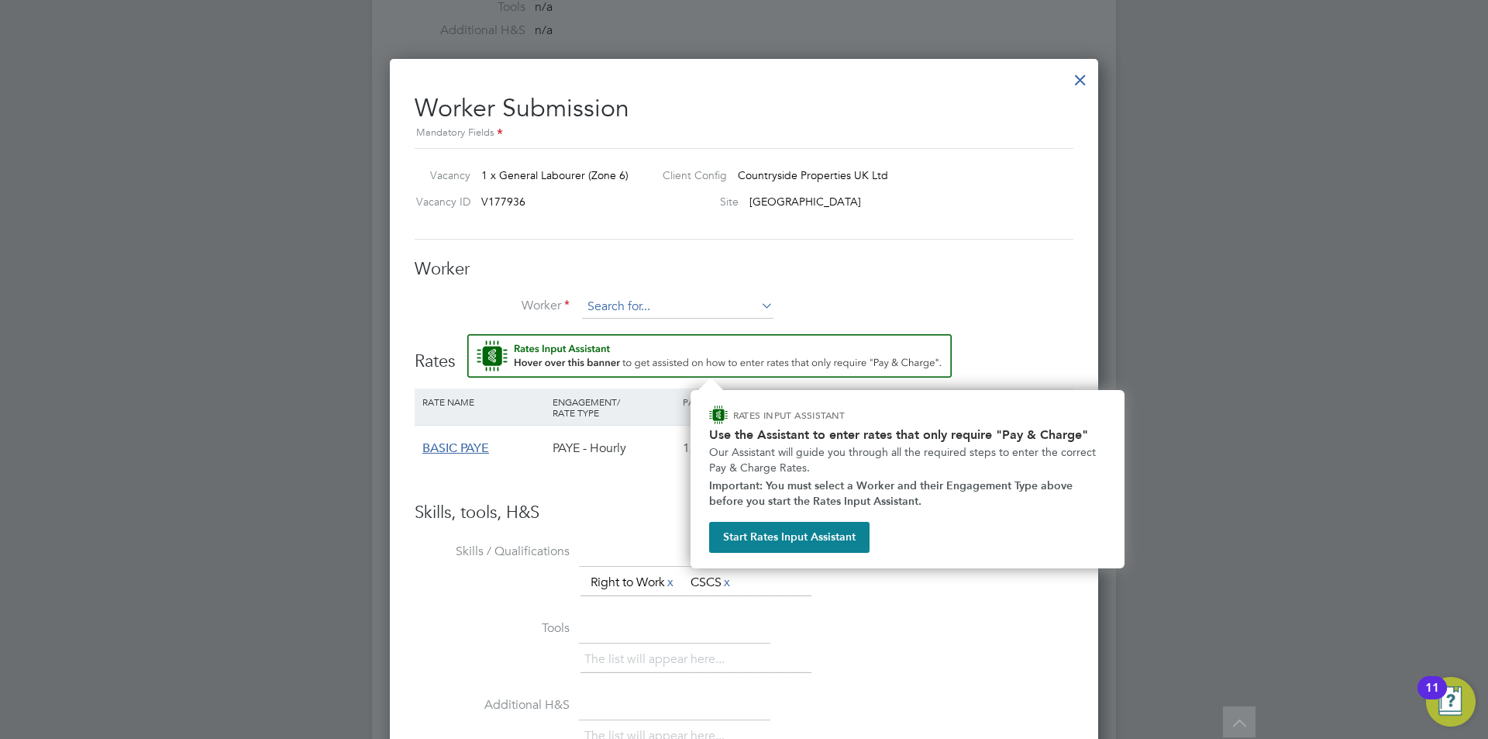
click at [652, 312] on input at bounding box center [677, 306] width 191 height 23
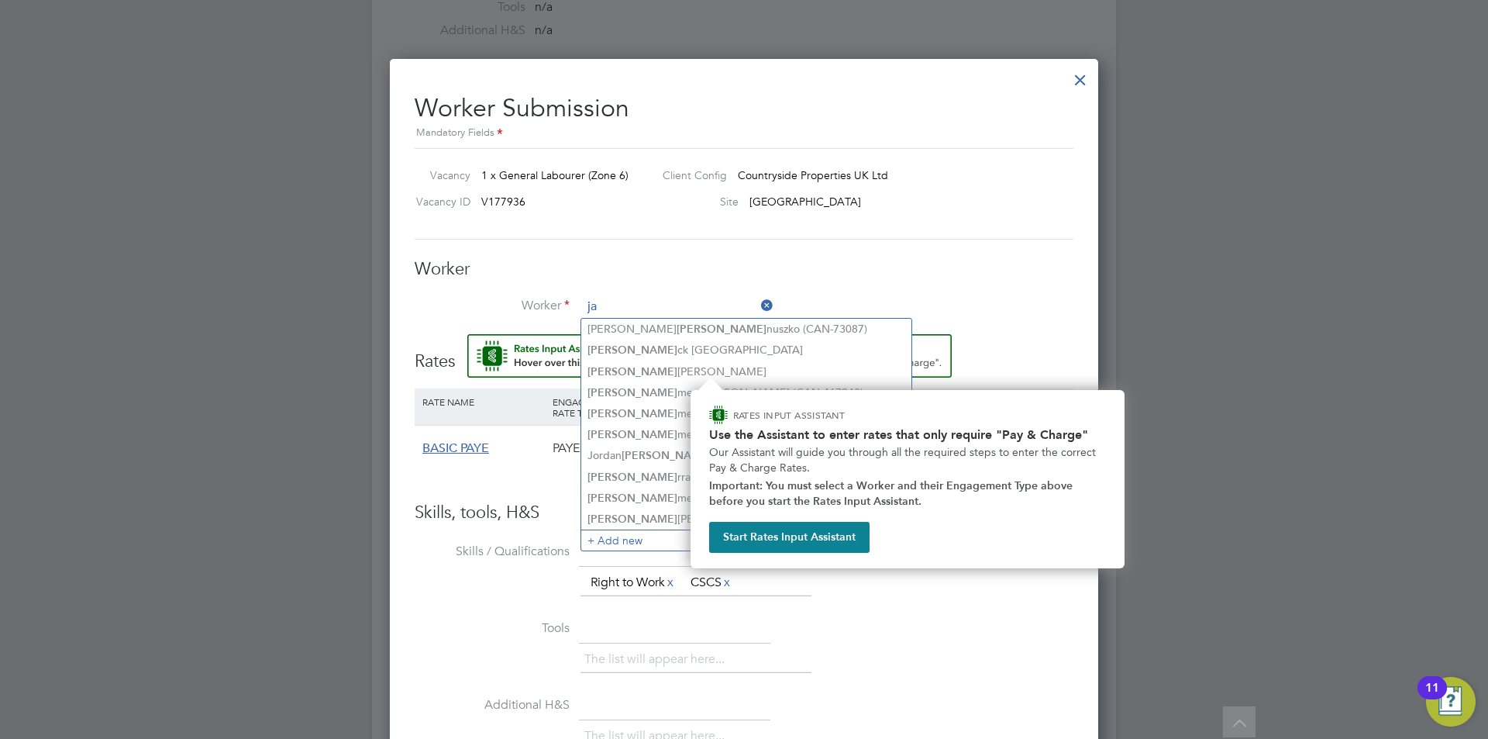
type input "ja"
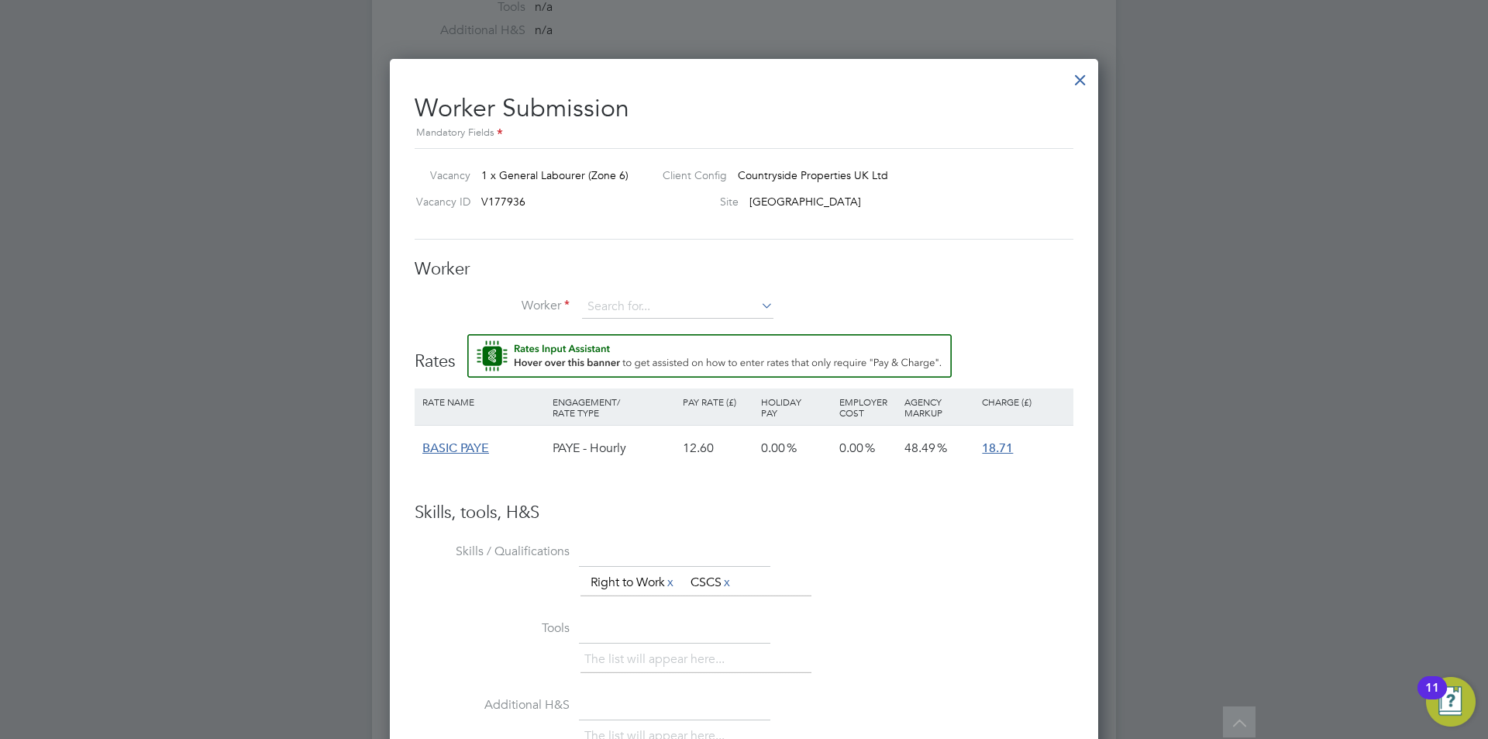
click at [1078, 78] on div at bounding box center [1081, 76] width 28 height 28
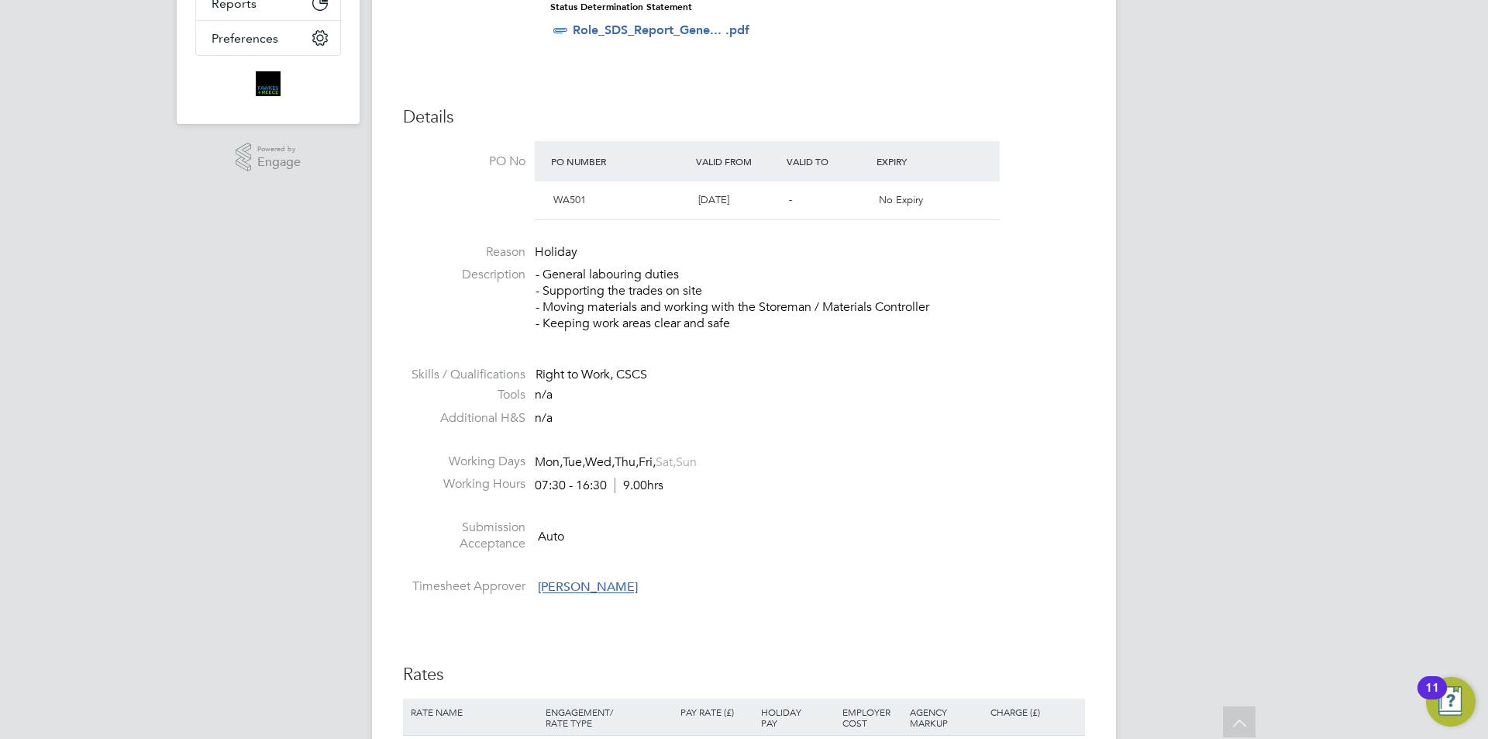
scroll to position [698, 0]
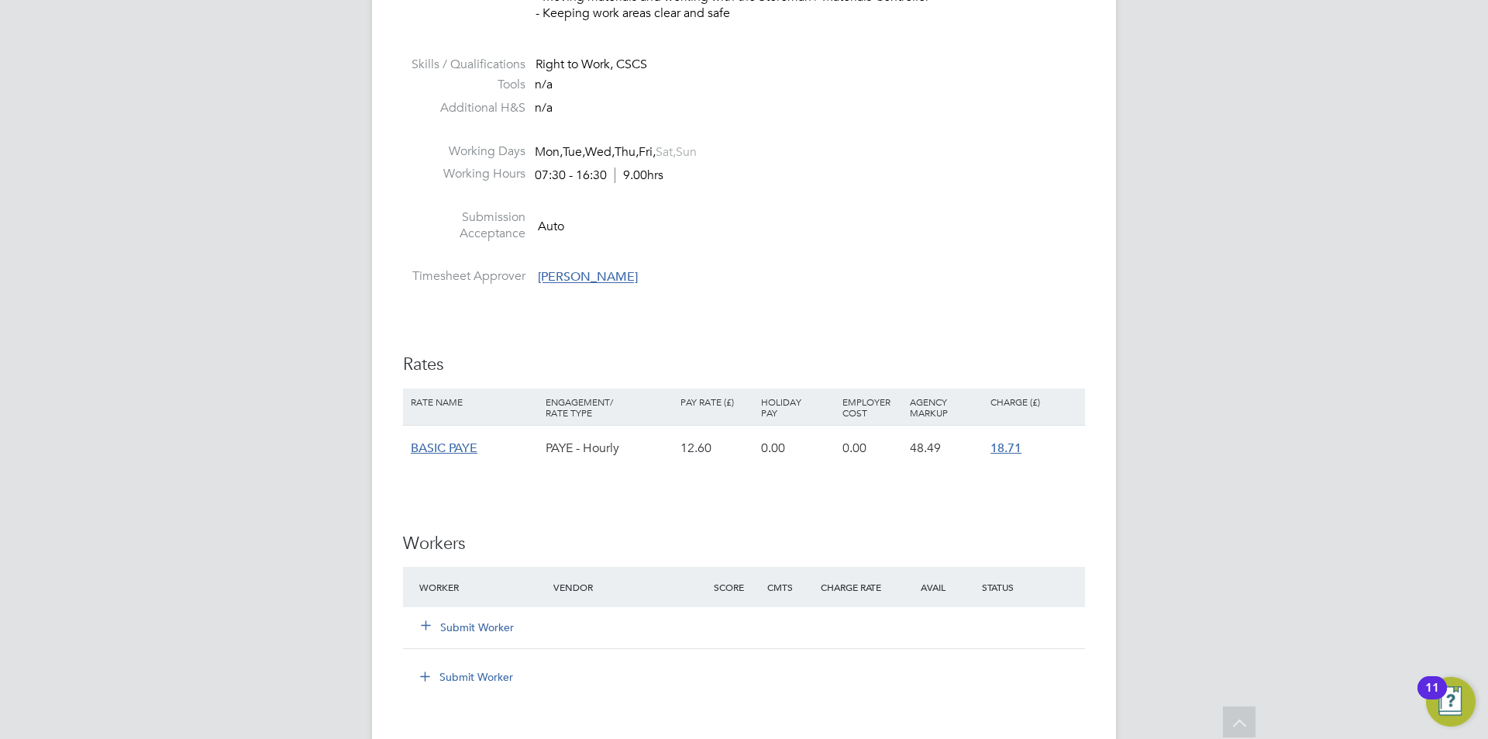
click at [488, 623] on button "Submit Worker" at bounding box center [468, 627] width 93 height 16
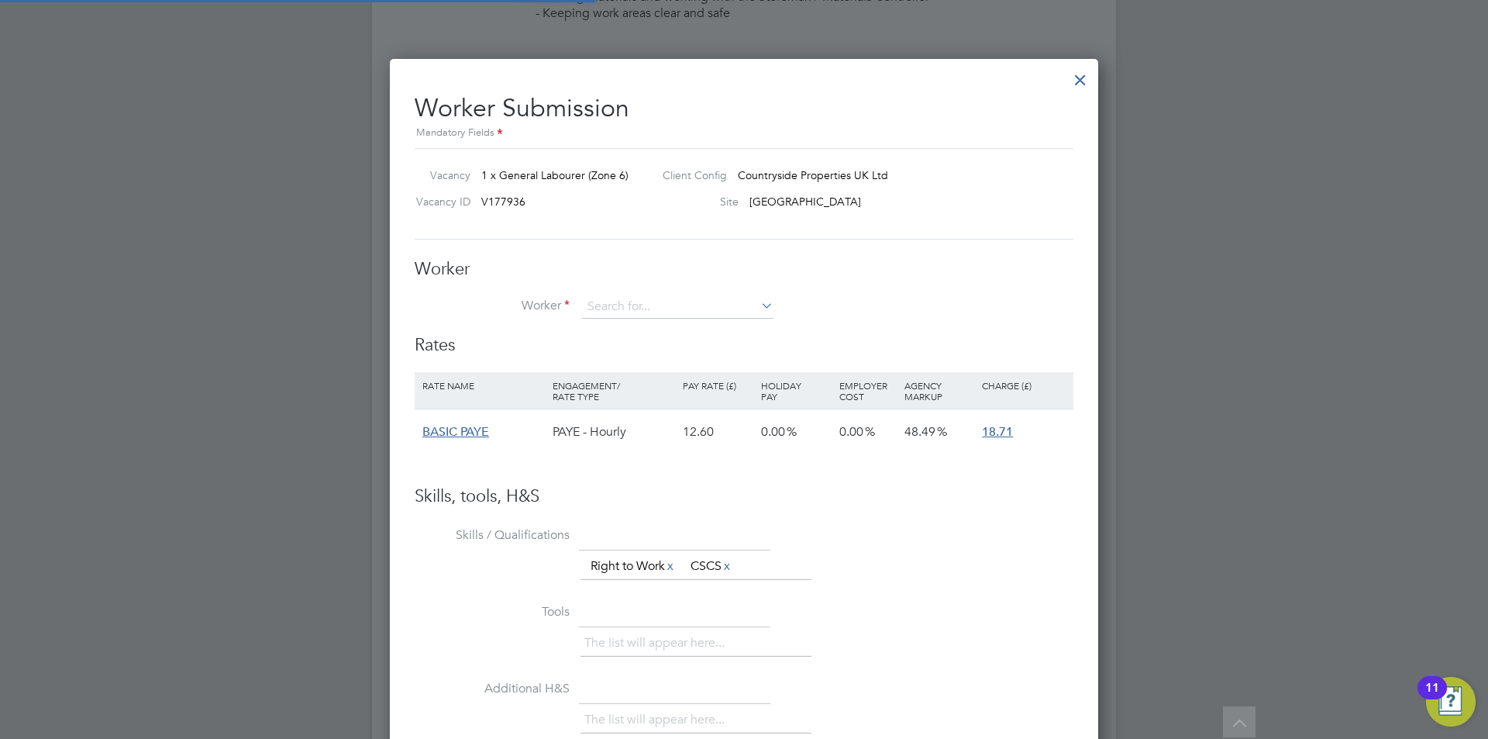
scroll to position [46, 131]
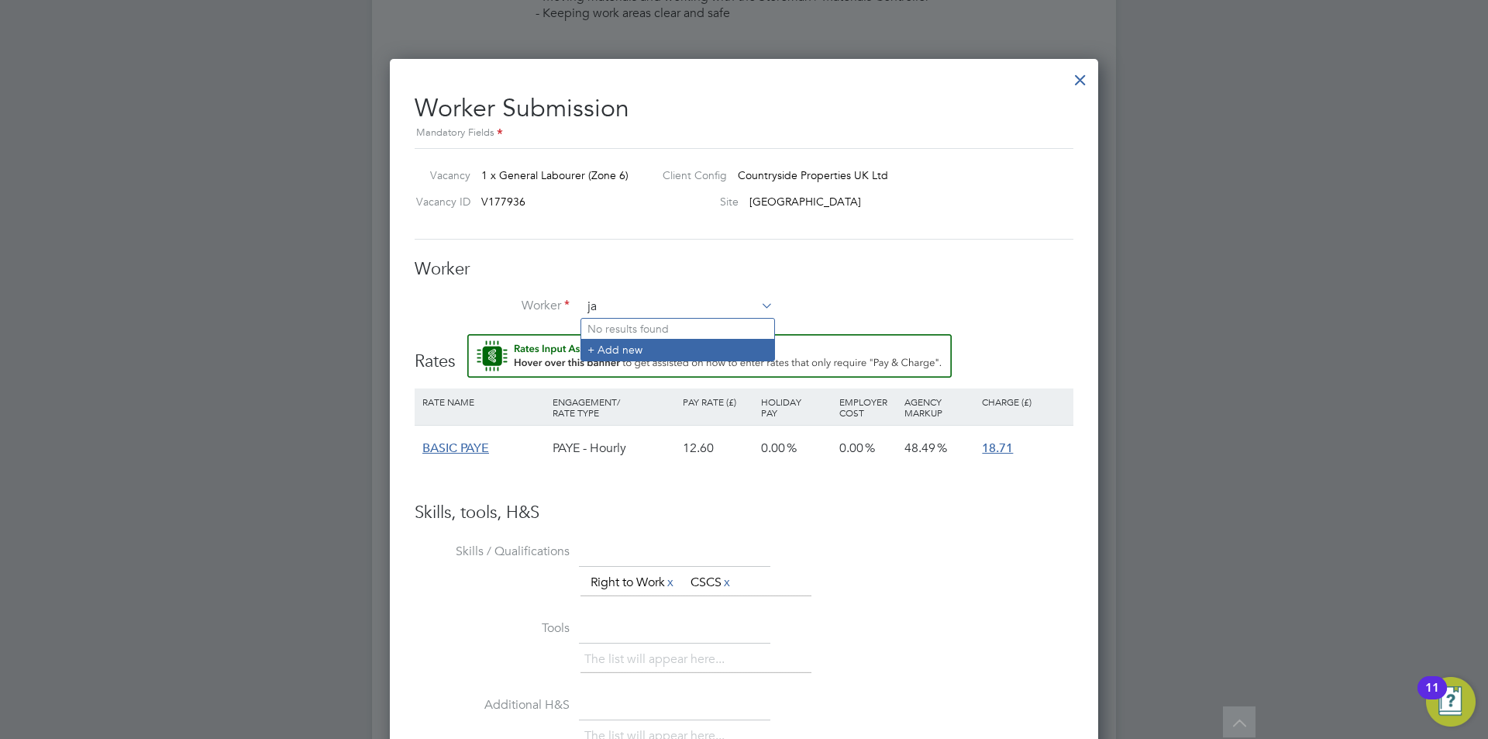
type input "ja"
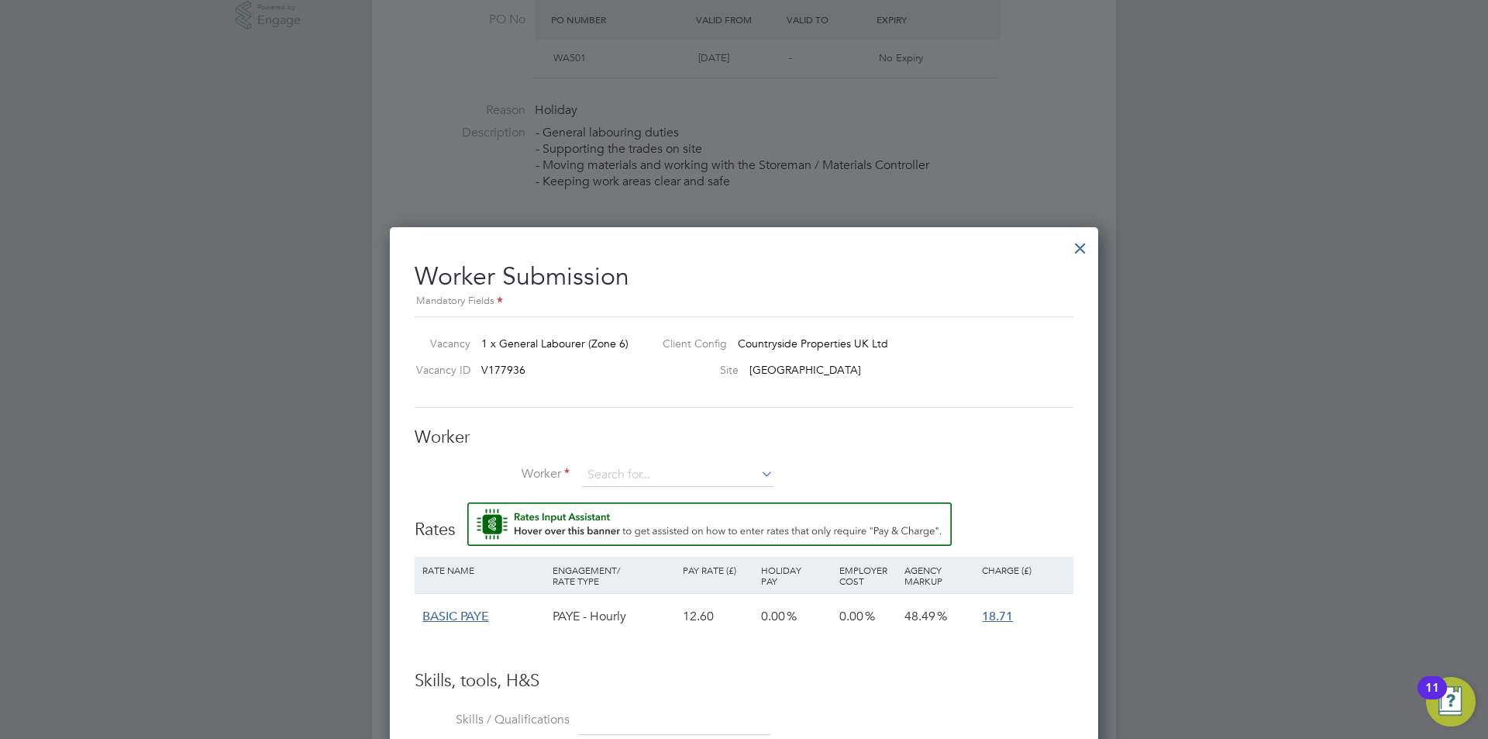
scroll to position [607, 0]
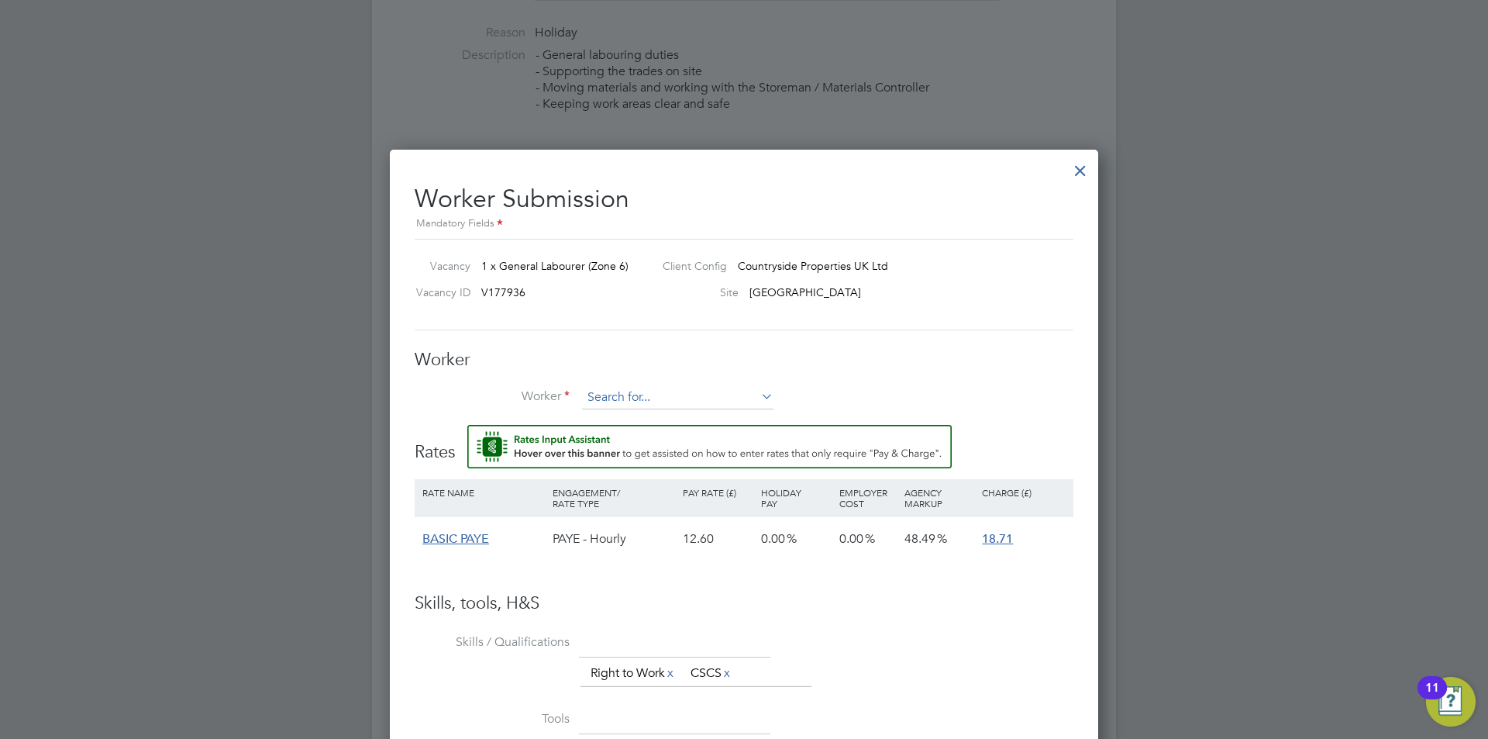
click at [625, 395] on input at bounding box center [677, 397] width 191 height 23
type input "jayden co"
click at [1077, 167] on div at bounding box center [1081, 167] width 28 height 28
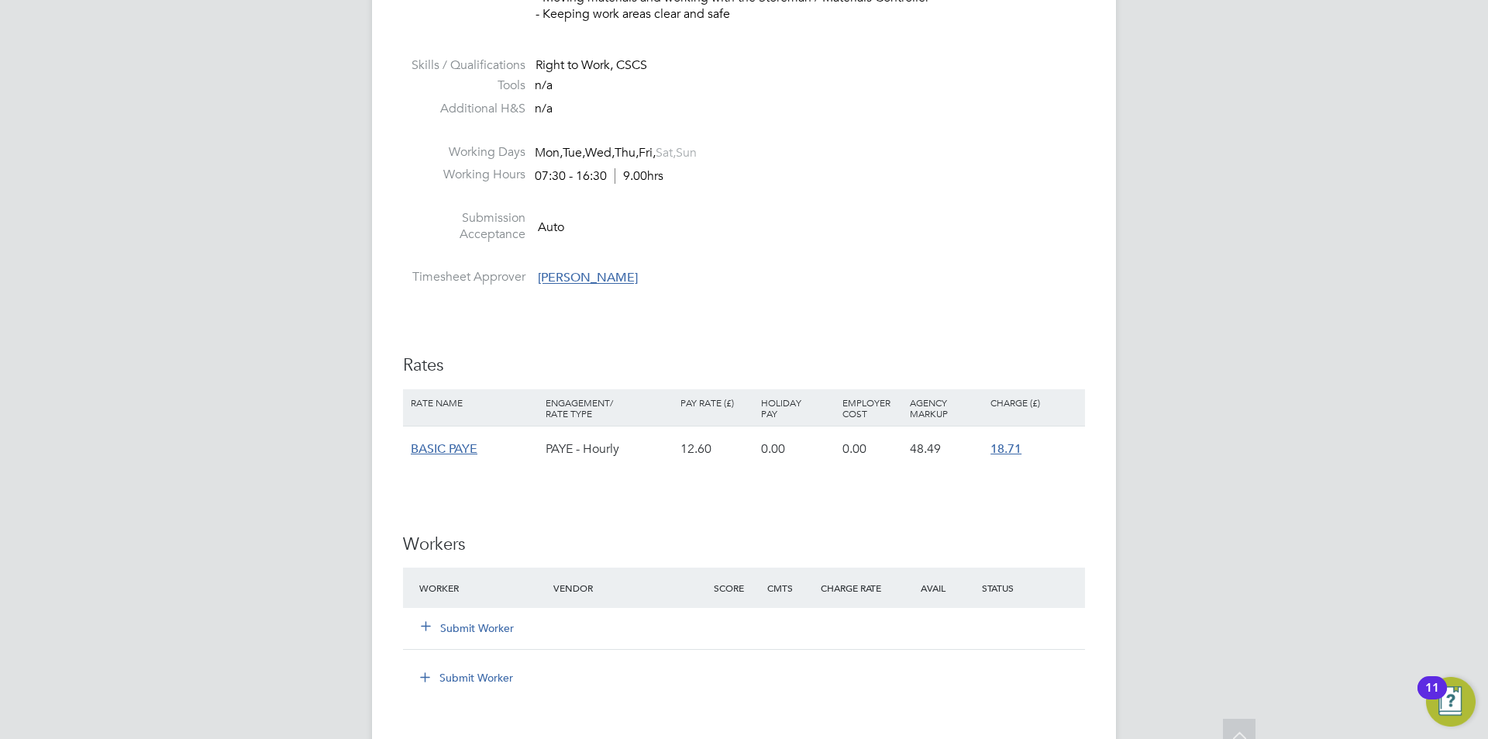
scroll to position [698, 0]
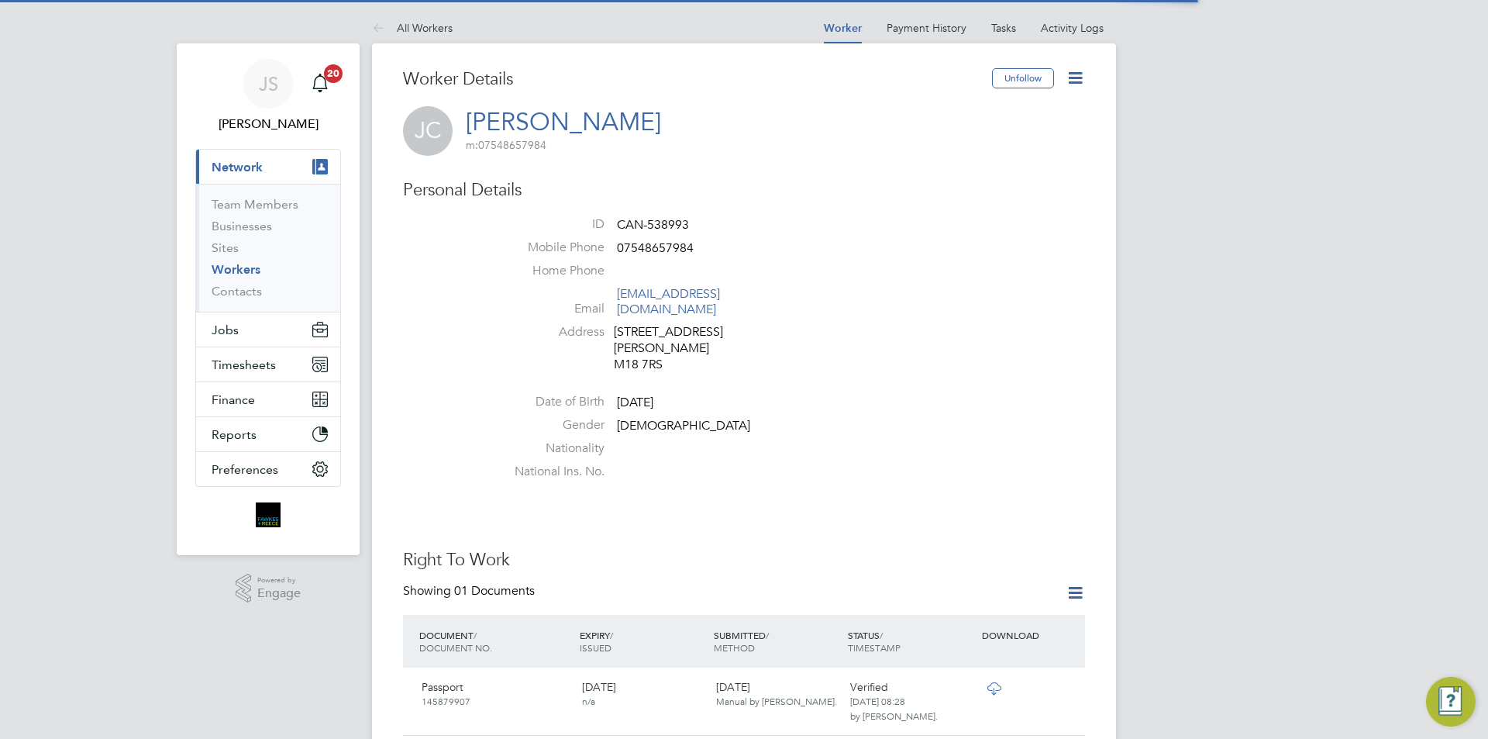
click at [1073, 75] on icon at bounding box center [1075, 77] width 19 height 19
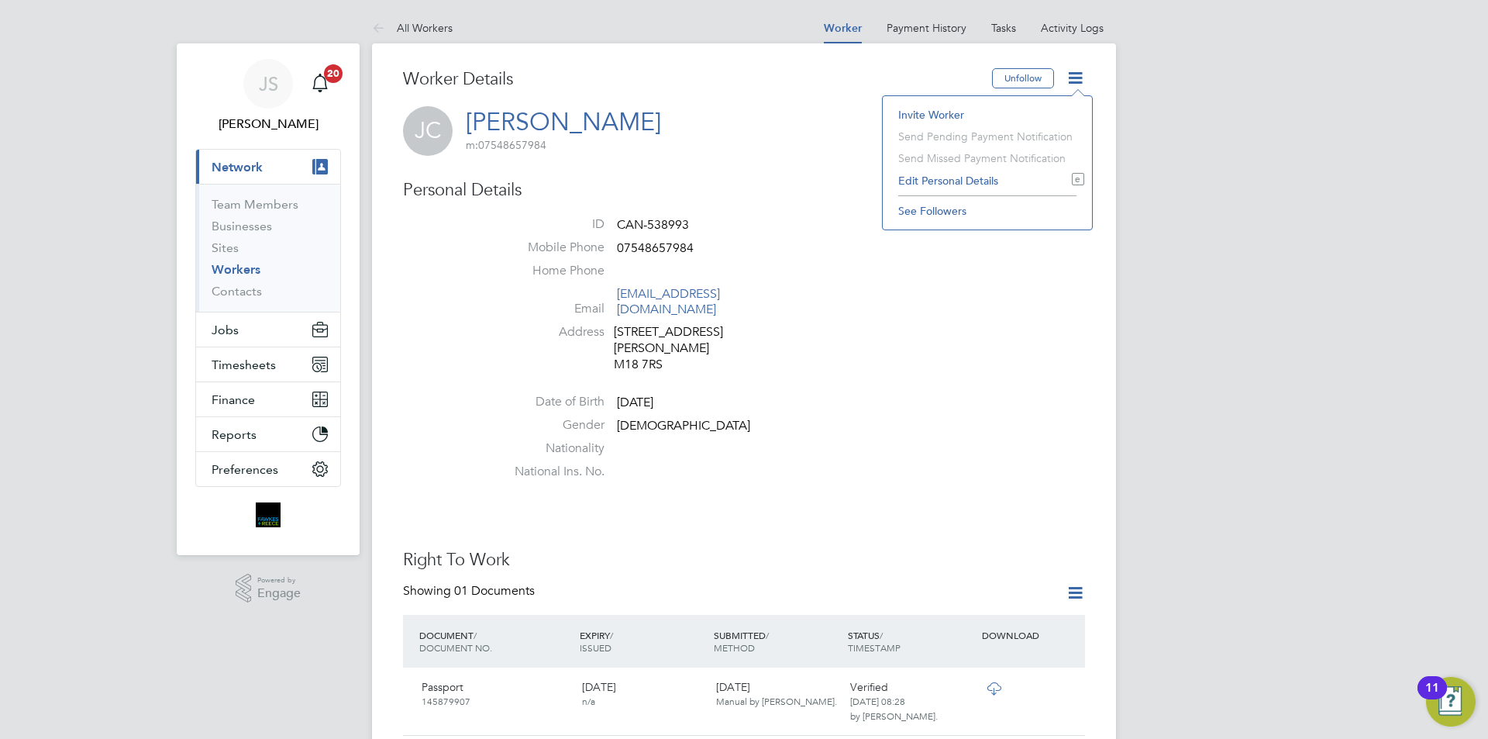
click at [921, 177] on li "Edit Personal Details e" at bounding box center [988, 181] width 194 height 22
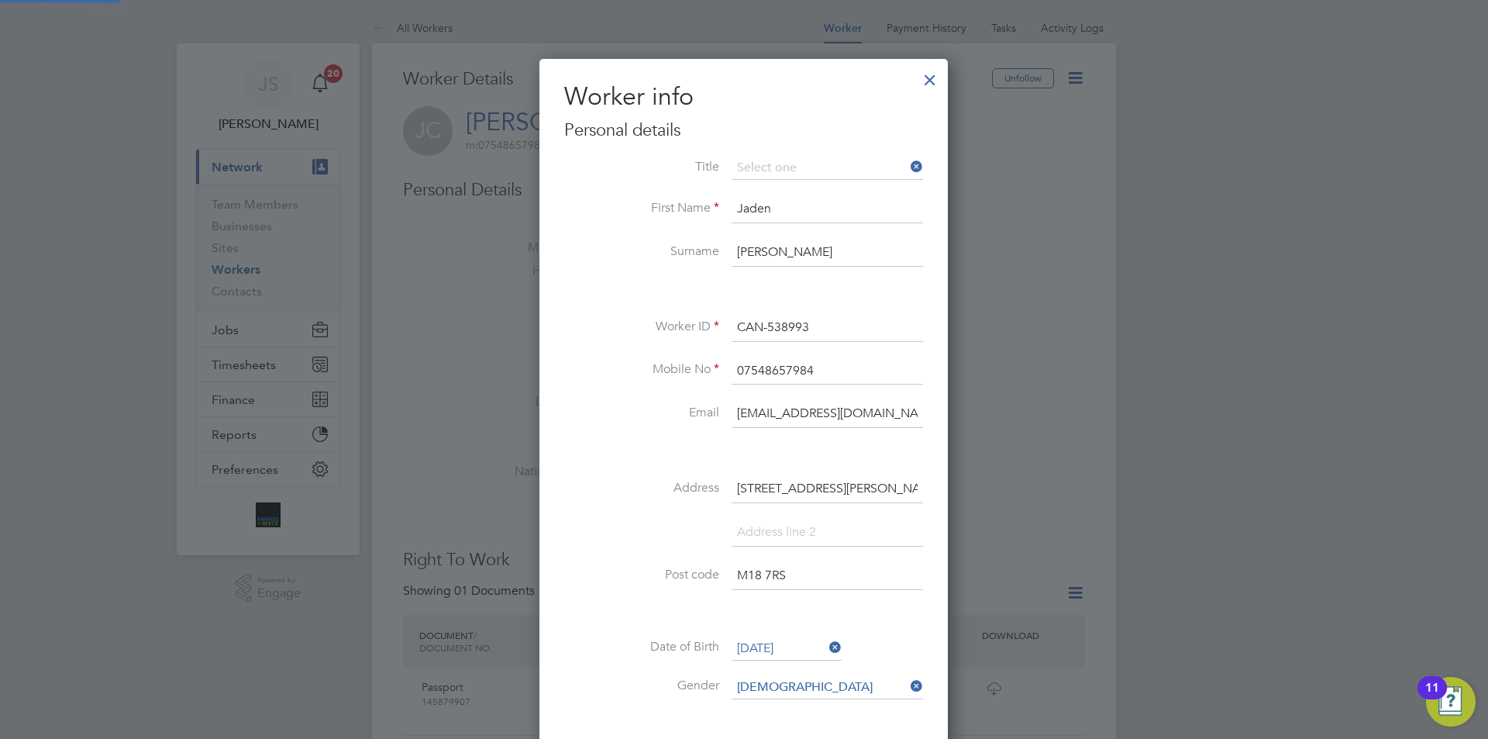
scroll to position [878, 410]
click at [574, 219] on li "First Name [PERSON_NAME]" at bounding box center [743, 216] width 359 height 43
click at [751, 208] on input "Jaden" at bounding box center [827, 209] width 191 height 28
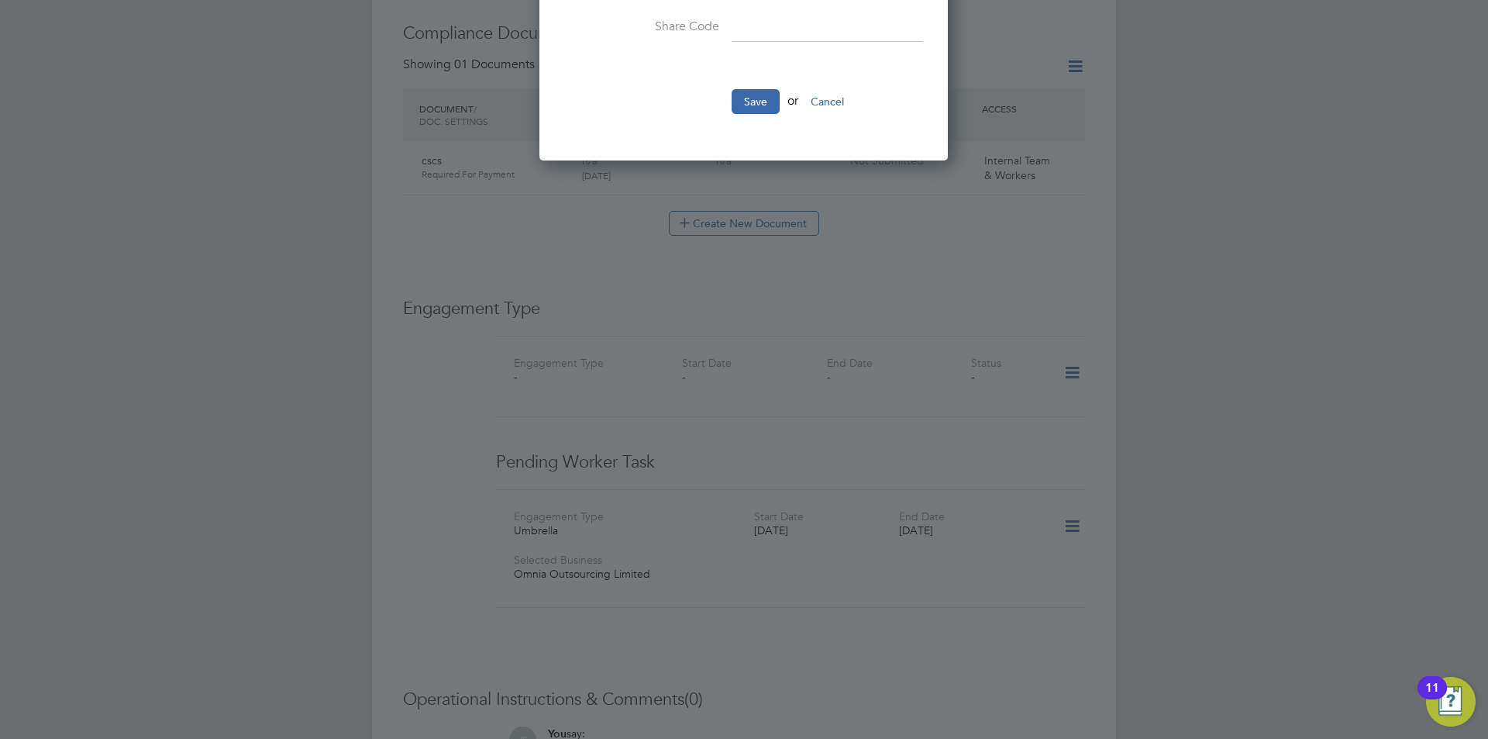
scroll to position [543, 0]
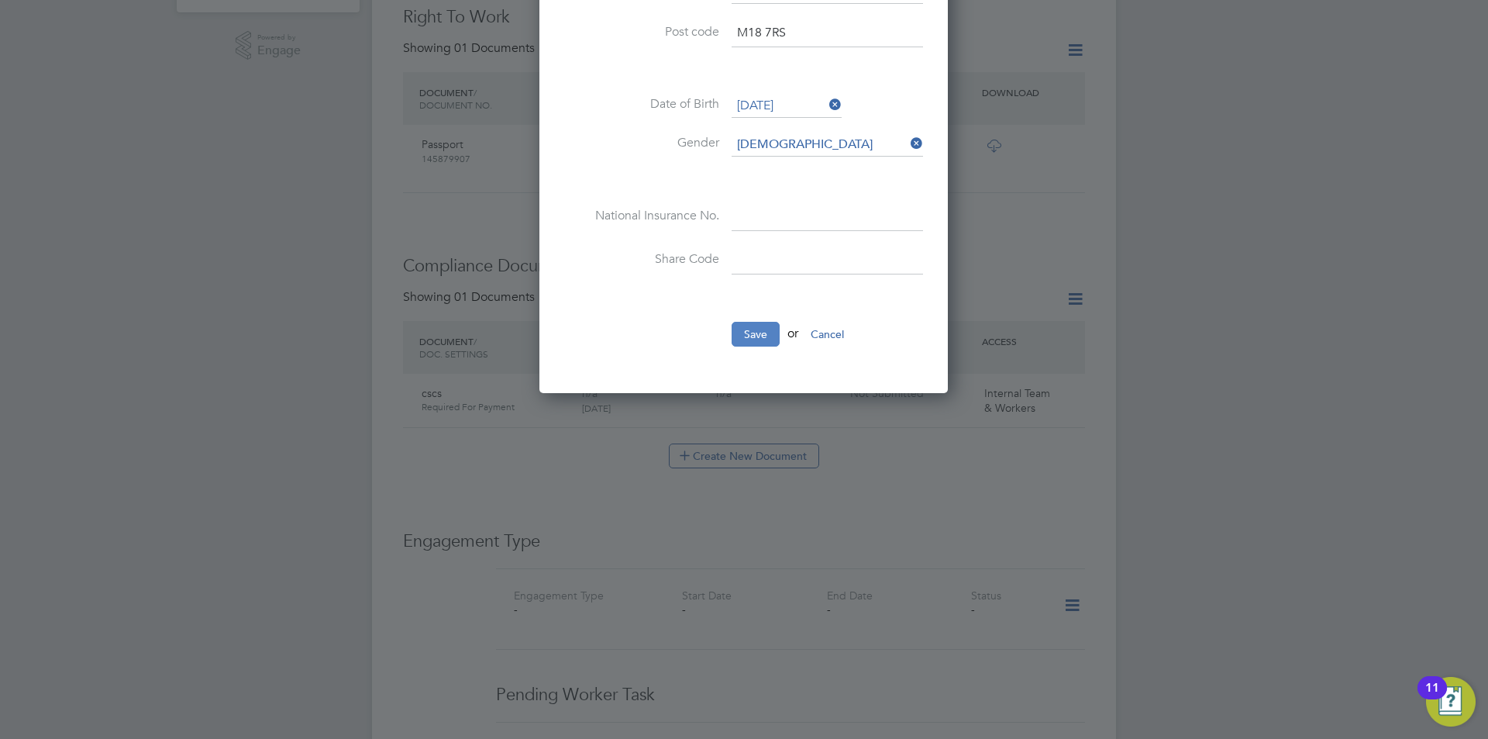
type input "Jayden"
click at [764, 327] on button "Save" at bounding box center [756, 334] width 48 height 25
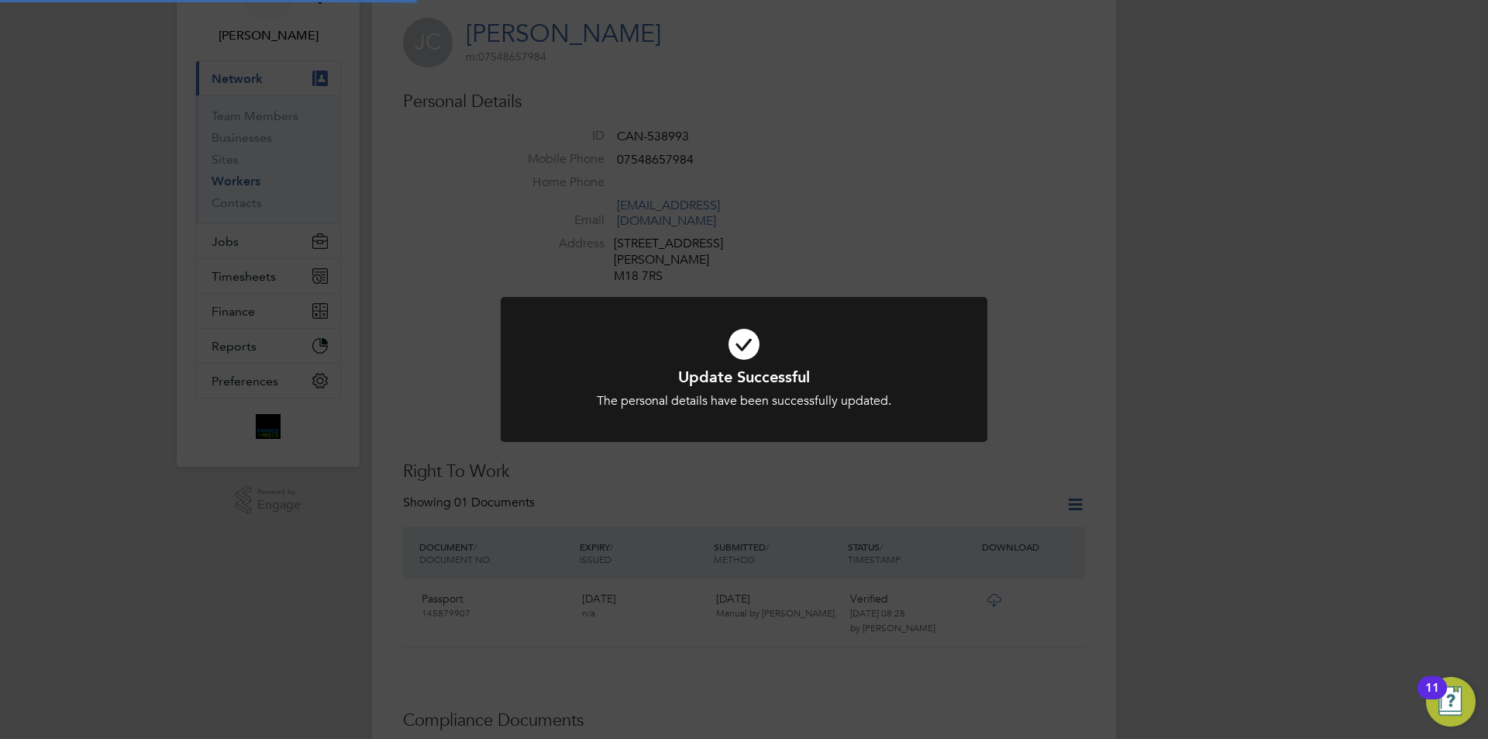
scroll to position [0, 0]
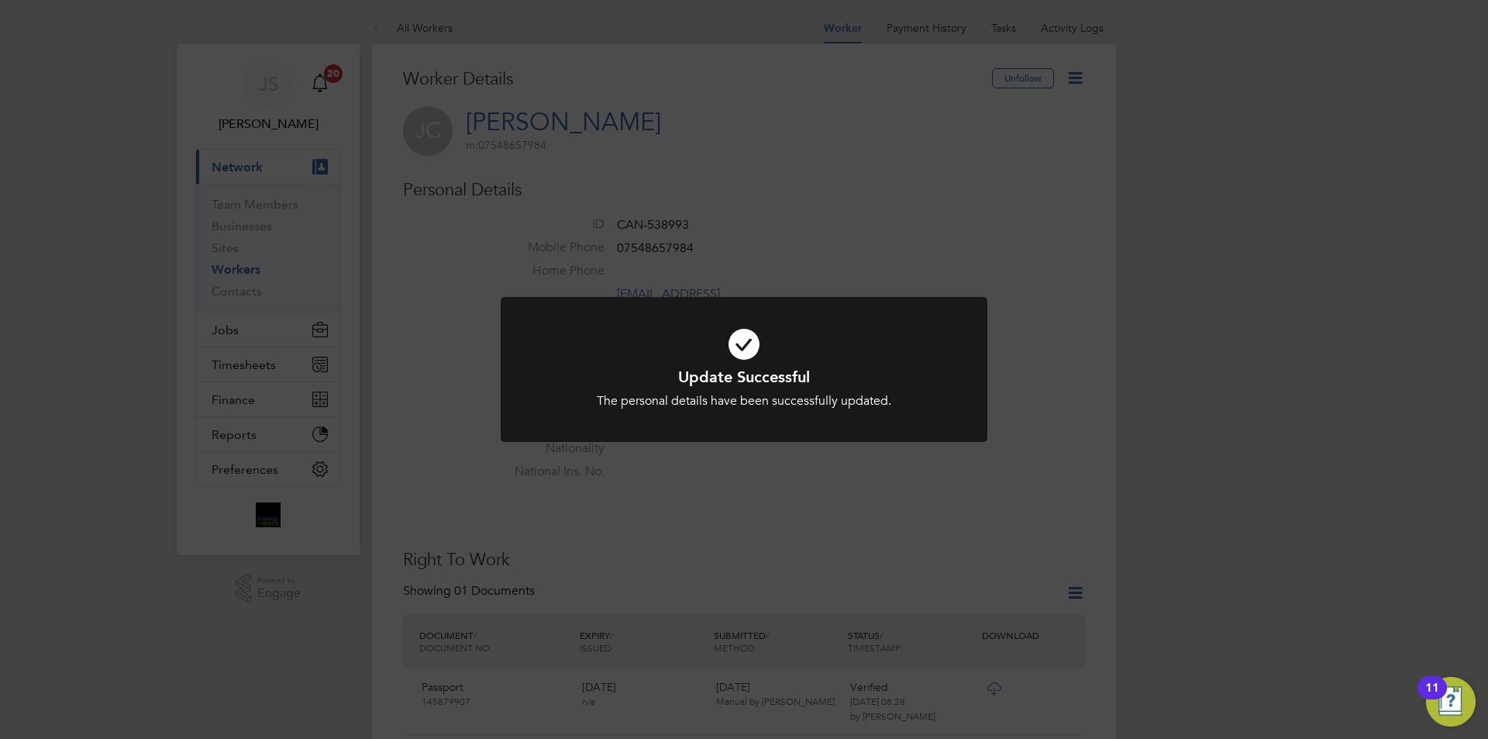
click at [787, 519] on div "Update Successful The personal details have been successfully updated. Cancel O…" at bounding box center [744, 369] width 1488 height 739
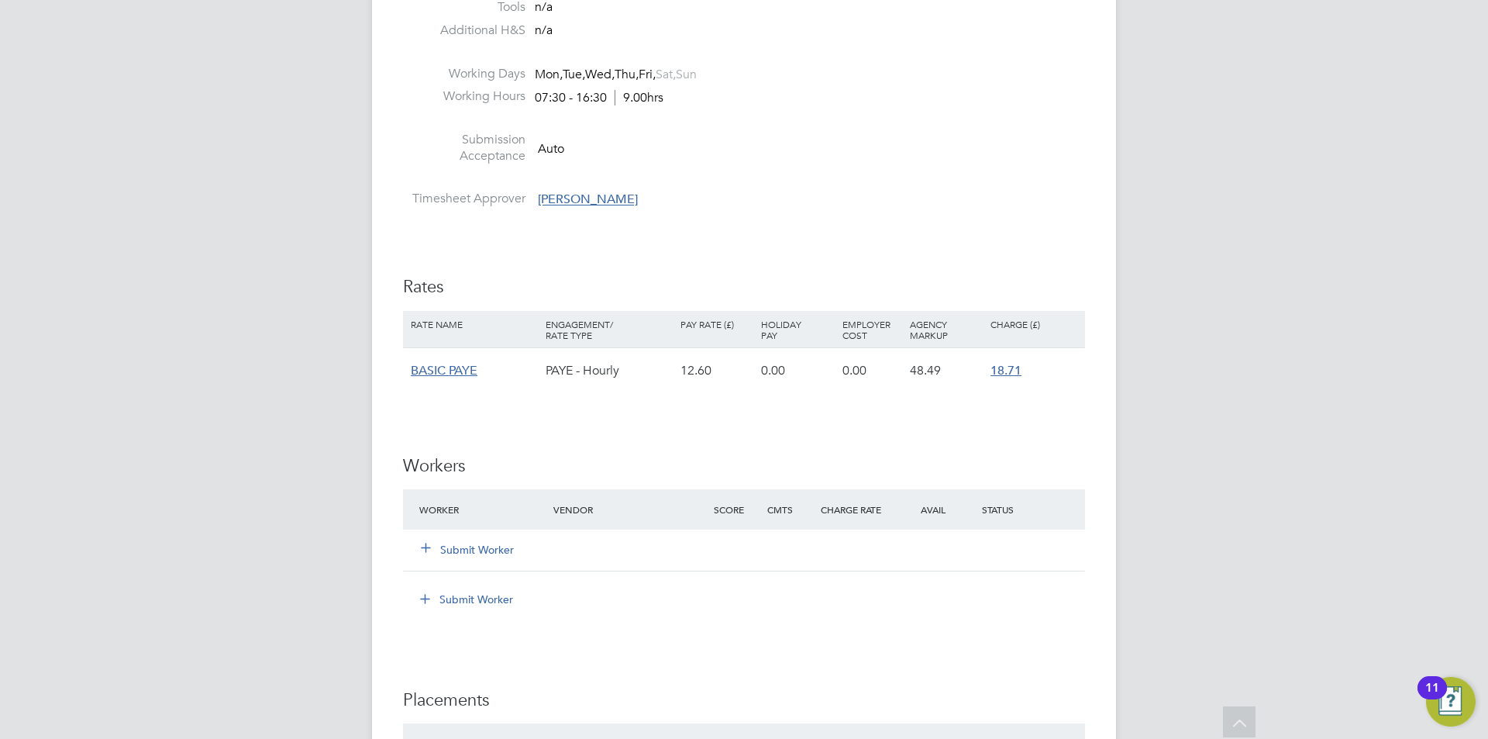
click at [481, 542] on button "Submit Worker" at bounding box center [468, 550] width 93 height 16
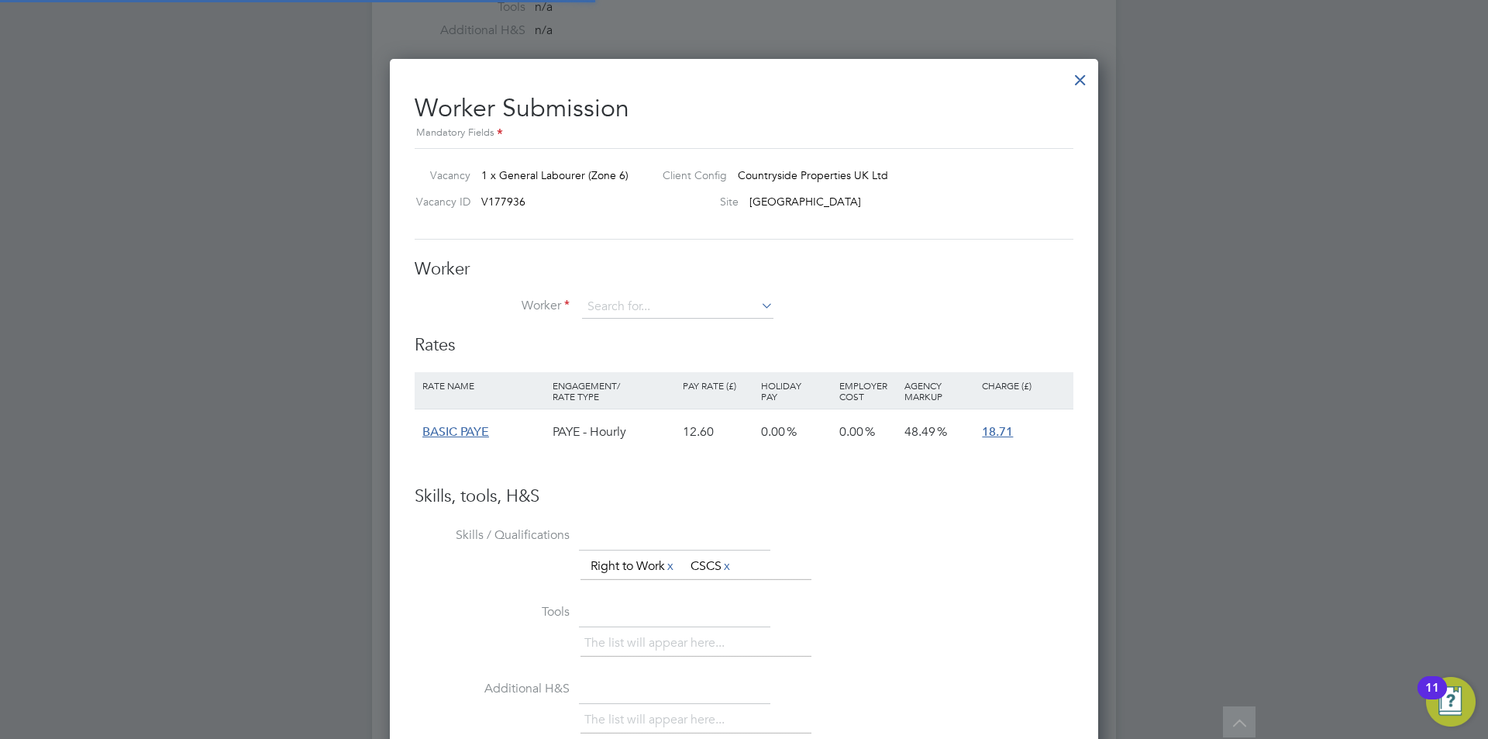
scroll to position [941, 709]
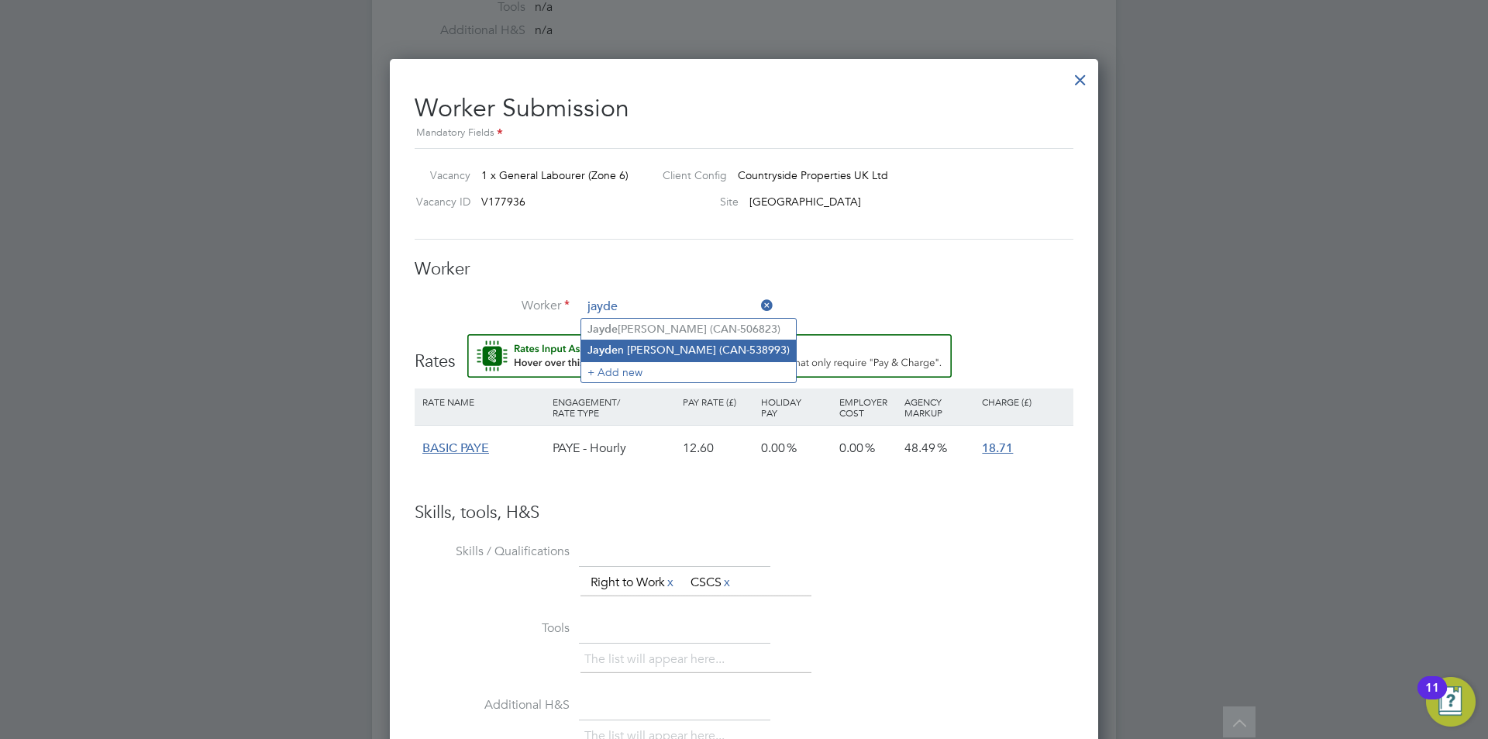
click at [655, 346] on li "[PERSON_NAME] (CAN-538993)" at bounding box center [688, 349] width 215 height 21
type input "[PERSON_NAME] (CAN-538993)"
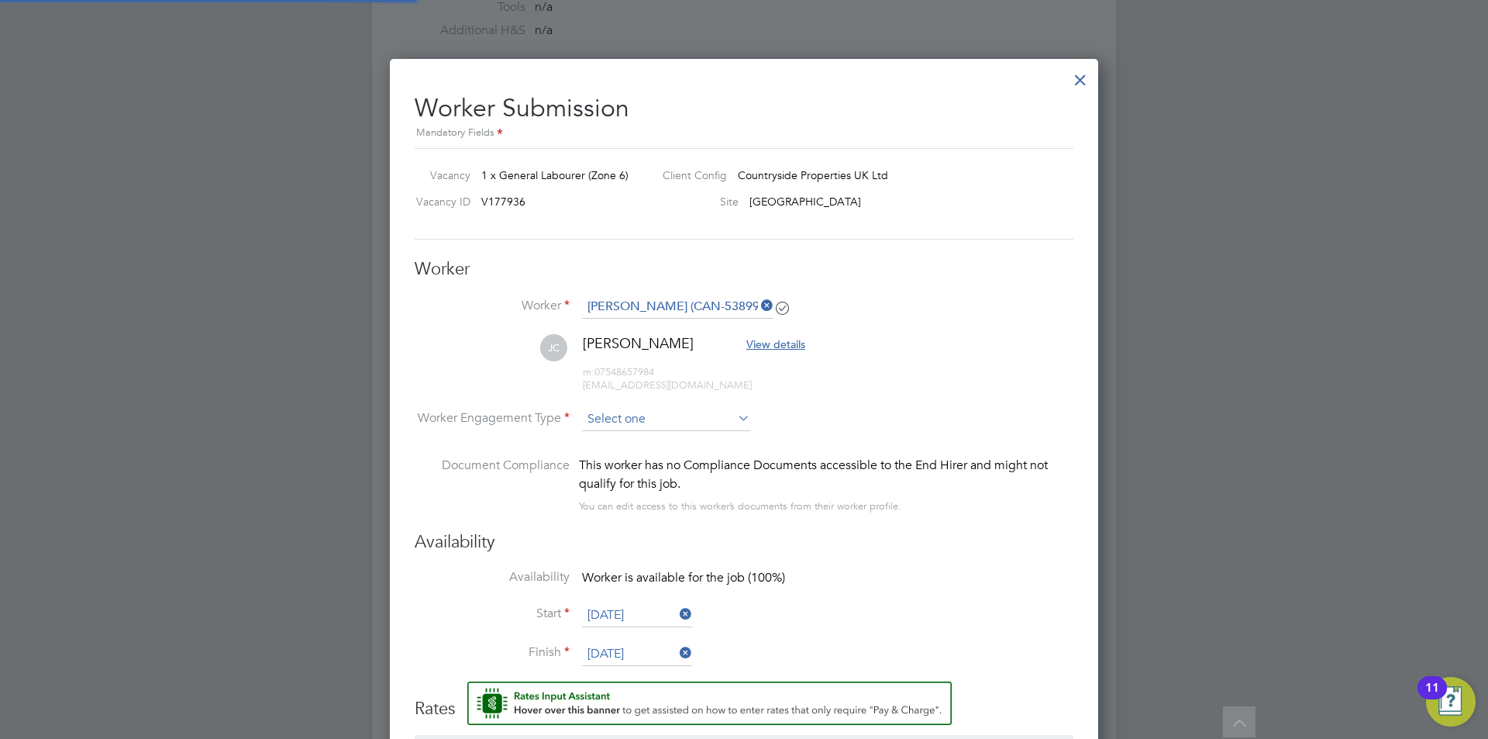
scroll to position [1288, 709]
click at [632, 418] on input at bounding box center [666, 419] width 168 height 23
click at [625, 466] on li "PAYE" at bounding box center [666, 461] width 170 height 20
type input "PAYE"
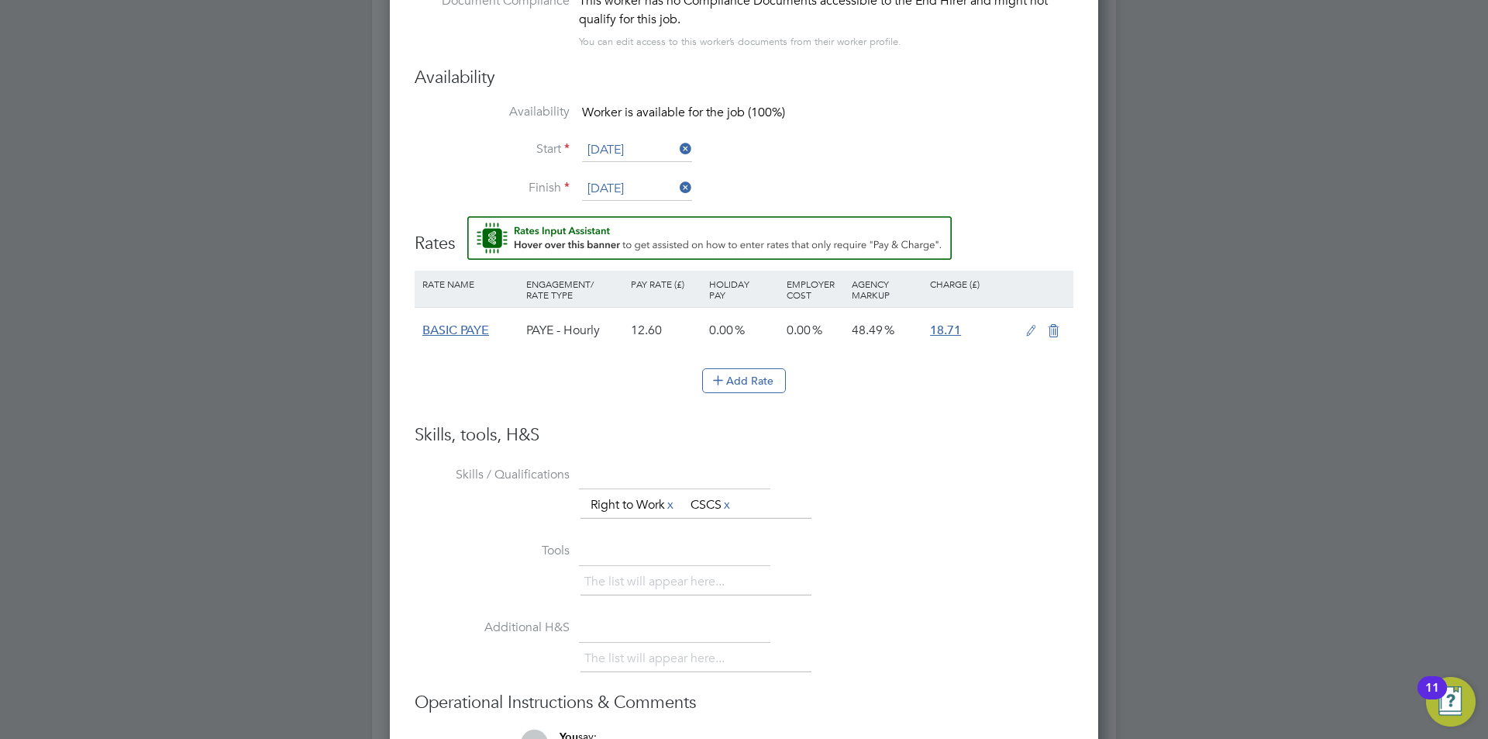
click at [1031, 329] on icon at bounding box center [1031, 331] width 19 height 12
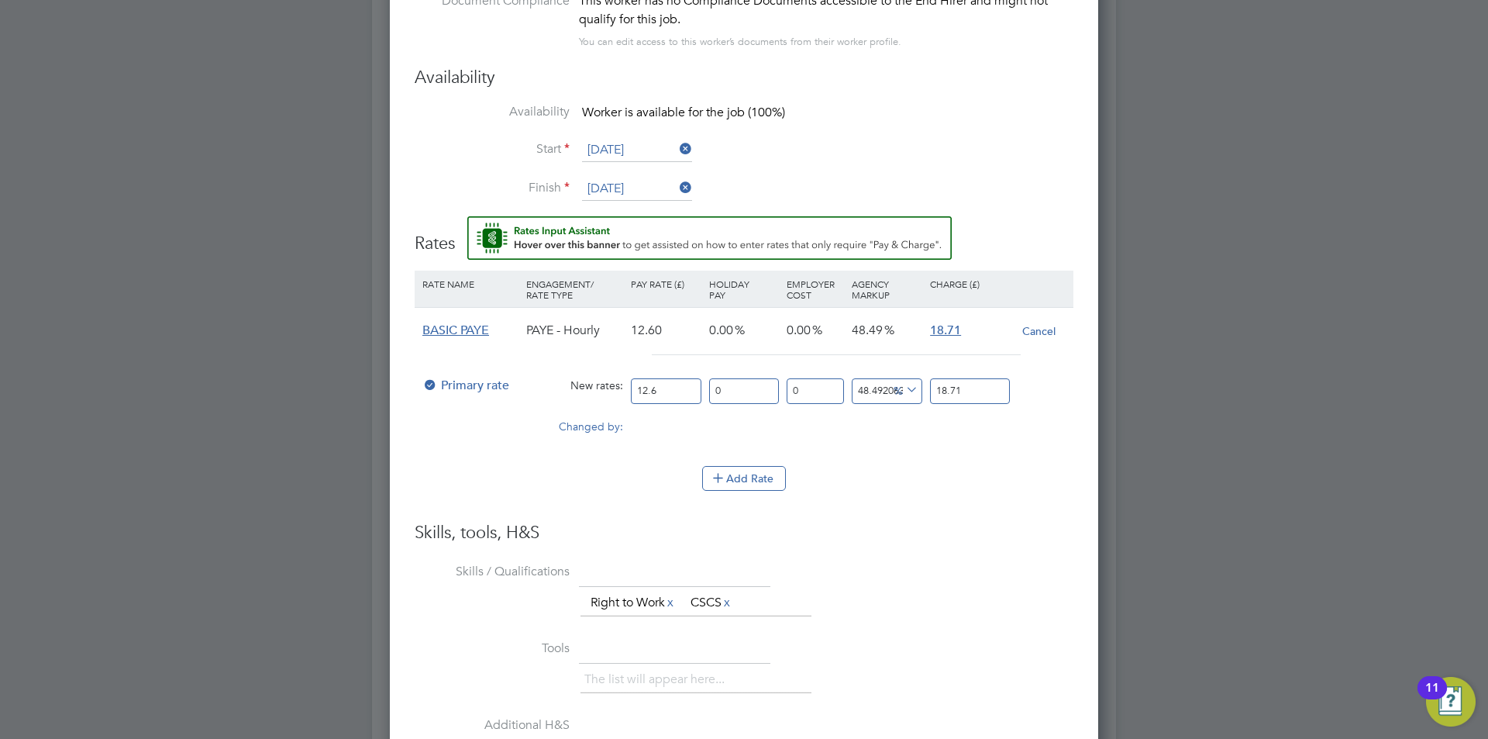
drag, startPoint x: 663, startPoint y: 381, endPoint x: 574, endPoint y: 391, distance: 89.0
click at [577, 391] on div "Primary rate New rates: 12.6 0 n/a 0 n/a 48.492063492063494 0 % 18.71" at bounding box center [744, 390] width 659 height 41
type input "1"
type input "1.484920634920635"
type input "16"
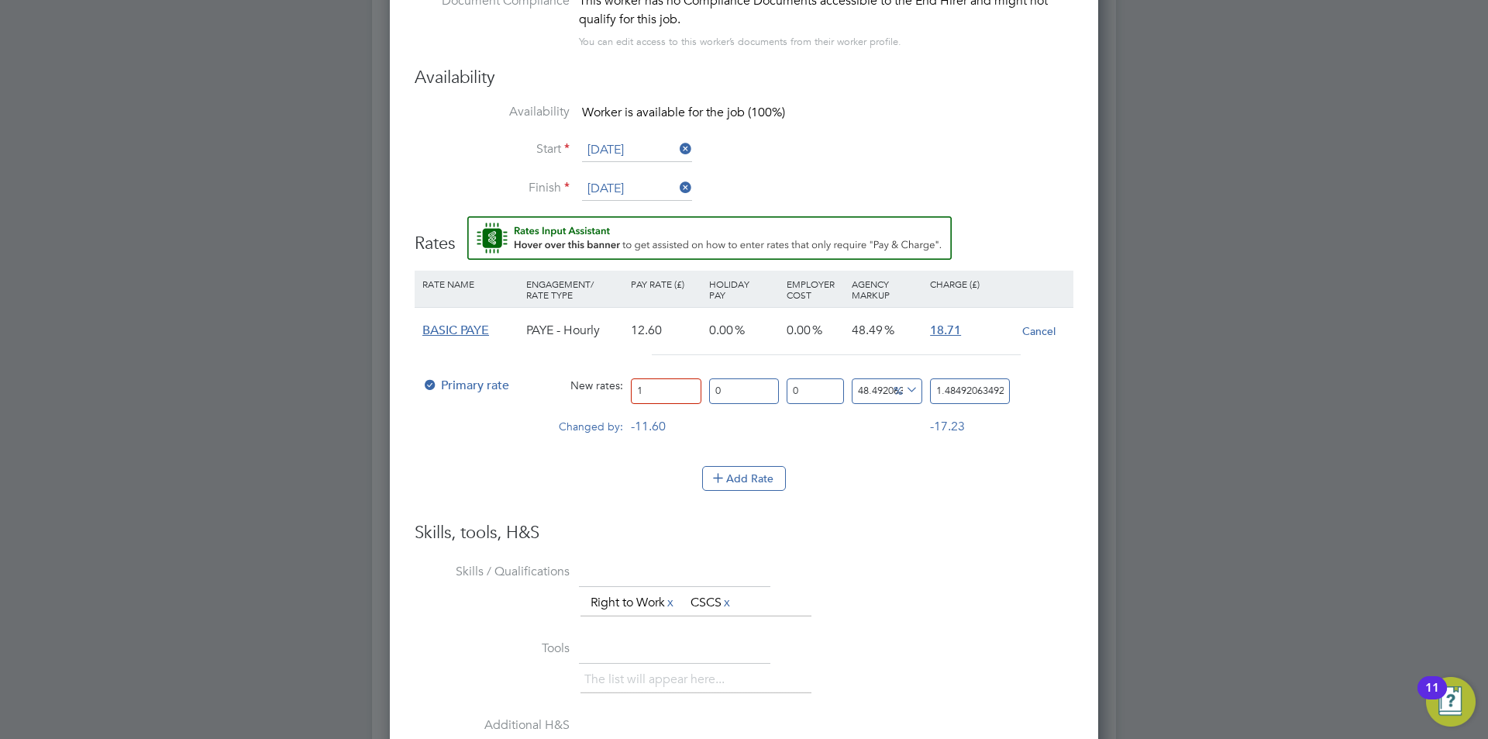
type input "23.75873015873016"
type input "16.4"
type input "24.352698412698413"
type input "16.45"
type input "24.426944444444445"
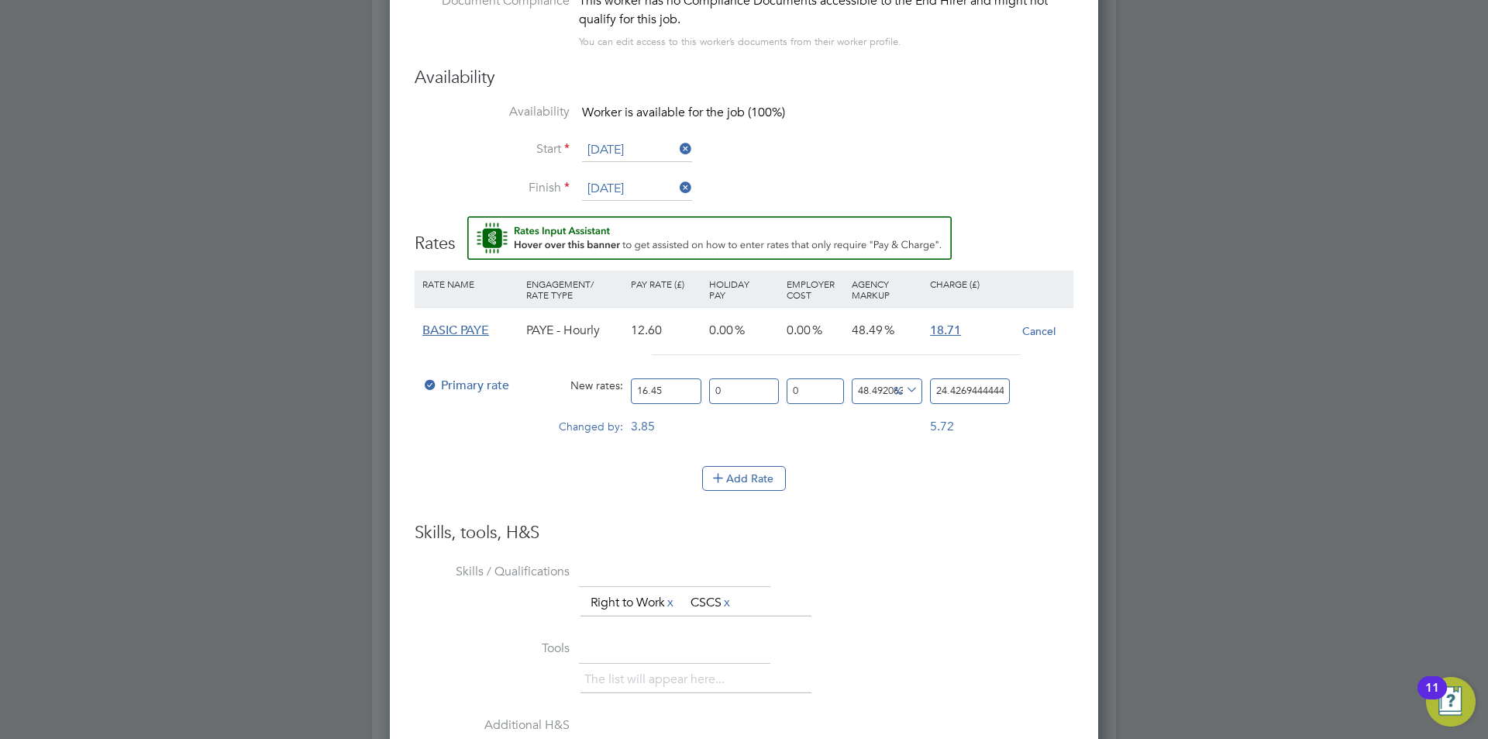
type input "16.45"
drag, startPoint x: 932, startPoint y: 390, endPoint x: 1214, endPoint y: 385, distance: 281.4
type input "-93.9209726443769"
type input "1"
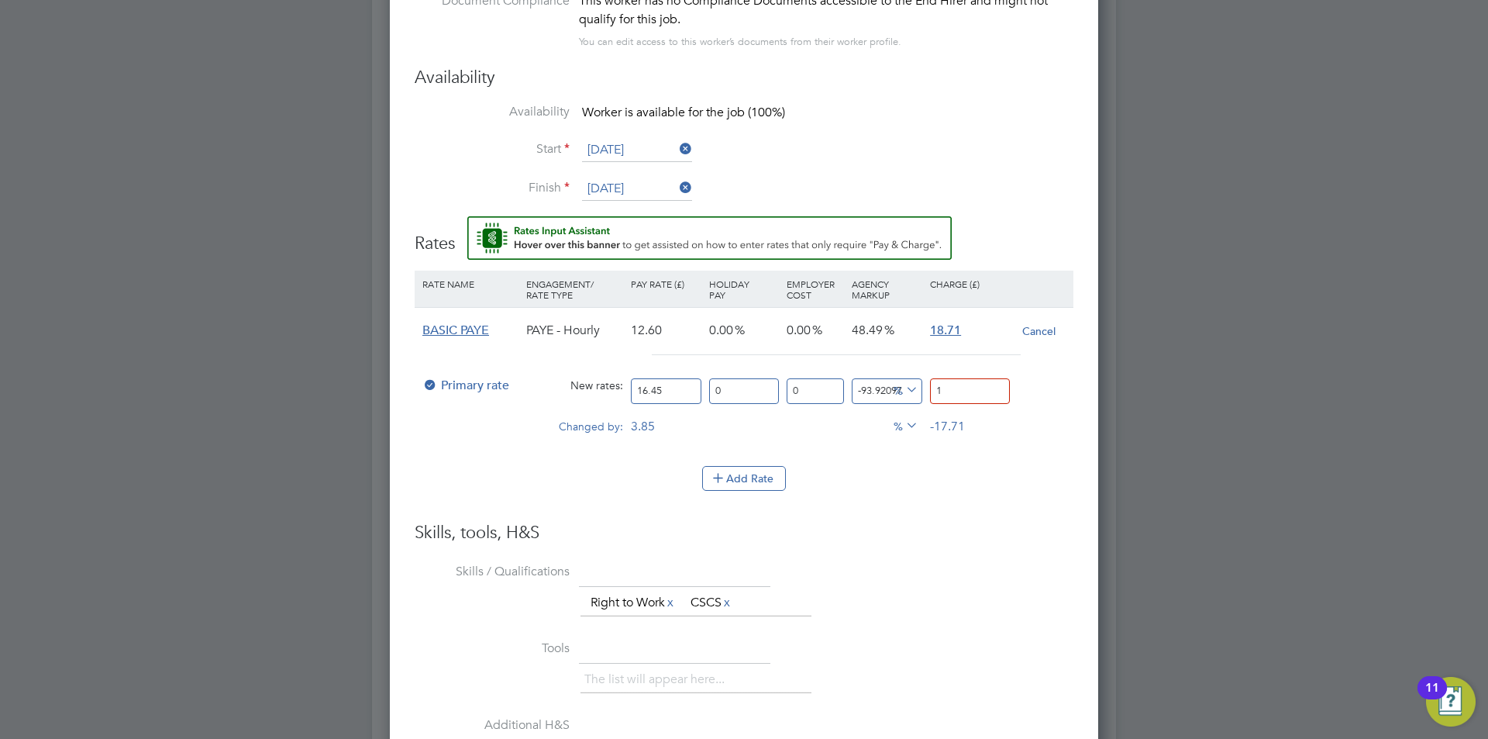
type input "9.422492401215806"
type input "18"
type input "13.677811550151976"
type input "18.7"
type input "13.738601823708207"
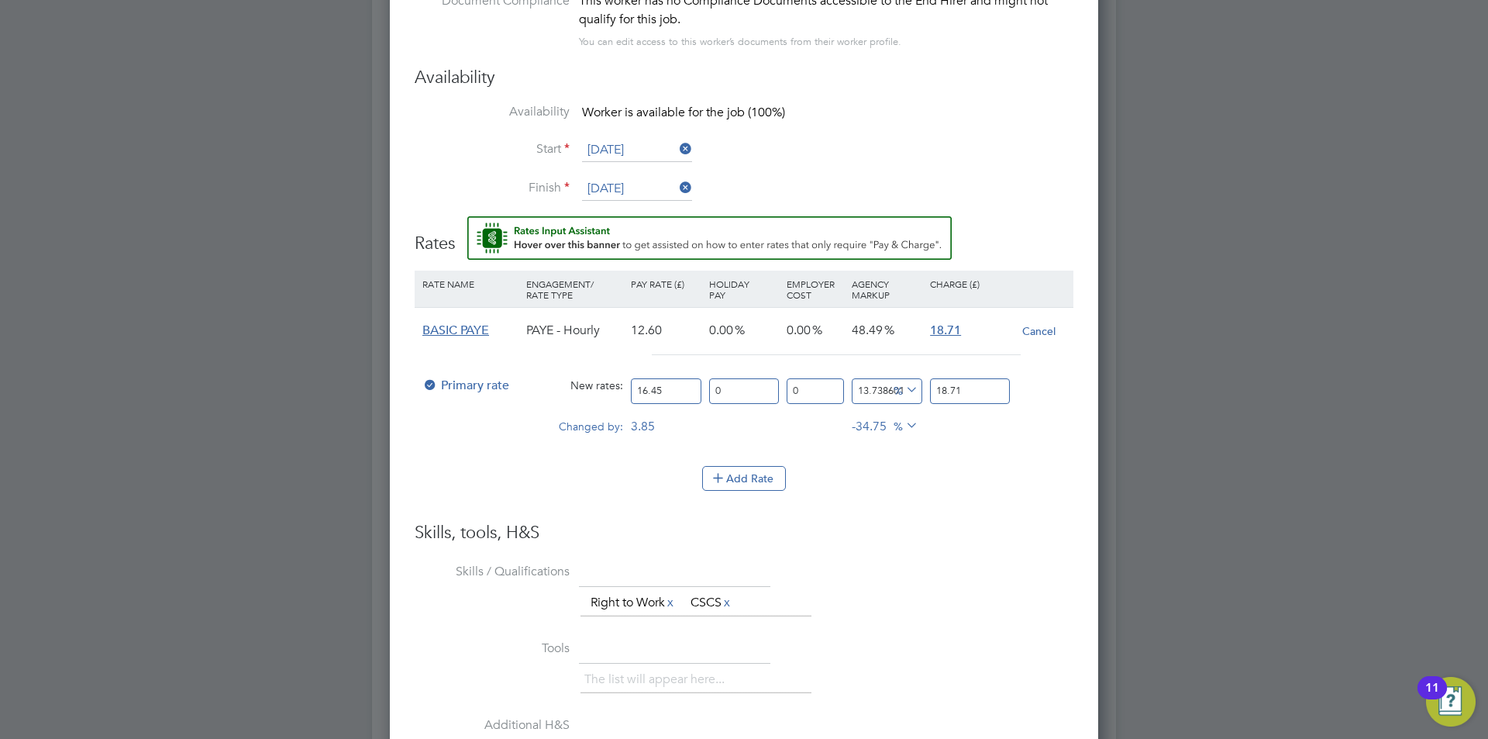
type input "18.71"
drag, startPoint x: 911, startPoint y: 532, endPoint x: 904, endPoint y: 536, distance: 8.0
click at [906, 535] on h3 "Skills, tools, H&S" at bounding box center [744, 533] width 659 height 22
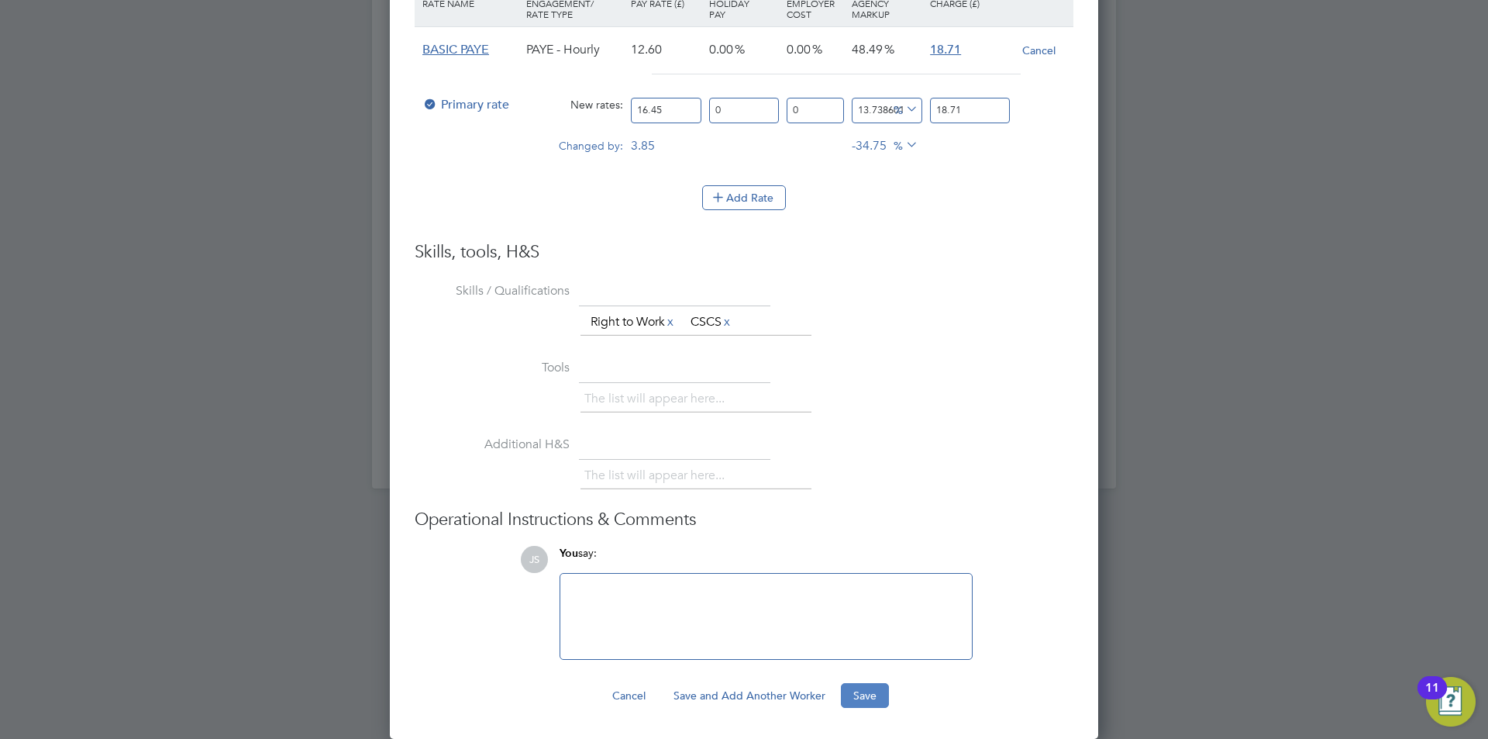
click at [872, 694] on button "Save" at bounding box center [865, 695] width 48 height 25
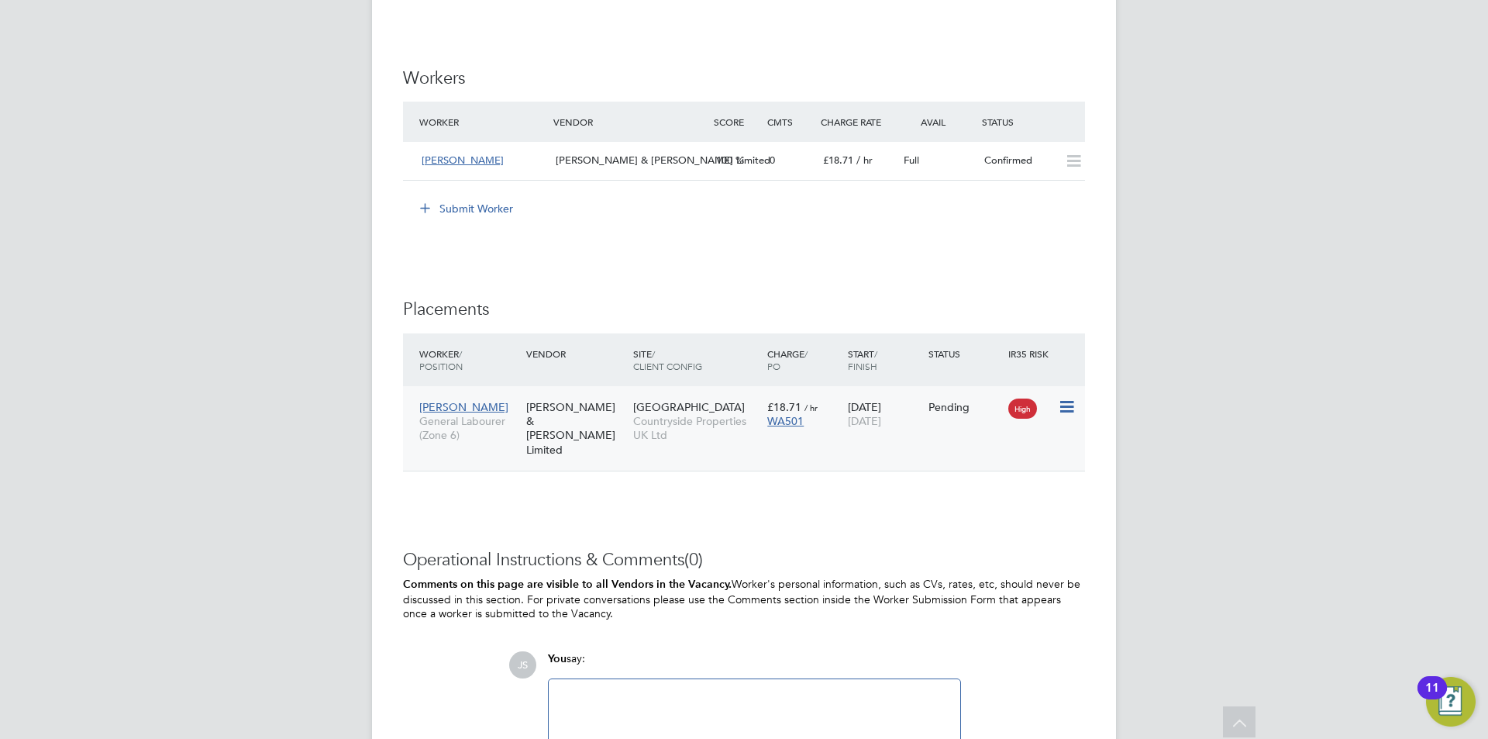
click at [1069, 408] on icon at bounding box center [1066, 407] width 16 height 19
click at [982, 498] on li "Start" at bounding box center [1019, 502] width 110 height 22
type input "[PERSON_NAME]"
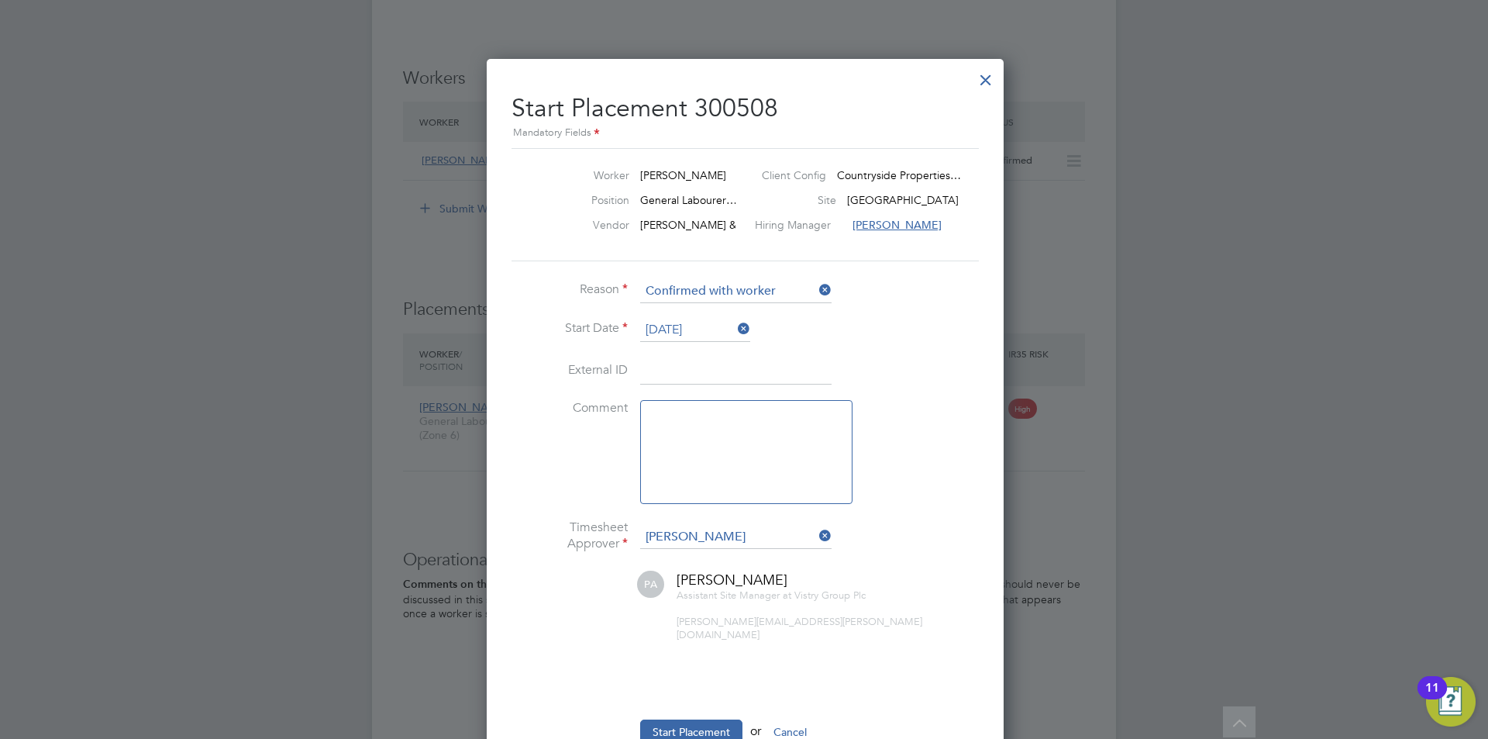
click at [713, 433] on textarea at bounding box center [746, 452] width 212 height 104
type textarea "checked in on site"
click at [701, 725] on button "Start Placement" at bounding box center [691, 731] width 102 height 25
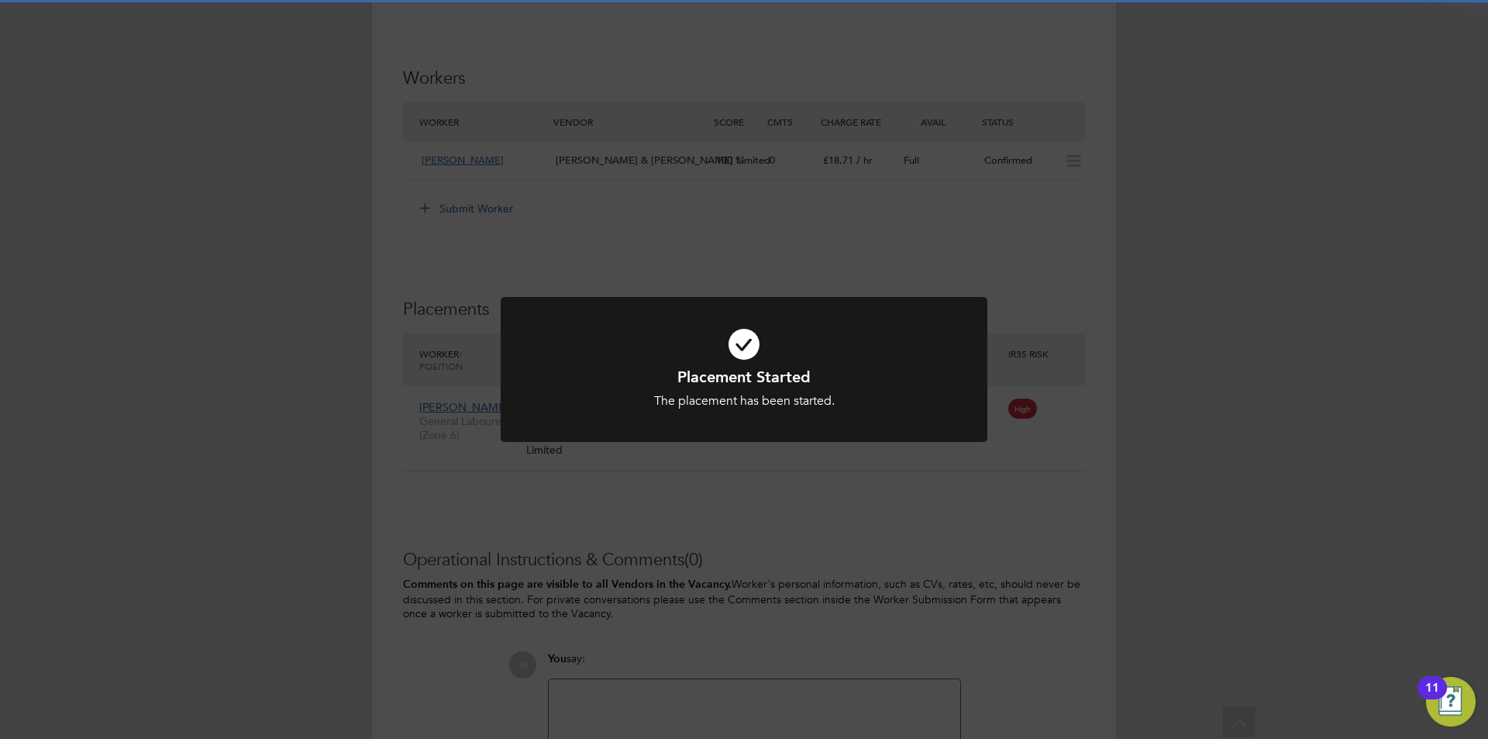
click at [1026, 548] on div "Placement Started The placement has been started. Cancel Okay" at bounding box center [744, 369] width 1488 height 739
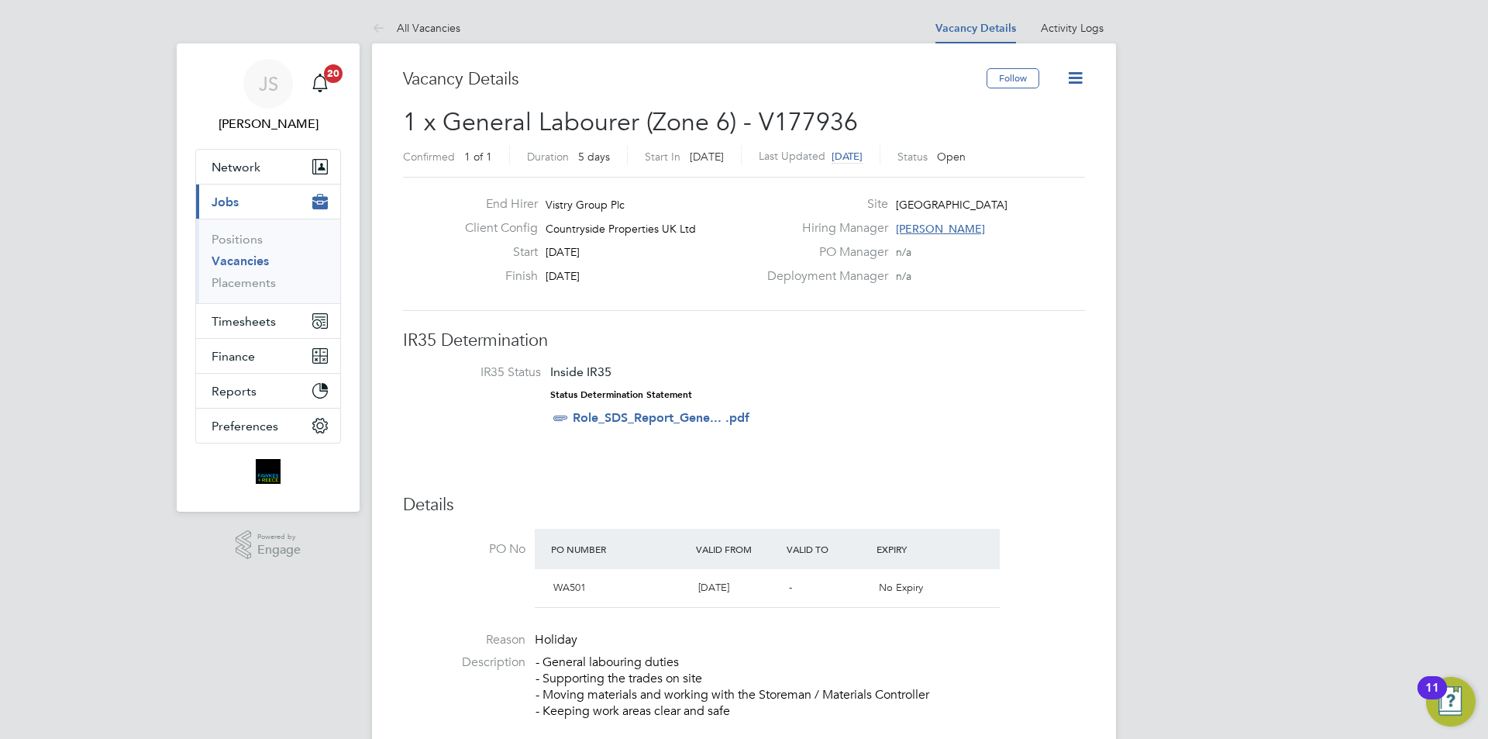
click at [1072, 78] on icon at bounding box center [1075, 77] width 19 height 19
click at [1025, 140] on li "Update Status" at bounding box center [1038, 137] width 90 height 22
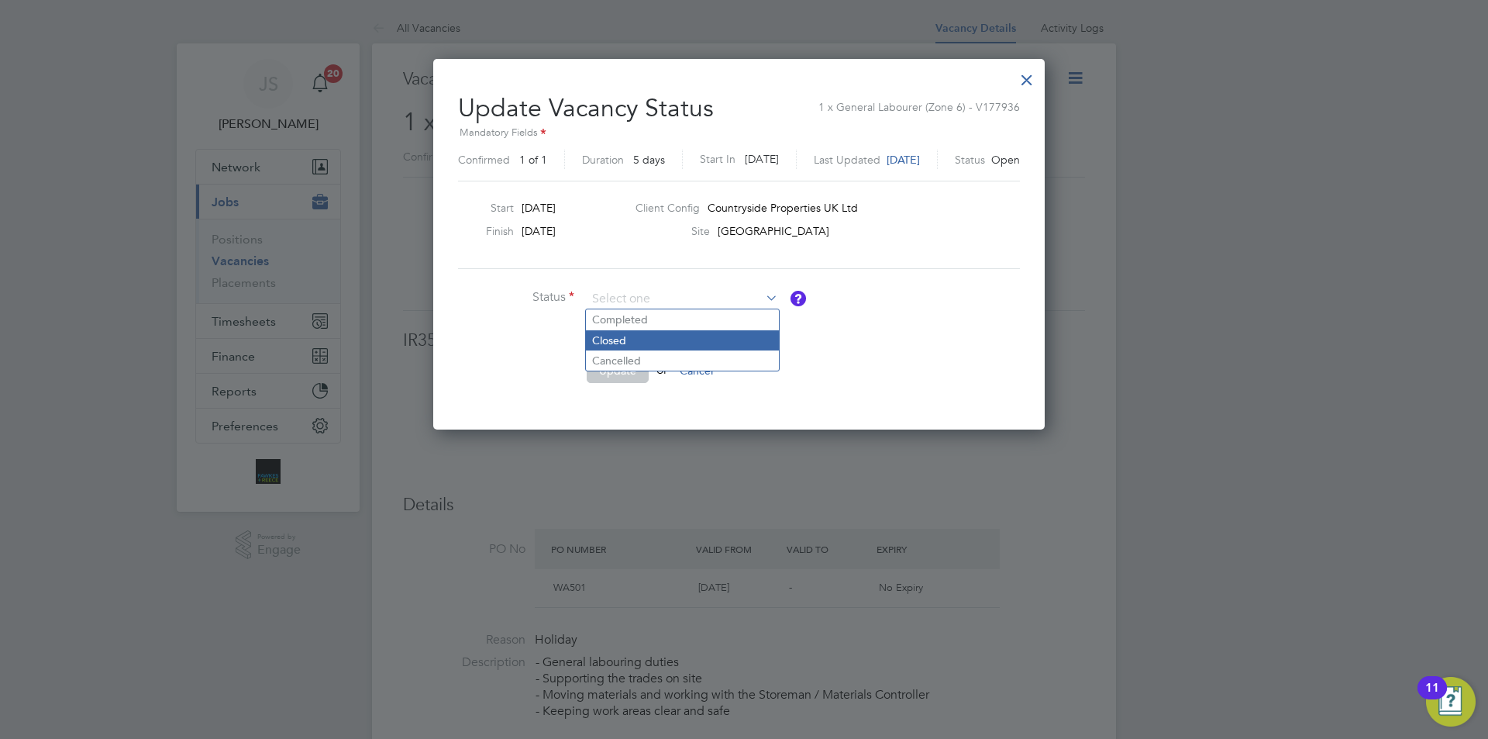
click at [606, 338] on li "Closed" at bounding box center [682, 340] width 193 height 20
type input "Closed"
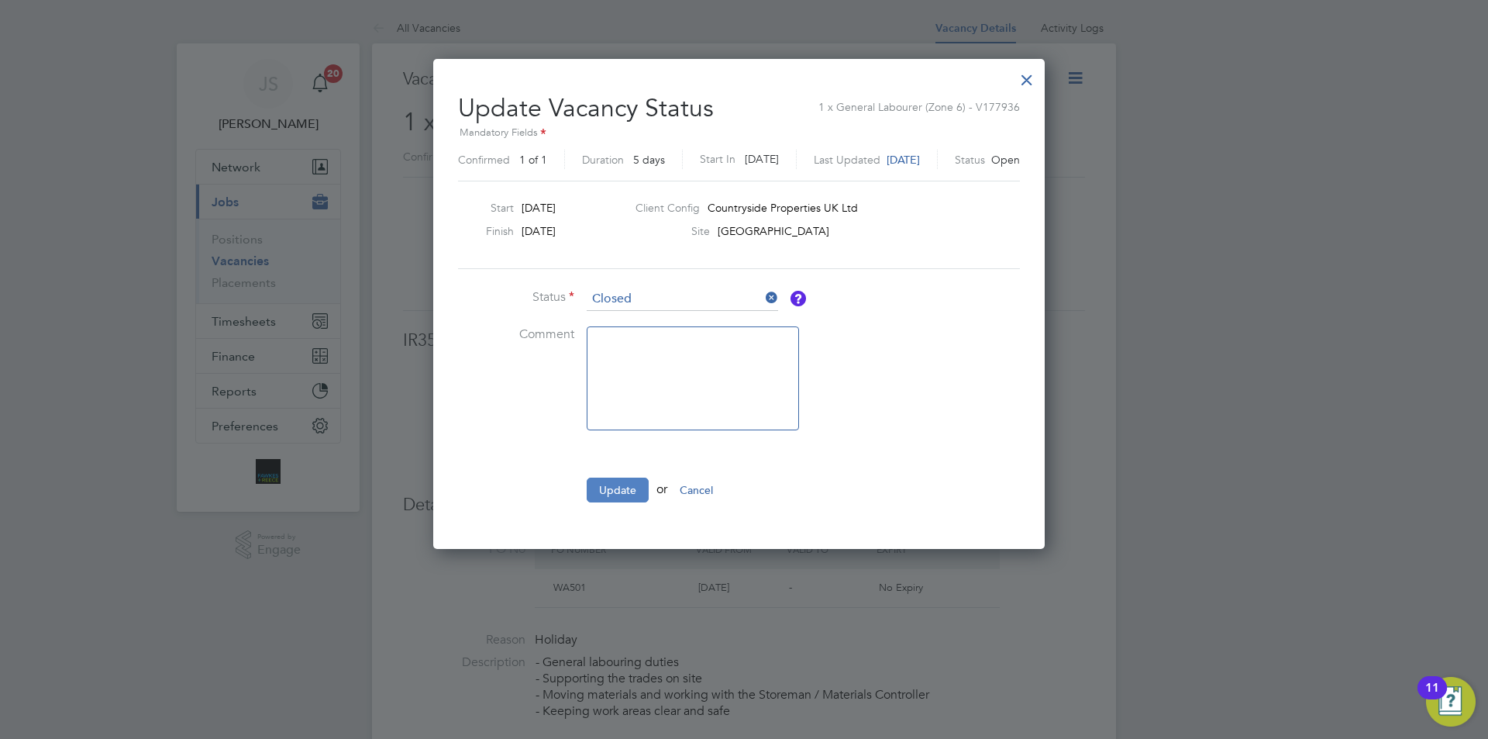
click at [623, 494] on button "Update" at bounding box center [618, 489] width 62 height 25
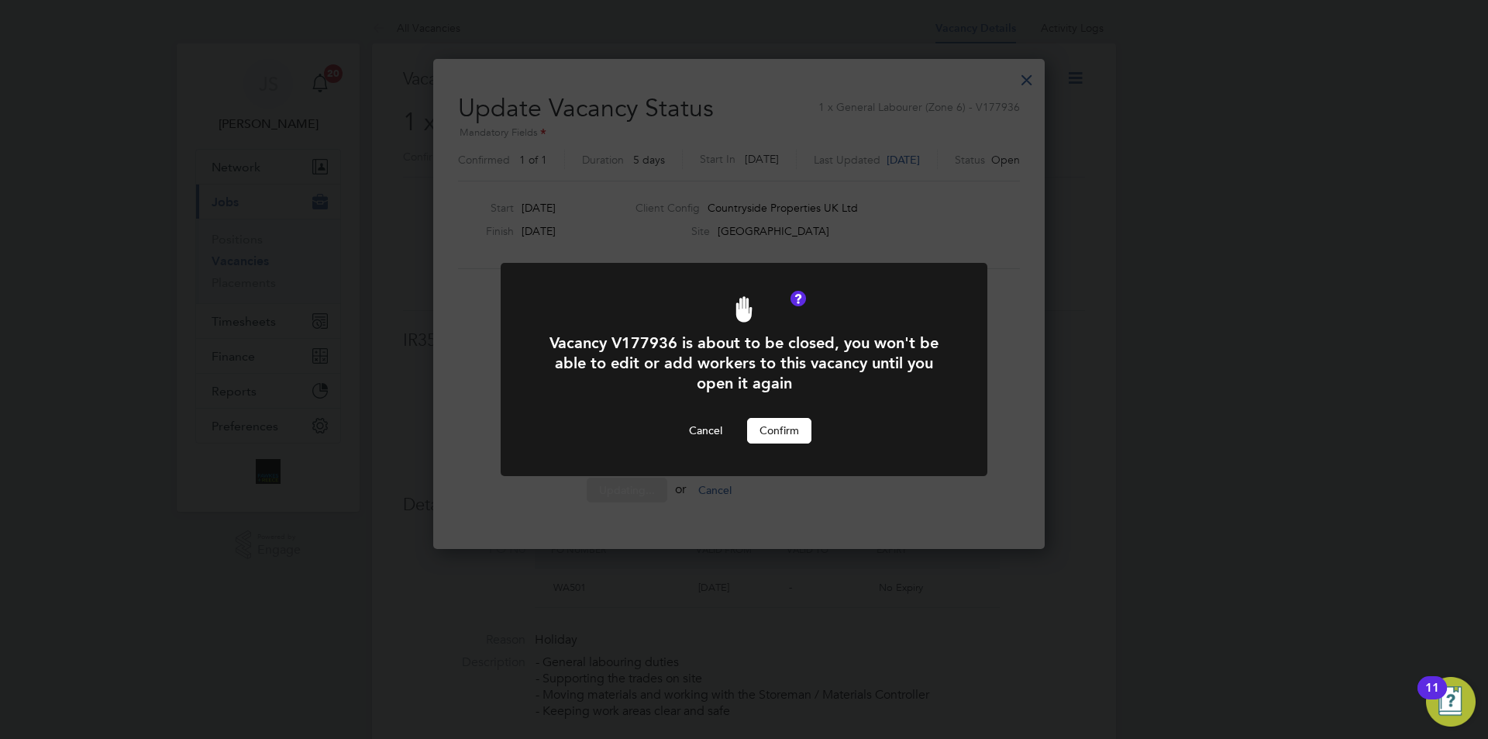
click at [775, 422] on button "Confirm" at bounding box center [779, 430] width 64 height 25
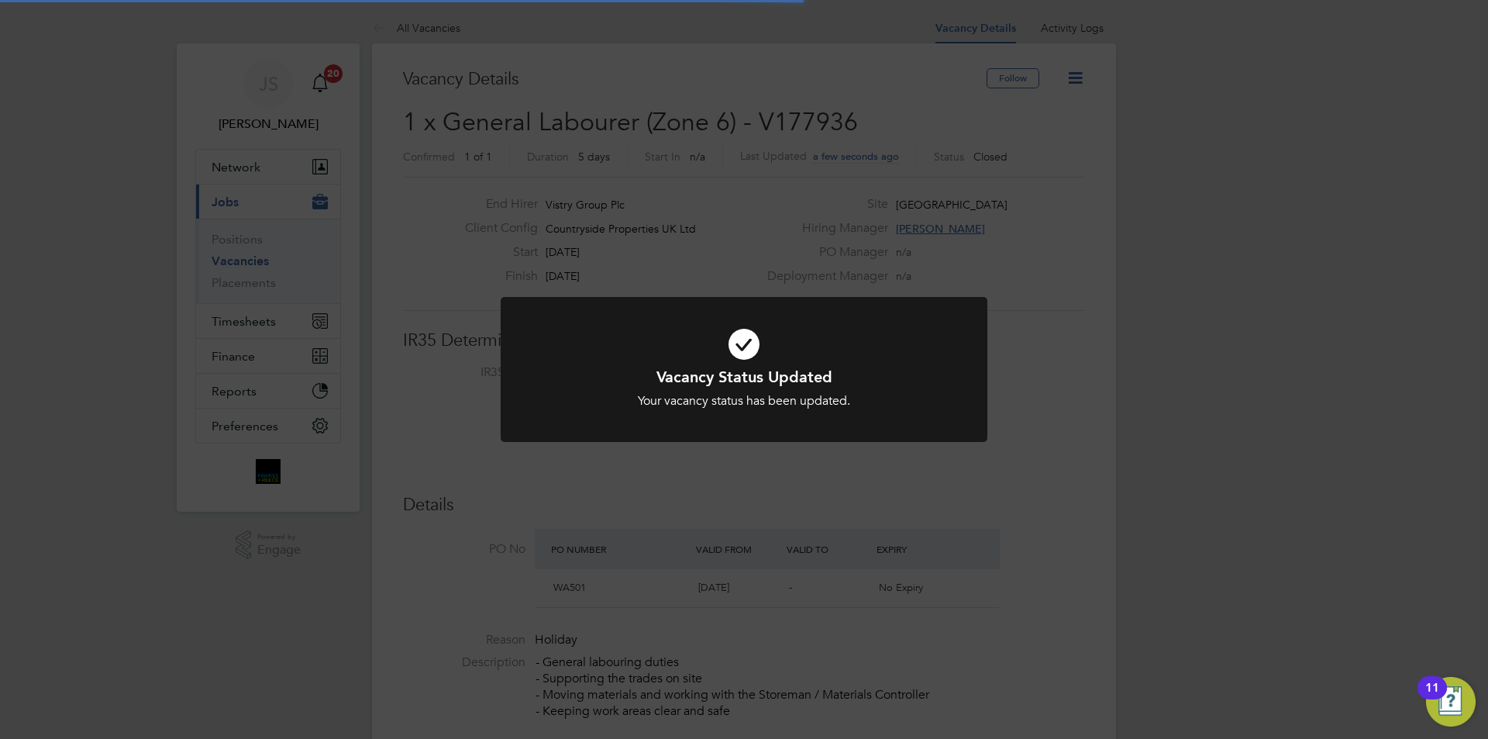
click at [861, 467] on div "Vacancy Status Updated Your vacancy status has been updated. Cancel Okay" at bounding box center [744, 369] width 1488 height 739
